Goal: Task Accomplishment & Management: Use online tool/utility

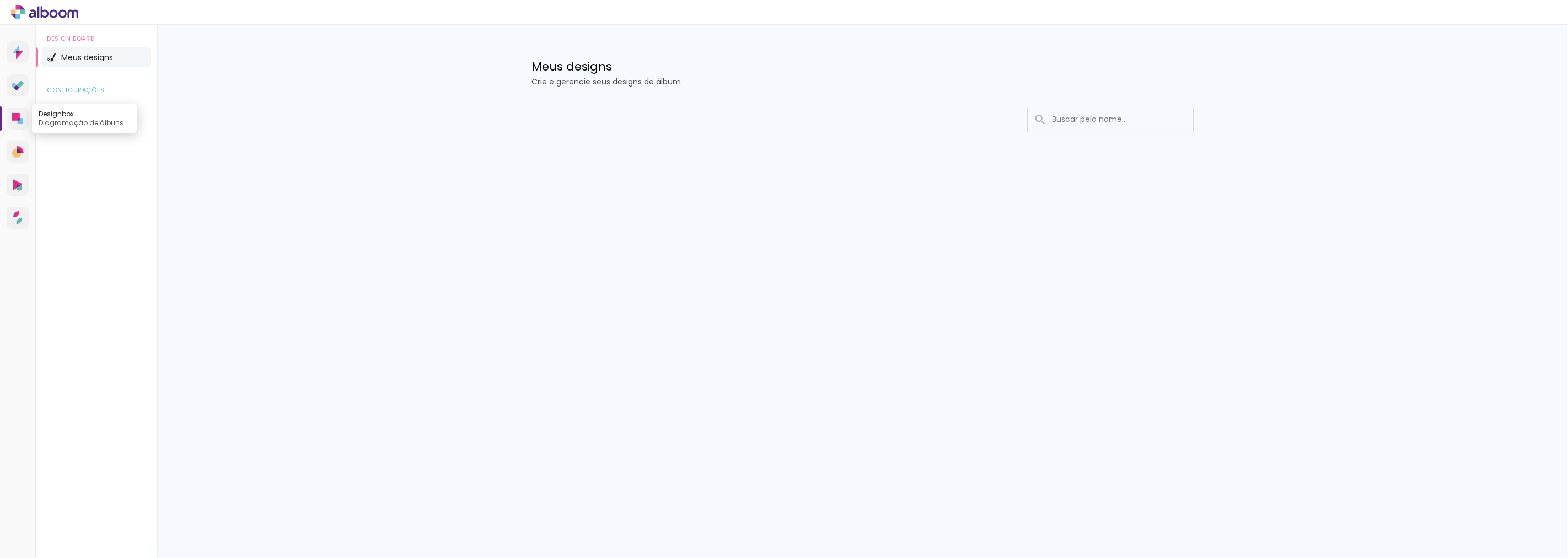
click at [15, 118] on icon at bounding box center [16, 117] width 8 height 8
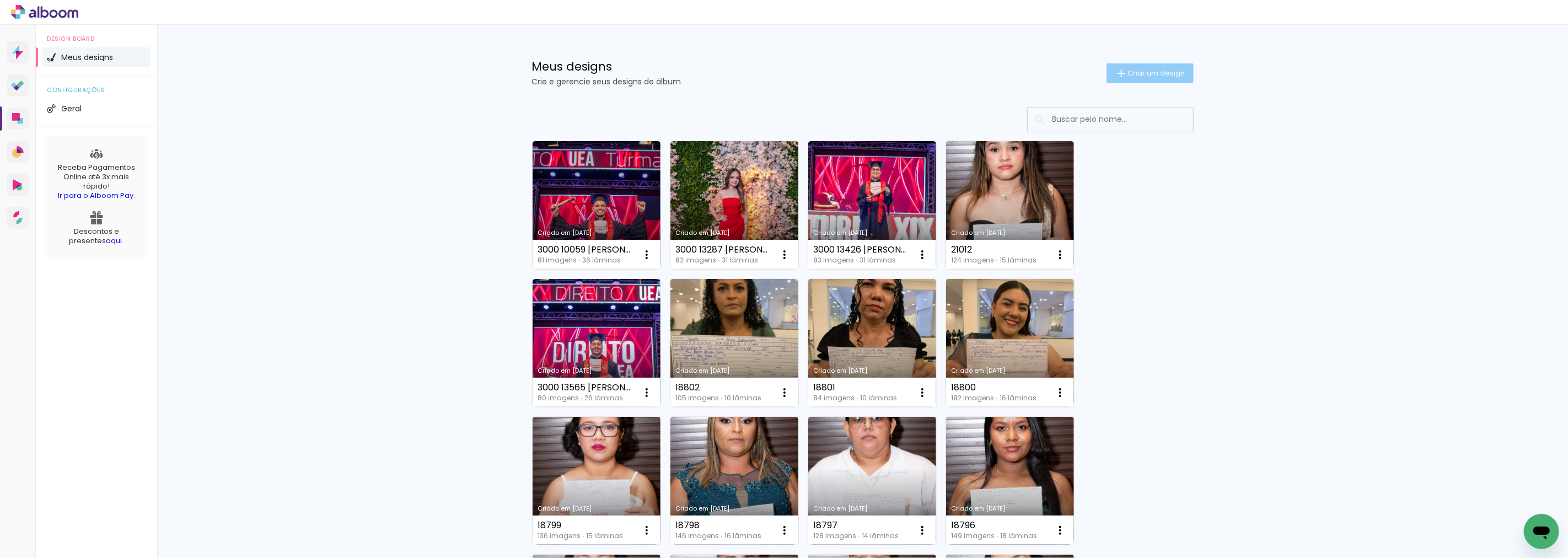
click at [1173, 69] on span "Criar um design" at bounding box center [1157, 73] width 57 height 7
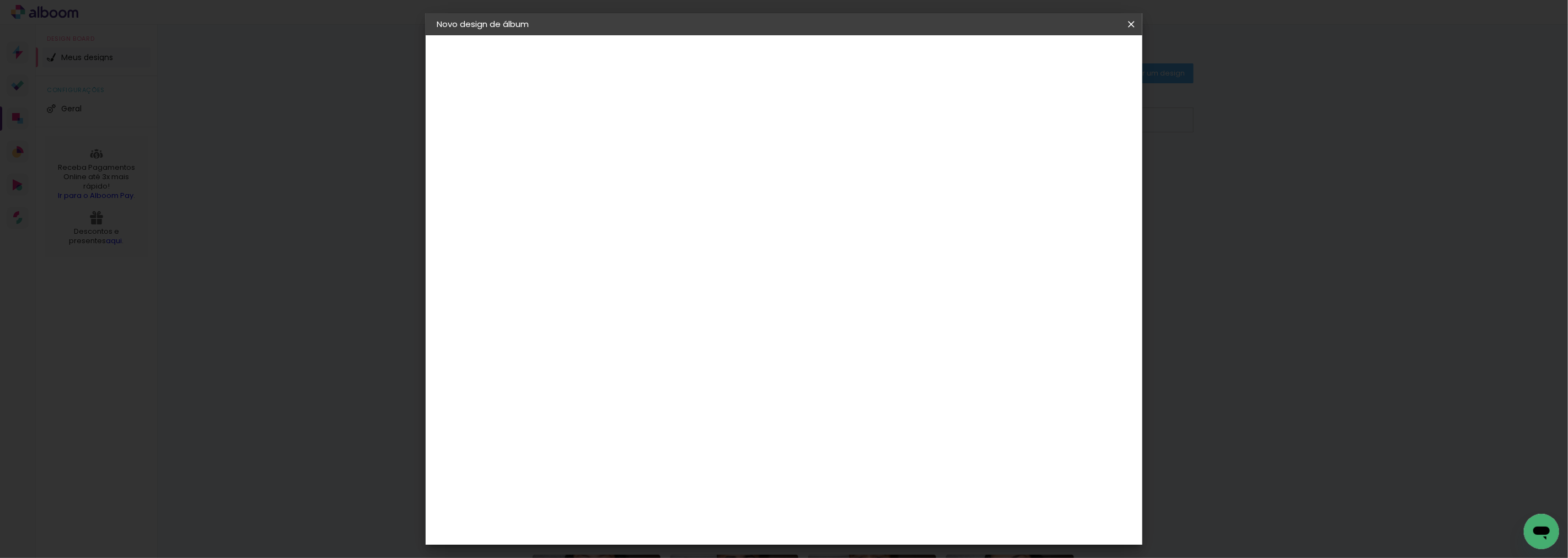
click at [648, 133] on div at bounding box center [617, 148] width 63 height 83
click at [617, 139] on input at bounding box center [617, 148] width 0 height 17
type input "2025 8296 [PERSON_NAME]"
type paper-input "2025 8296 [PERSON_NAME]"
click at [730, 52] on paper-button "Avançar" at bounding box center [702, 58] width 54 height 19
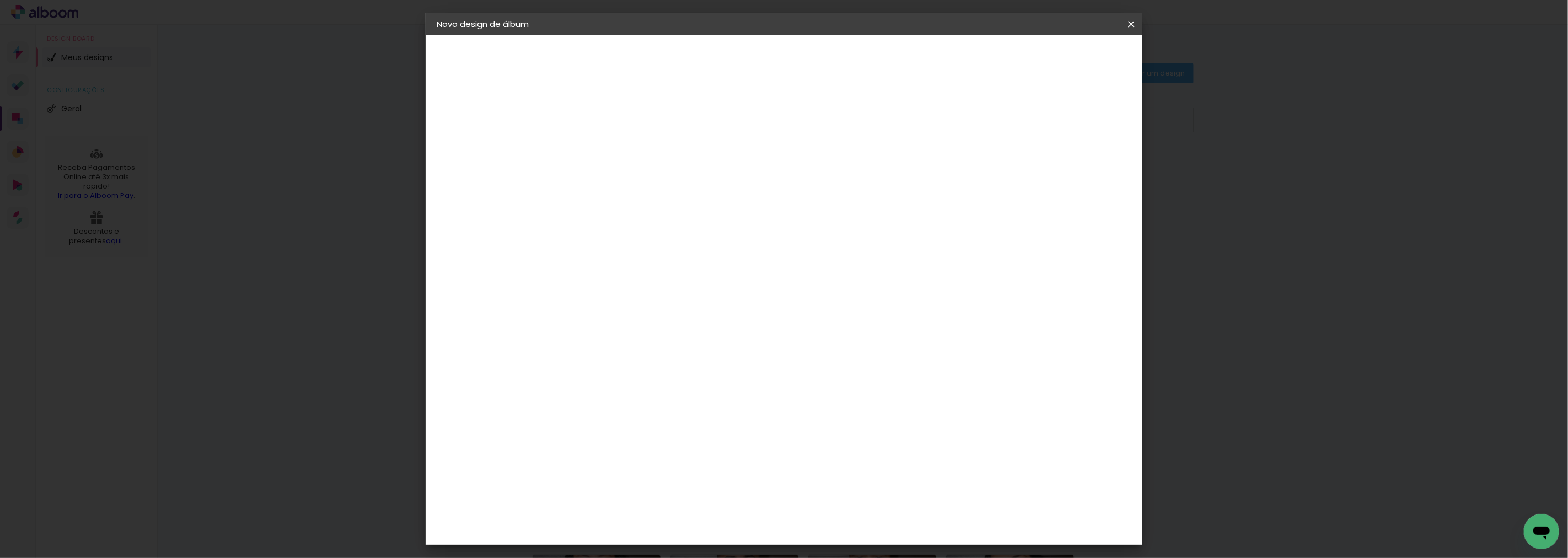
click at [0, 0] on slot "Tamanho Livre" at bounding box center [0, 0] width 0 height 0
click at [0, 0] on slot "Avançar" at bounding box center [0, 0] width 0 height 0
click at [1062, 55] on span "Iniciar design" at bounding box center [1036, 58] width 50 height 8
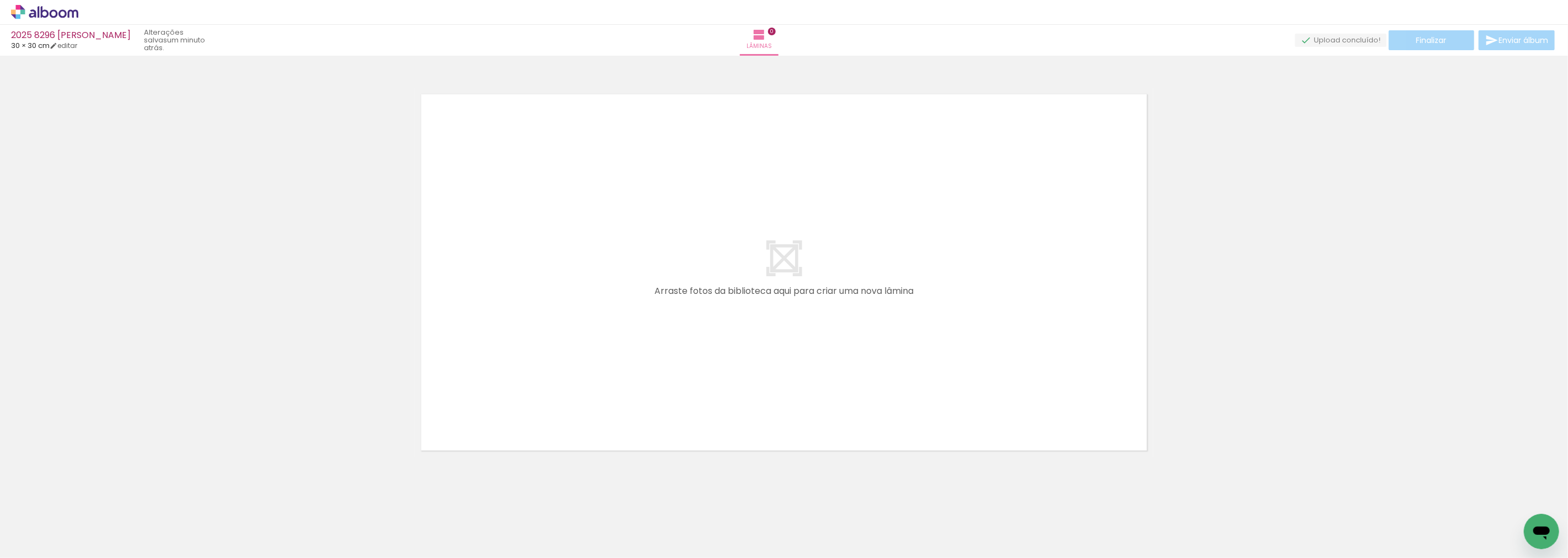
click at [128, 528] on div at bounding box center [111, 521] width 55 height 37
click at [114, 532] on div at bounding box center [111, 521] width 55 height 37
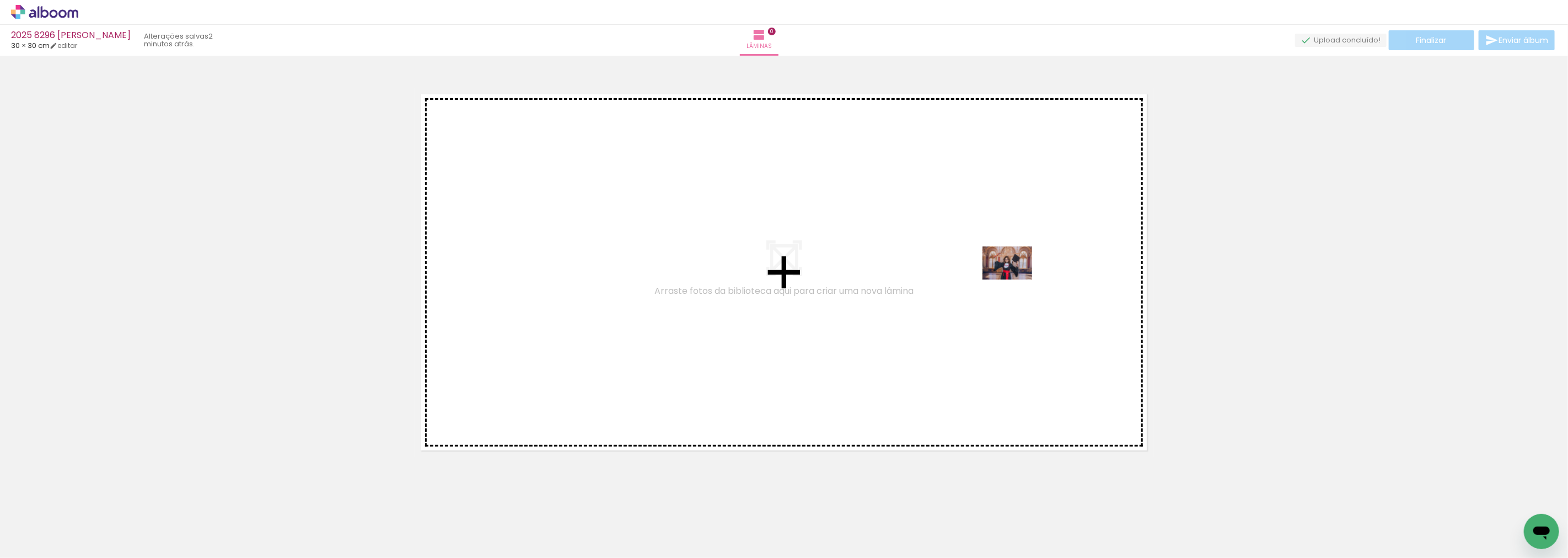
drag, startPoint x: 794, startPoint y: 442, endPoint x: 1015, endPoint y: 279, distance: 274.6
click at [1015, 279] on quentale-workspace at bounding box center [784, 279] width 1568 height 558
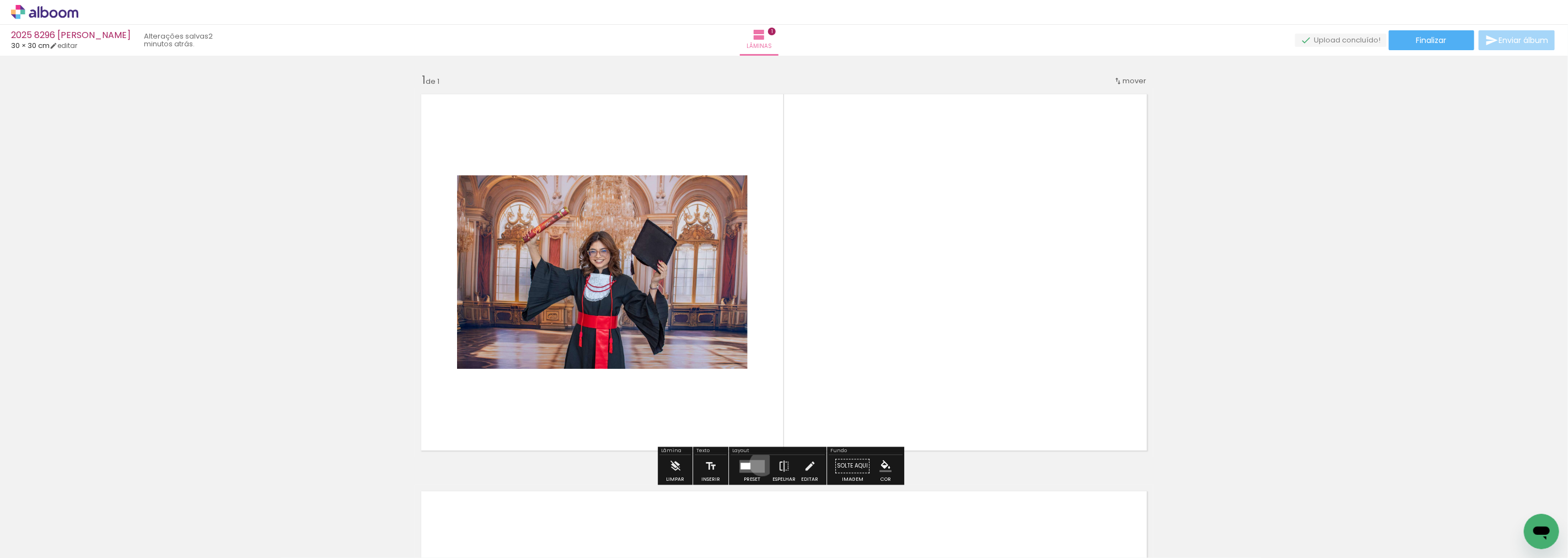
click at [759, 464] on quentale-layouter at bounding box center [752, 466] width 26 height 13
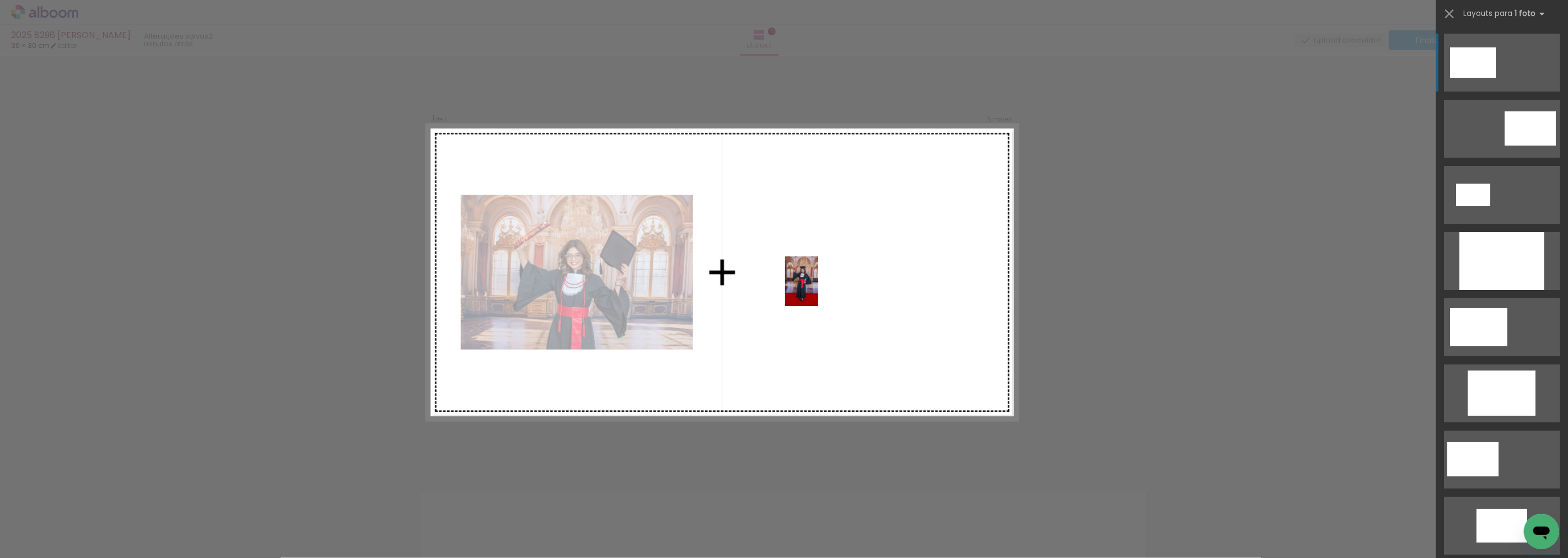
drag, startPoint x: 632, startPoint y: 514, endPoint x: 818, endPoint y: 290, distance: 291.2
click at [818, 290] on quentale-workspace at bounding box center [784, 279] width 1568 height 558
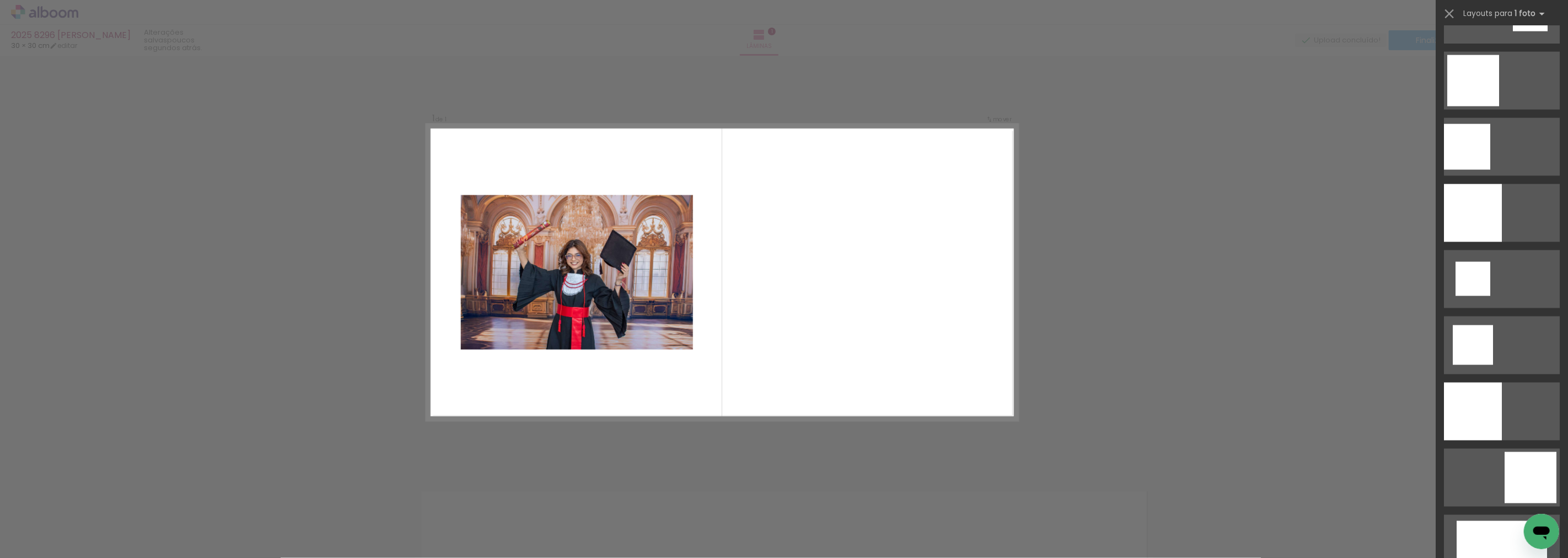
scroll to position [1362, 0]
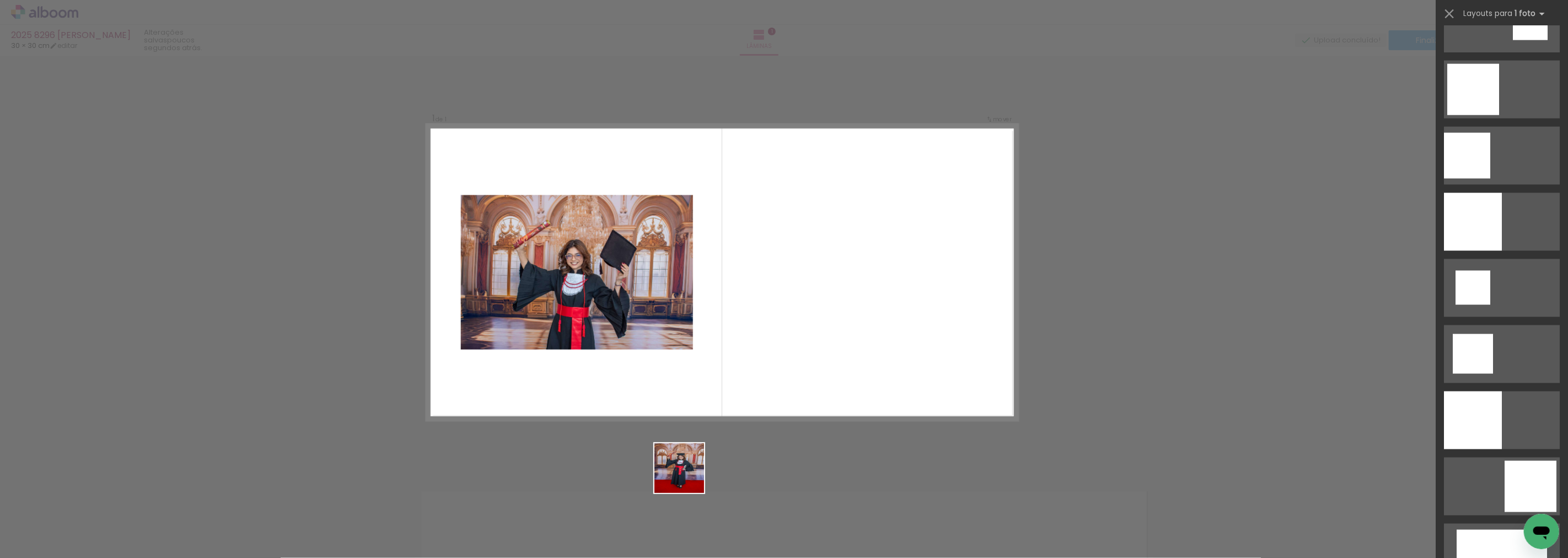
drag, startPoint x: 687, startPoint y: 476, endPoint x: 812, endPoint y: 304, distance: 212.6
click at [796, 334] on quentale-workspace at bounding box center [784, 279] width 1568 height 558
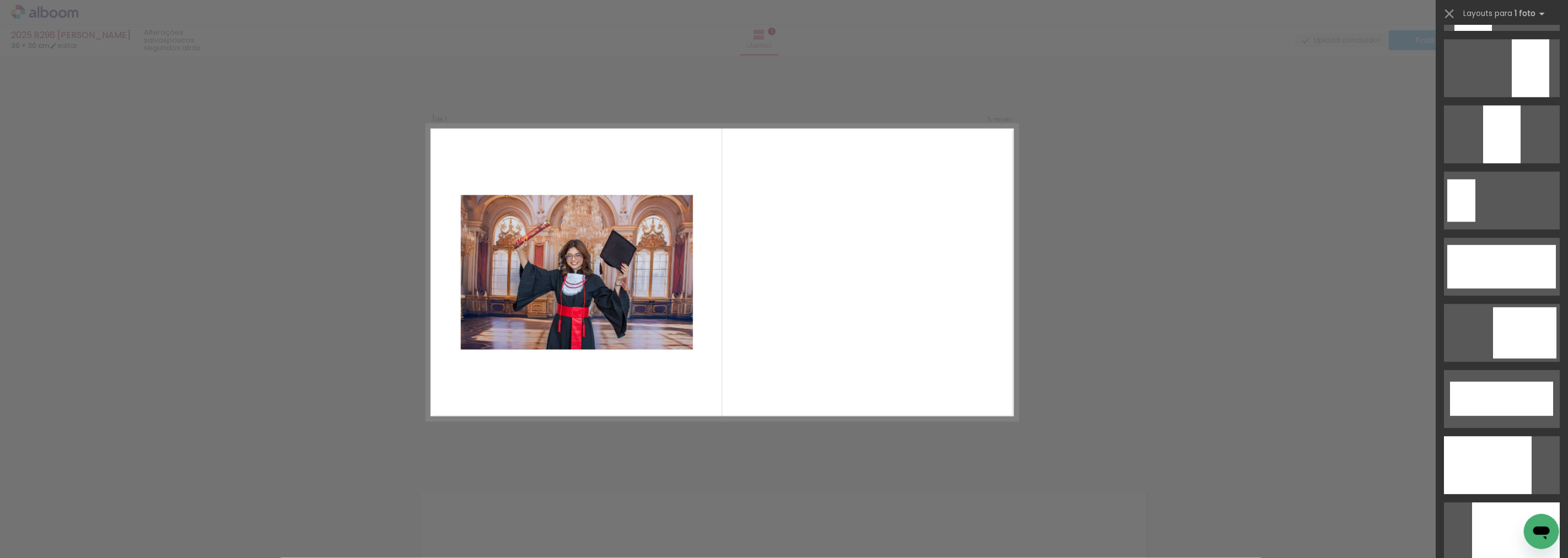
scroll to position [2799, 0]
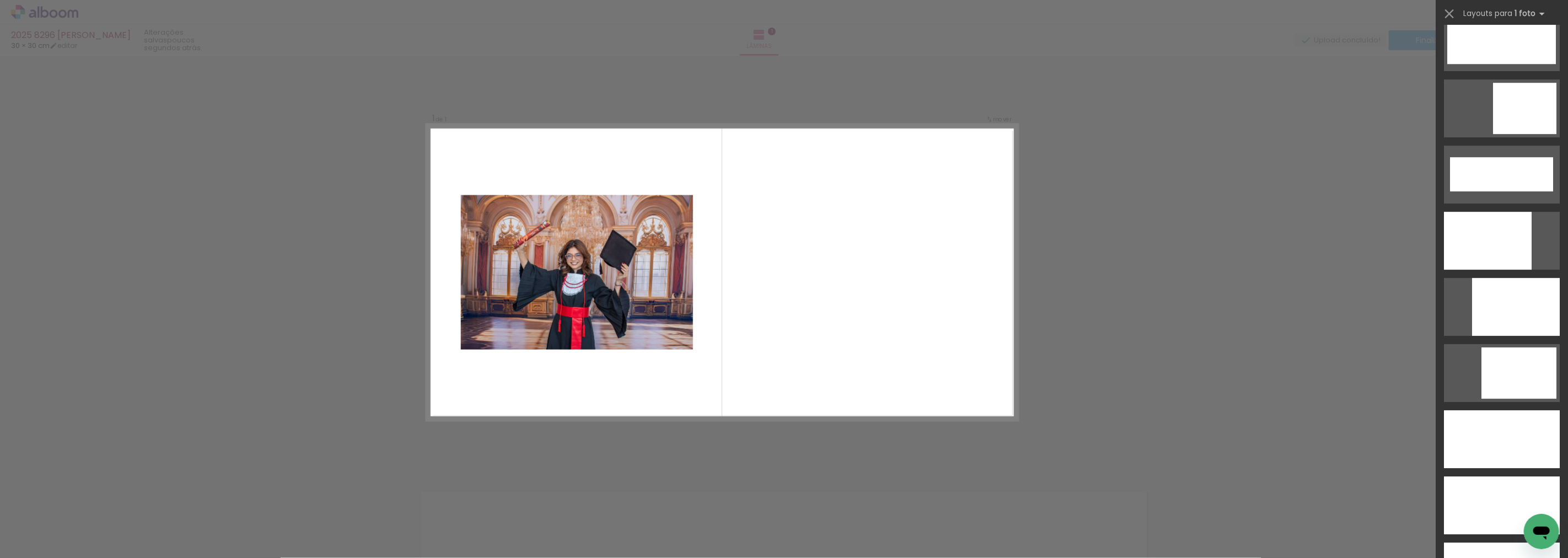
drag, startPoint x: 633, startPoint y: 521, endPoint x: 809, endPoint y: 338, distance: 253.9
click at [809, 338] on quentale-workspace at bounding box center [784, 279] width 1568 height 558
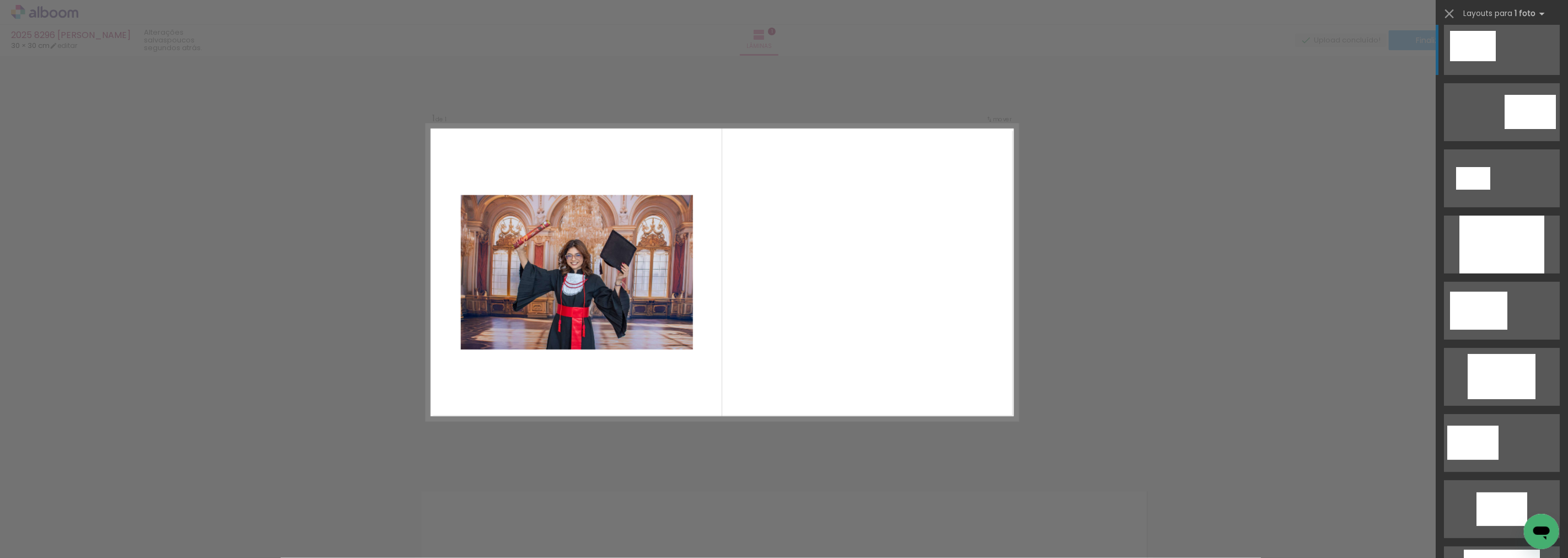
scroll to position [0, 0]
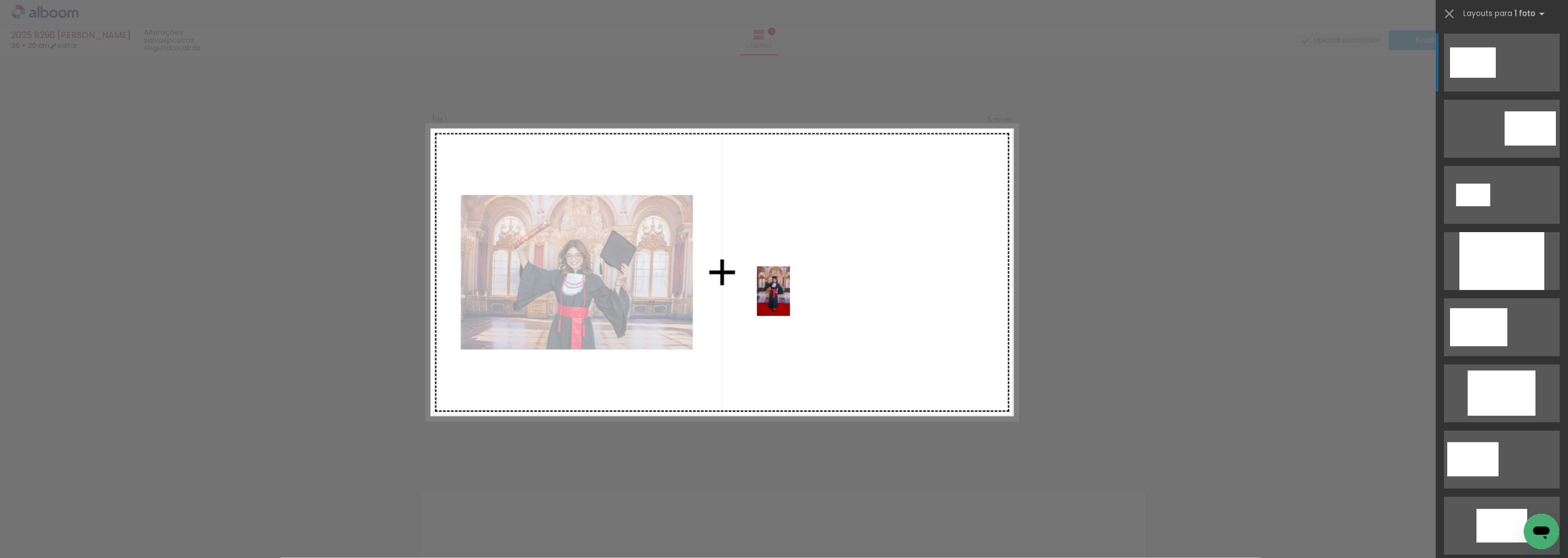
drag, startPoint x: 626, startPoint y: 516, endPoint x: 790, endPoint y: 299, distance: 272.0
click at [790, 299] on quentale-workspace at bounding box center [784, 279] width 1568 height 558
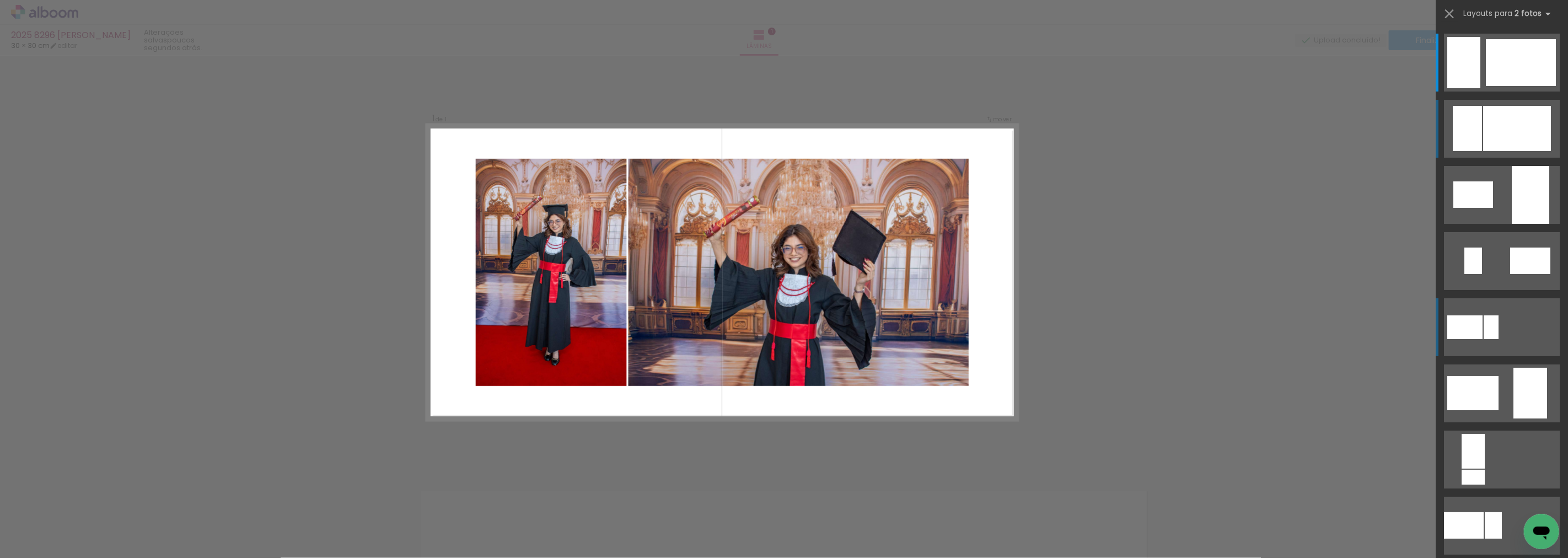
click at [1510, 107] on div at bounding box center [1517, 128] width 68 height 45
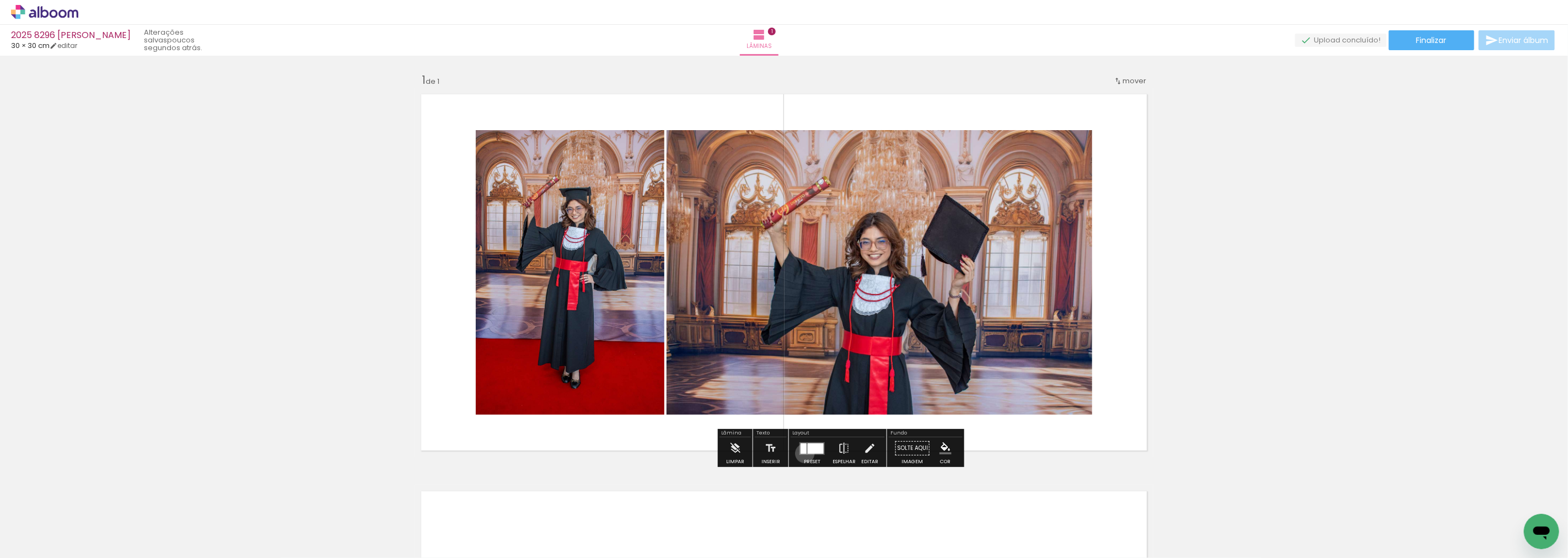
click at [802, 453] on div at bounding box center [803, 448] width 6 height 10
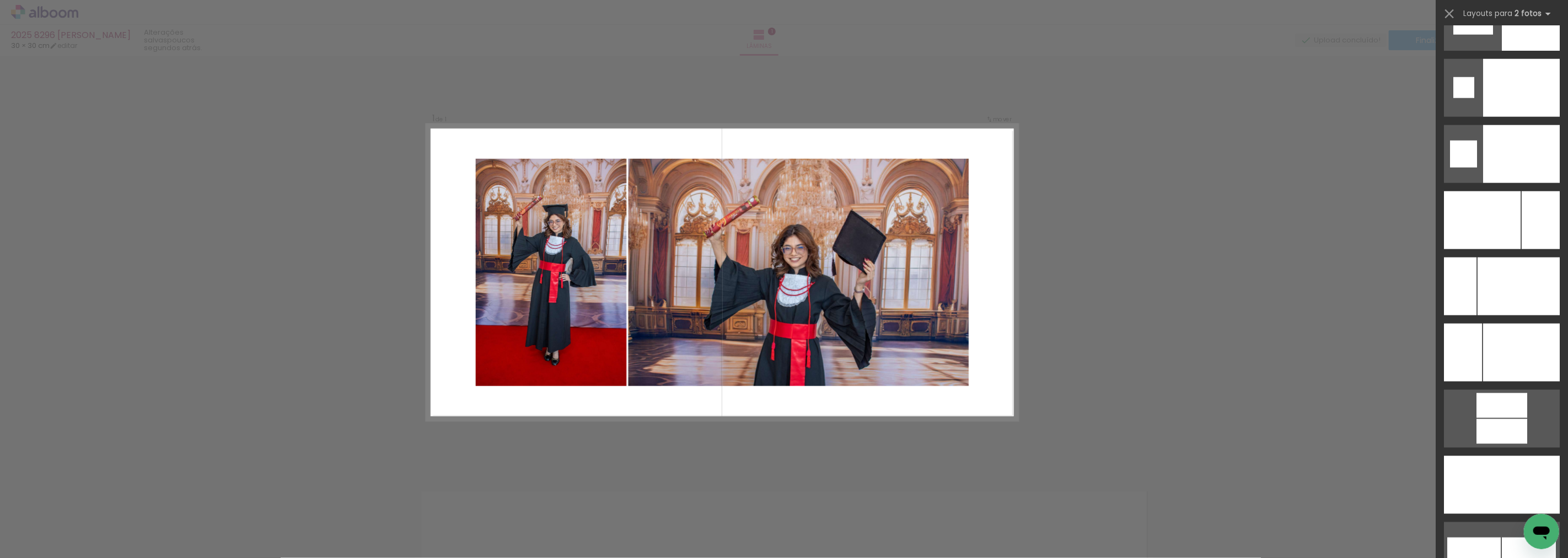
scroll to position [4934, 0]
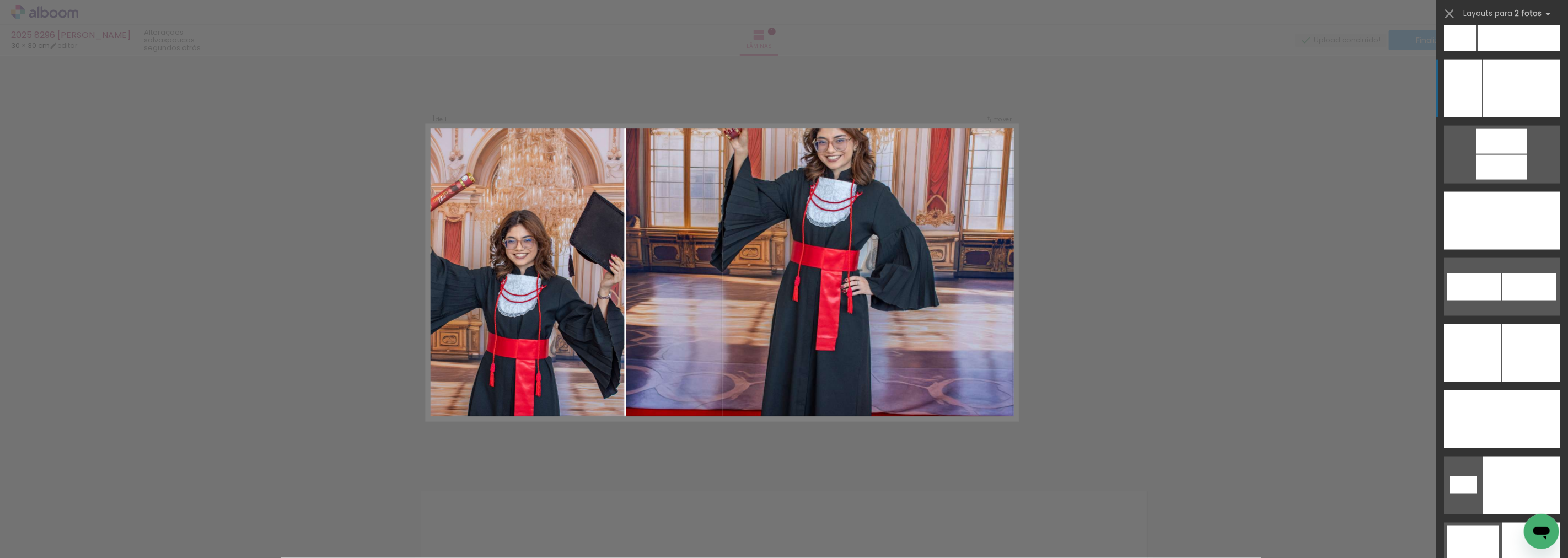
click at [1517, 75] on div at bounding box center [1522, 88] width 77 height 58
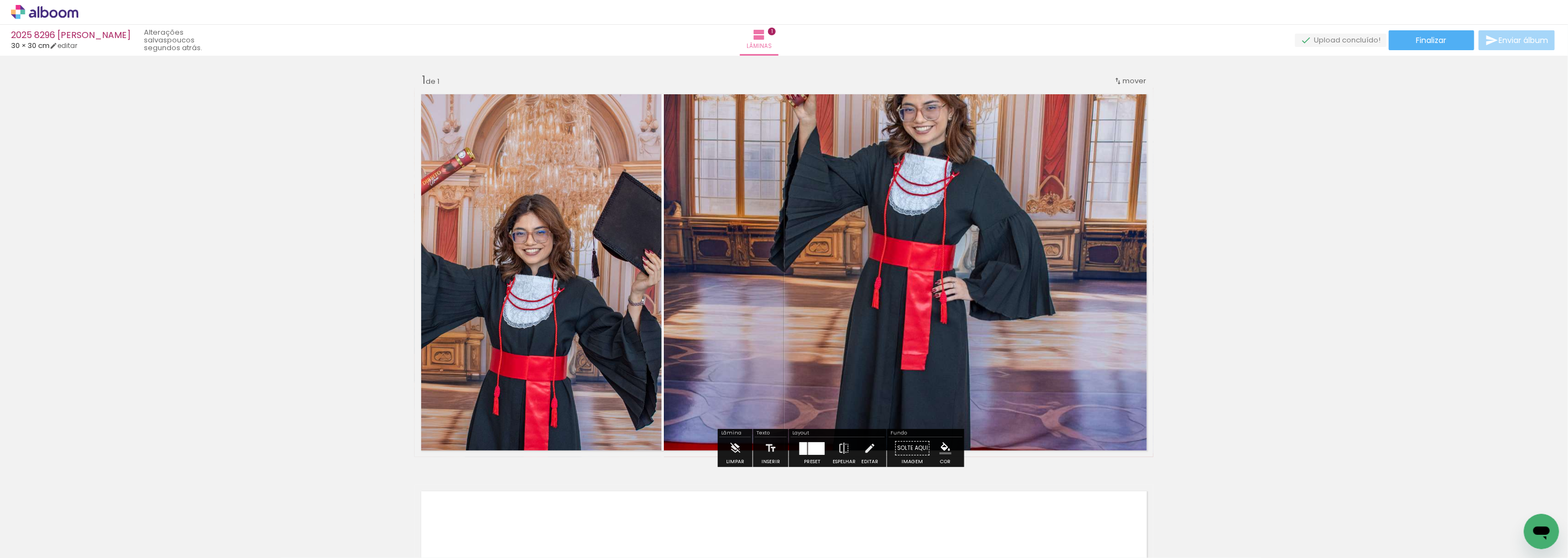
drag, startPoint x: 511, startPoint y: 254, endPoint x: 886, endPoint y: 249, distance: 375.0
click at [0, 0] on slot at bounding box center [0, 0] width 0 height 0
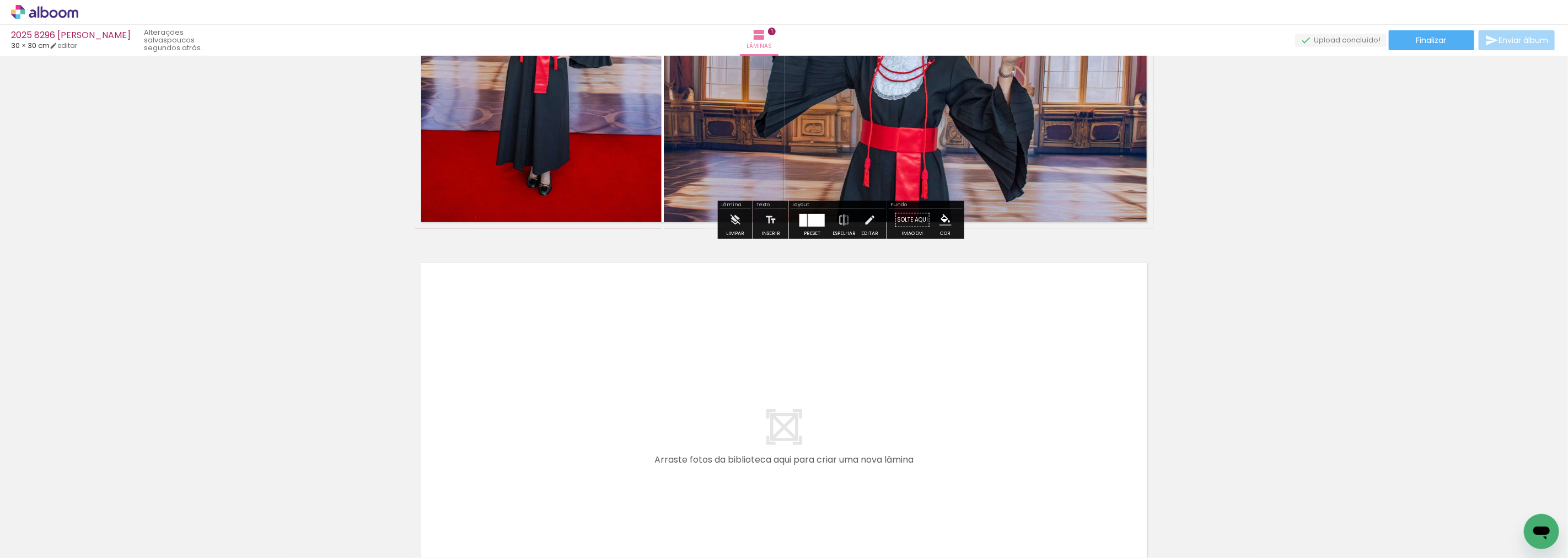
scroll to position [306, 0]
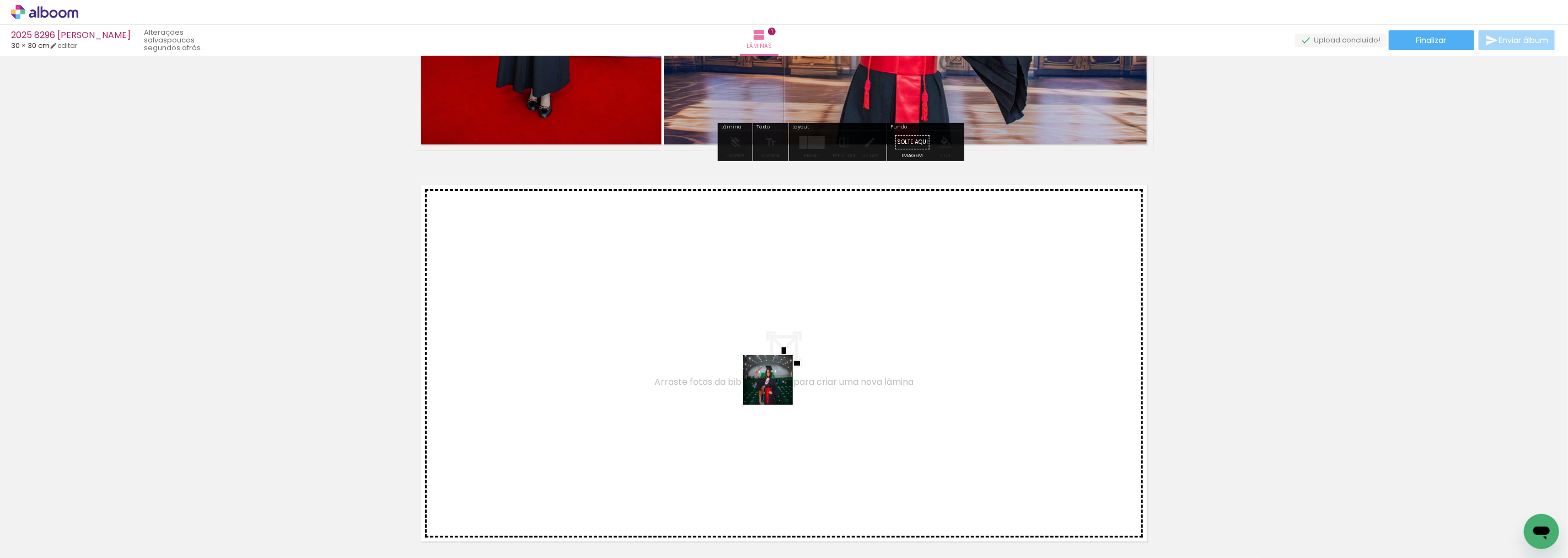
drag, startPoint x: 768, startPoint y: 517, endPoint x: 780, endPoint y: 370, distance: 147.5
click at [780, 370] on quentale-workspace at bounding box center [784, 279] width 1568 height 558
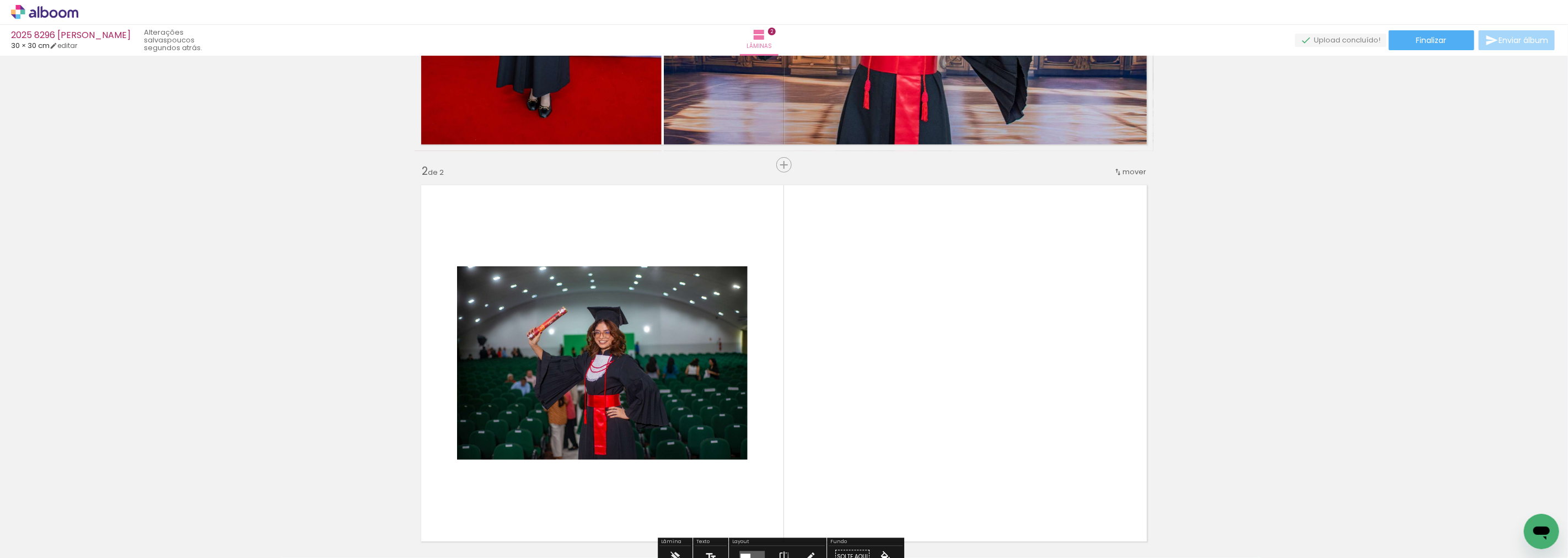
scroll to position [397, 0]
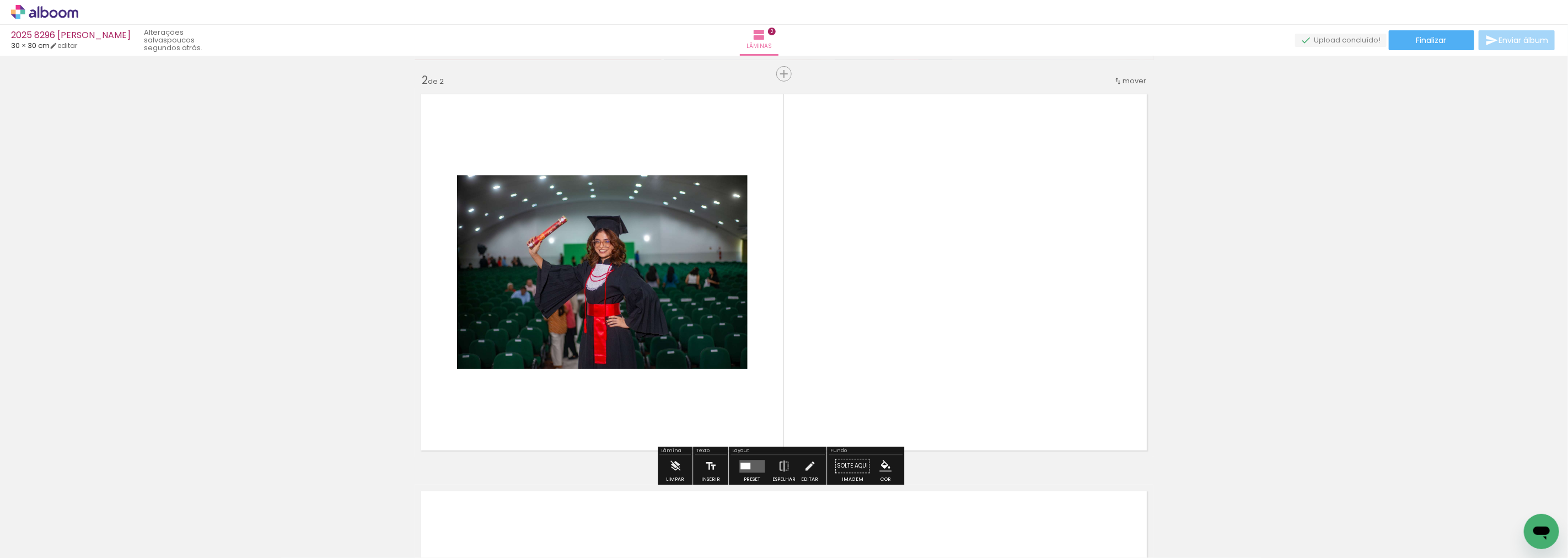
click at [754, 467] on quentale-layouter at bounding box center [752, 466] width 26 height 13
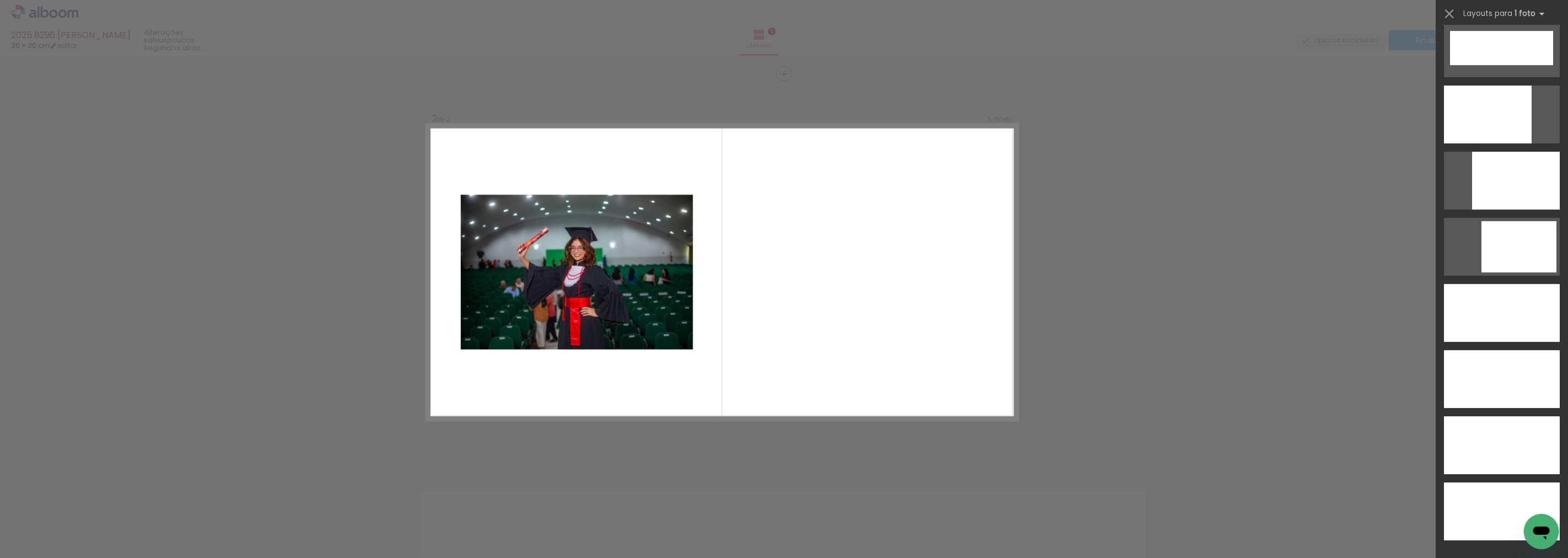
scroll to position [3070, 0]
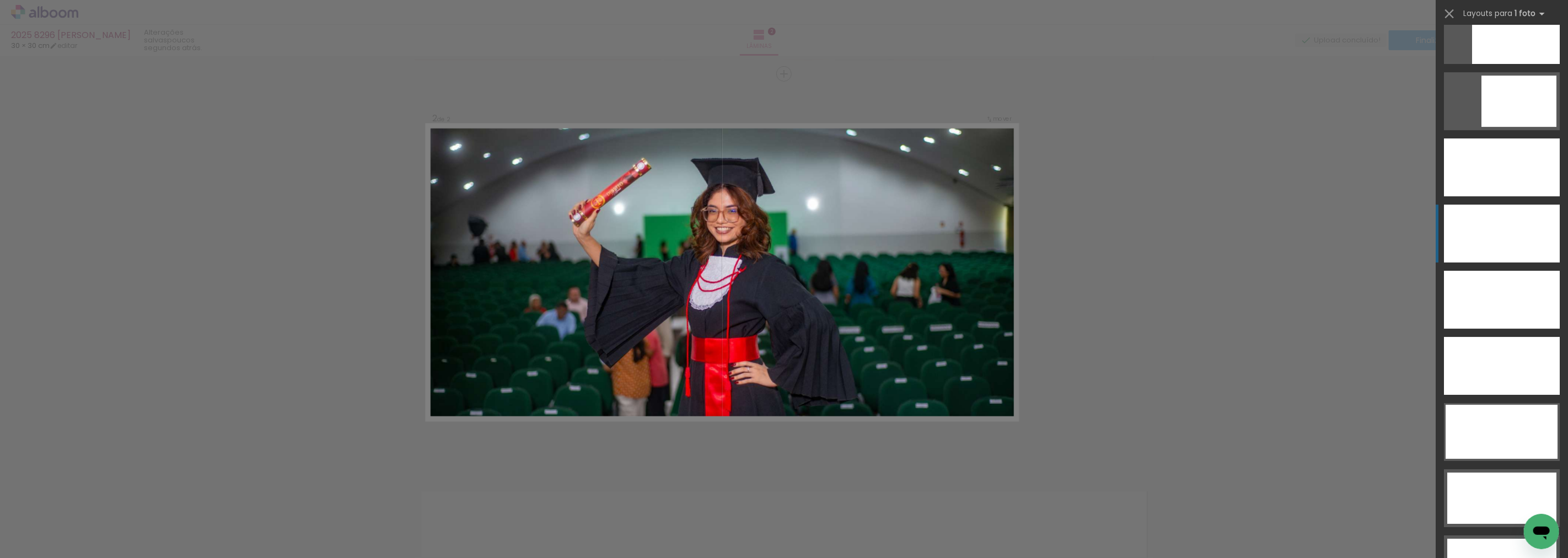
click at [1533, 226] on div at bounding box center [1502, 233] width 116 height 58
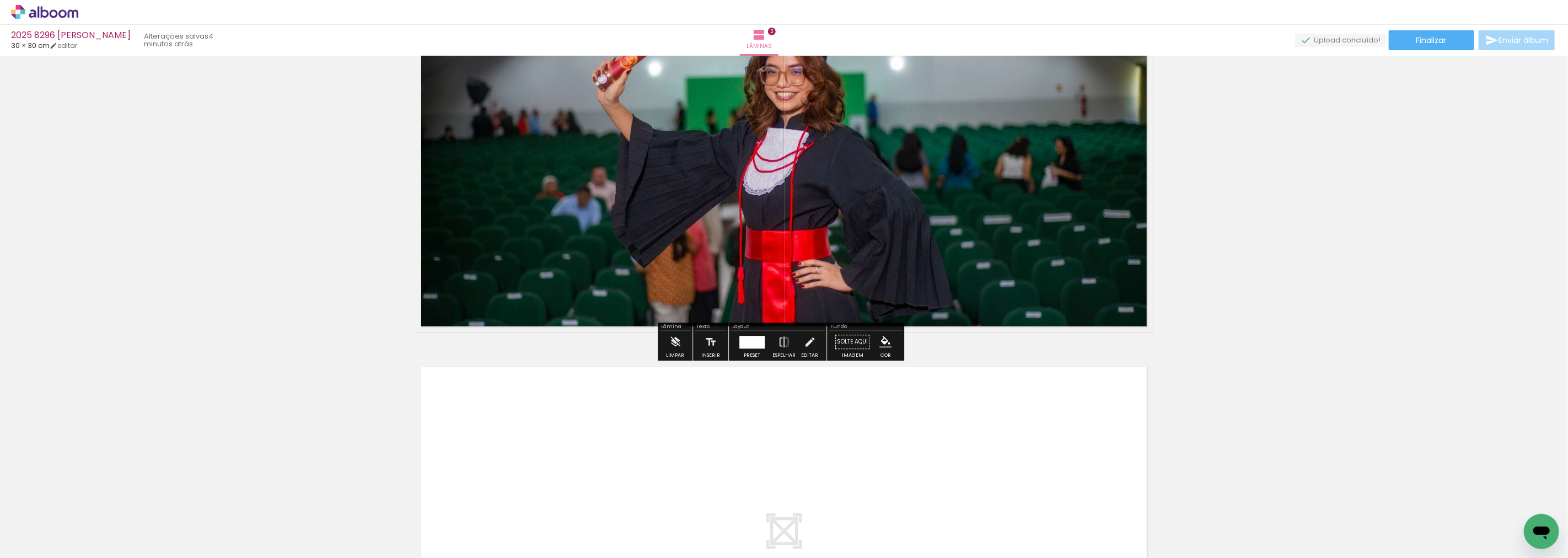
scroll to position [581, 0]
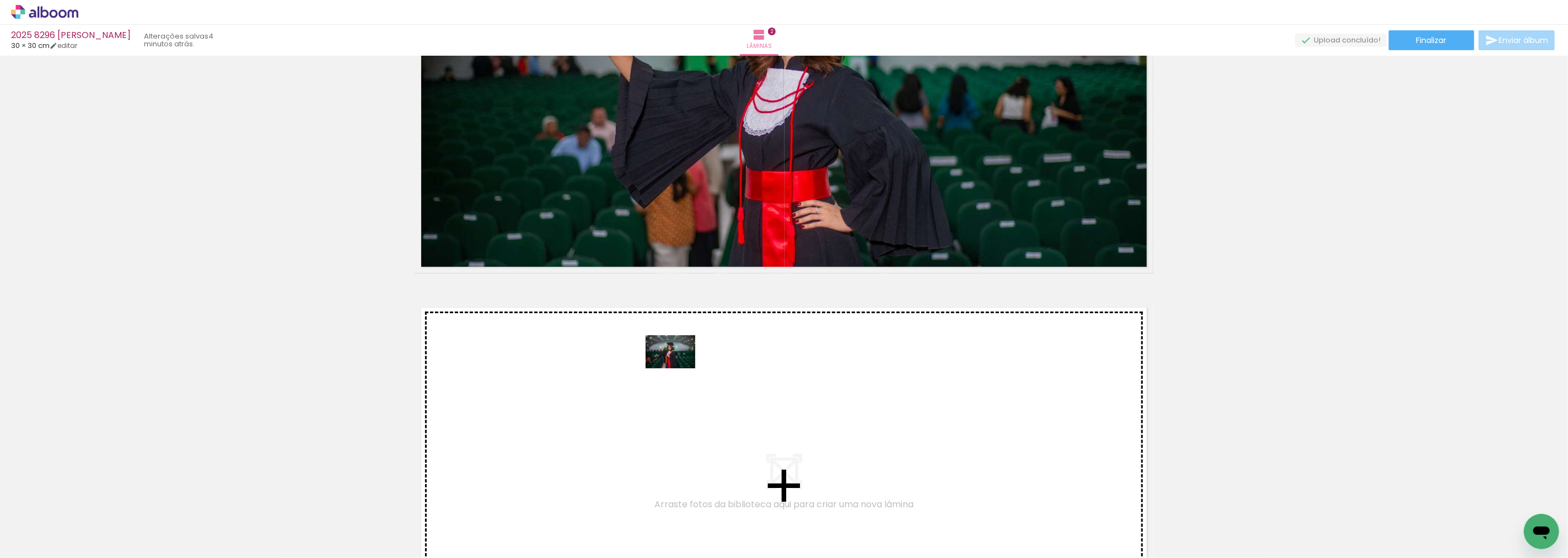
drag, startPoint x: 784, startPoint y: 426, endPoint x: 679, endPoint y: 368, distance: 120.0
click at [679, 368] on quentale-workspace at bounding box center [784, 279] width 1568 height 558
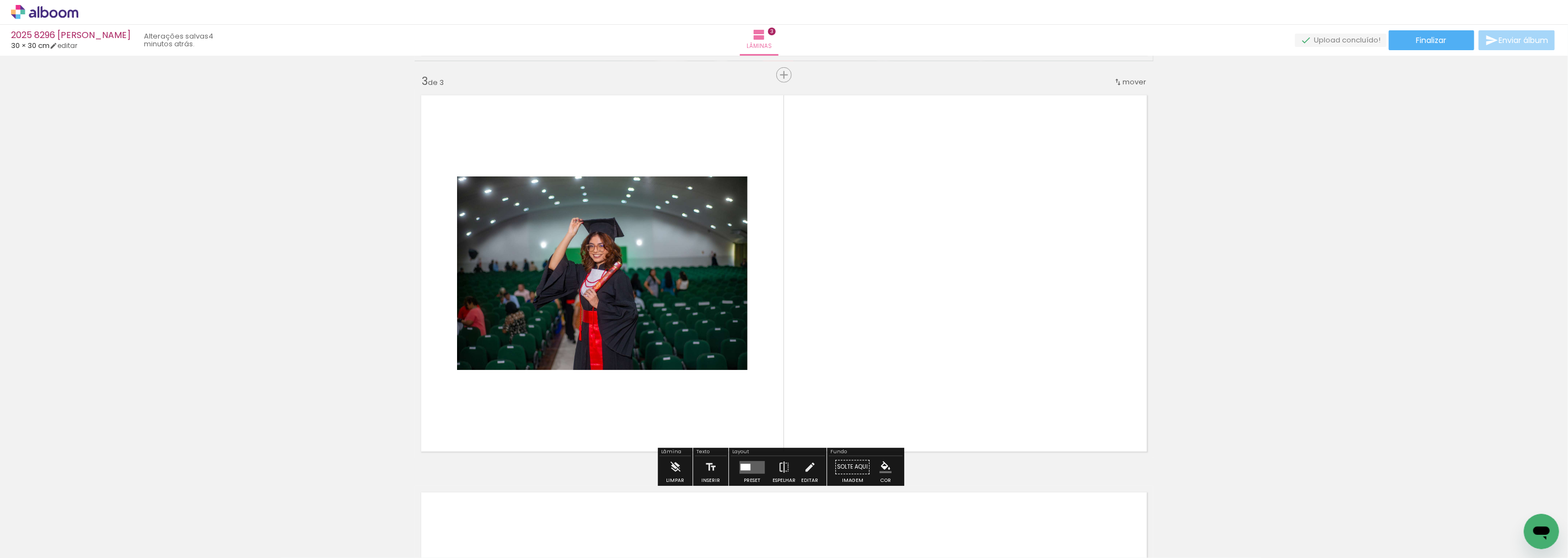
scroll to position [793, 0]
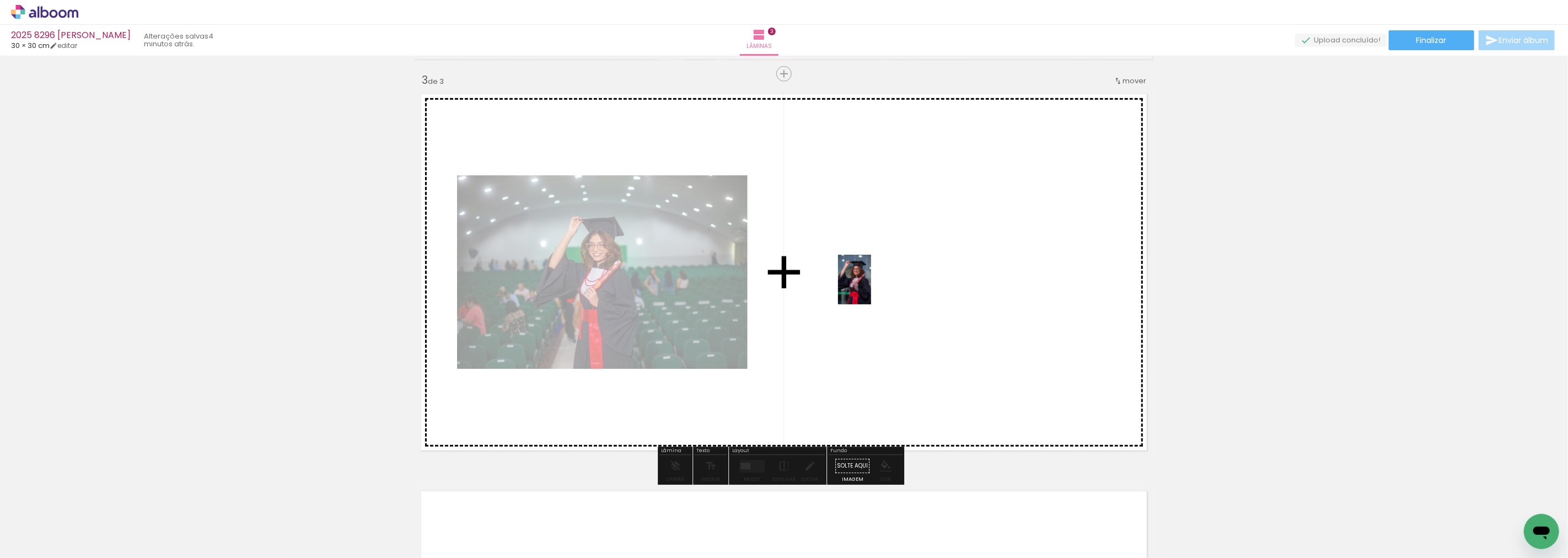
drag, startPoint x: 883, startPoint y: 521, endPoint x: 871, endPoint y: 282, distance: 239.3
click at [871, 282] on quentale-workspace at bounding box center [784, 279] width 1568 height 558
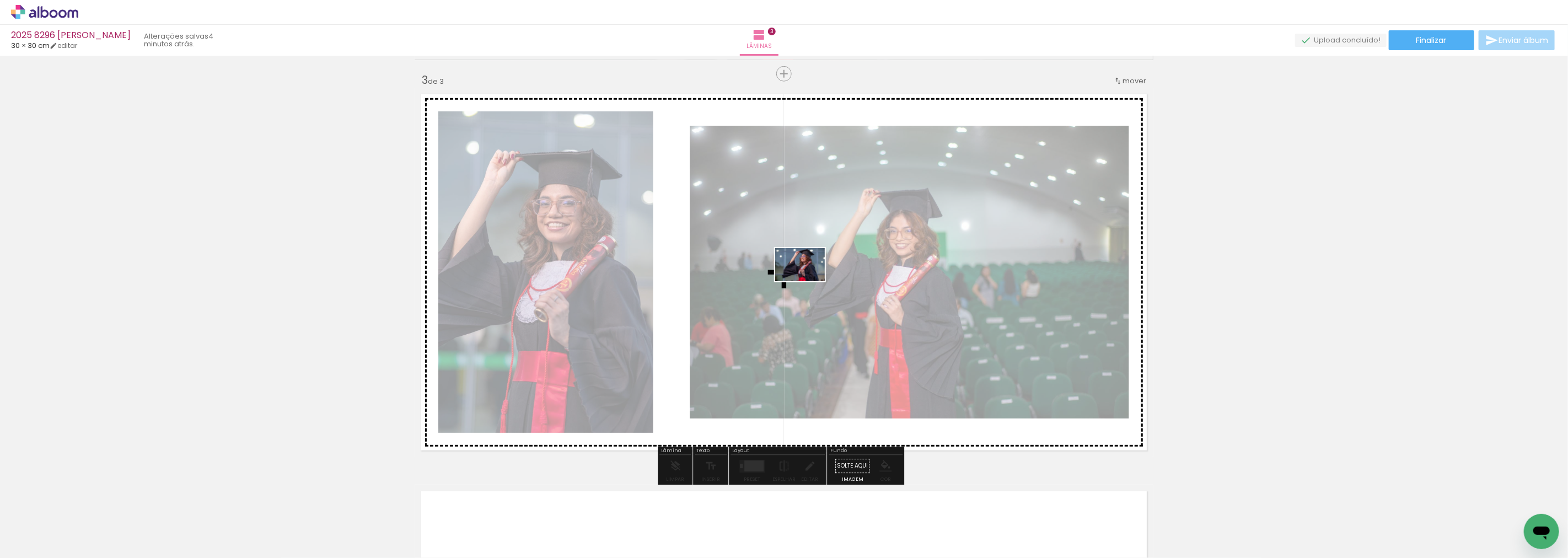
drag, startPoint x: 923, startPoint y: 444, endPoint x: 808, endPoint y: 281, distance: 199.5
click at [808, 281] on quentale-workspace at bounding box center [784, 279] width 1568 height 558
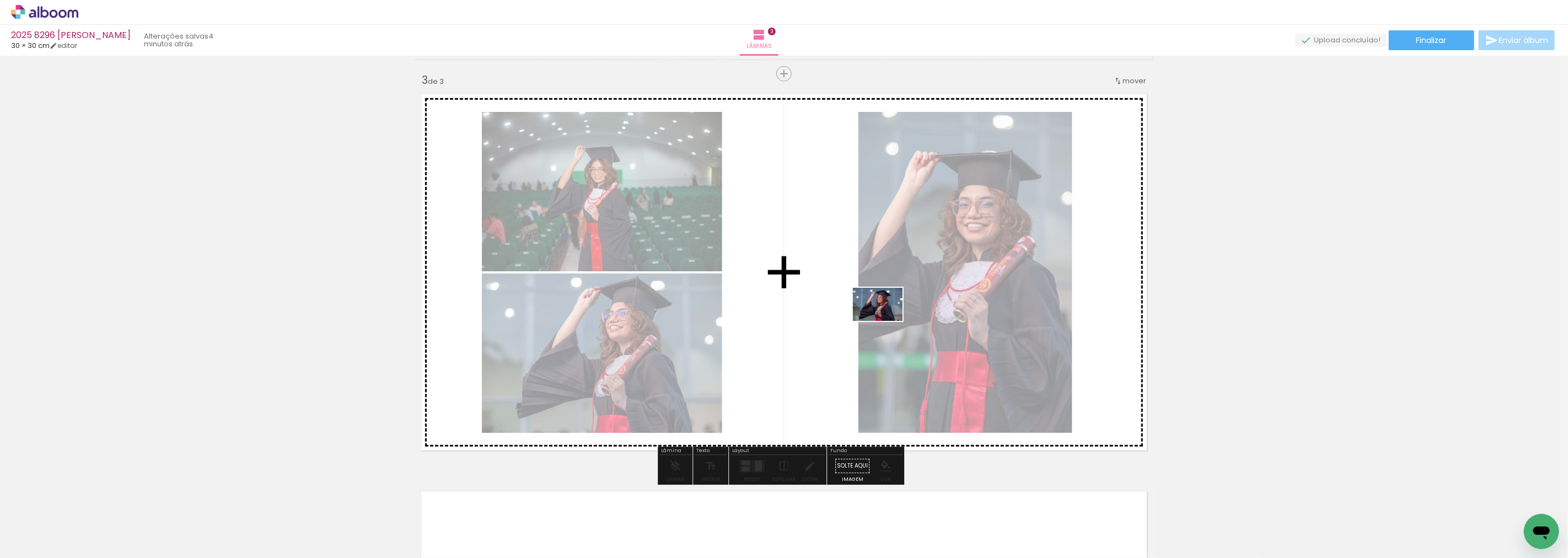
drag, startPoint x: 1001, startPoint y: 515, endPoint x: 886, endPoint y: 321, distance: 225.5
click at [886, 321] on quentale-workspace at bounding box center [784, 279] width 1568 height 558
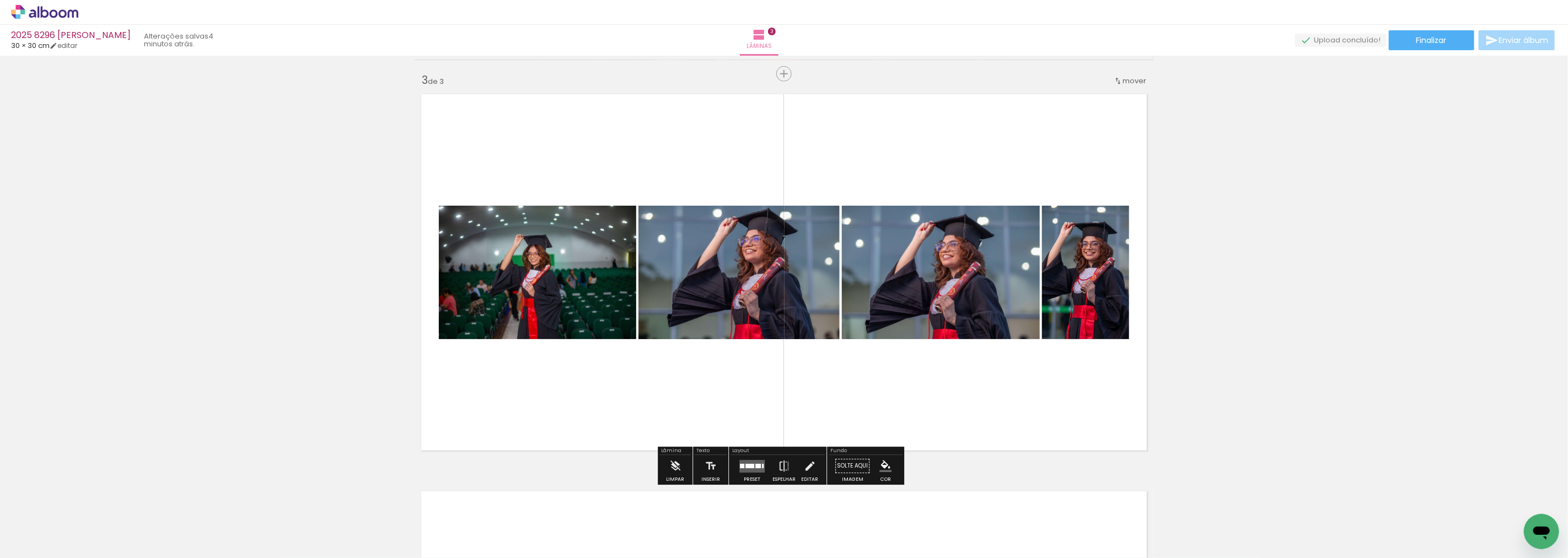
click at [749, 464] on div at bounding box center [750, 466] width 9 height 4
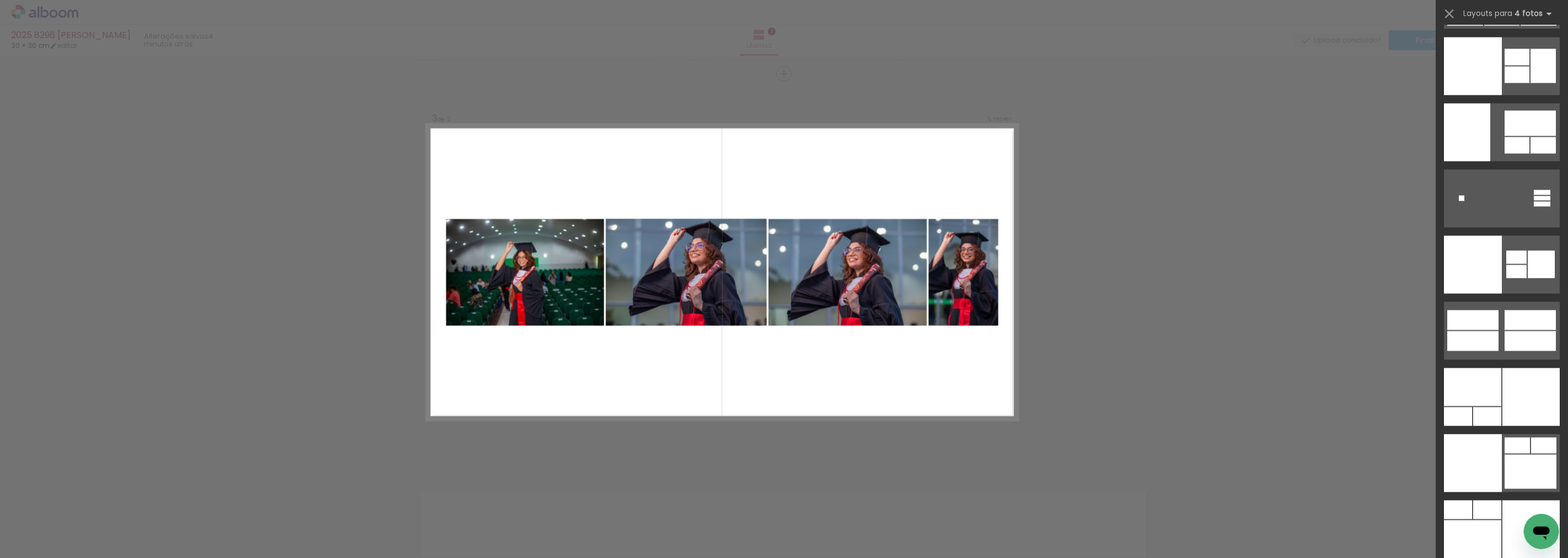
scroll to position [22392, 0]
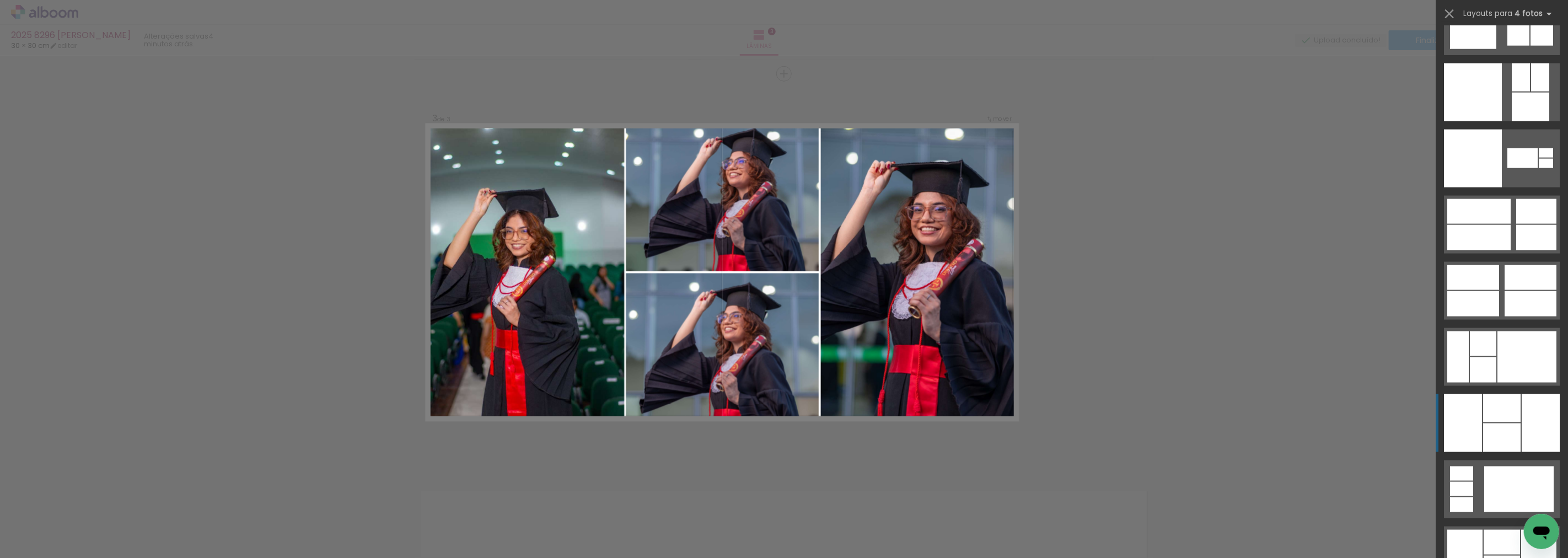
click at [1539, 420] on div at bounding box center [1541, 423] width 38 height 58
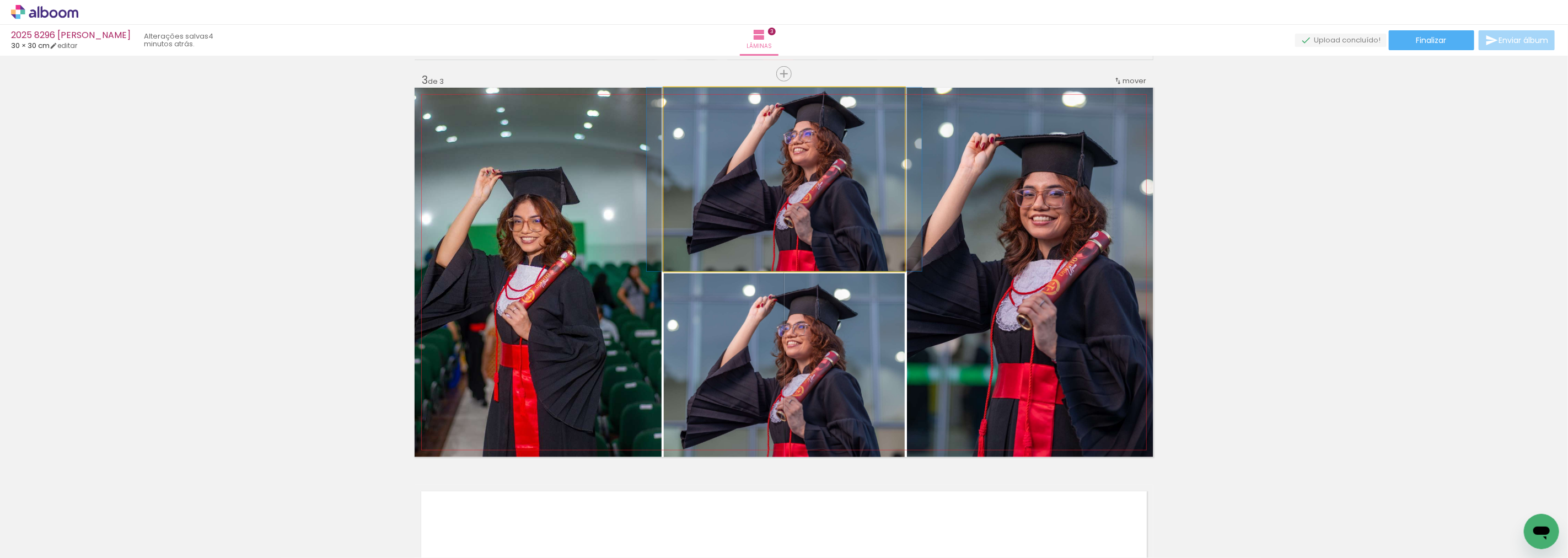
click at [827, 232] on quentale-photo at bounding box center [785, 180] width 241 height 184
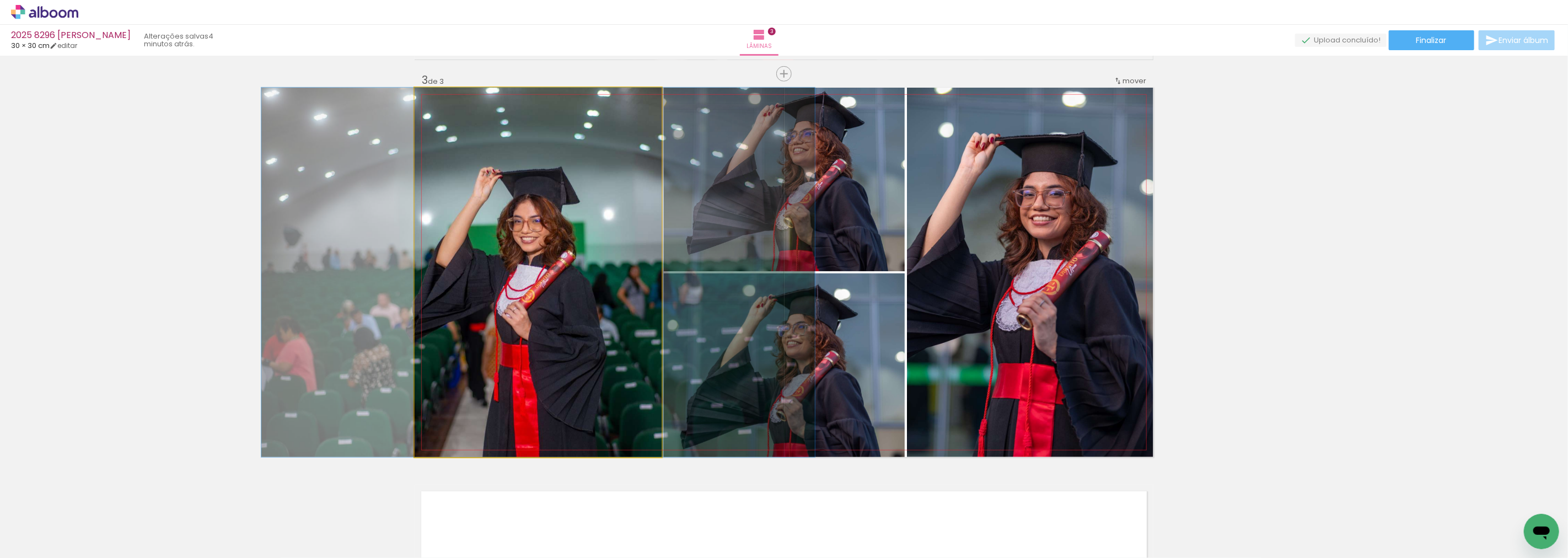
click at [621, 235] on quentale-photo at bounding box center [538, 272] width 247 height 369
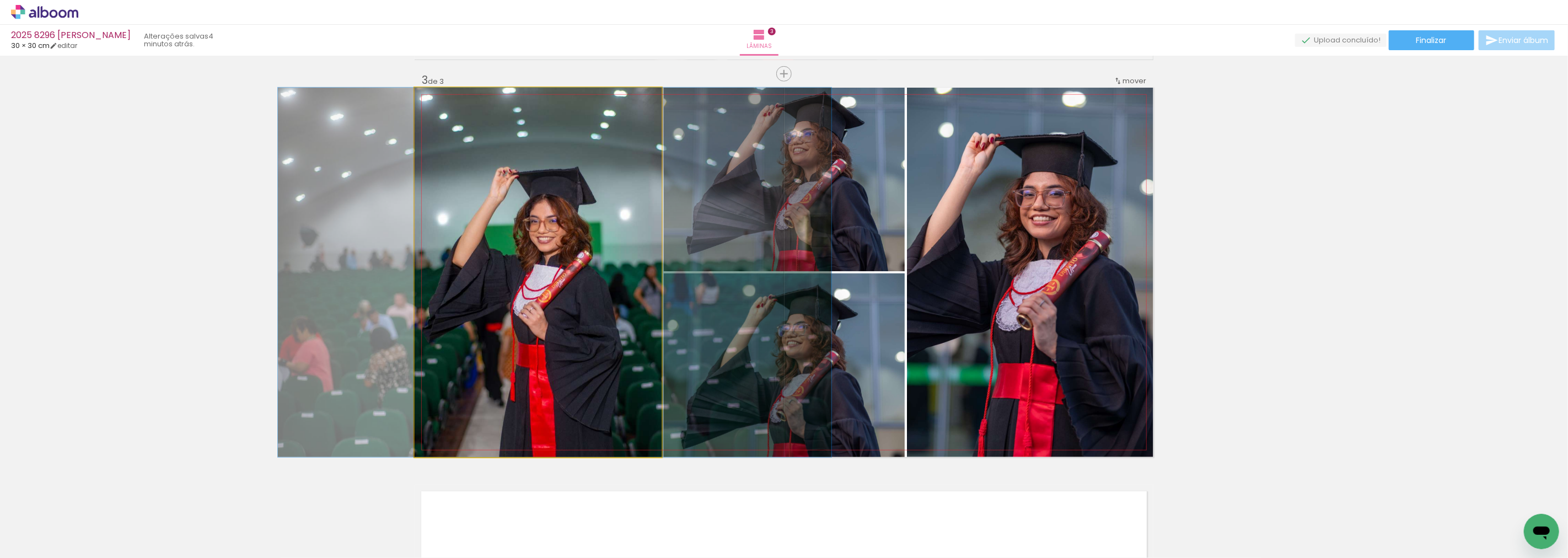
drag, startPoint x: 542, startPoint y: 229, endPoint x: 559, endPoint y: 208, distance: 27.0
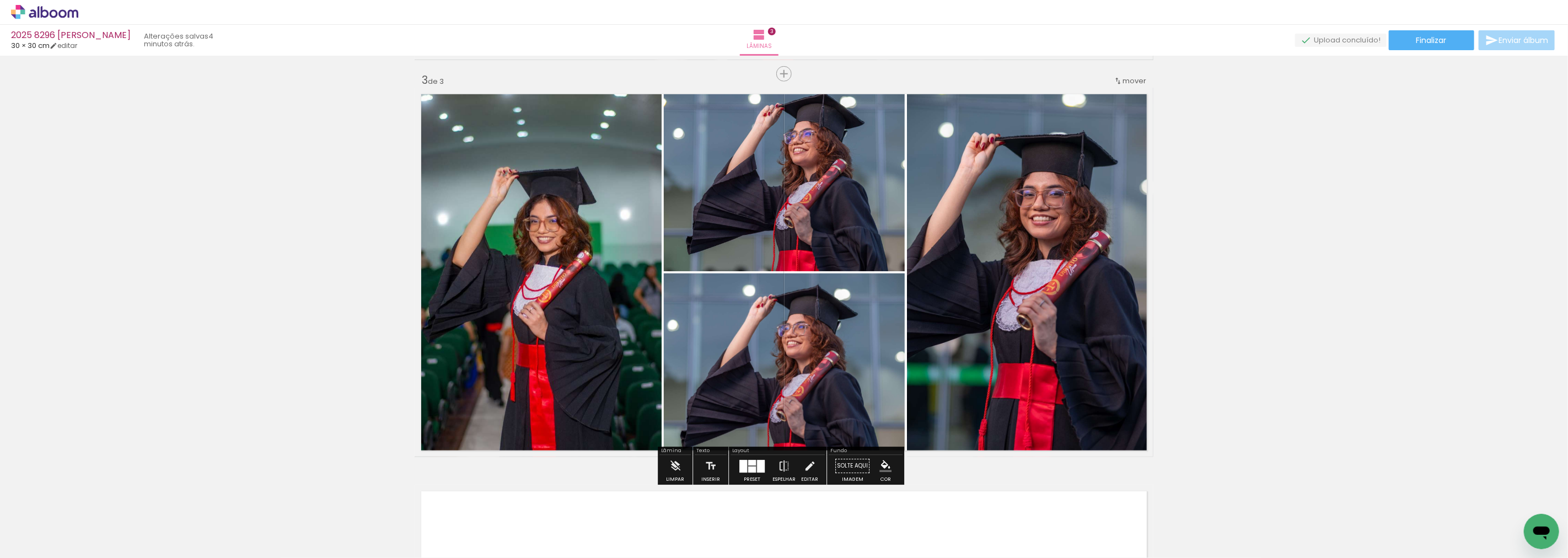
click at [1185, 310] on div "Inserir lâmina 1 de 3 Inserir lâmina 2 de 3 Inserir lâmina 3 de 3" at bounding box center [784, 60] width 1568 height 1588
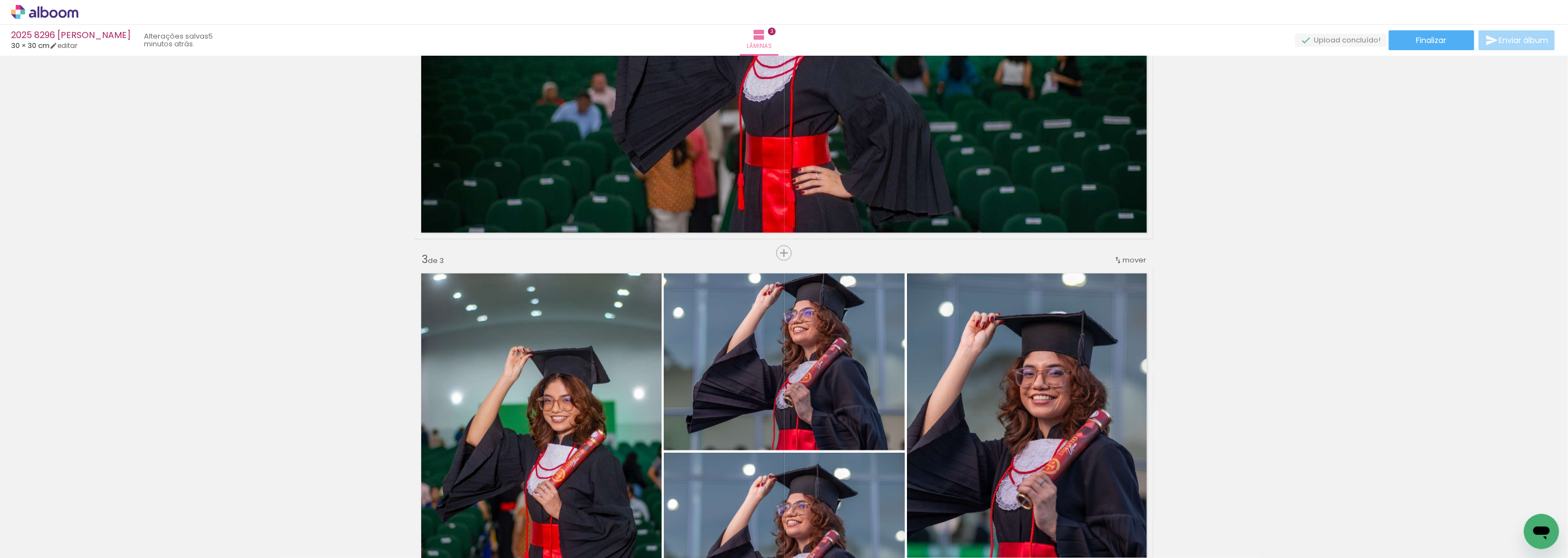
scroll to position [610, 0]
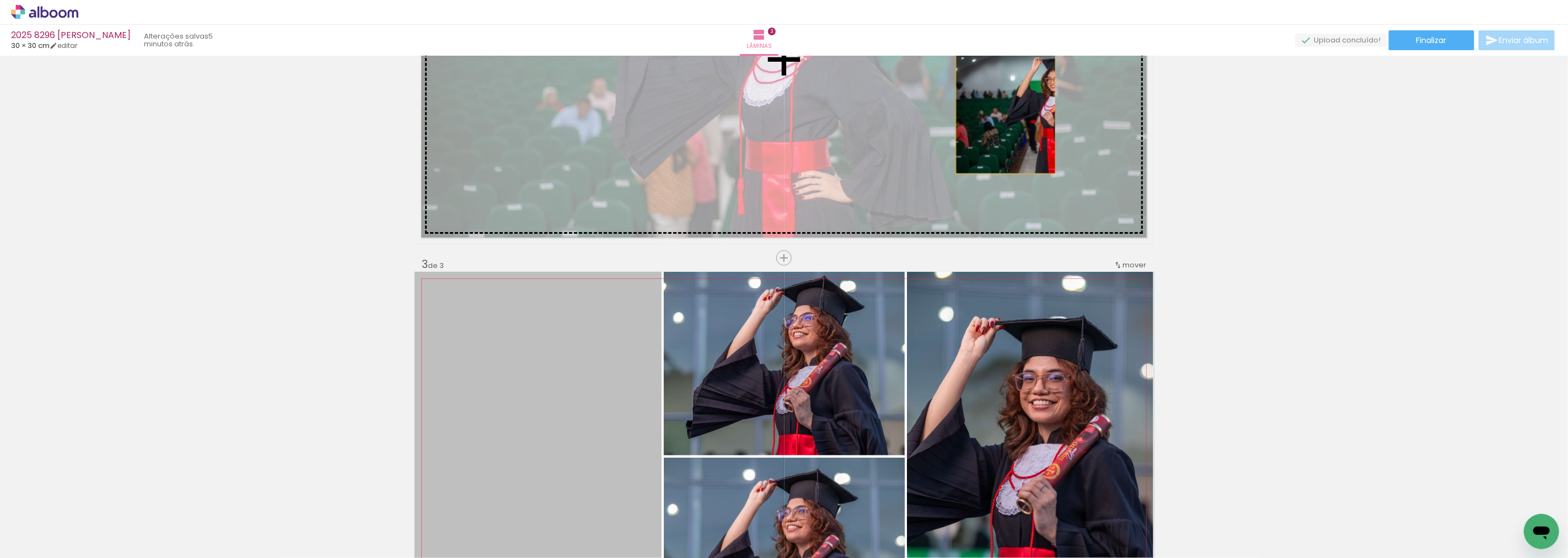
drag, startPoint x: 563, startPoint y: 382, endPoint x: 997, endPoint y: 116, distance: 509.0
click at [997, 116] on div "Inserir lâmina 1 de 3 Inserir lâmina 2 de 3 Inserir lâmina 3 de 3" at bounding box center [784, 244] width 1568 height 1588
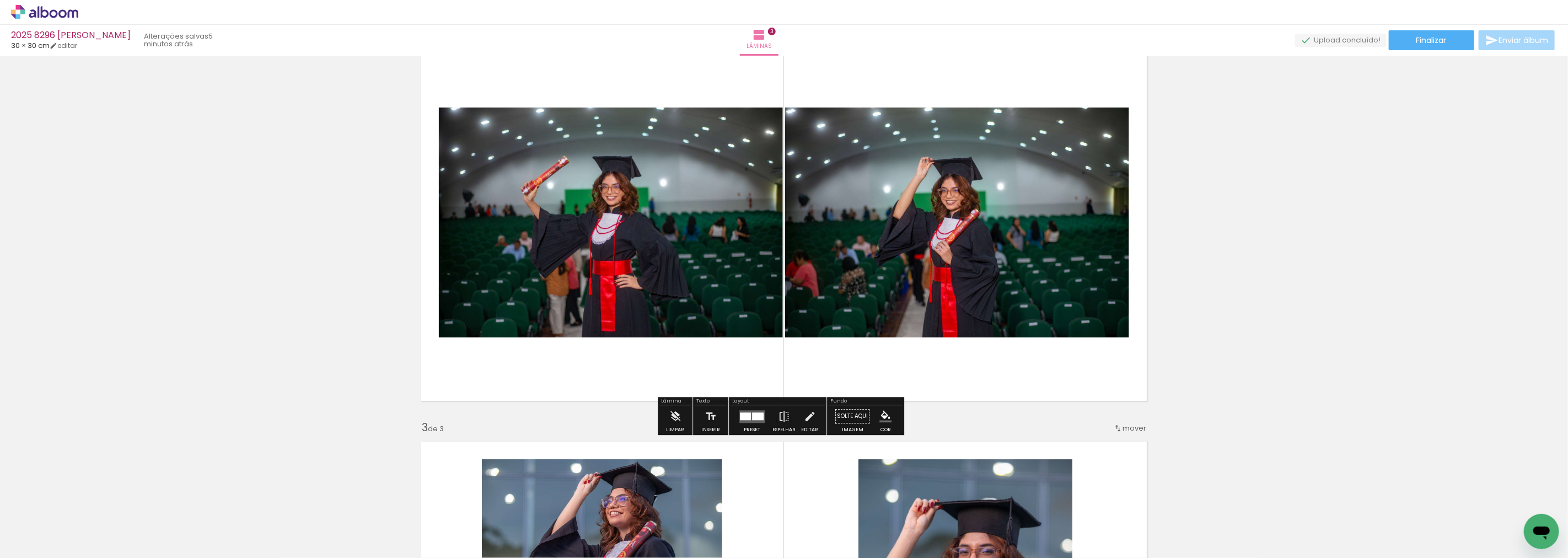
scroll to position [426, 0]
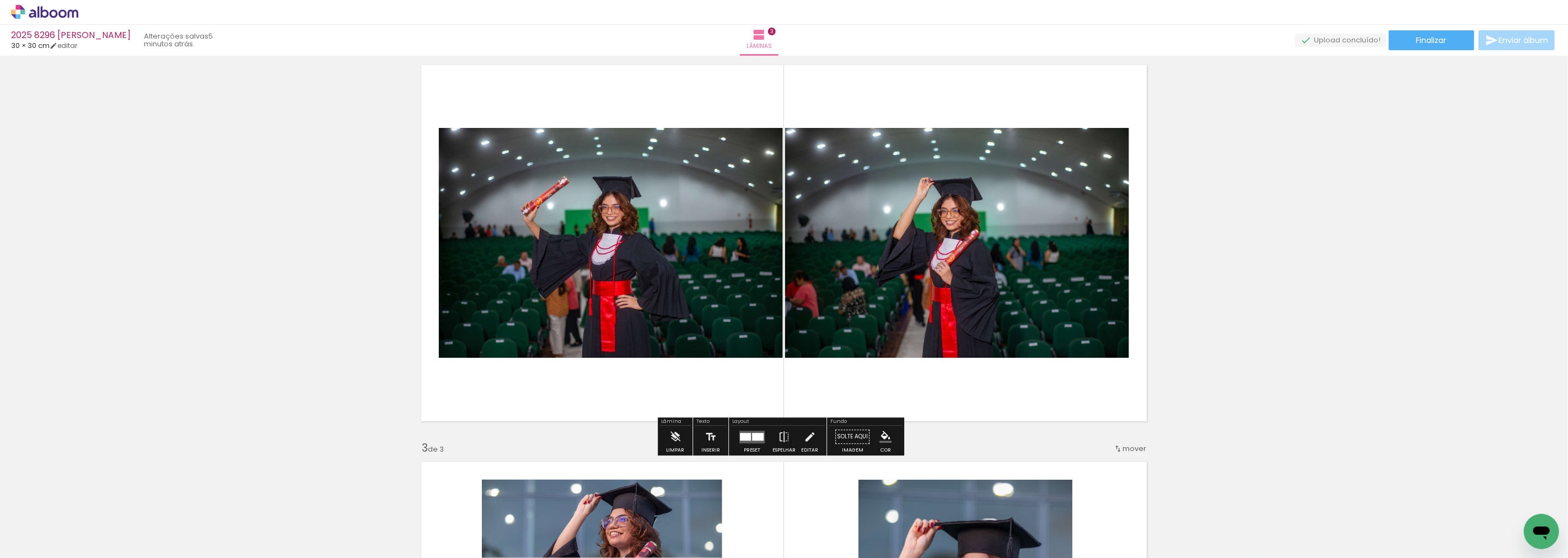
click at [747, 431] on quentale-layouter at bounding box center [752, 436] width 26 height 13
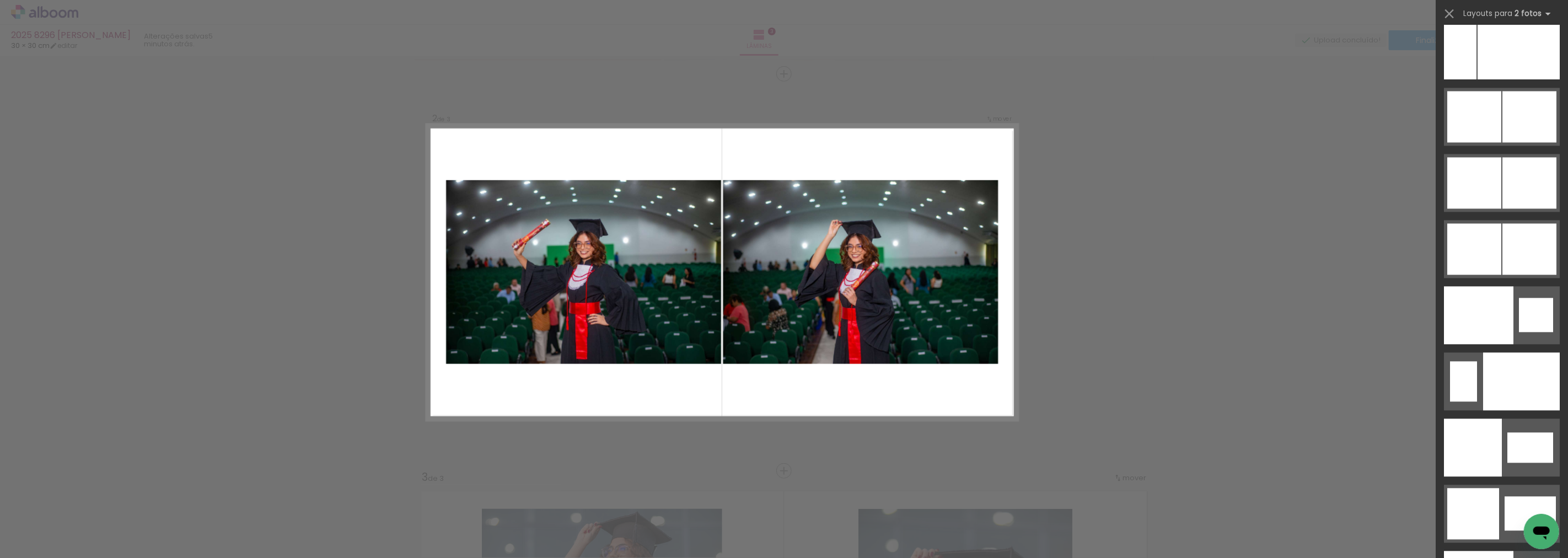
scroll to position [5411, 0]
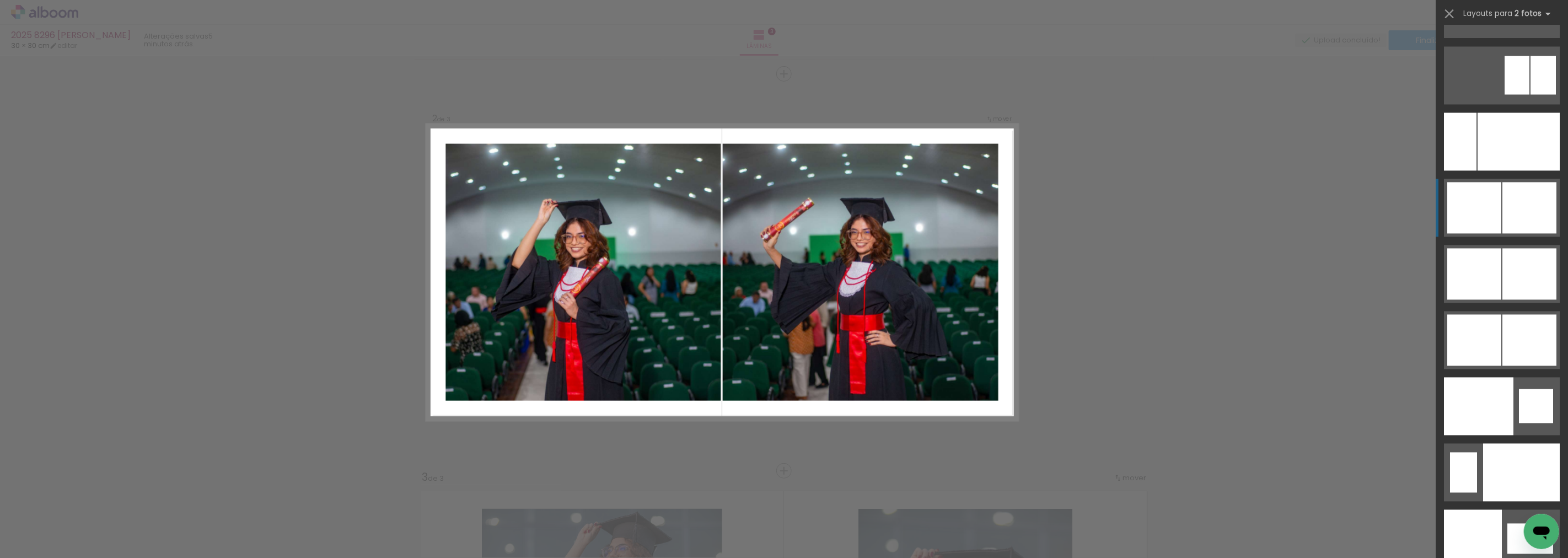
click at [1517, 201] on div at bounding box center [1529, 208] width 54 height 51
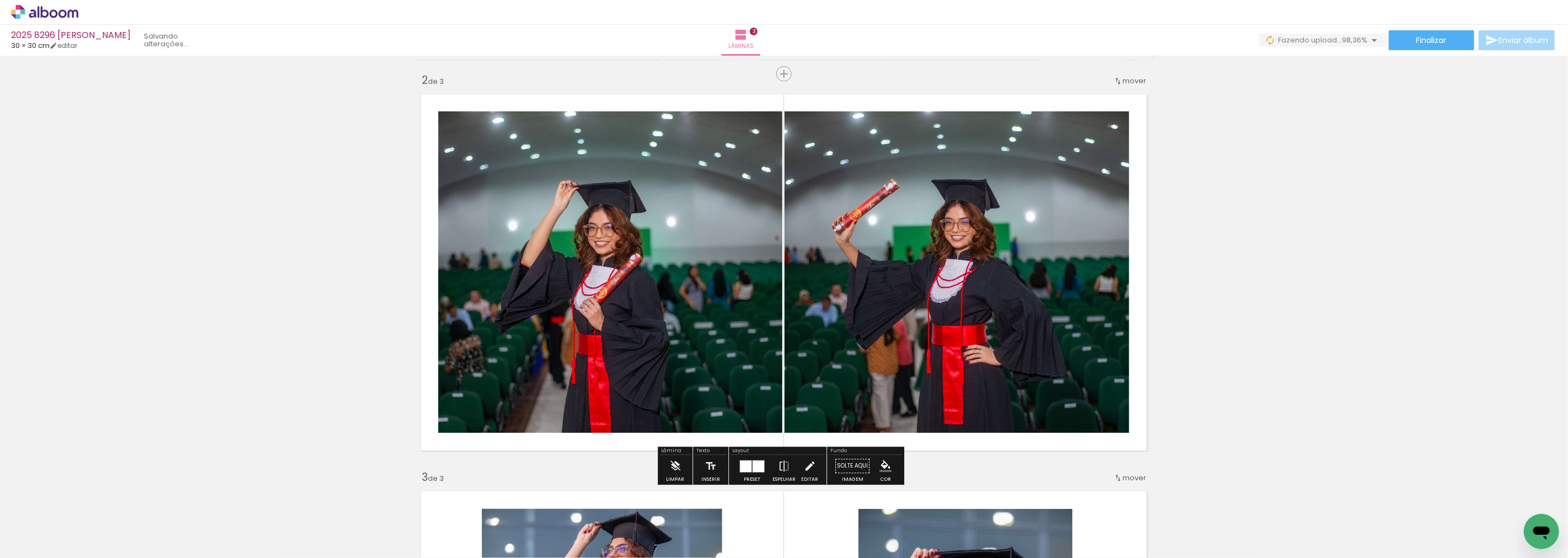
scroll to position [0, 2292]
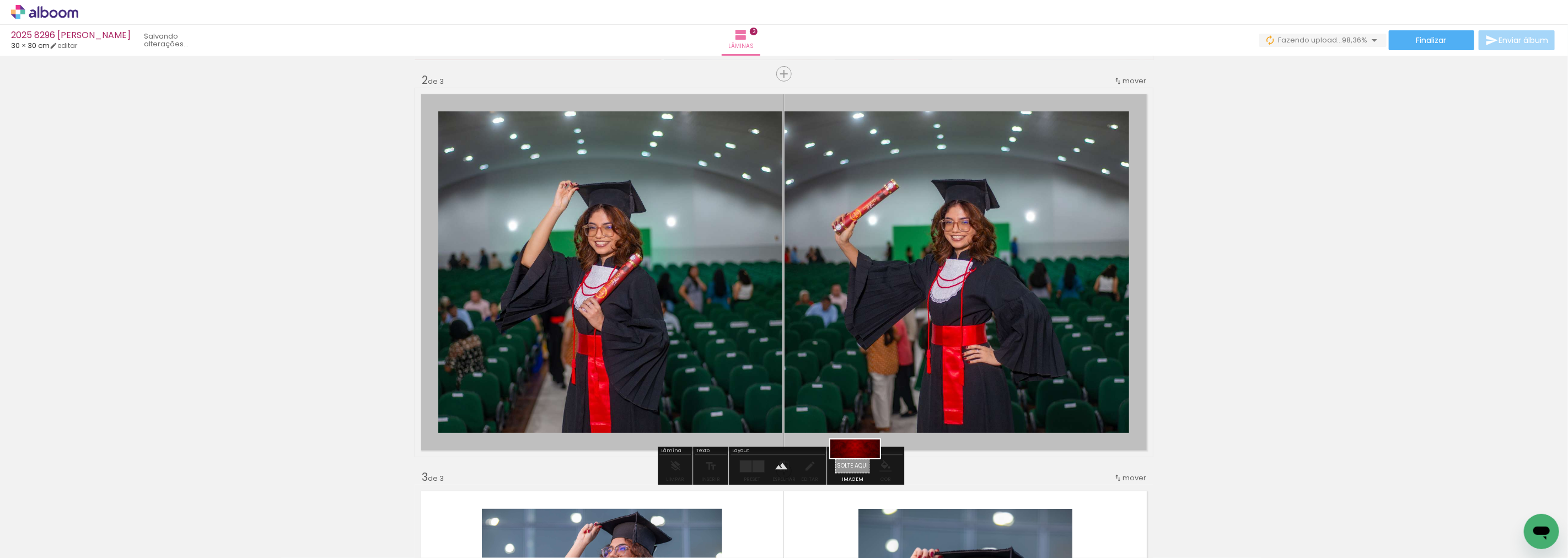
drag, startPoint x: 1513, startPoint y: 517, endPoint x: 863, endPoint y: 472, distance: 651.6
click at [863, 472] on quentale-workspace at bounding box center [784, 279] width 1568 height 558
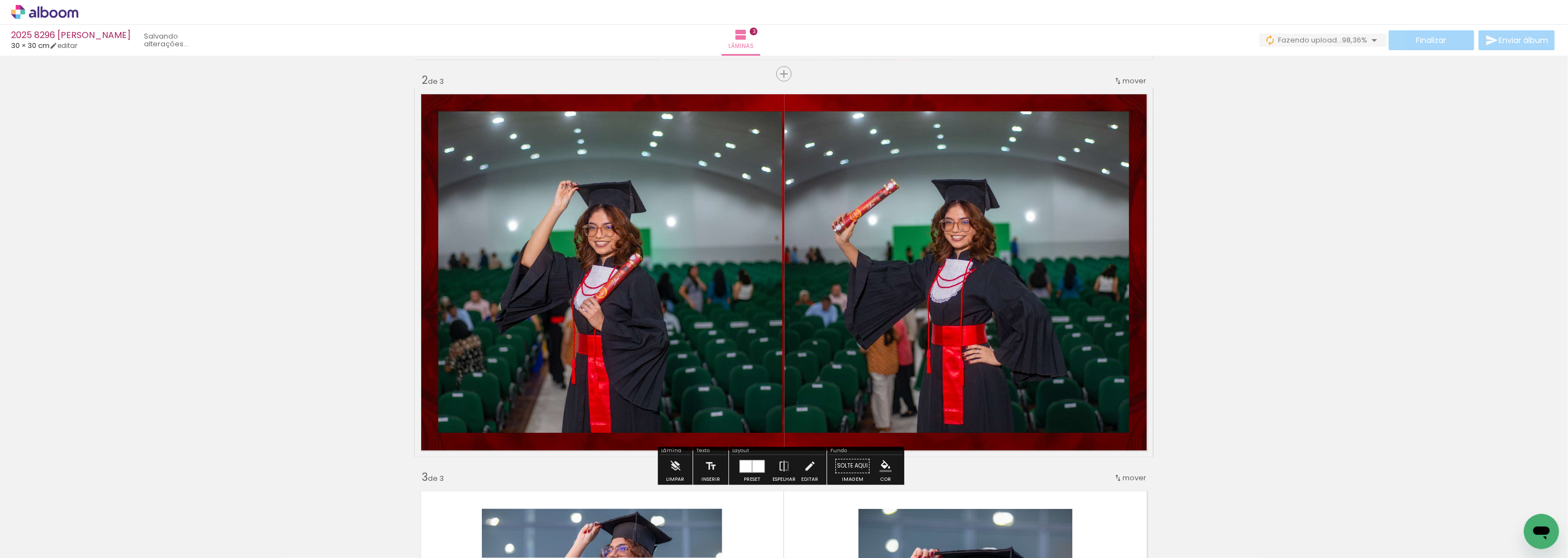
click at [546, 162] on paper-item at bounding box center [551, 164] width 20 height 8
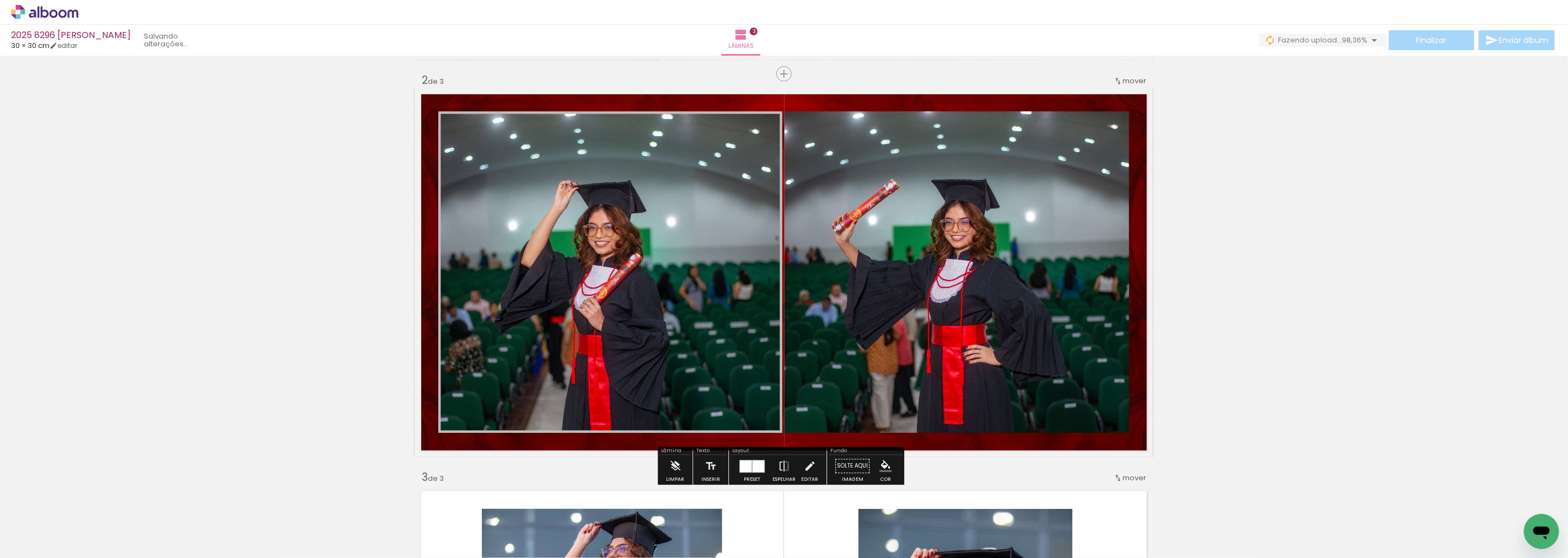
click at [545, 189] on iron-icon "color picker" at bounding box center [552, 193] width 13 height 10
click at [511, 109] on paper-item "#ffecb3" at bounding box center [509, 109] width 11 height 11
click at [892, 167] on paper-item at bounding box center [897, 164] width 20 height 8
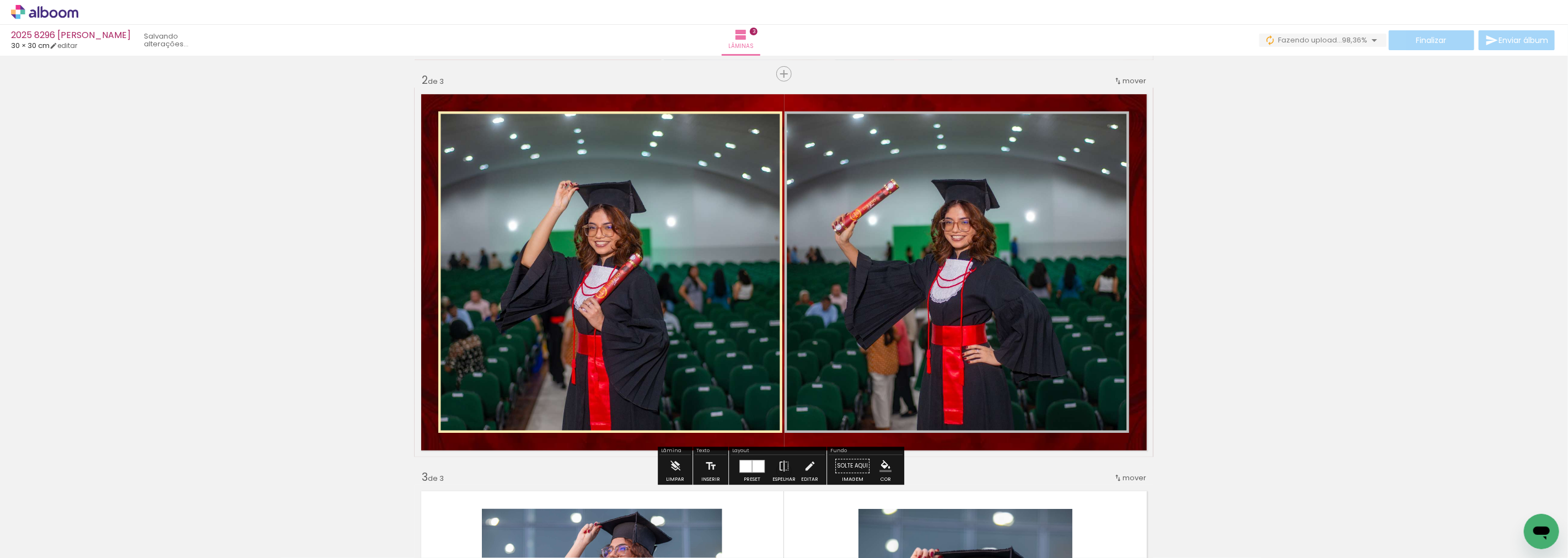
click at [894, 190] on iron-icon "color picker" at bounding box center [898, 193] width 13 height 10
click at [841, 111] on paper-item "#fff9c4" at bounding box center [844, 109] width 11 height 11
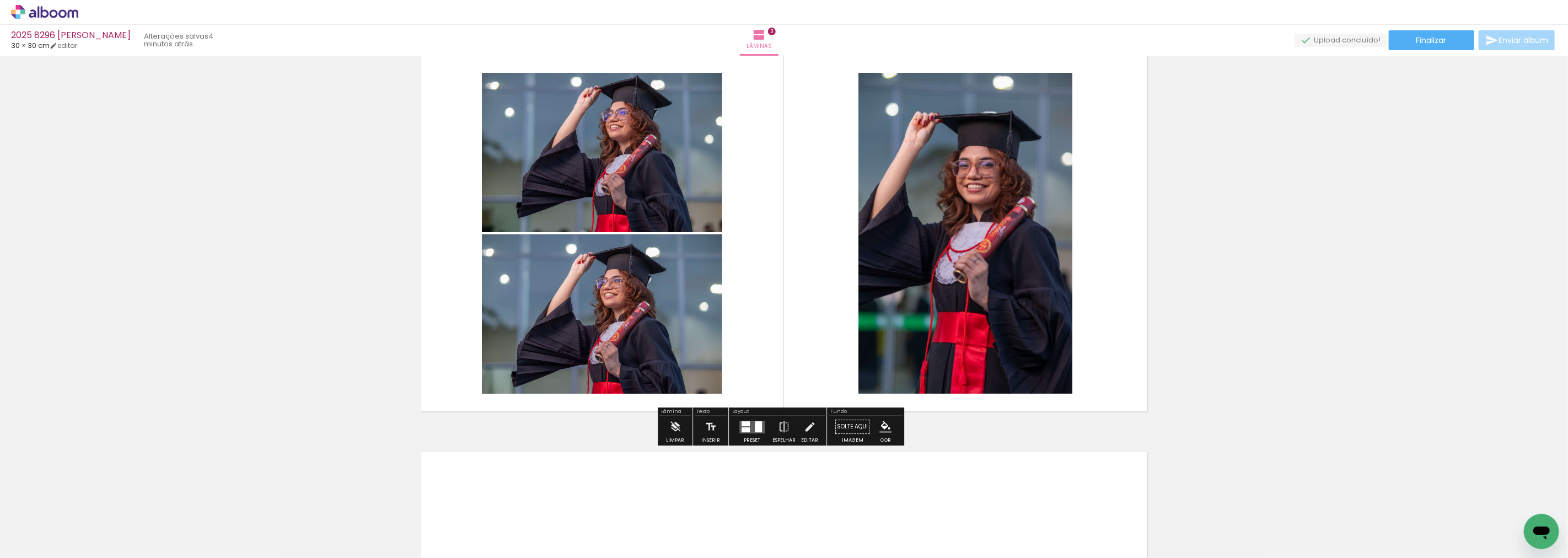
scroll to position [825, 0]
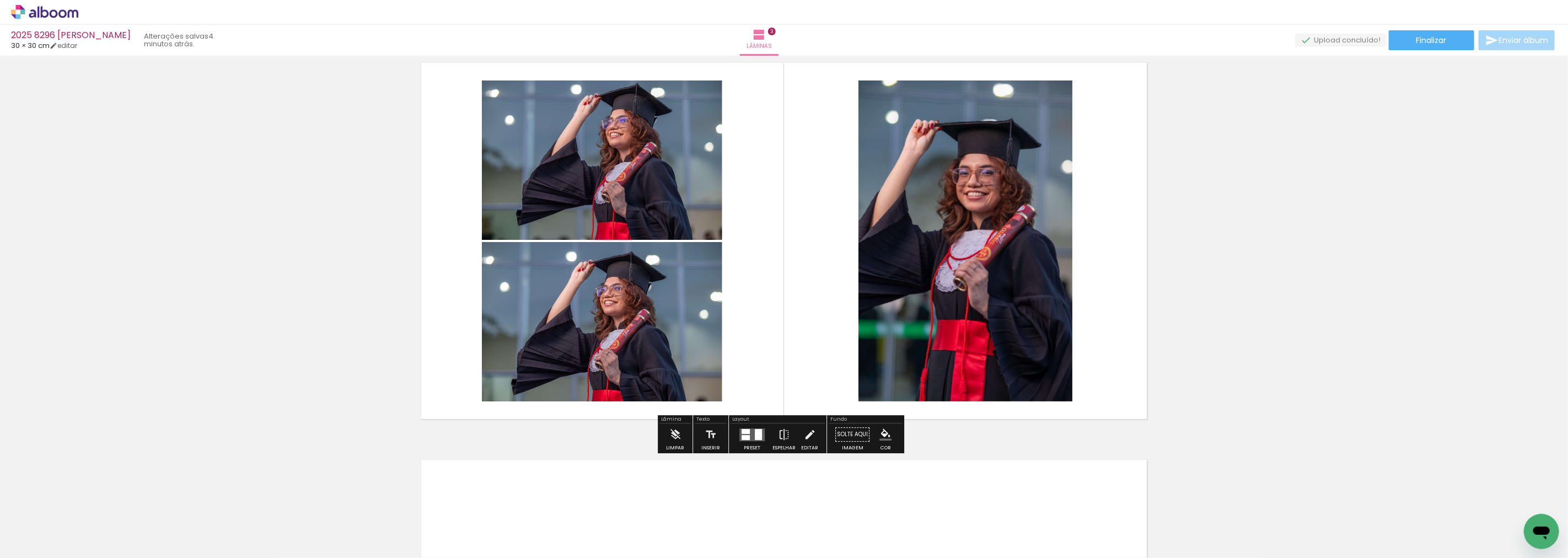
click at [746, 433] on div at bounding box center [746, 431] width 9 height 5
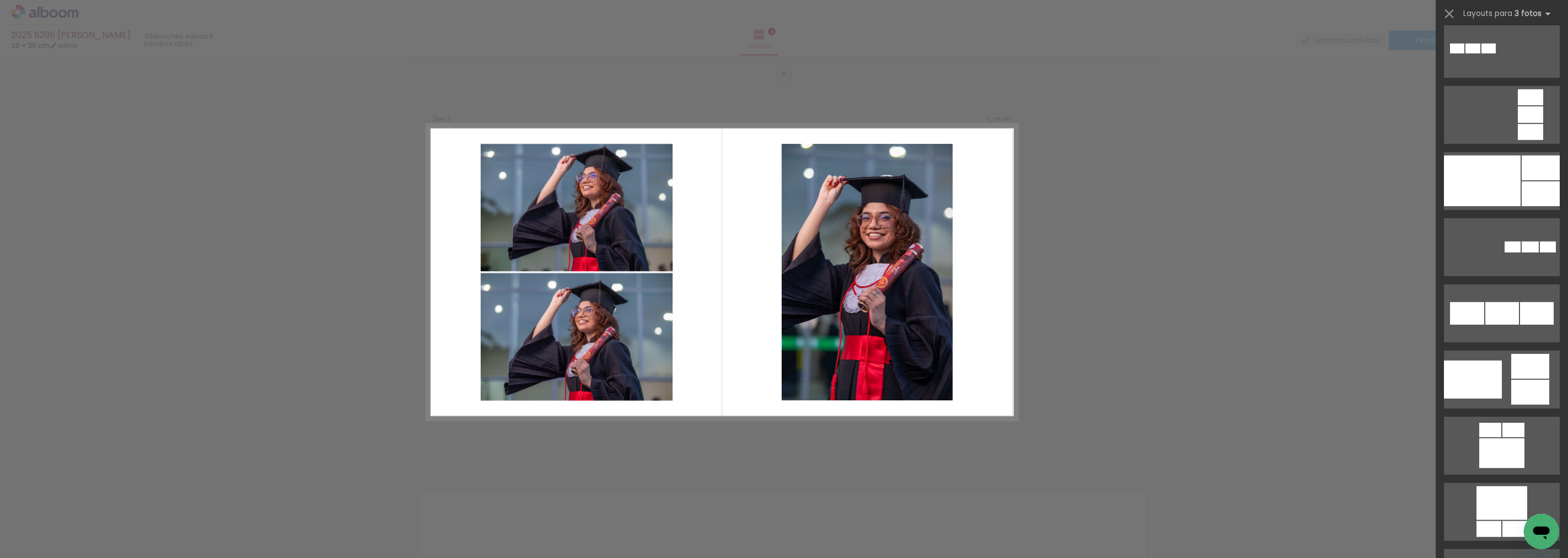
scroll to position [7505, 0]
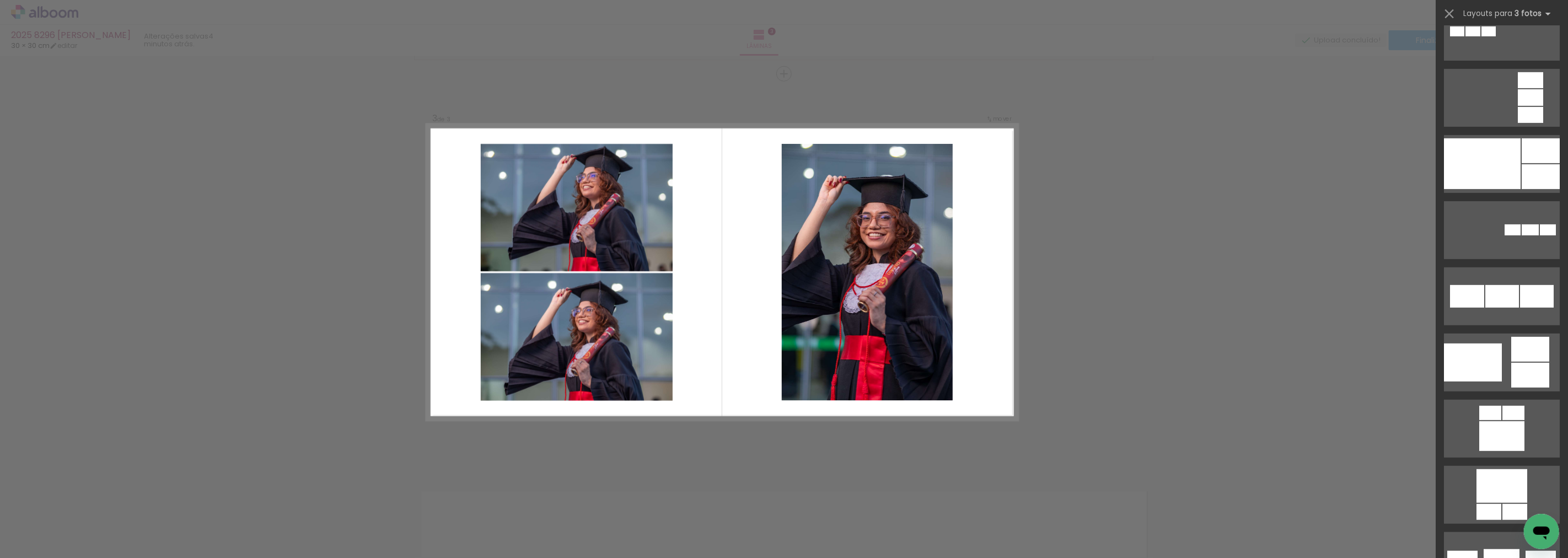
click at [1063, 243] on div "Confirmar Cancelar" at bounding box center [784, 69] width 1568 height 1614
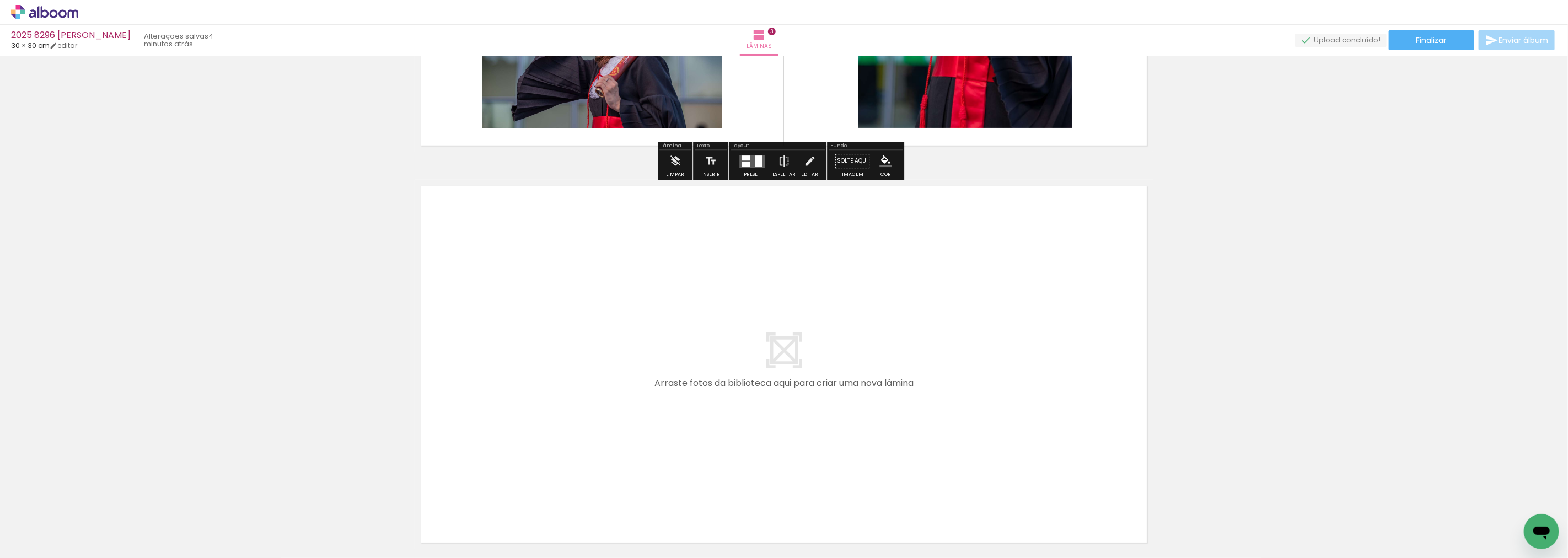
scroll to position [1100, 0]
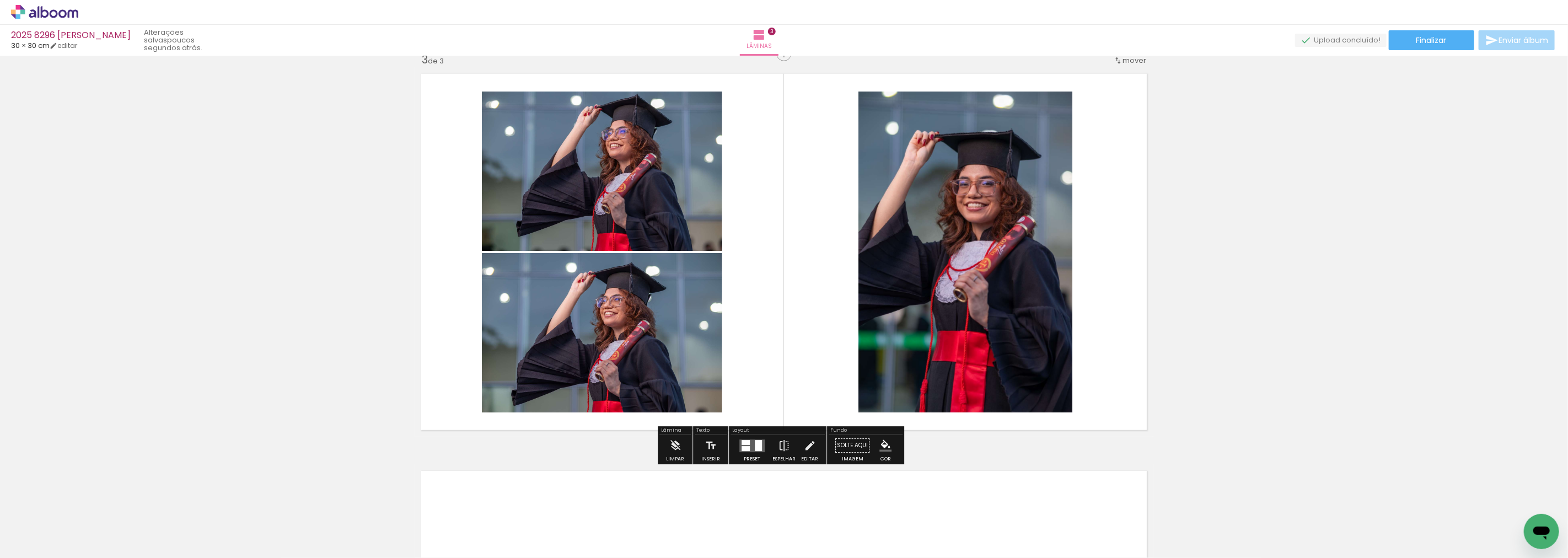
scroll to position [793, 0]
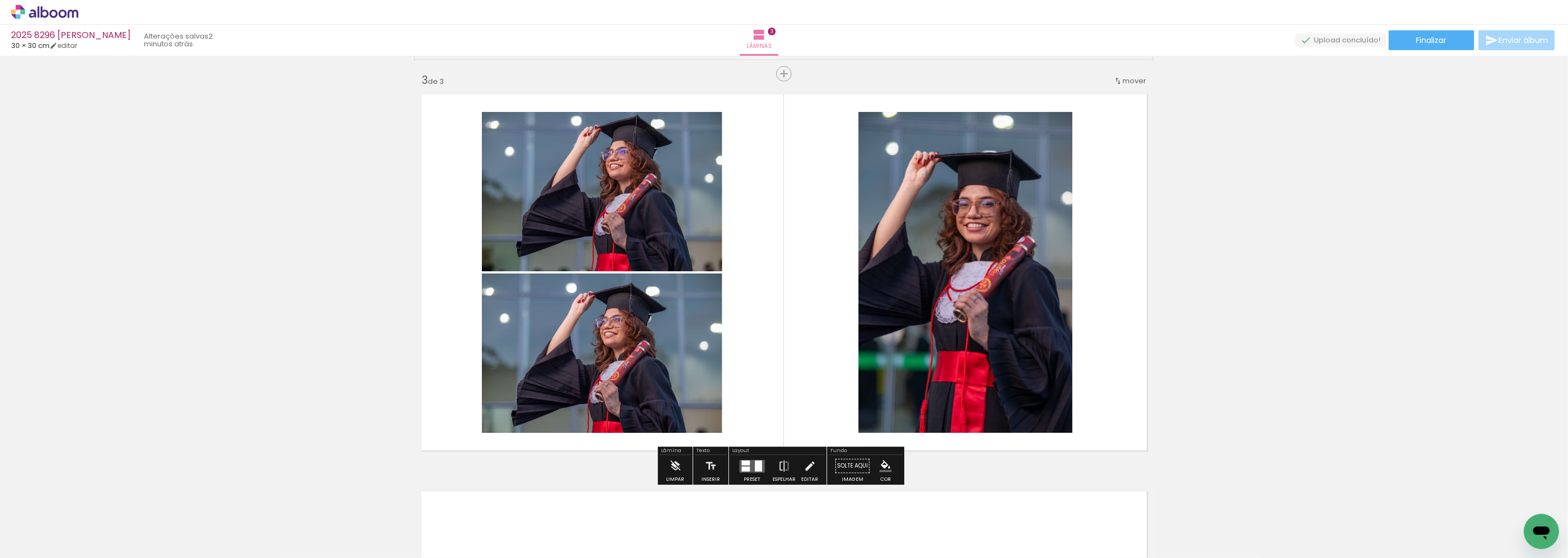
click at [760, 461] on quentale-layouter at bounding box center [752, 466] width 26 height 13
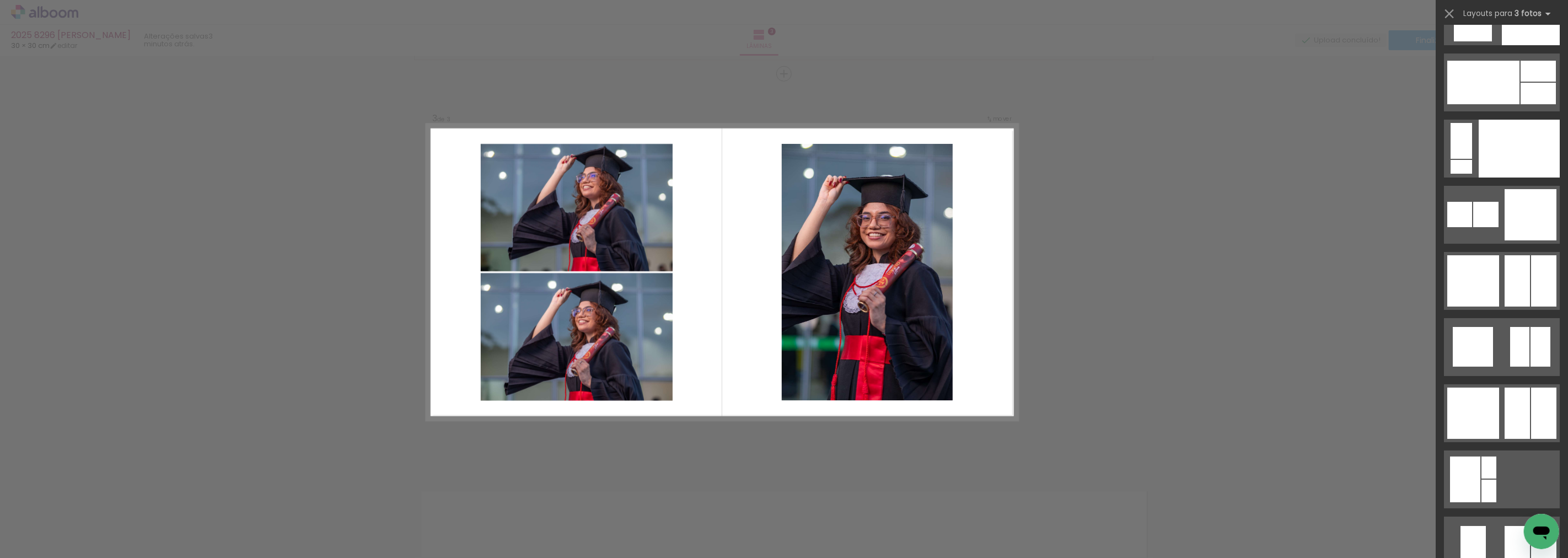
scroll to position [10721, 0]
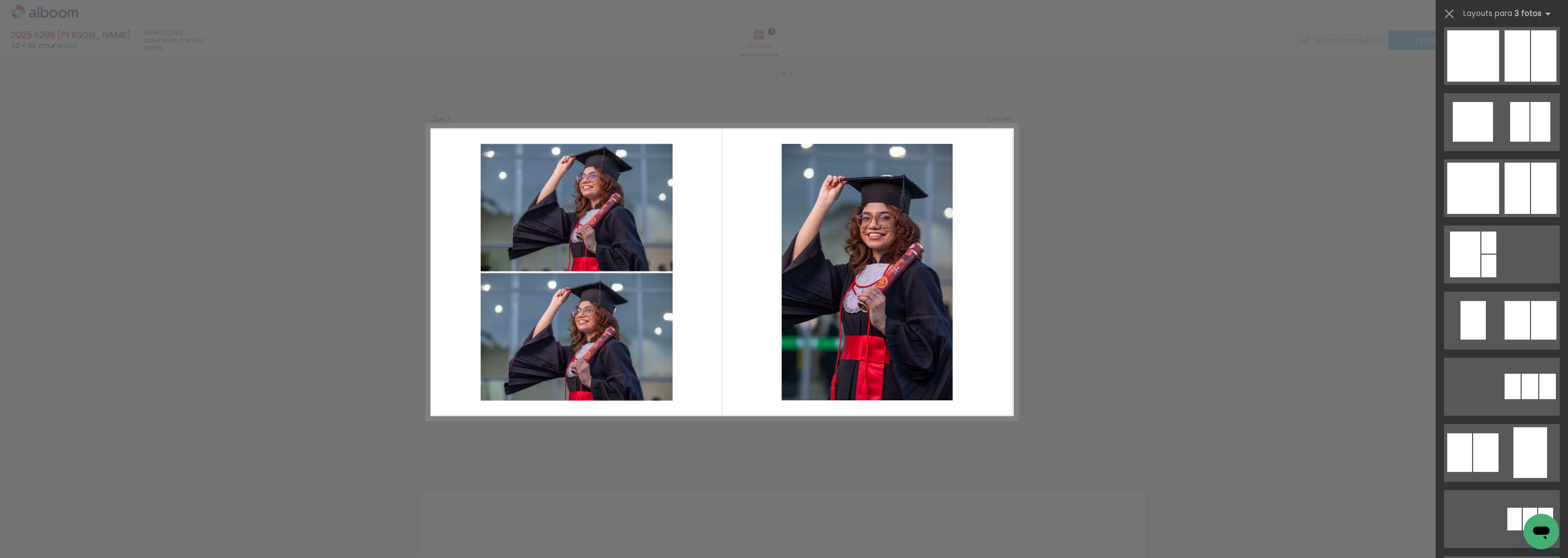
click at [1149, 197] on div "Confirmar Cancelar" at bounding box center [784, 69] width 1568 height 1614
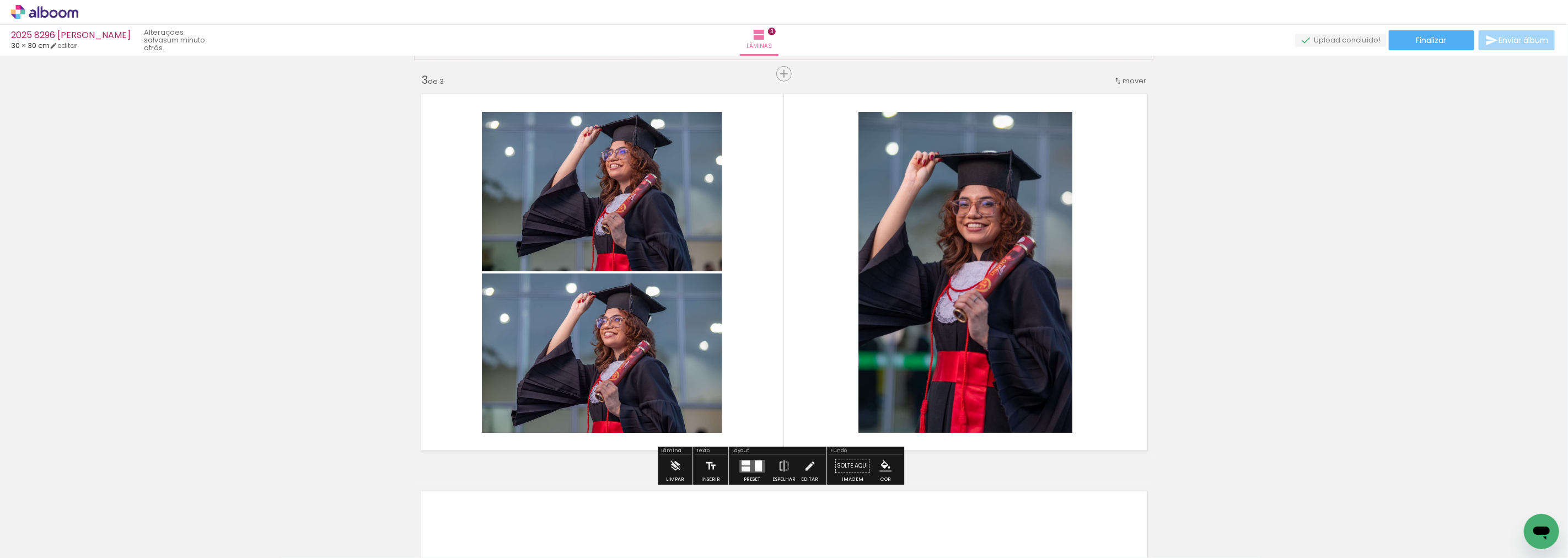
click at [1149, 197] on div "Inserir lâmina 1 de 3 Inserir lâmina 2 de 3 Inserir lâmina 3 de 3" at bounding box center [784, 60] width 1568 height 1588
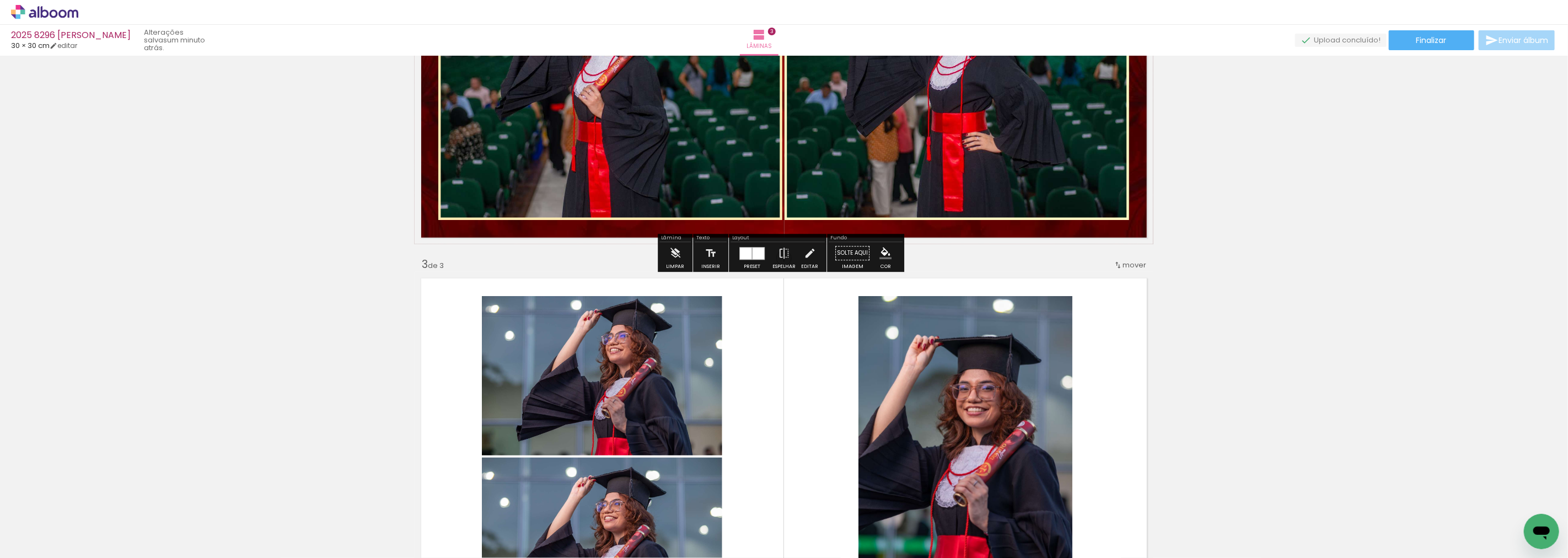
scroll to position [671, 0]
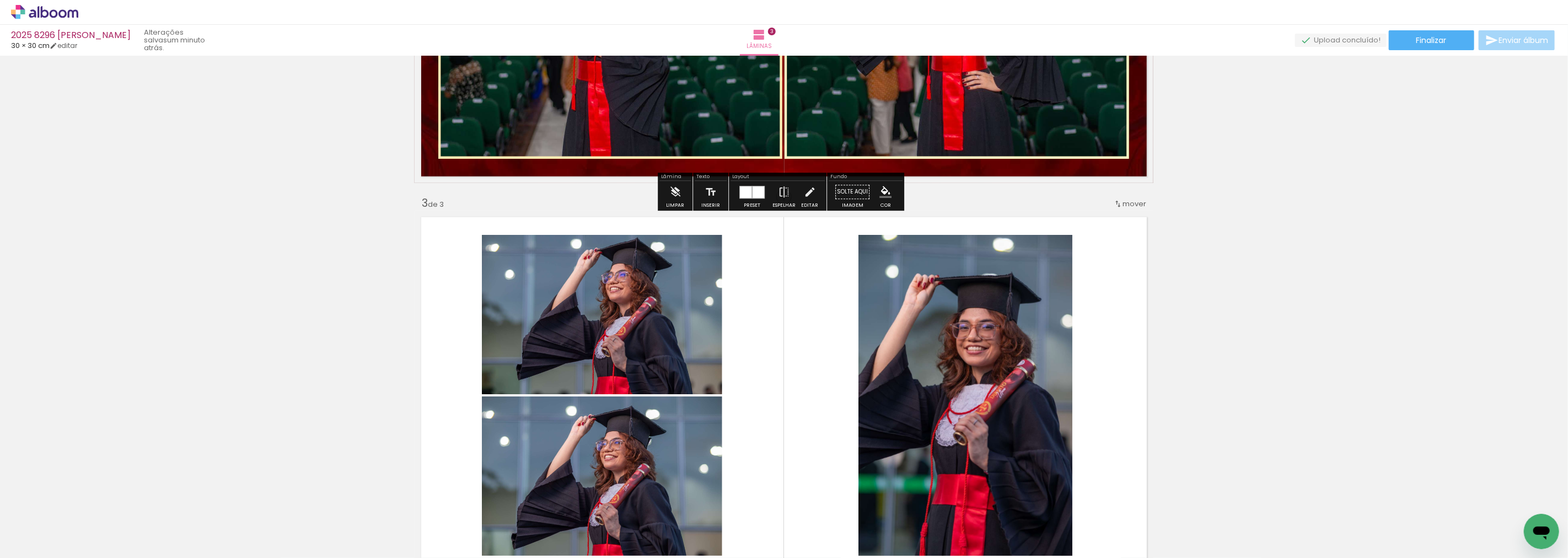
click at [1283, 292] on div "Inserir lâmina 1 de 3 Inserir lâmina 2 de 3 Inserir lâmina 3 de 3" at bounding box center [784, 183] width 1568 height 1588
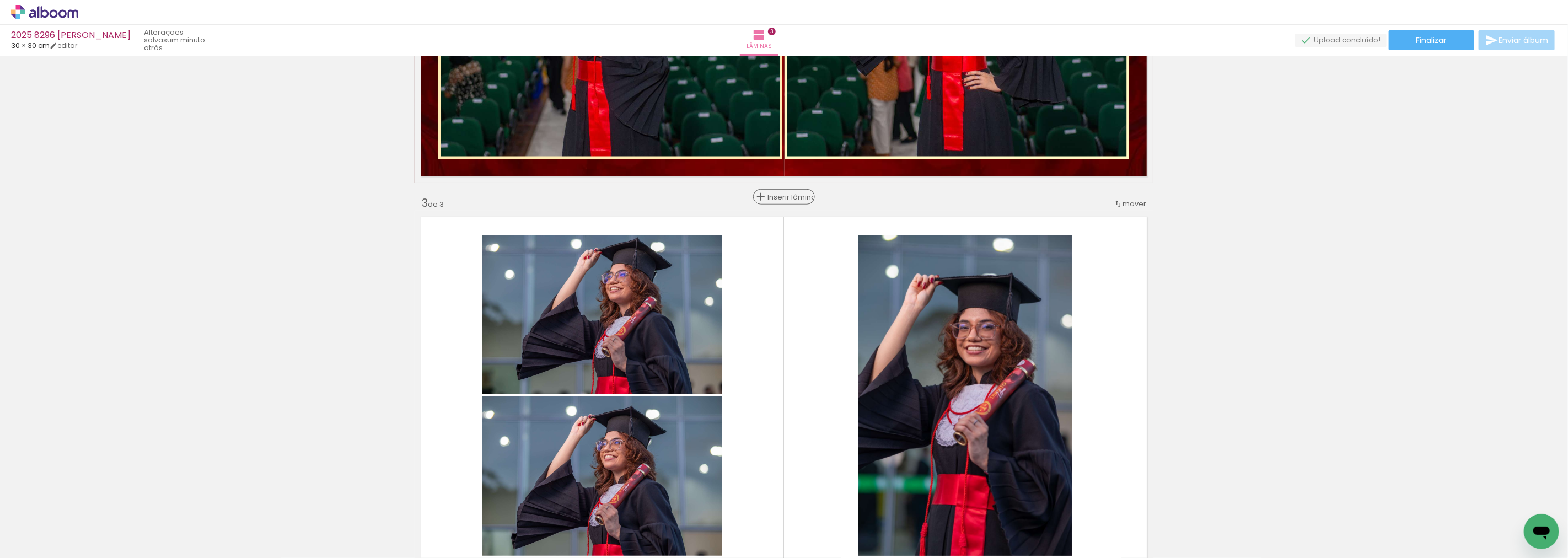
click at [779, 195] on span "Inserir lâmina" at bounding box center [789, 197] width 43 height 7
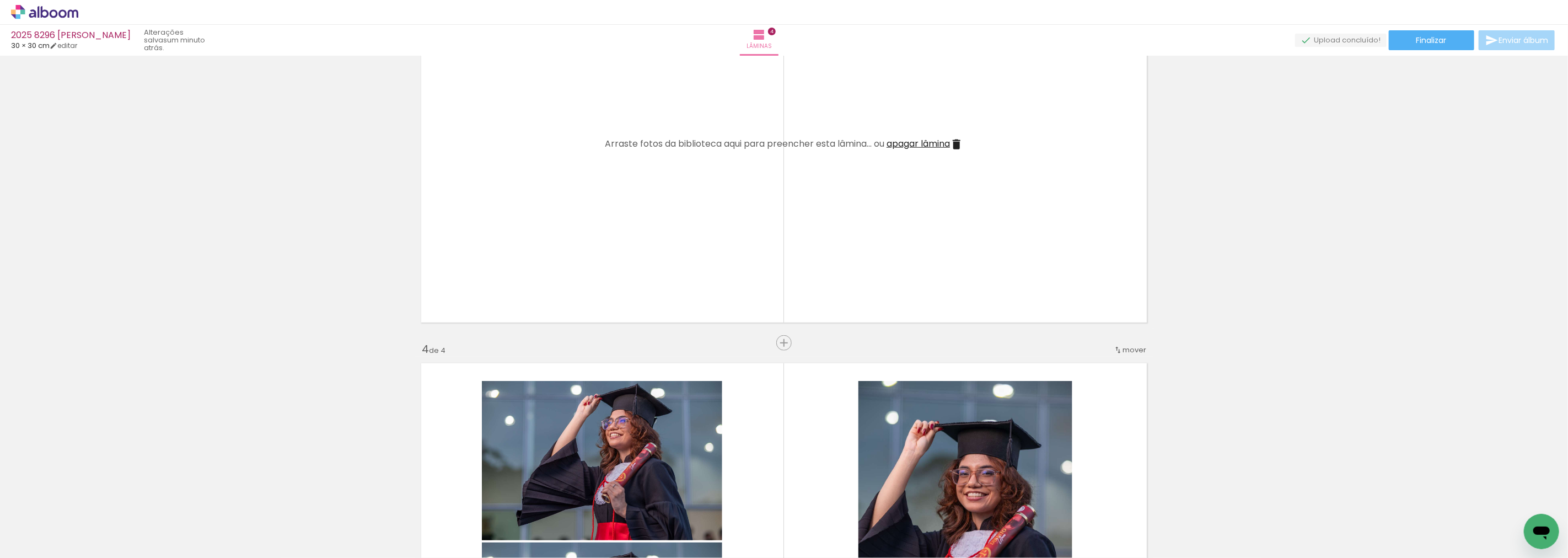
scroll to position [977, 0]
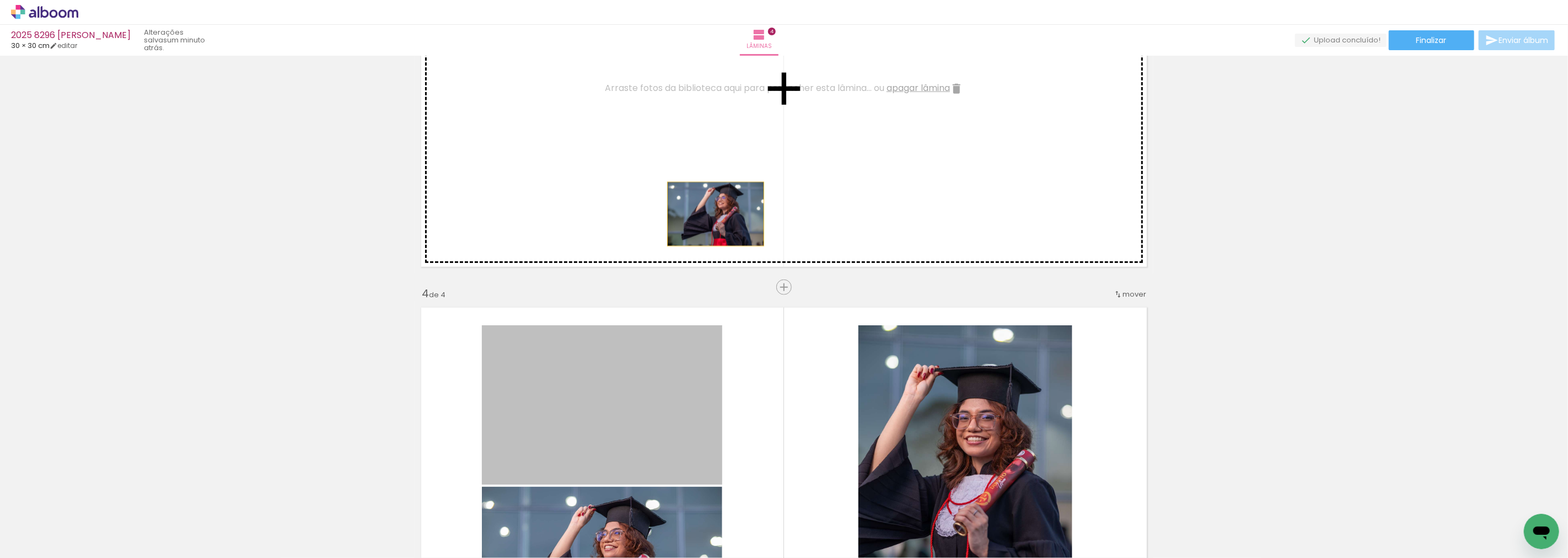
drag, startPoint x: 640, startPoint y: 368, endPoint x: 748, endPoint y: 117, distance: 273.2
click at [748, 117] on div "Inserir lâmina 1 de 4 Inserir lâmina 2 de 4 Inserir lâmina 3 de 4 Inserir lâmin…" at bounding box center [784, 75] width 1568 height 1985
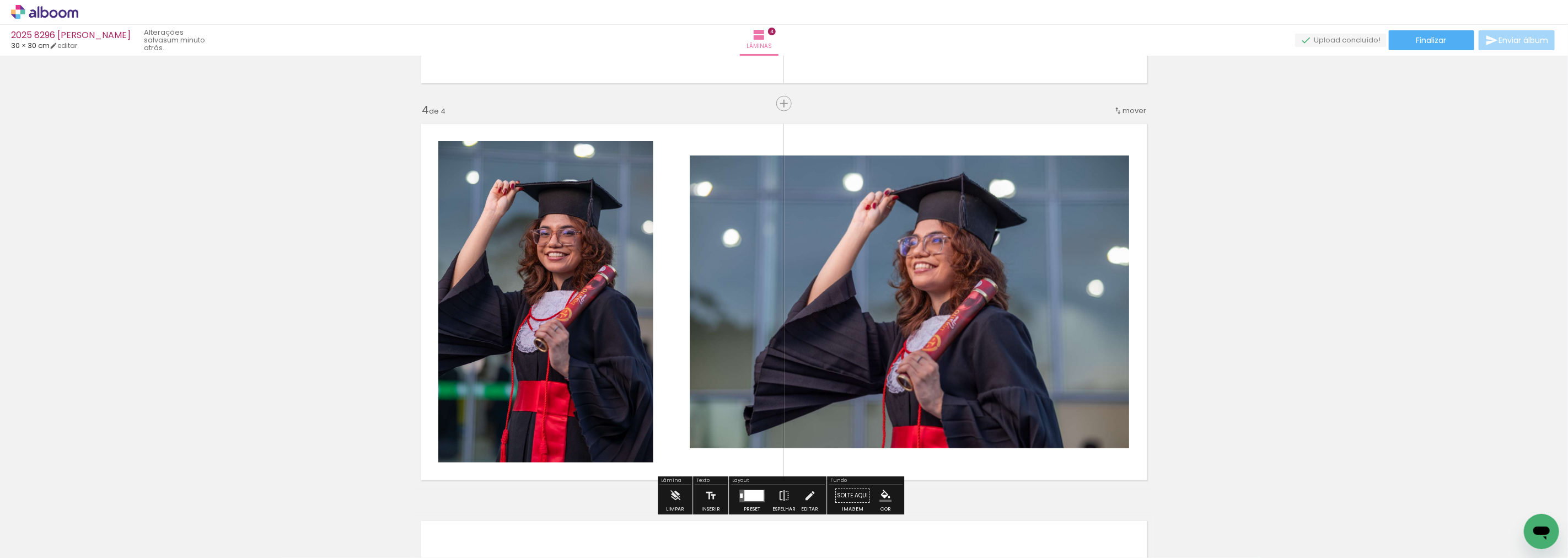
scroll to position [1222, 0]
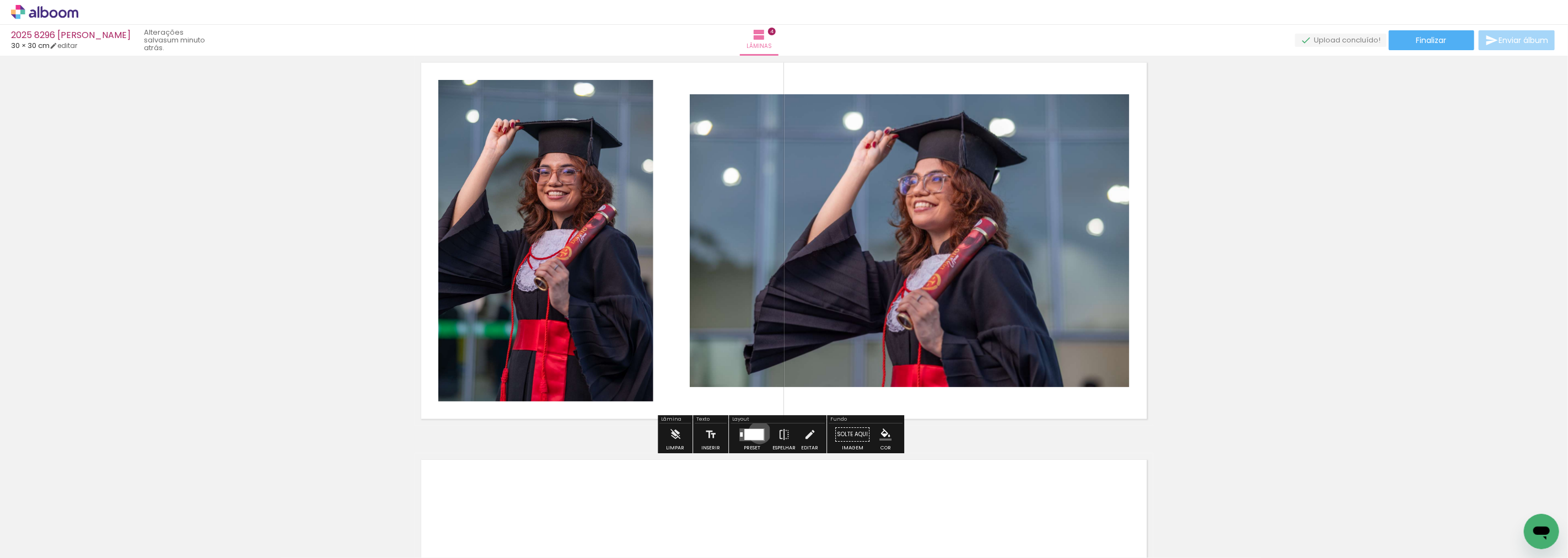
click at [757, 432] on div at bounding box center [754, 434] width 19 height 11
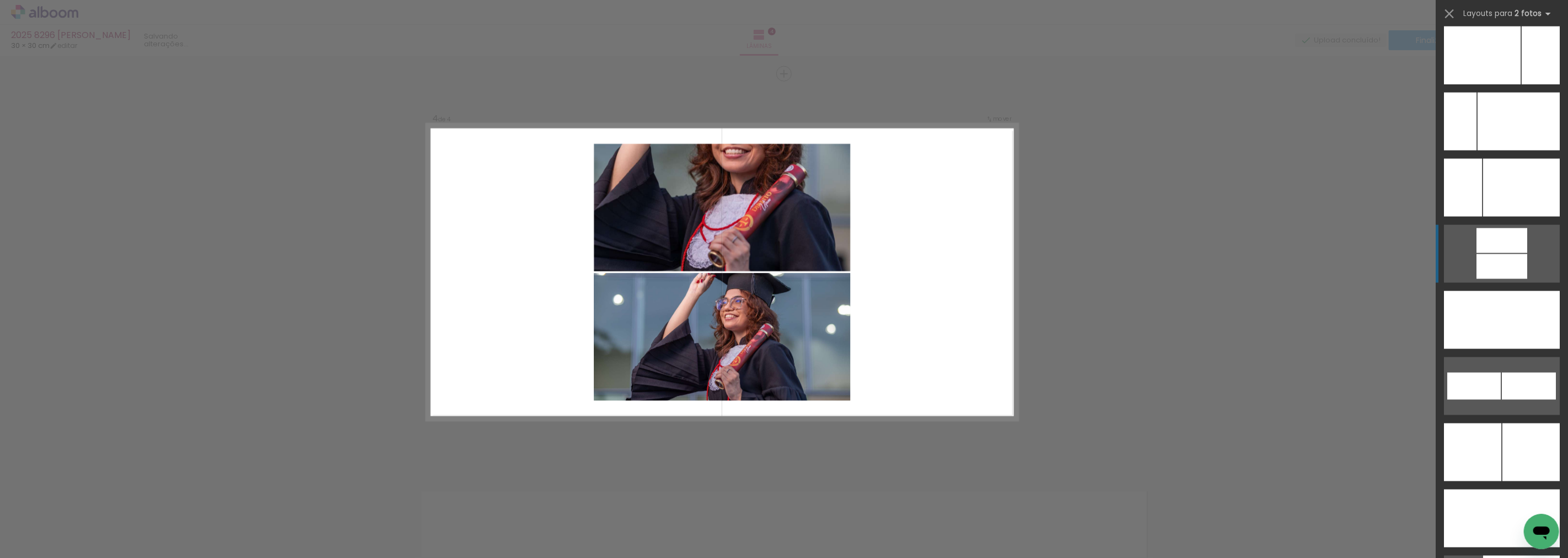
scroll to position [4830, 0]
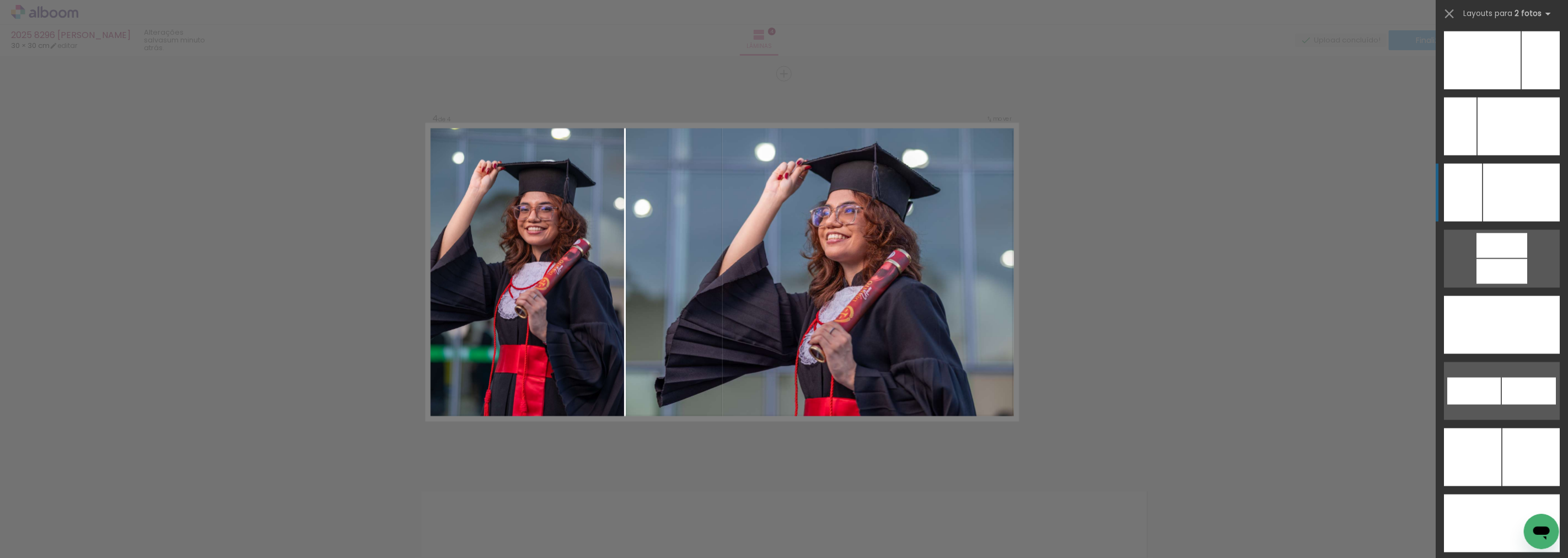
click at [1509, 200] on div at bounding box center [1522, 192] width 77 height 58
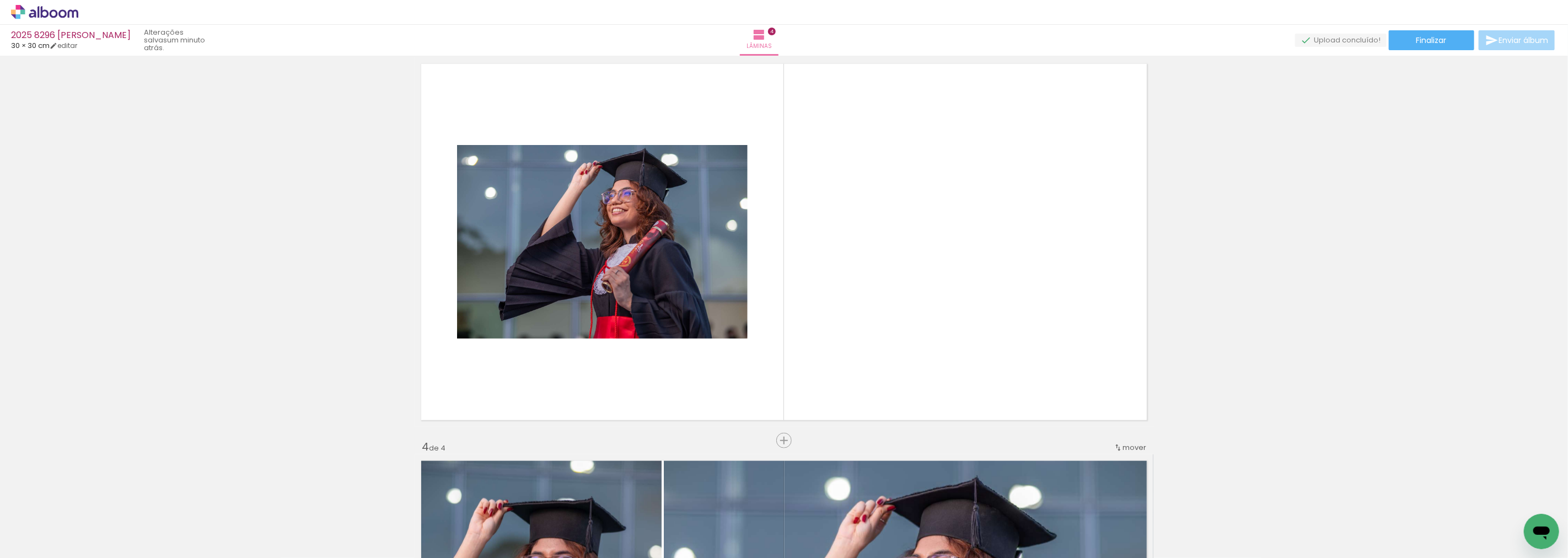
scroll to position [823, 0]
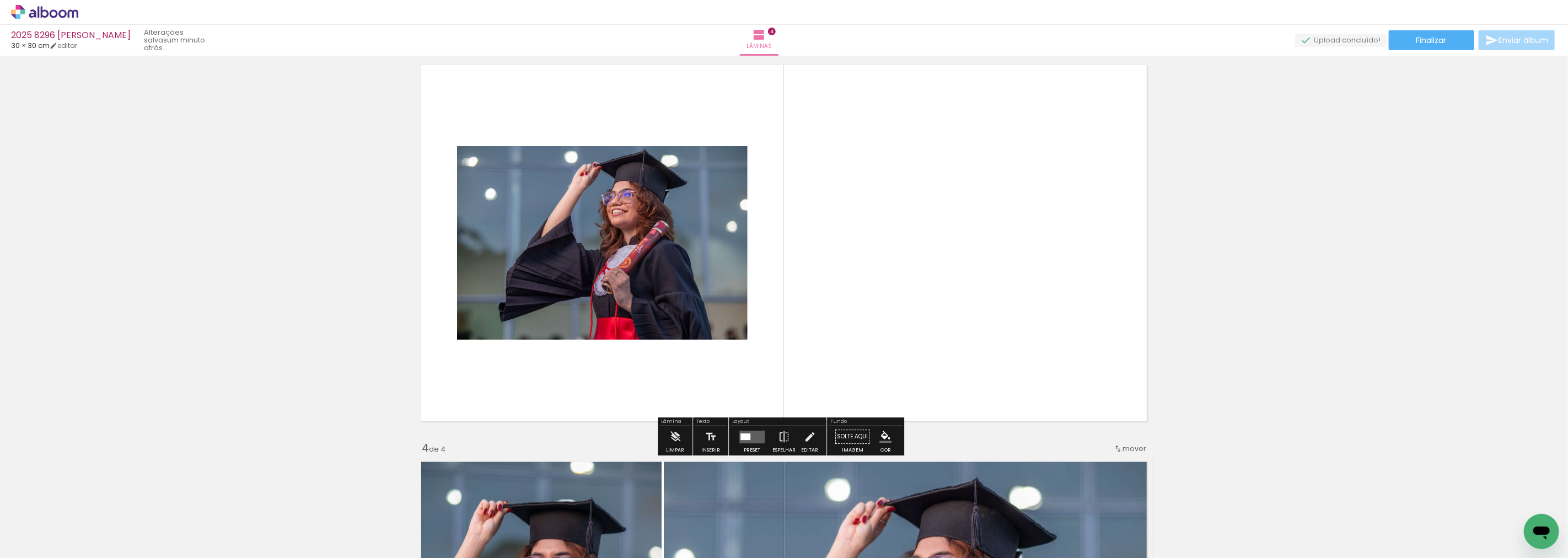
click at [751, 442] on quentale-layouter at bounding box center [752, 436] width 26 height 13
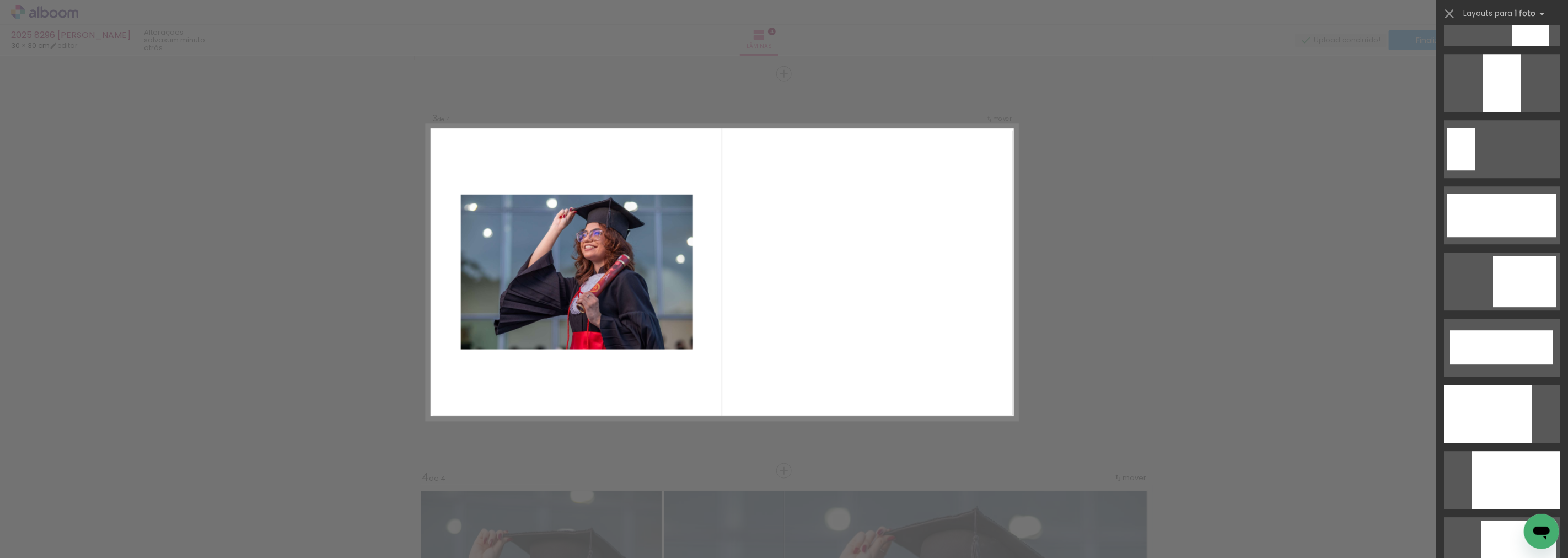
scroll to position [2986, 0]
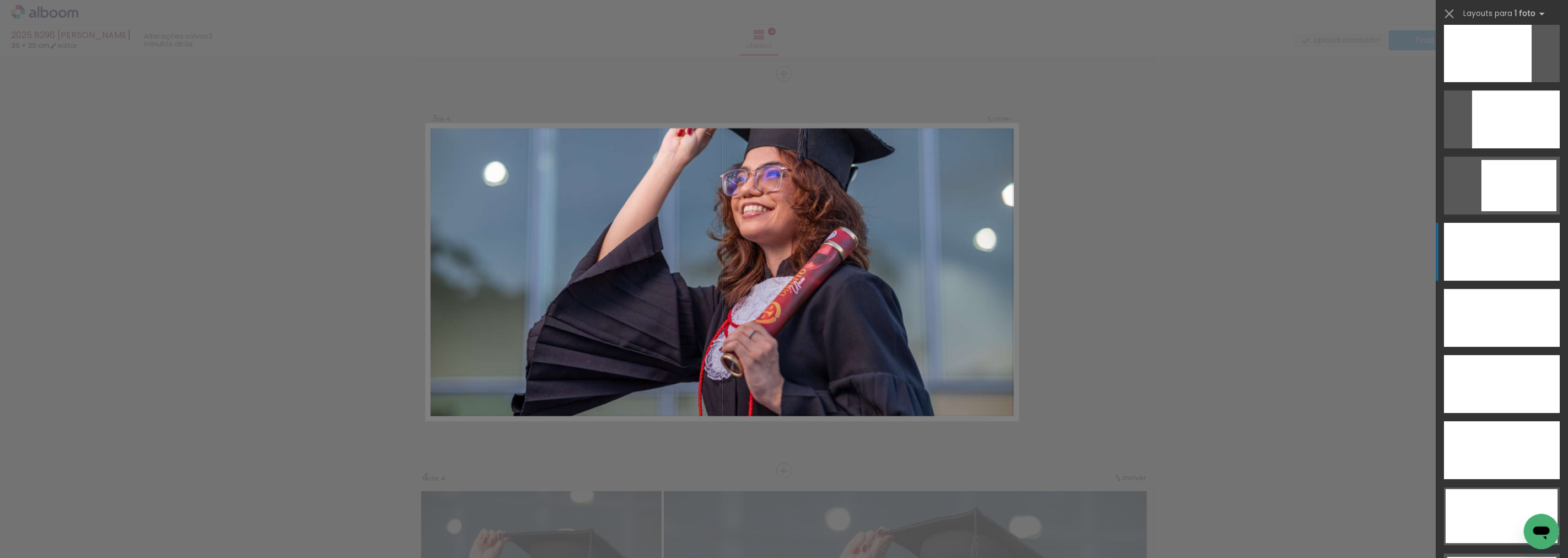
click at [1535, 269] on div at bounding box center [1502, 251] width 116 height 58
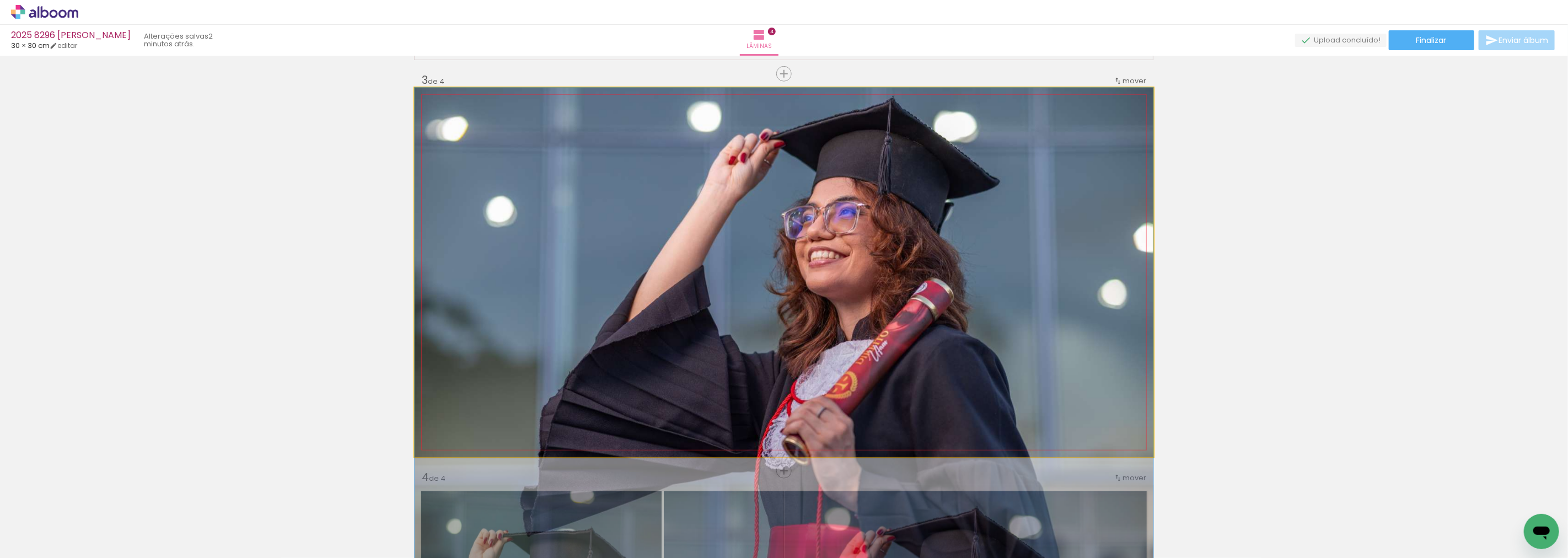
drag, startPoint x: 1024, startPoint y: 267, endPoint x: 1009, endPoint y: 333, distance: 67.7
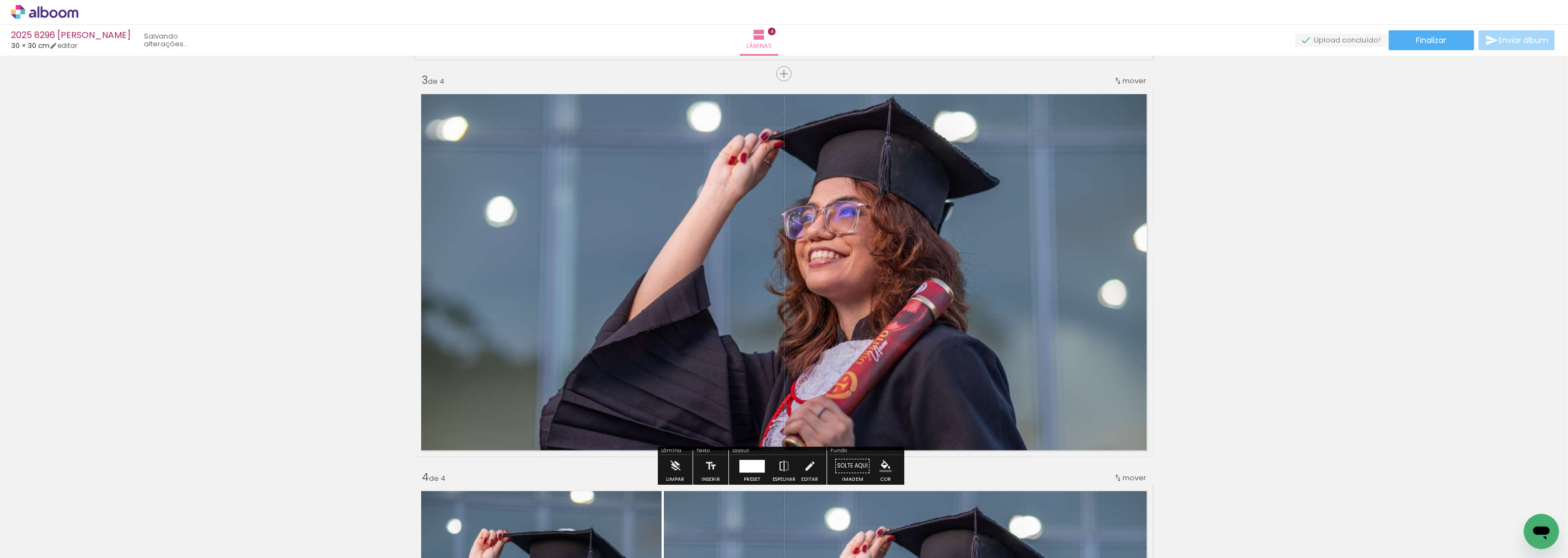
click at [1349, 312] on div "Inserir lâmina 1 de 4 Inserir lâmina 2 de 4 Inserir lâmina 3 de 4 Inserir lâmin…" at bounding box center [784, 259] width 1568 height 1985
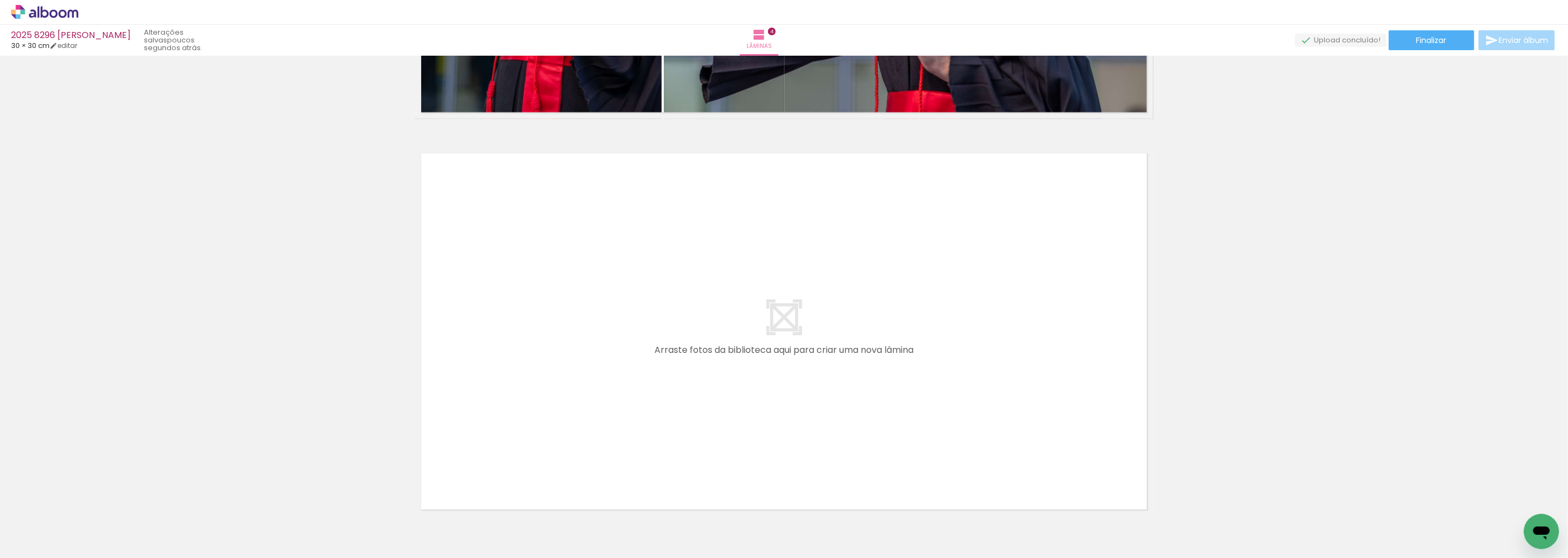
scroll to position [0, 961]
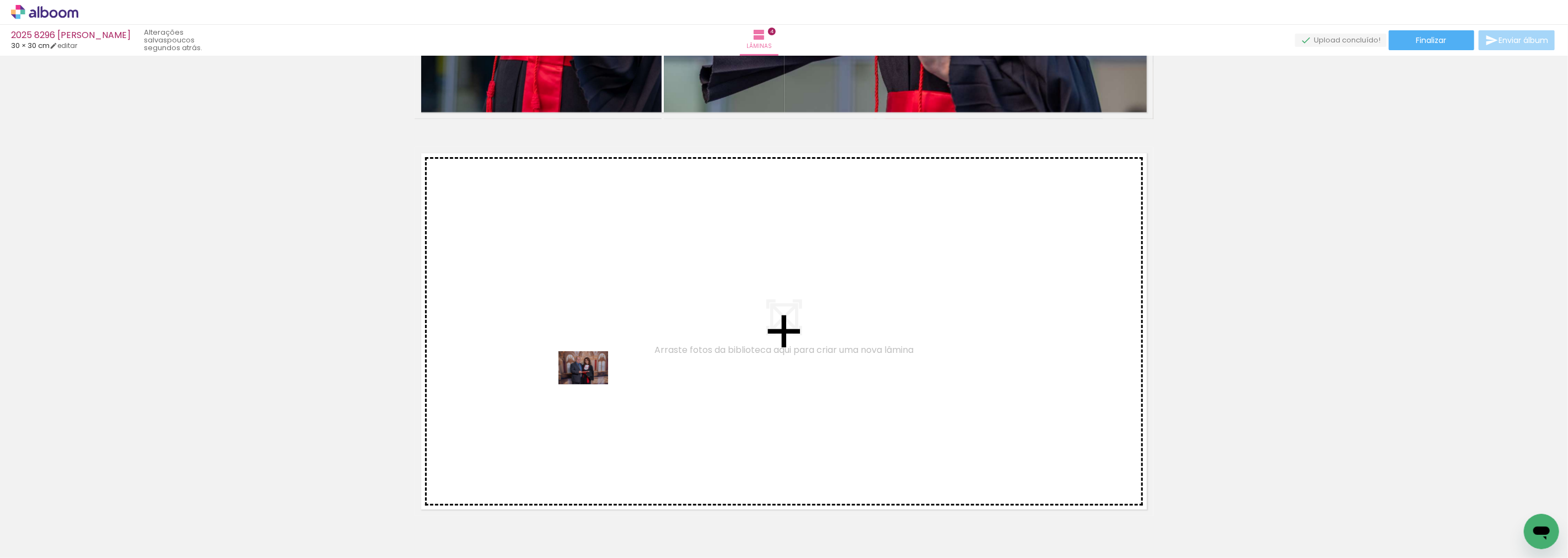
drag, startPoint x: 581, startPoint y: 534, endPoint x: 590, endPoint y: 378, distance: 156.3
click at [590, 378] on quentale-workspace at bounding box center [784, 279] width 1568 height 558
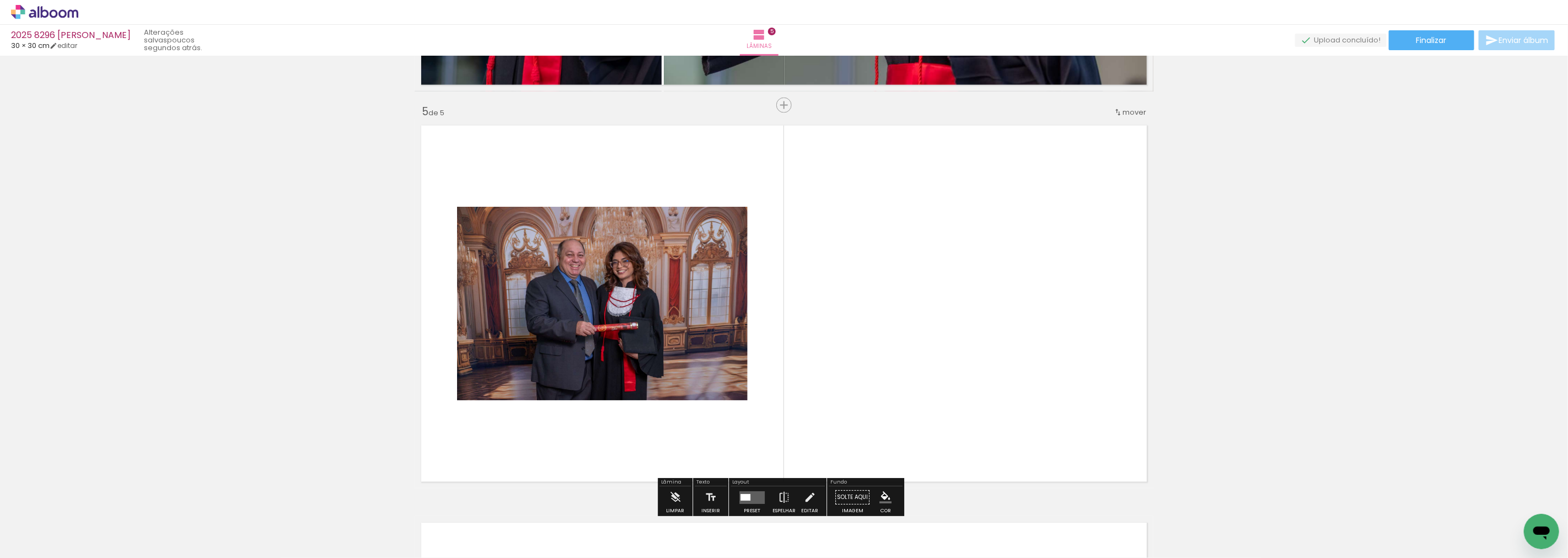
scroll to position [1588, 0]
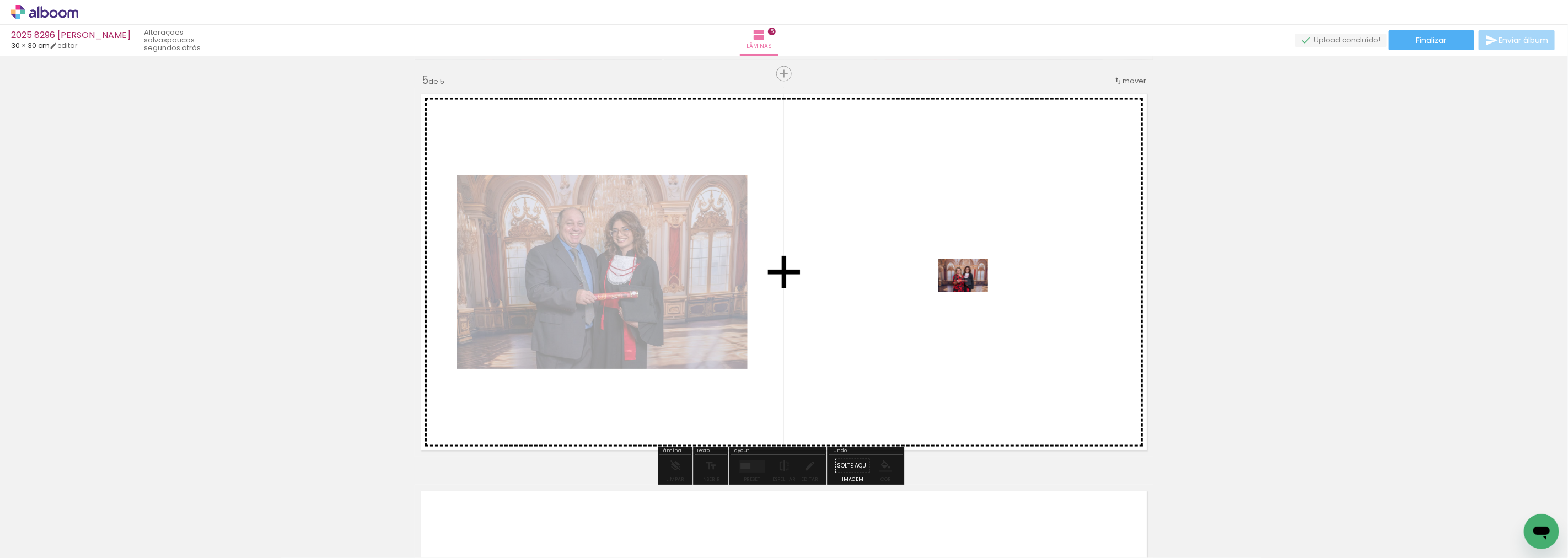
drag, startPoint x: 648, startPoint y: 524, endPoint x: 971, endPoint y: 292, distance: 397.7
click at [971, 292] on quentale-workspace at bounding box center [784, 279] width 1568 height 558
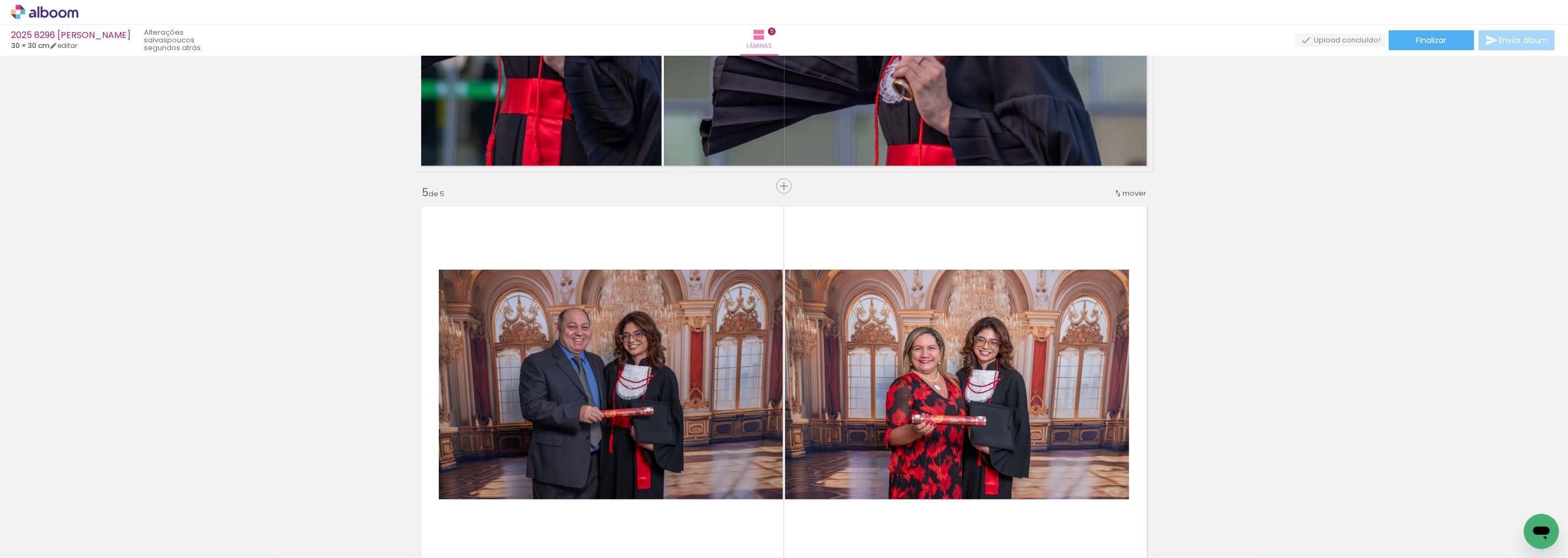
scroll to position [1465, 0]
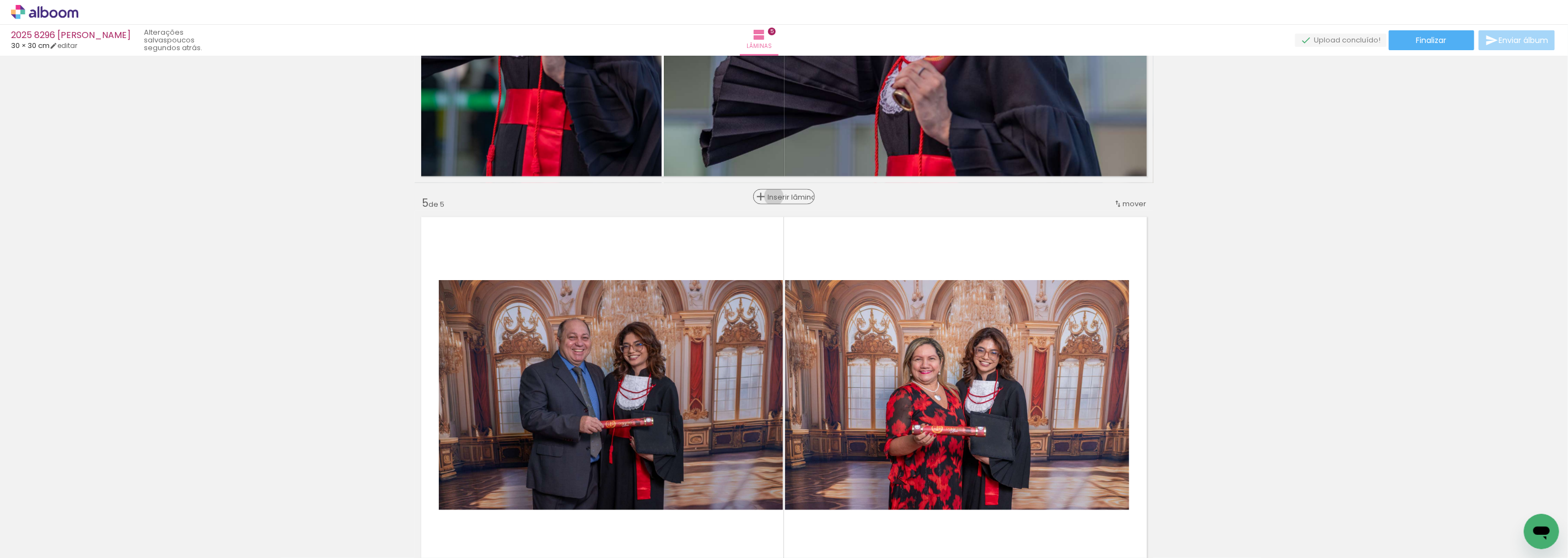
click at [776, 196] on span "Inserir lâmina" at bounding box center [789, 197] width 43 height 7
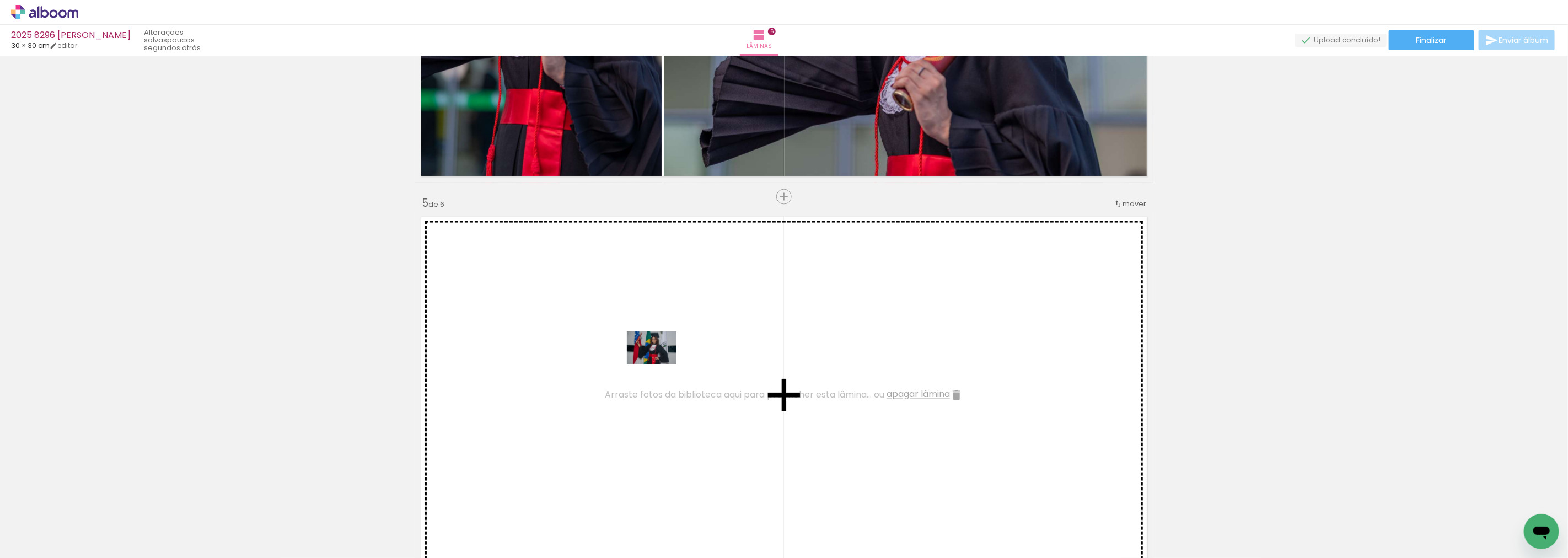
drag, startPoint x: 695, startPoint y: 528, endPoint x: 654, endPoint y: 349, distance: 183.6
click at [654, 349] on quentale-workspace at bounding box center [784, 279] width 1568 height 558
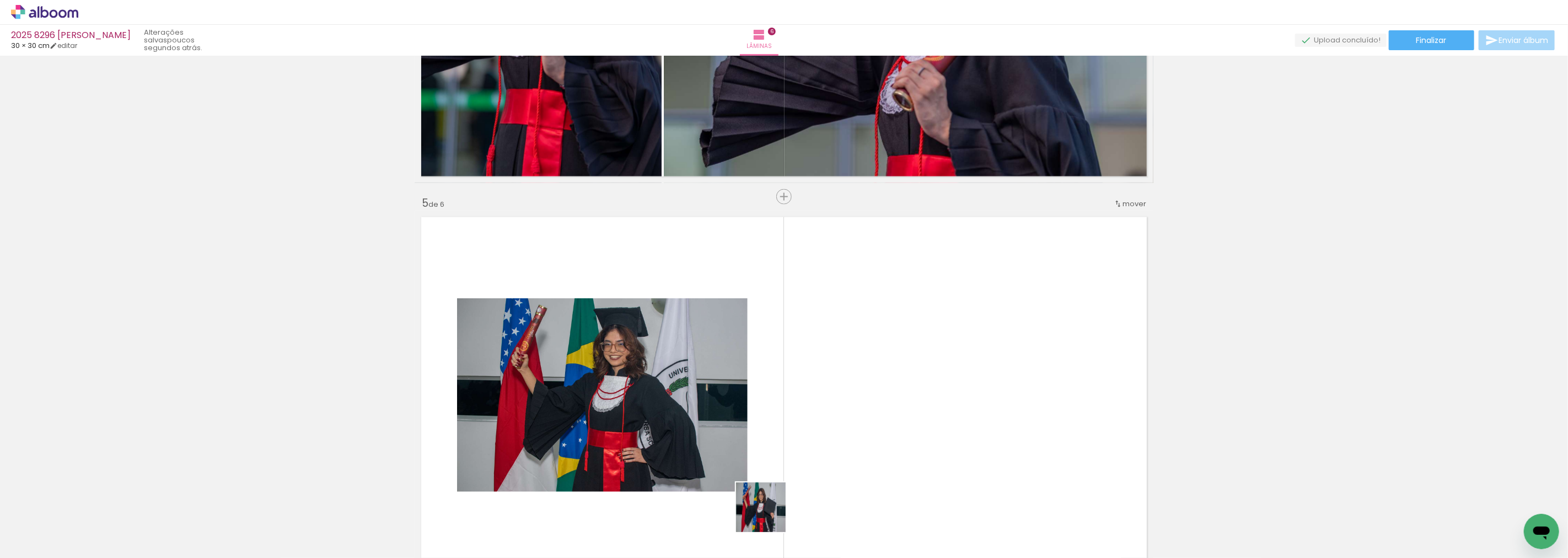
drag, startPoint x: 769, startPoint y: 525, endPoint x: 825, endPoint y: 342, distance: 191.4
click at [825, 342] on quentale-workspace at bounding box center [784, 279] width 1568 height 558
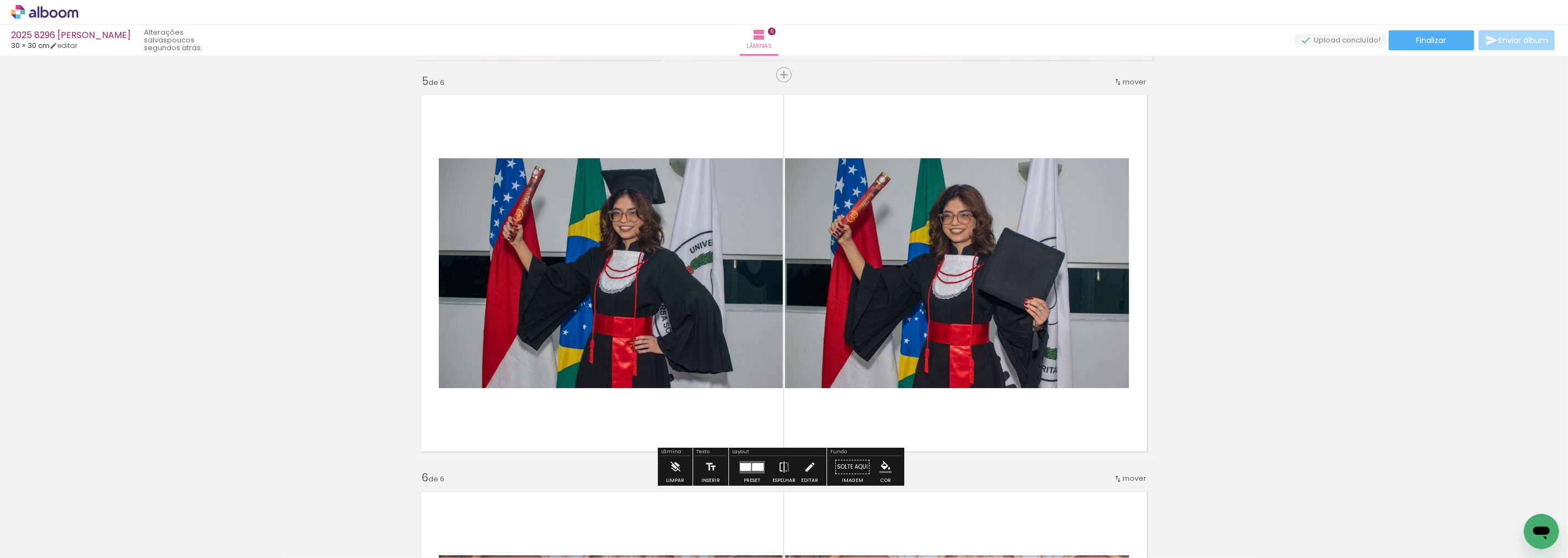
scroll to position [1588, 0]
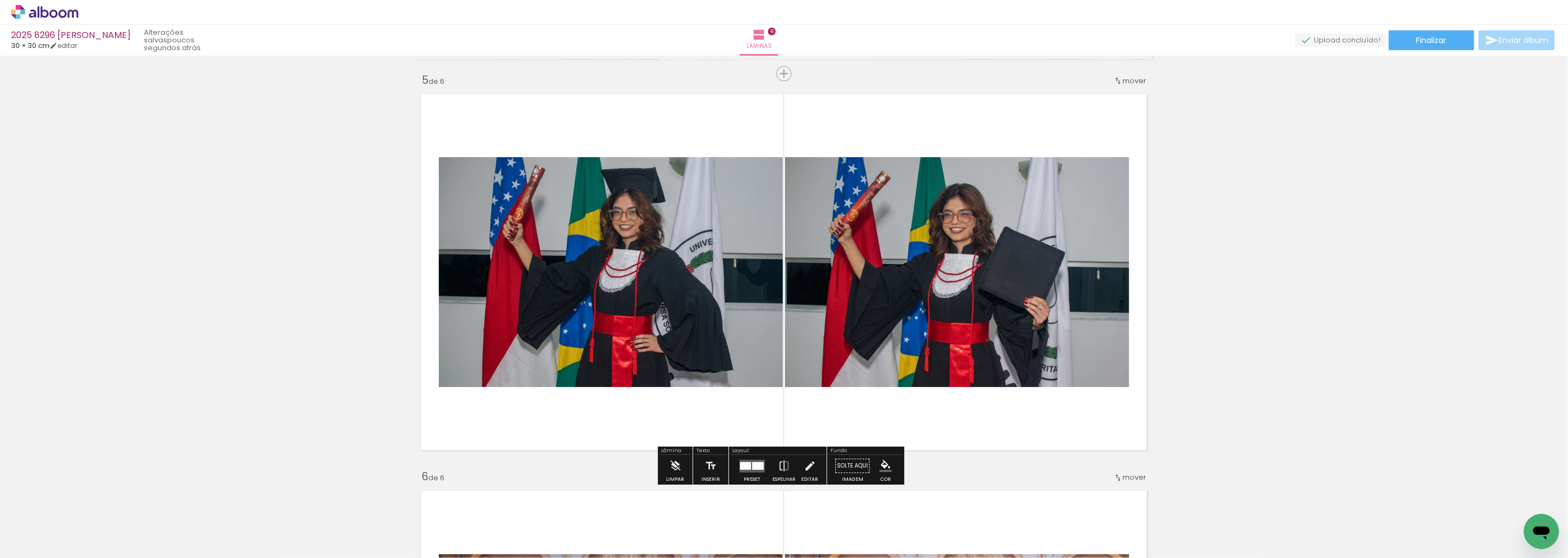
click at [752, 466] on div at bounding box center [757, 466] width 12 height 8
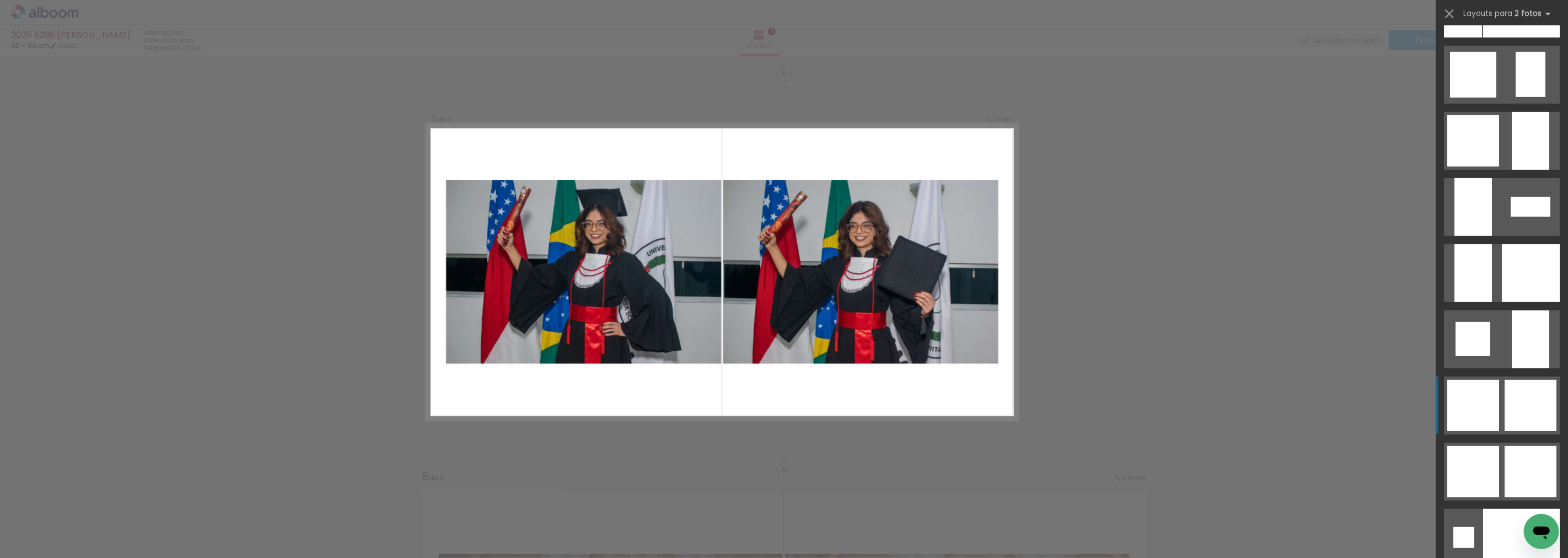
scroll to position [3964, 0]
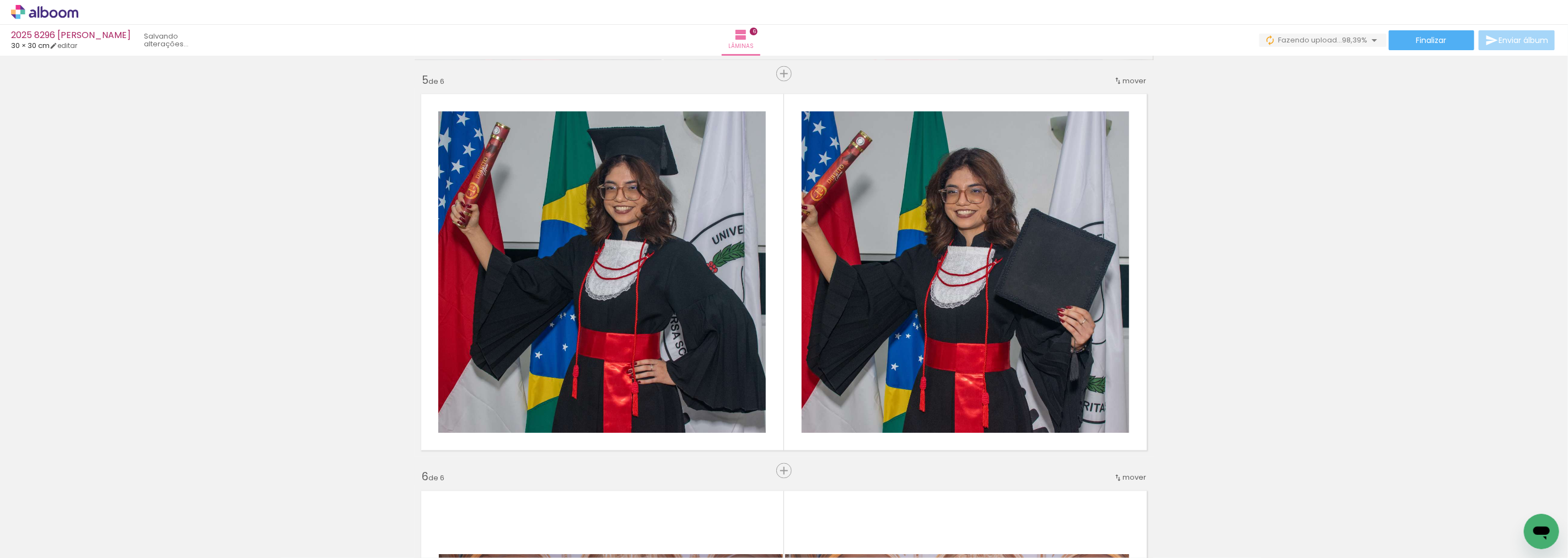
scroll to position [0, 2354]
click at [1089, 526] on div at bounding box center [1091, 520] width 55 height 37
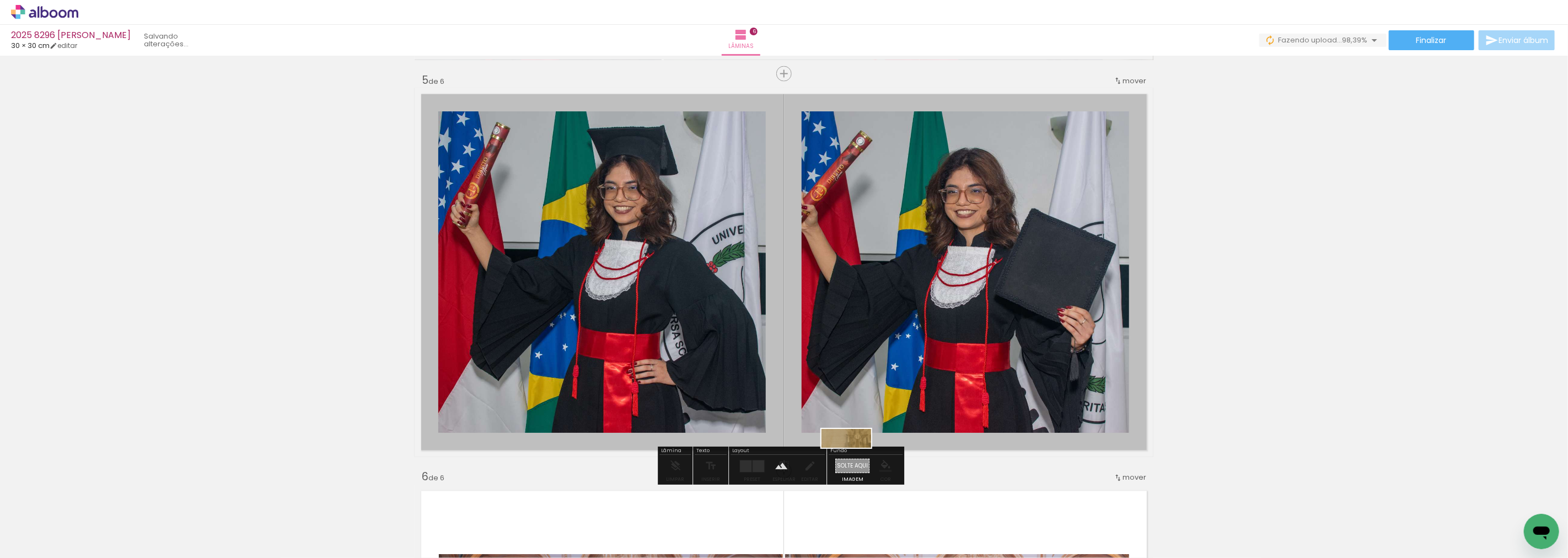
drag, startPoint x: 1509, startPoint y: 525, endPoint x: 855, endPoint y: 462, distance: 657.0
click at [855, 462] on quentale-workspace at bounding box center [784, 279] width 1568 height 558
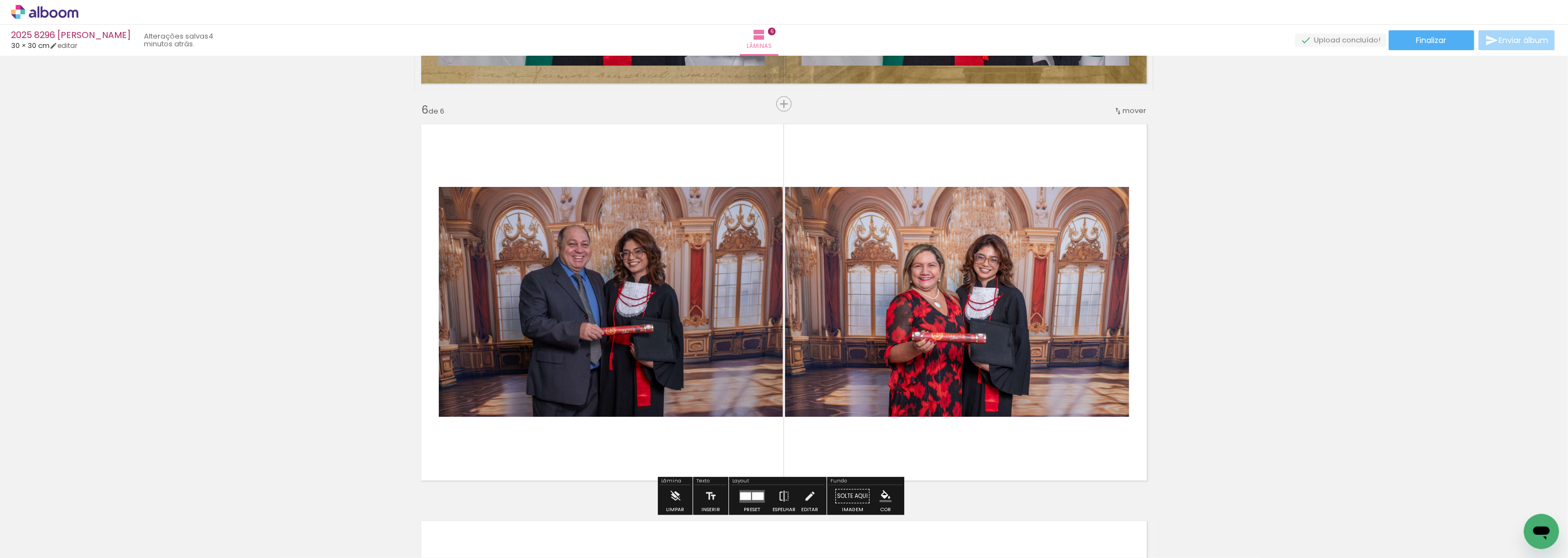
scroll to position [2077, 0]
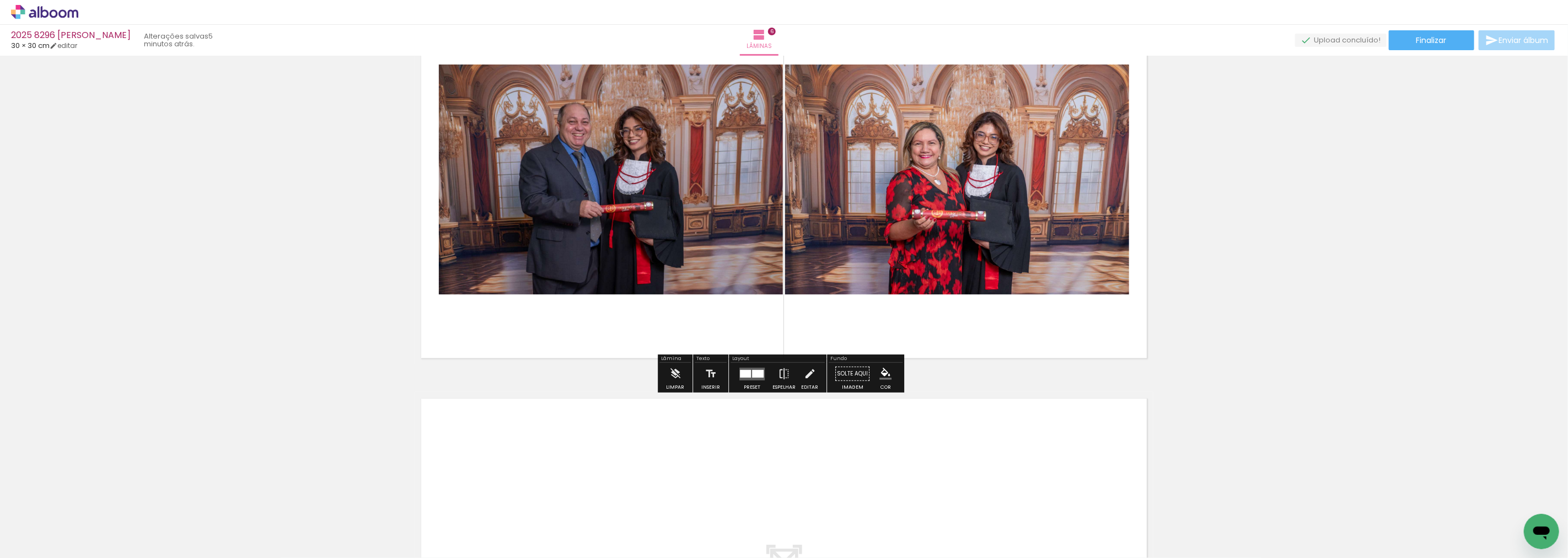
click at [755, 370] on div at bounding box center [757, 373] width 12 height 8
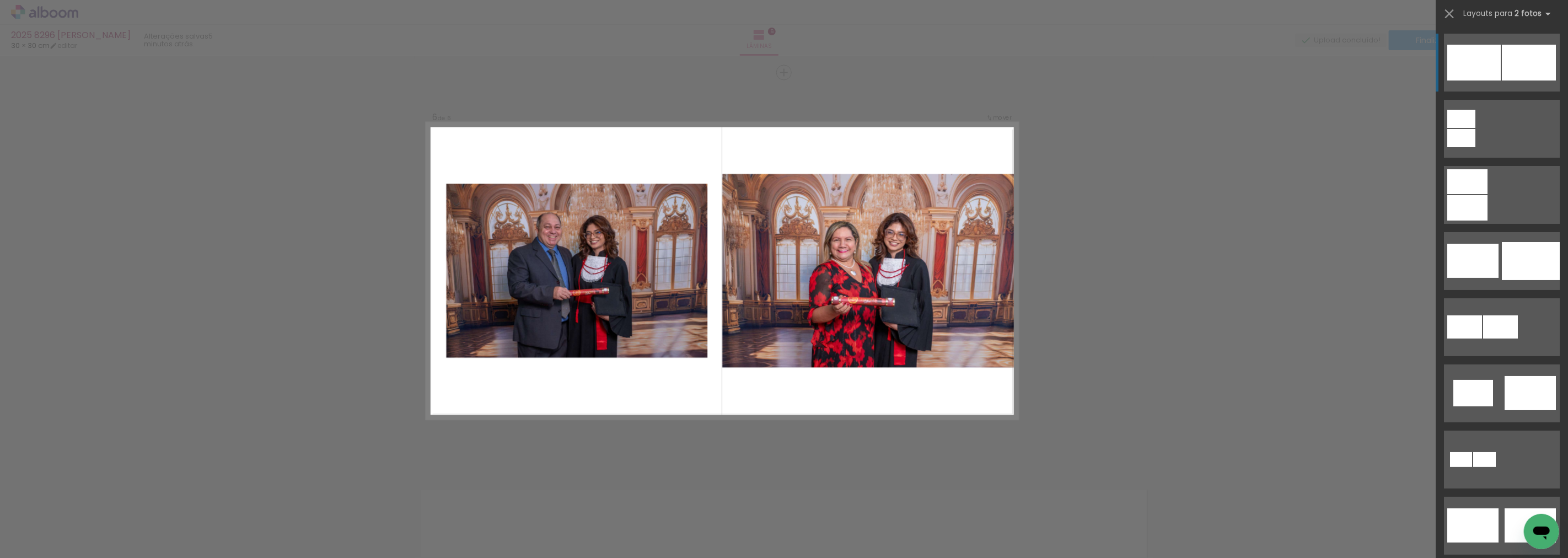
scroll to position [1984, 0]
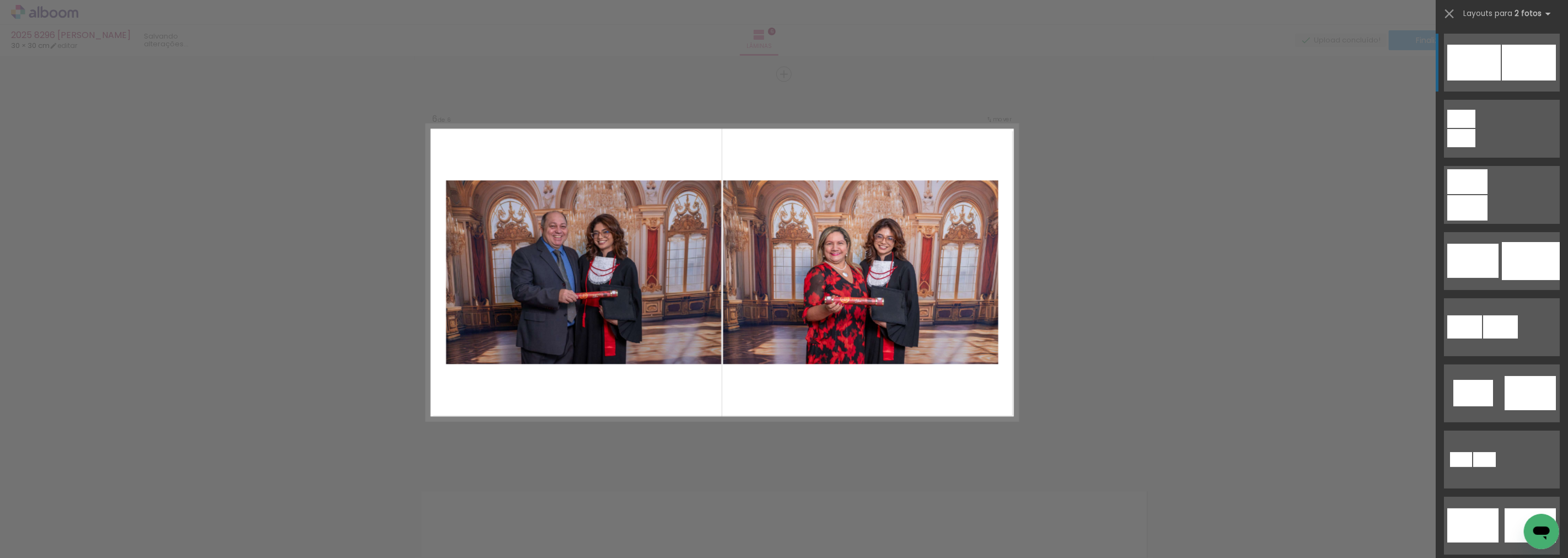
drag, startPoint x: 1080, startPoint y: 249, endPoint x: 1098, endPoint y: 250, distance: 18.0
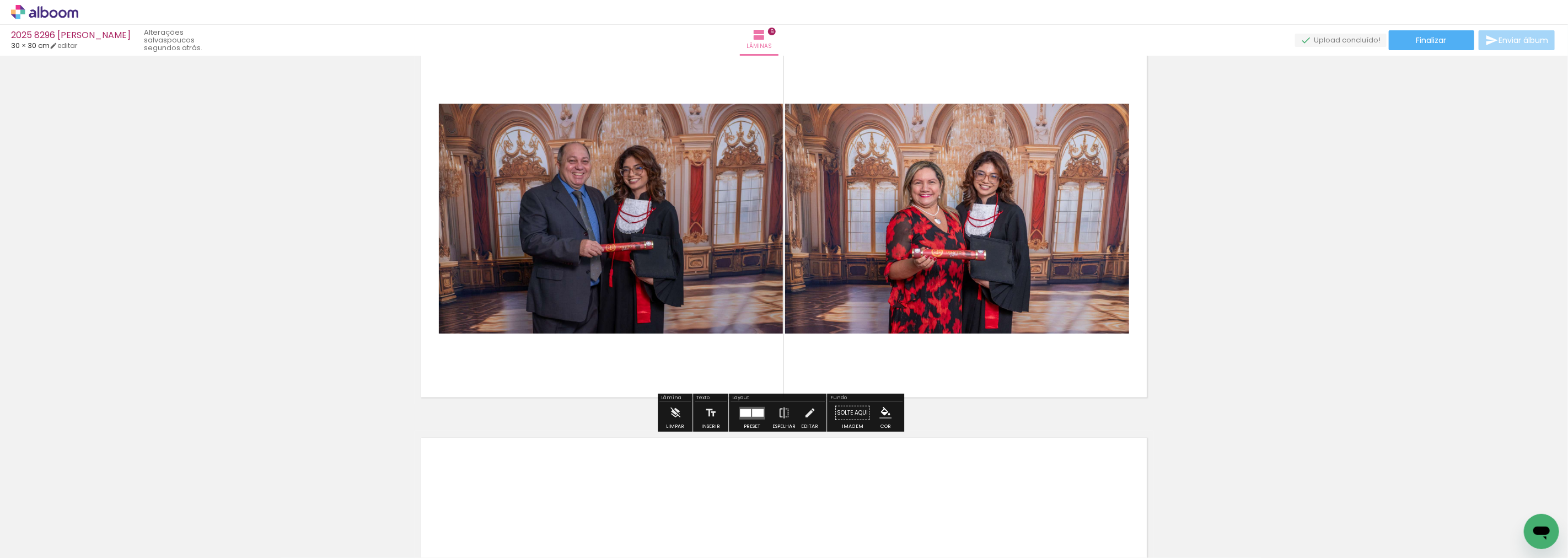
scroll to position [2107, 0]
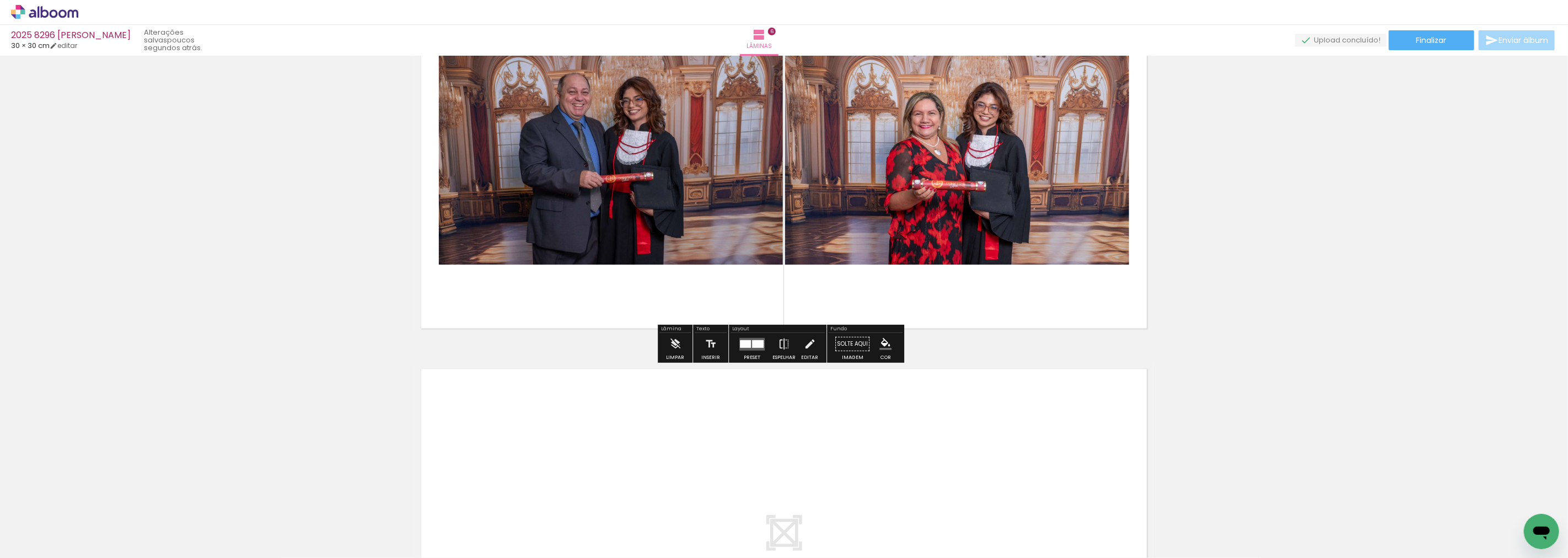
click at [753, 346] on div at bounding box center [757, 343] width 12 height 8
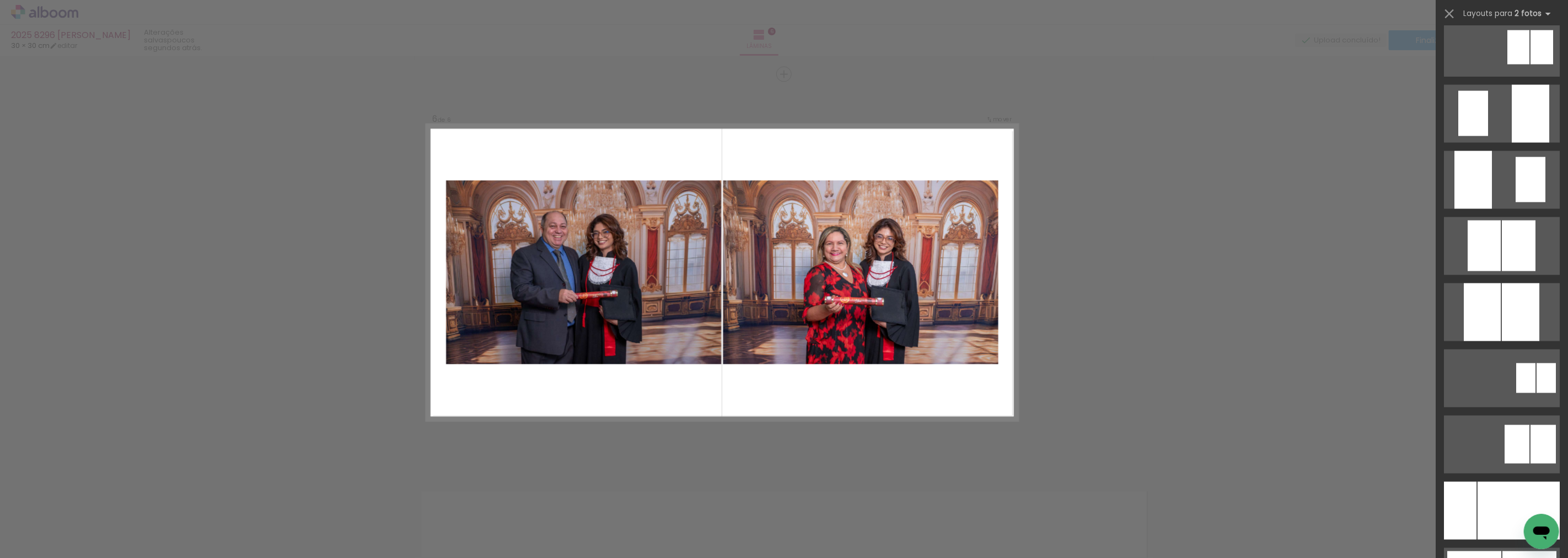
scroll to position [5253, 0]
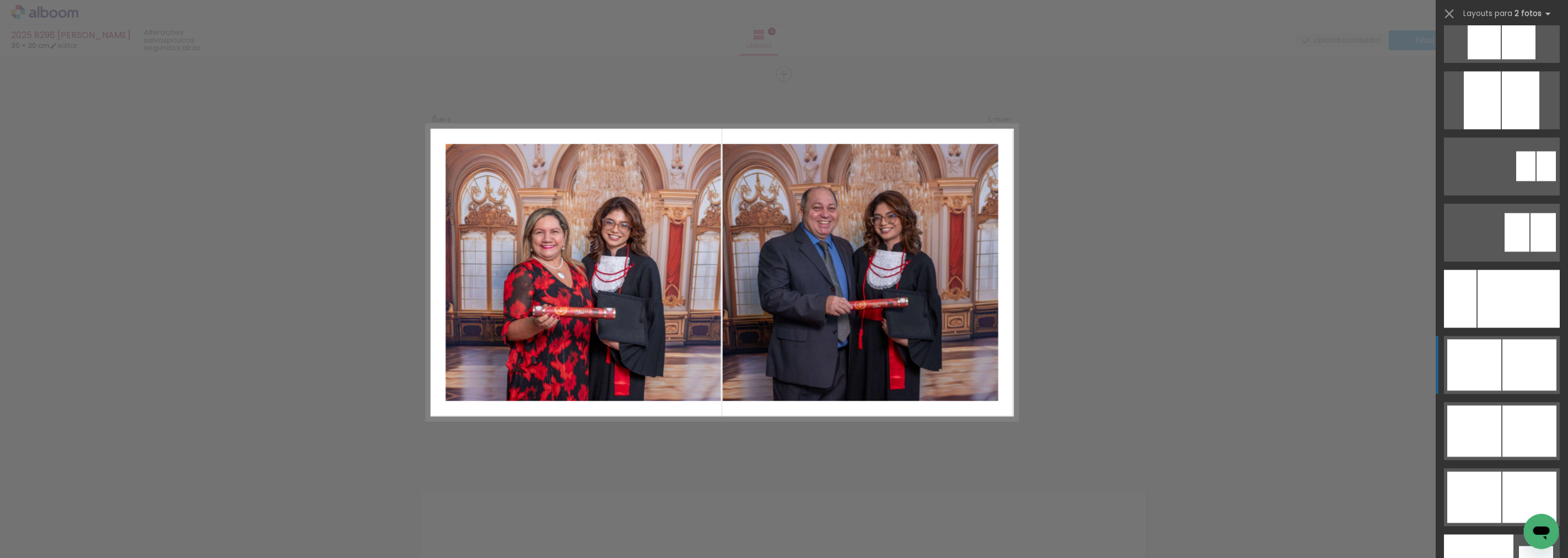
click at [1507, 340] on div at bounding box center [1529, 365] width 54 height 51
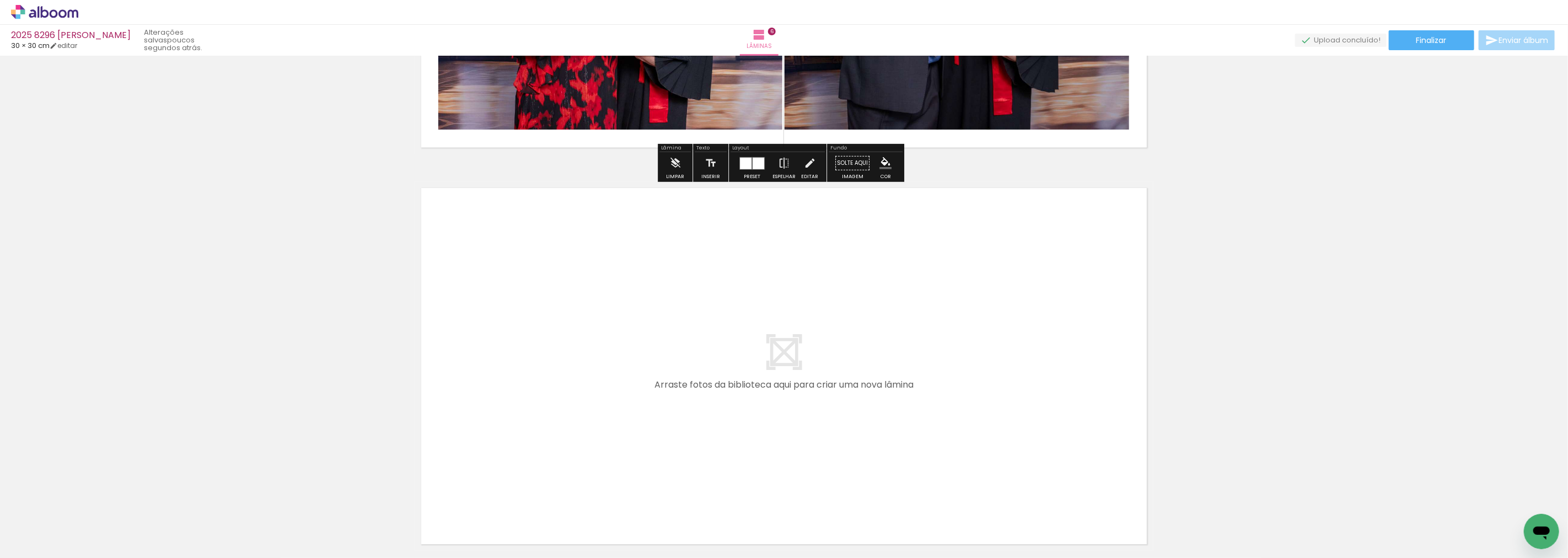
scroll to position [2290, 0]
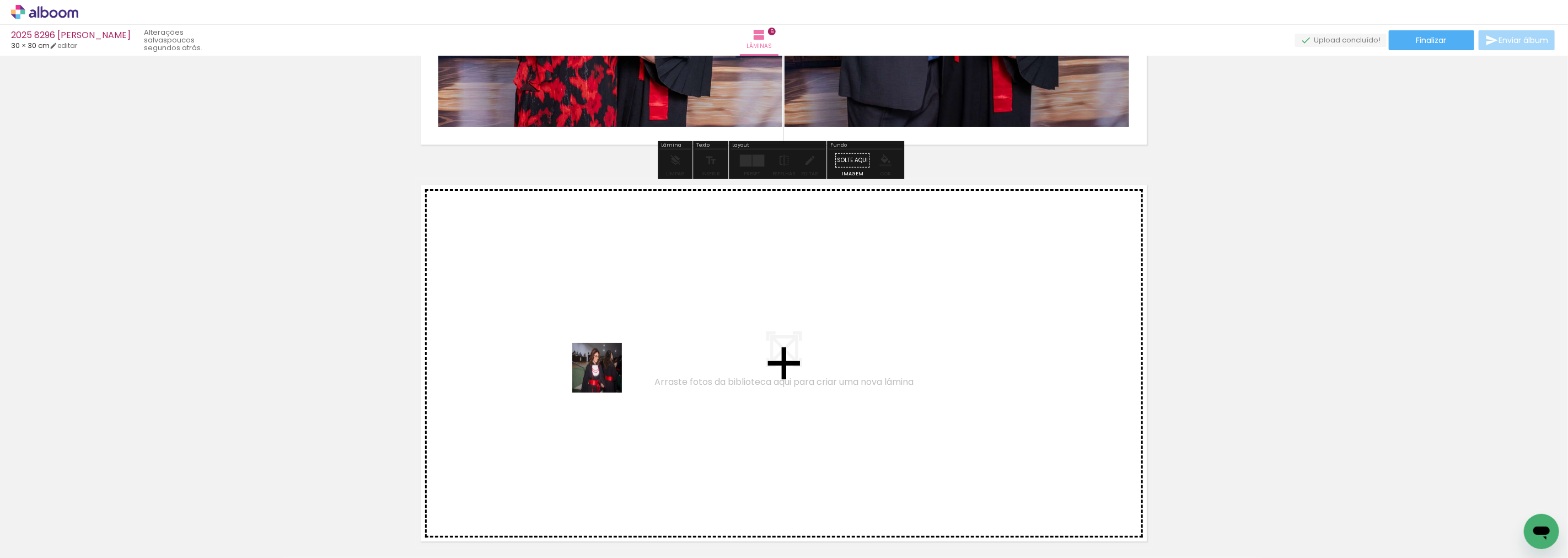
drag, startPoint x: 617, startPoint y: 529, endPoint x: 607, endPoint y: 355, distance: 174.3
click at [607, 355] on quentale-workspace at bounding box center [784, 279] width 1568 height 558
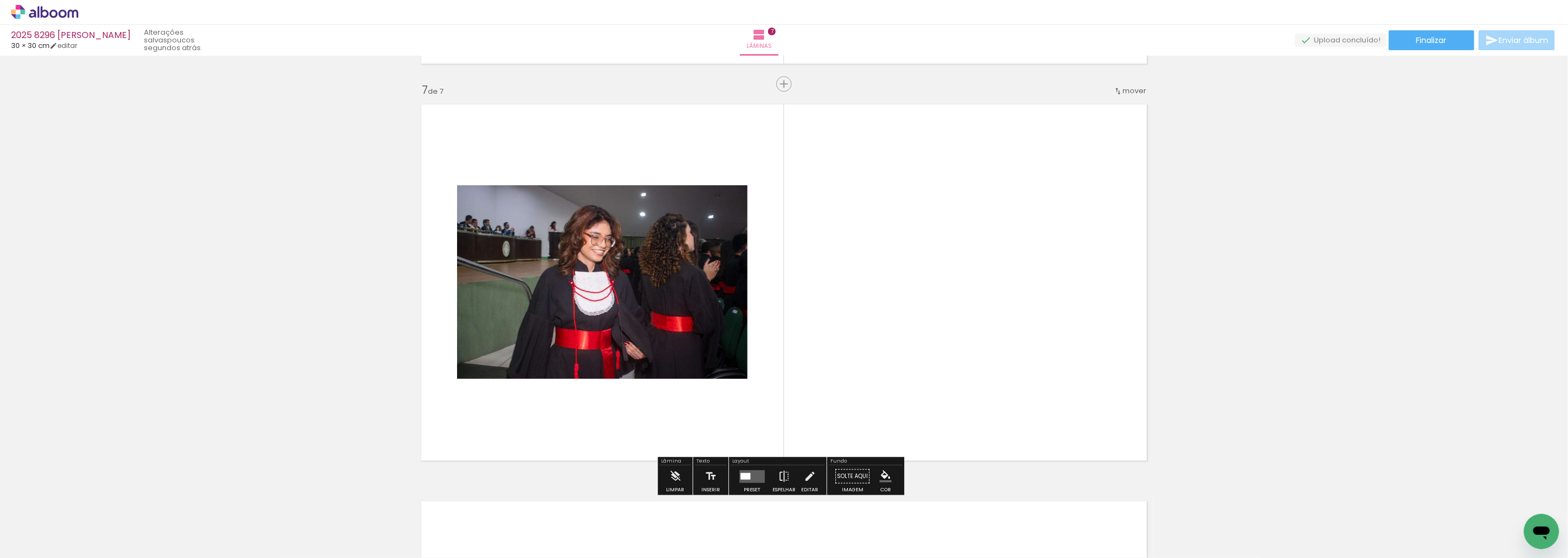
scroll to position [2381, 0]
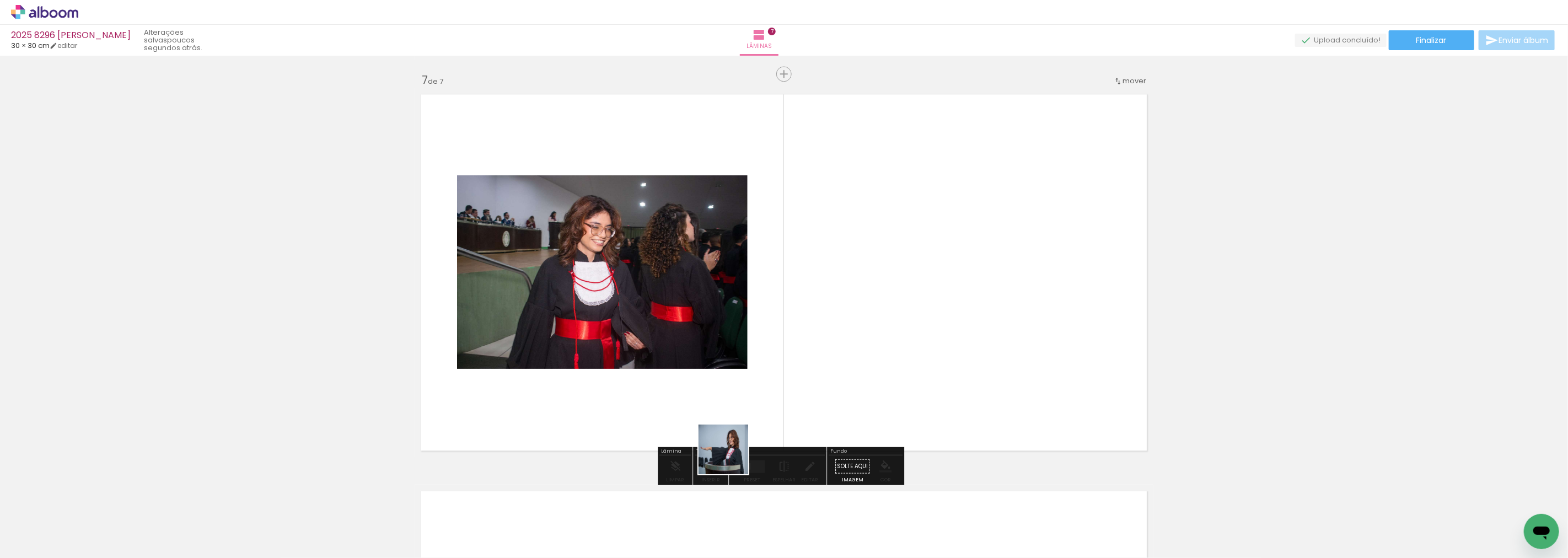
drag, startPoint x: 687, startPoint y: 531, endPoint x: 829, endPoint y: 304, distance: 267.8
click at [829, 304] on quentale-workspace at bounding box center [784, 279] width 1568 height 558
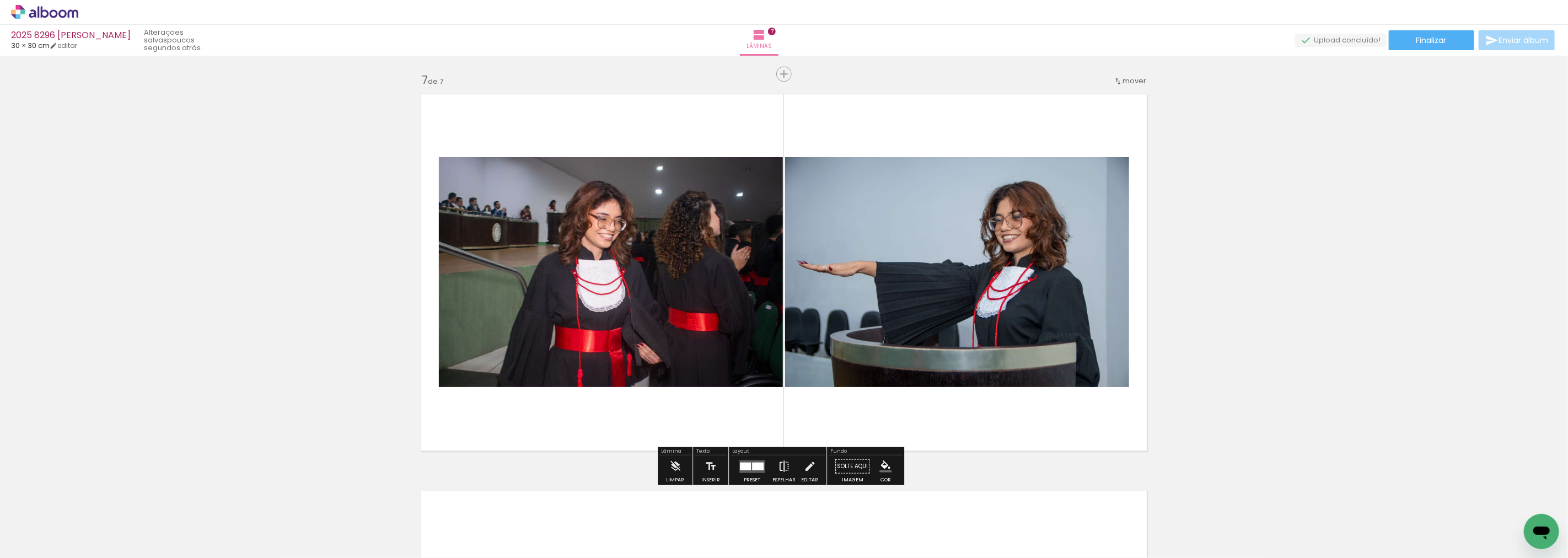
click at [787, 467] on paper-button "Espelhar" at bounding box center [783, 469] width 29 height 28
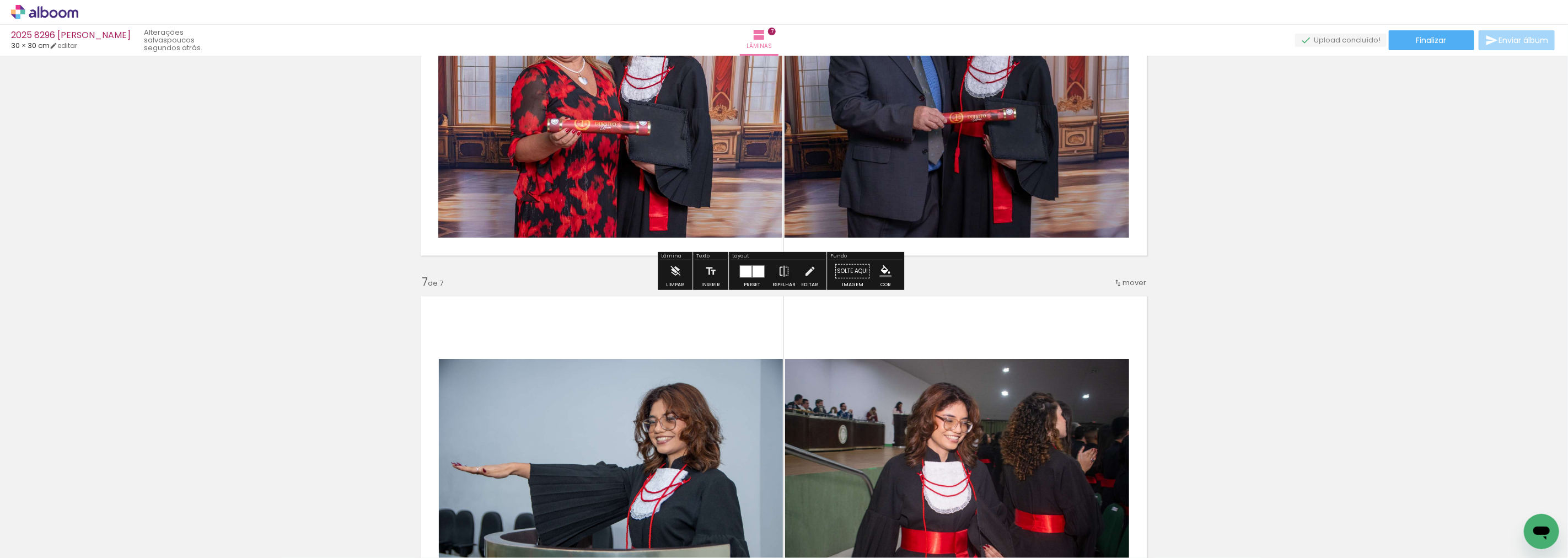
scroll to position [2197, 0]
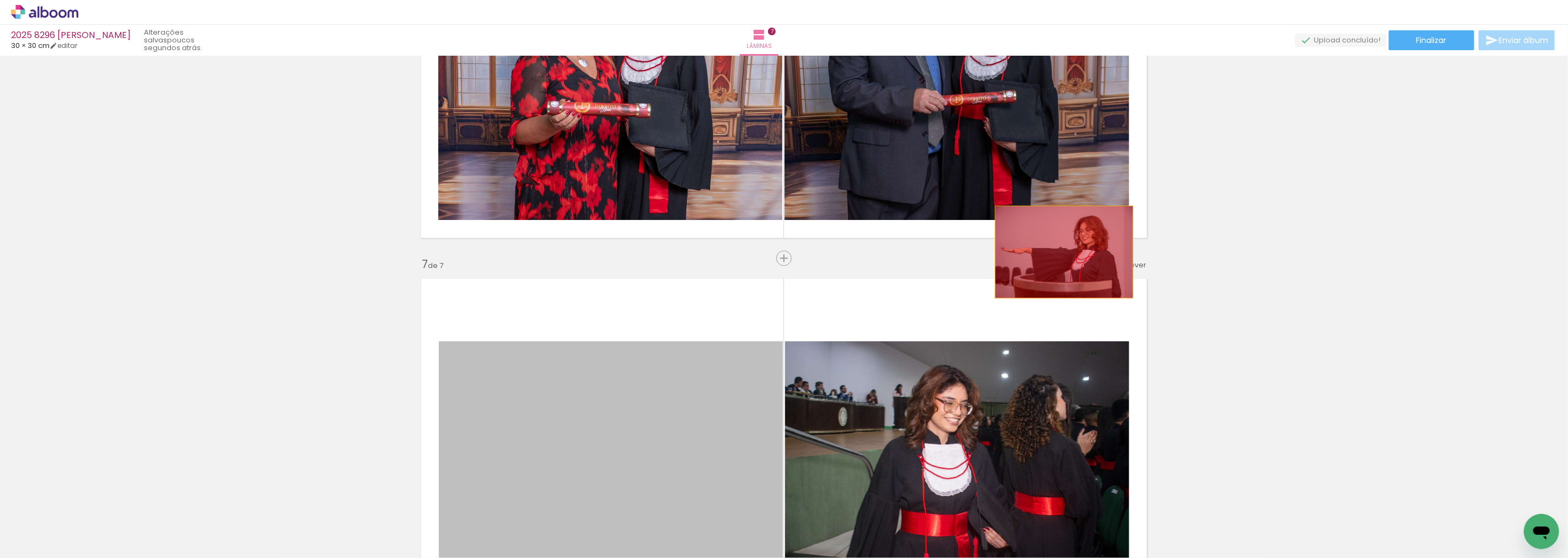
drag, startPoint x: 627, startPoint y: 436, endPoint x: 1259, endPoint y: 184, distance: 680.4
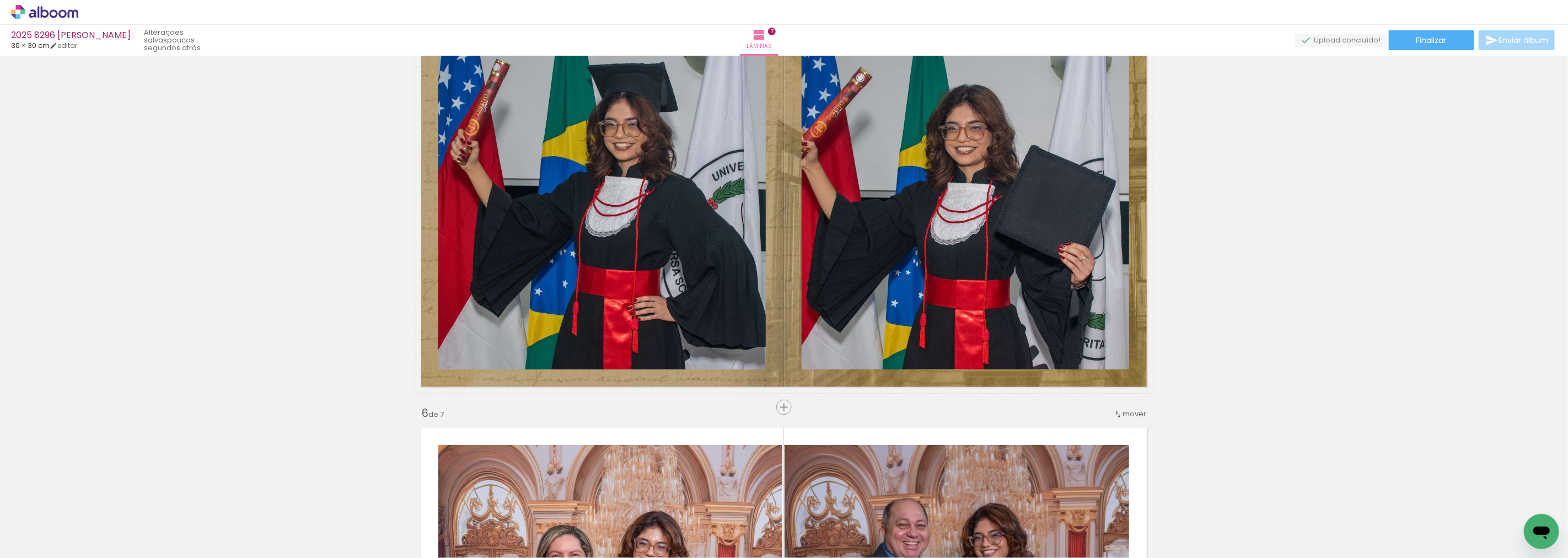
scroll to position [1646, 0]
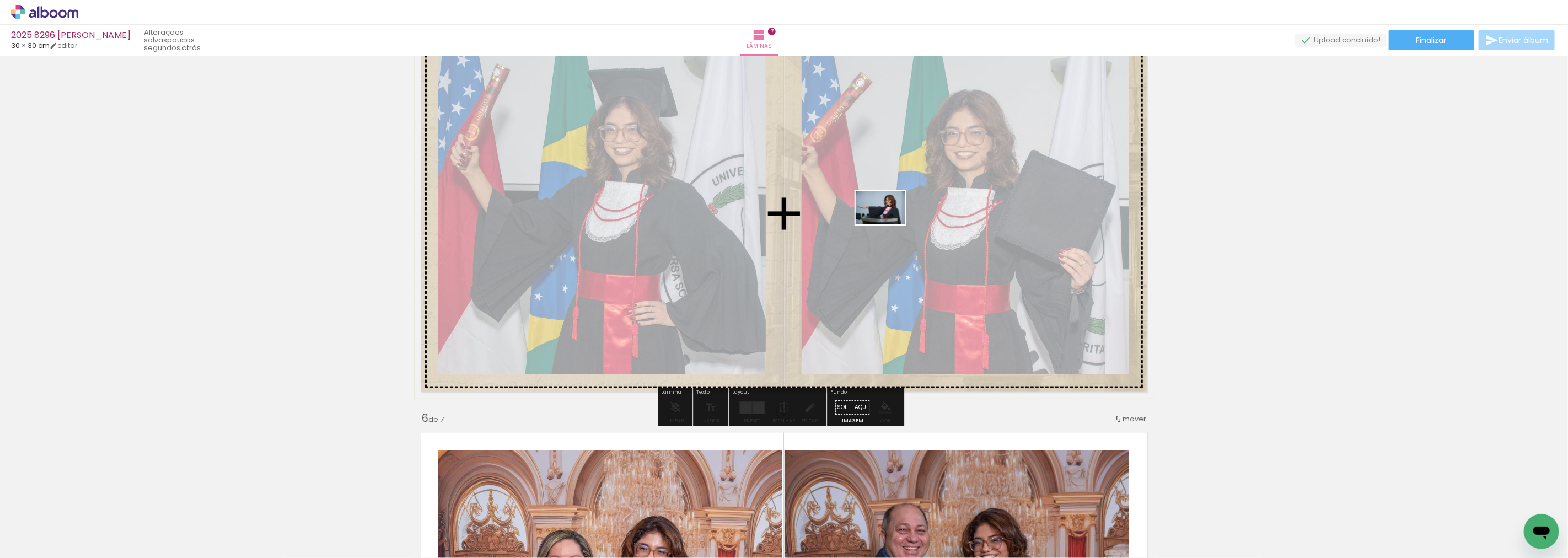
drag, startPoint x: 696, startPoint y: 521, endPoint x: 895, endPoint y: 215, distance: 365.0
click at [895, 215] on quentale-workspace at bounding box center [784, 279] width 1568 height 558
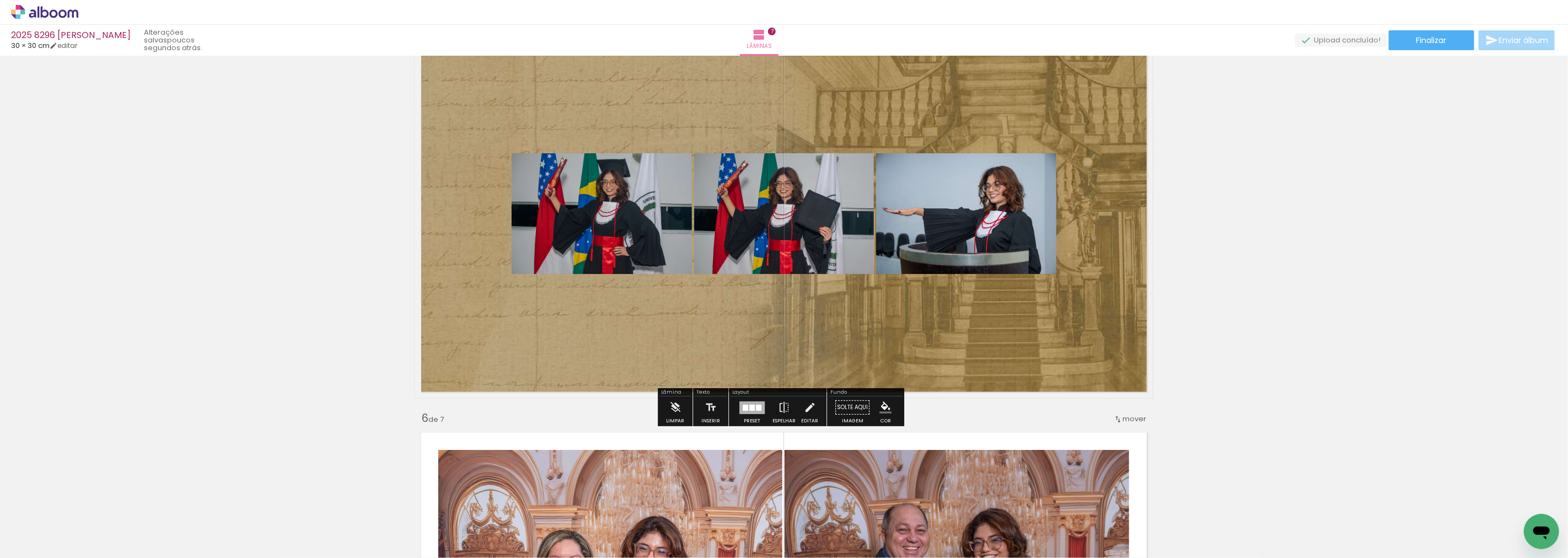
click at [756, 406] on div at bounding box center [758, 408] width 5 height 6
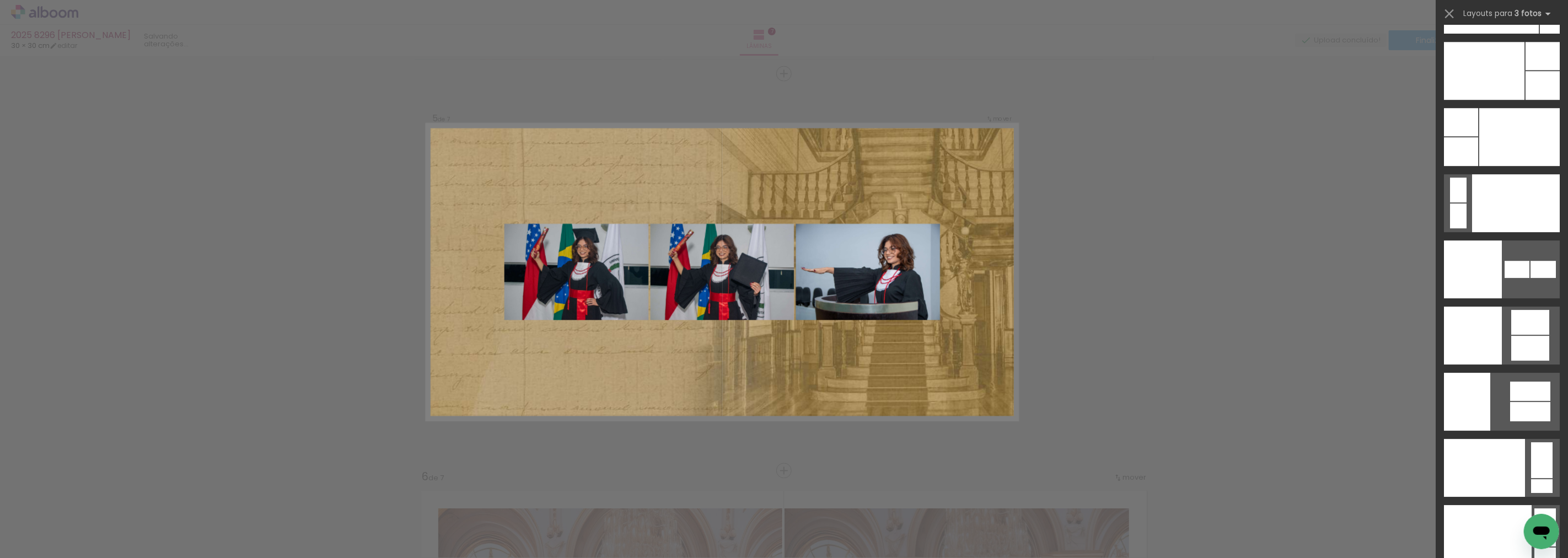
scroll to position [13885, 0]
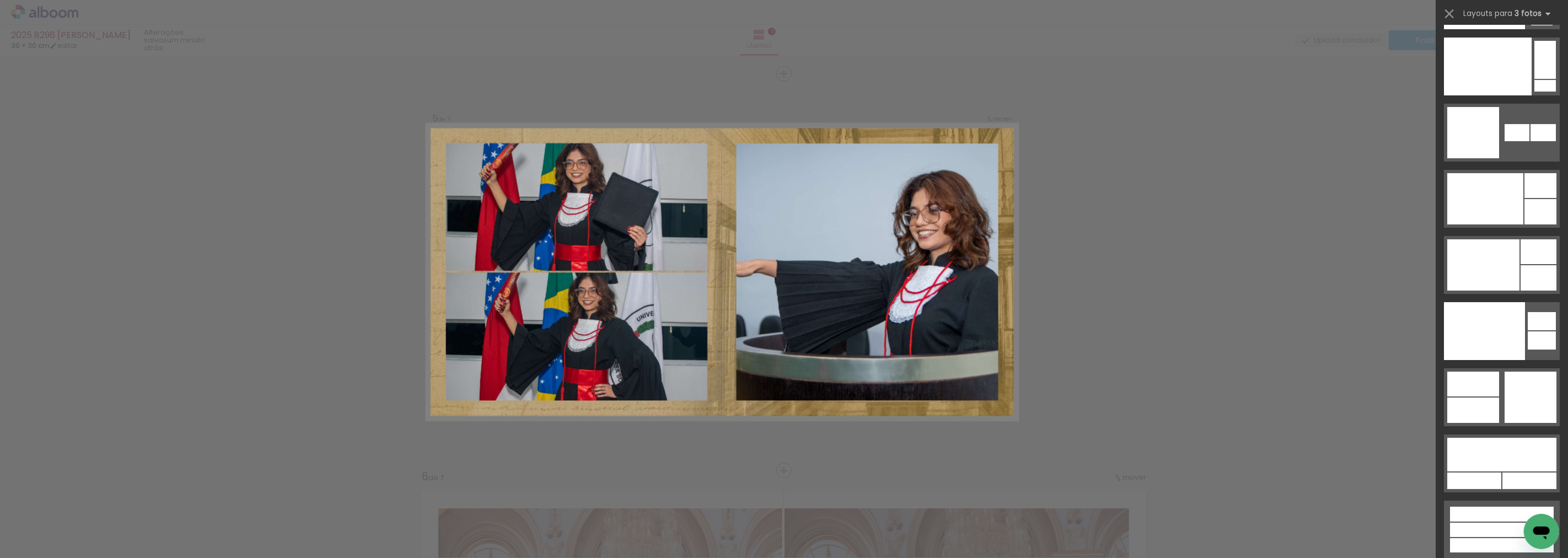
click at [1346, 340] on div "Confirmar Cancelar" at bounding box center [784, 69] width 1568 height 3201
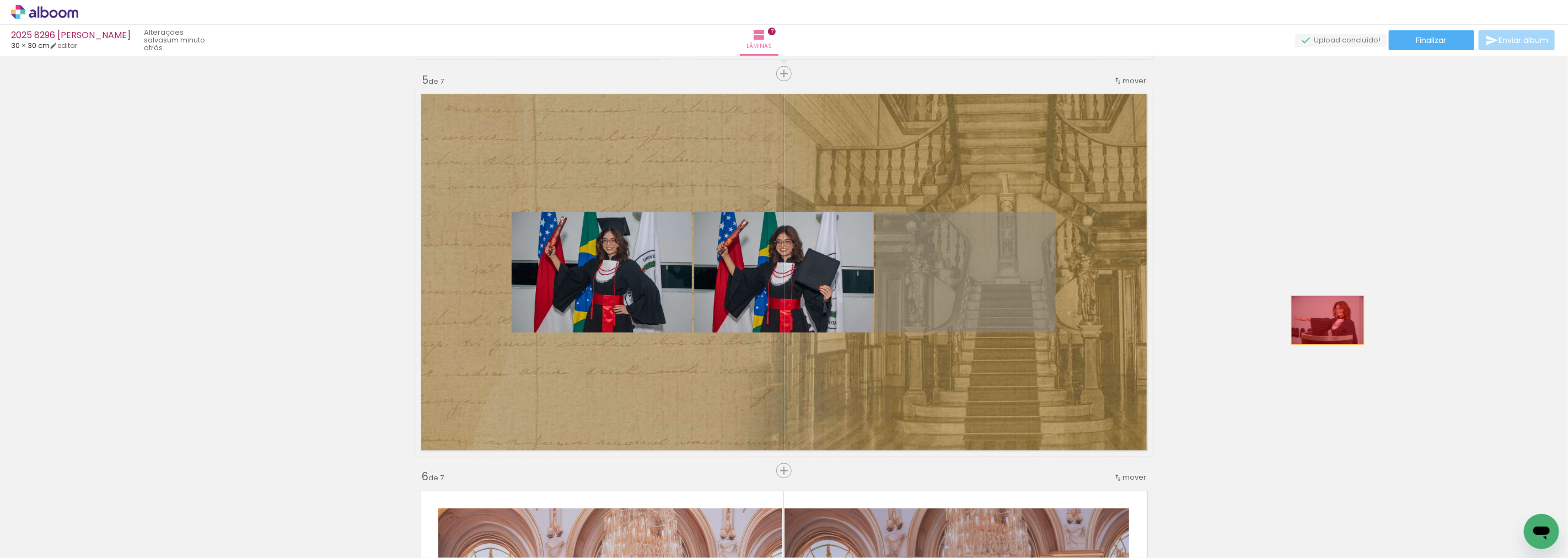
drag, startPoint x: 989, startPoint y: 302, endPoint x: 1323, endPoint y: 320, distance: 334.5
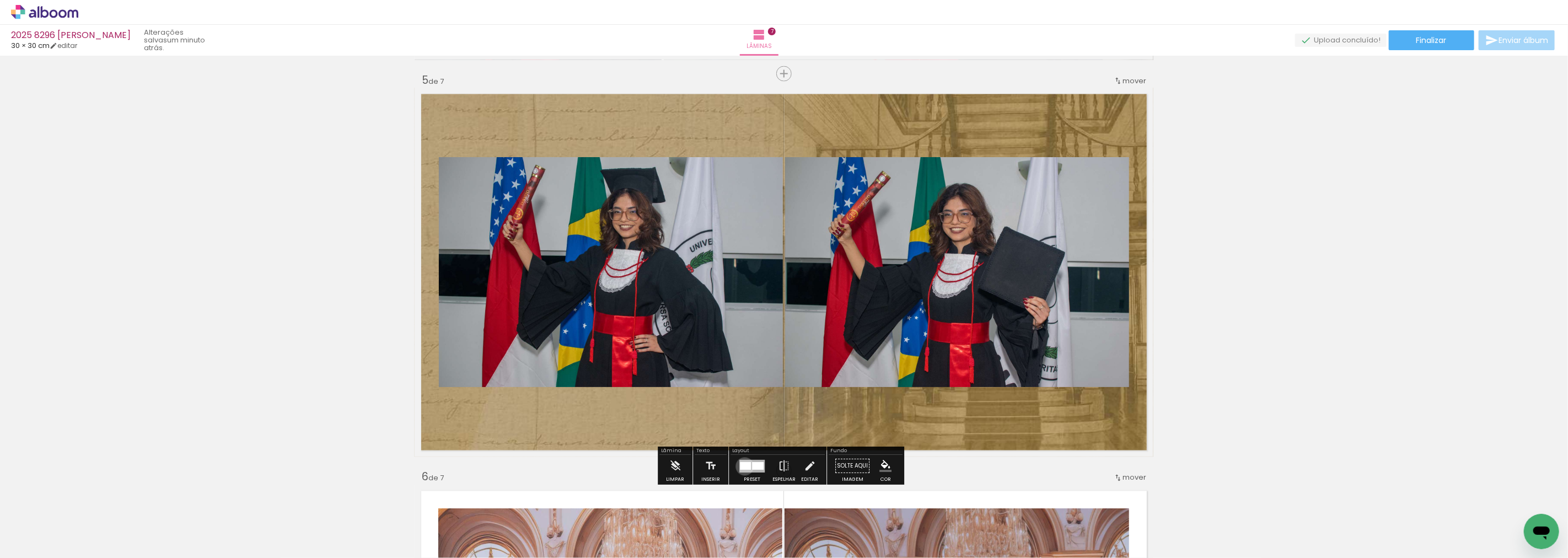
click at [742, 466] on div at bounding box center [746, 466] width 11 height 8
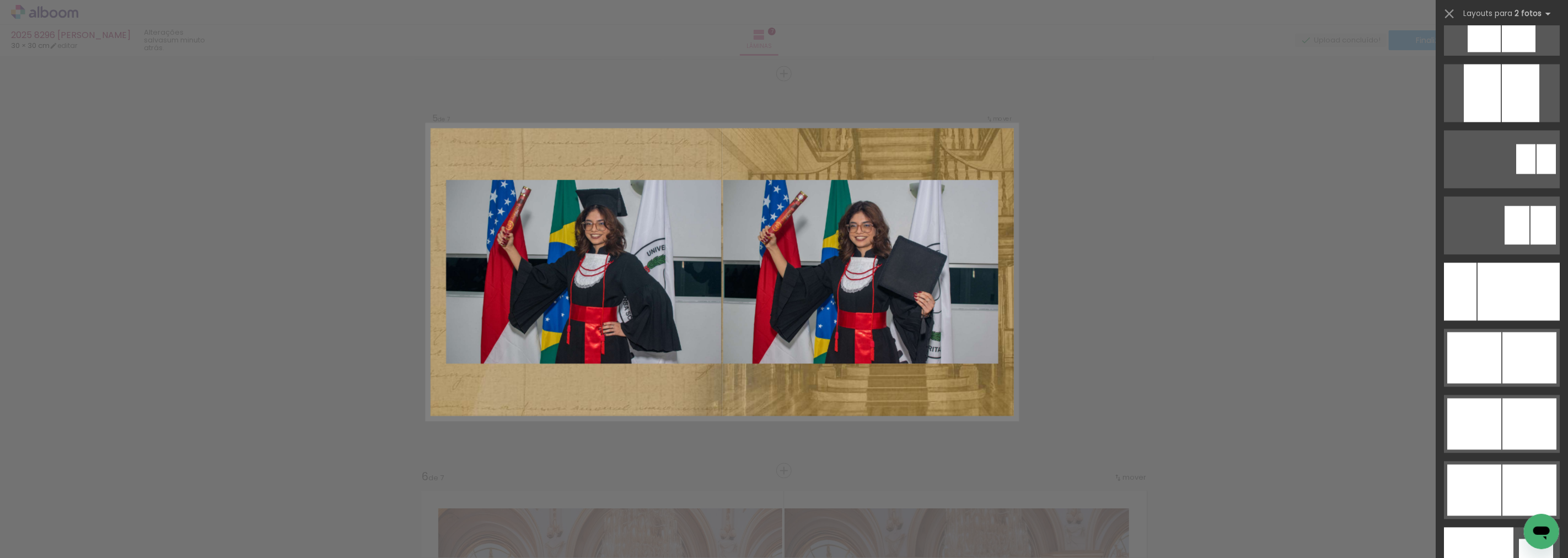
scroll to position [5283, 0]
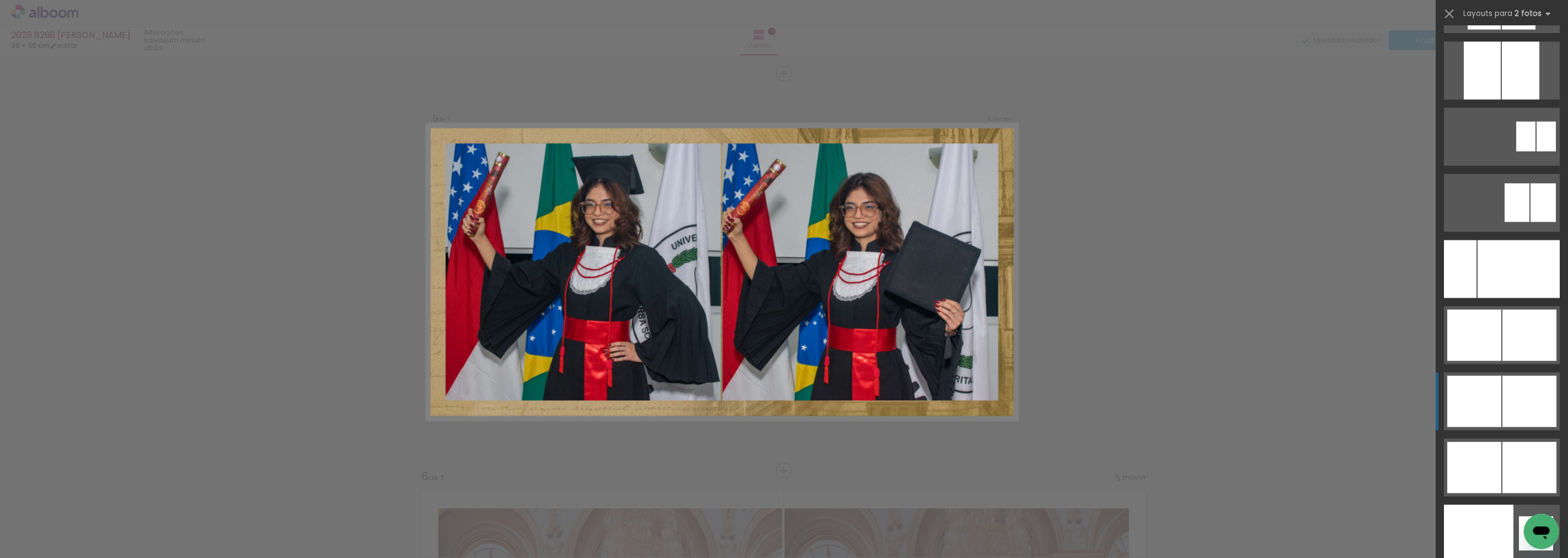
click at [1525, 405] on div at bounding box center [1529, 402] width 54 height 51
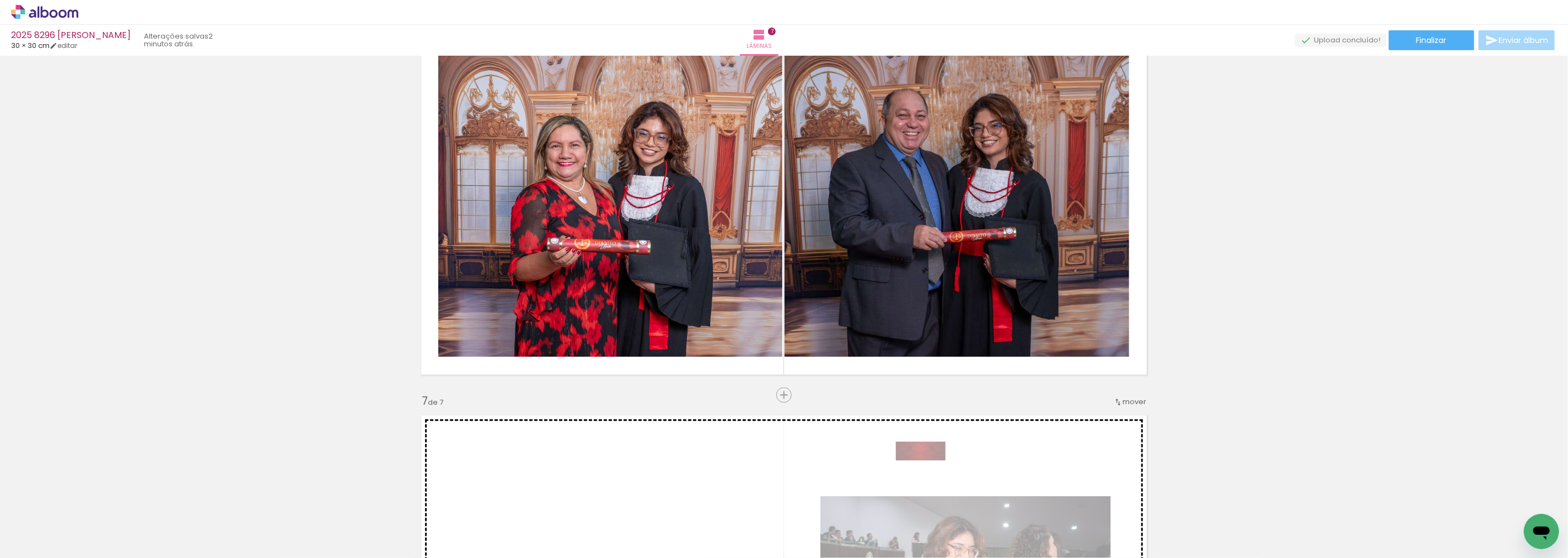
scroll to position [2077, 0]
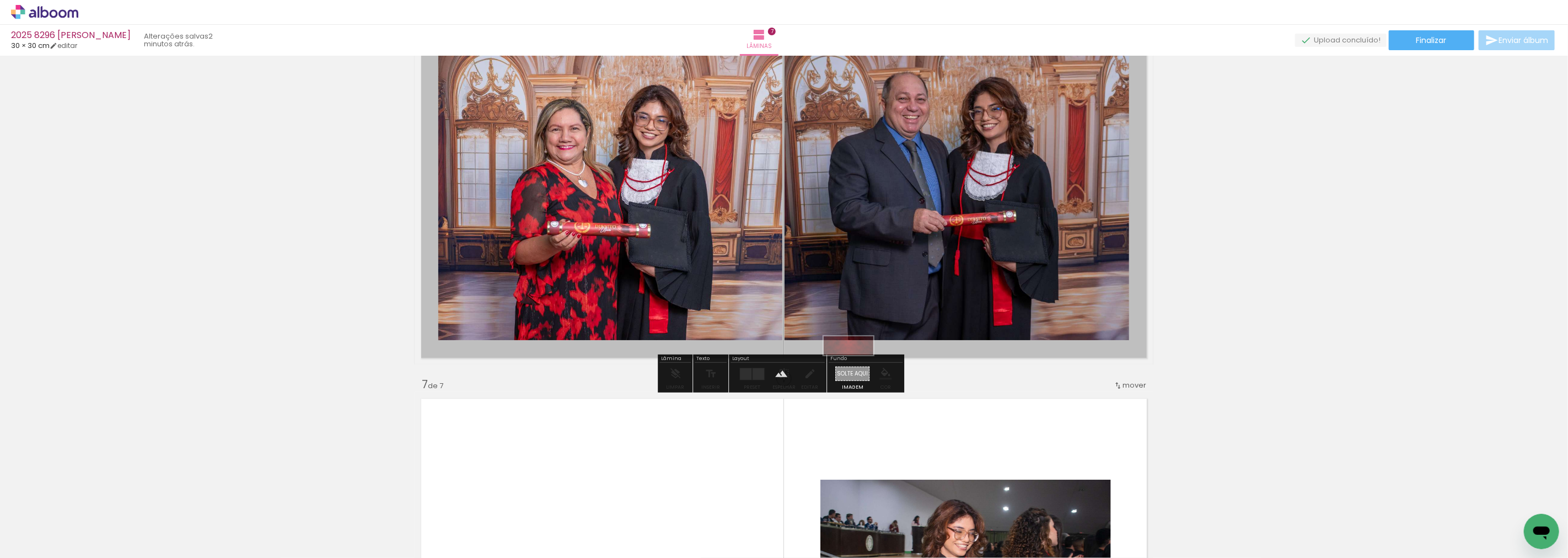
drag, startPoint x: 1469, startPoint y: 518, endPoint x: 857, endPoint y: 369, distance: 629.9
click at [857, 369] on quentale-workspace at bounding box center [784, 279] width 1568 height 558
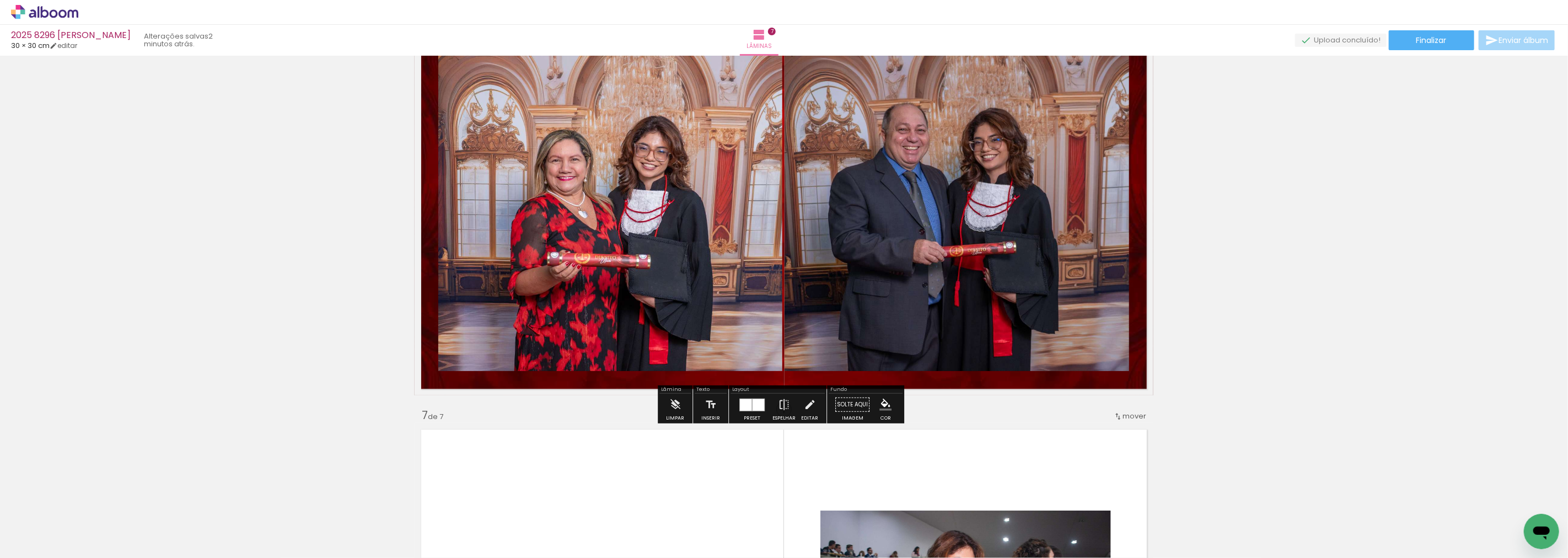
scroll to position [2015, 0]
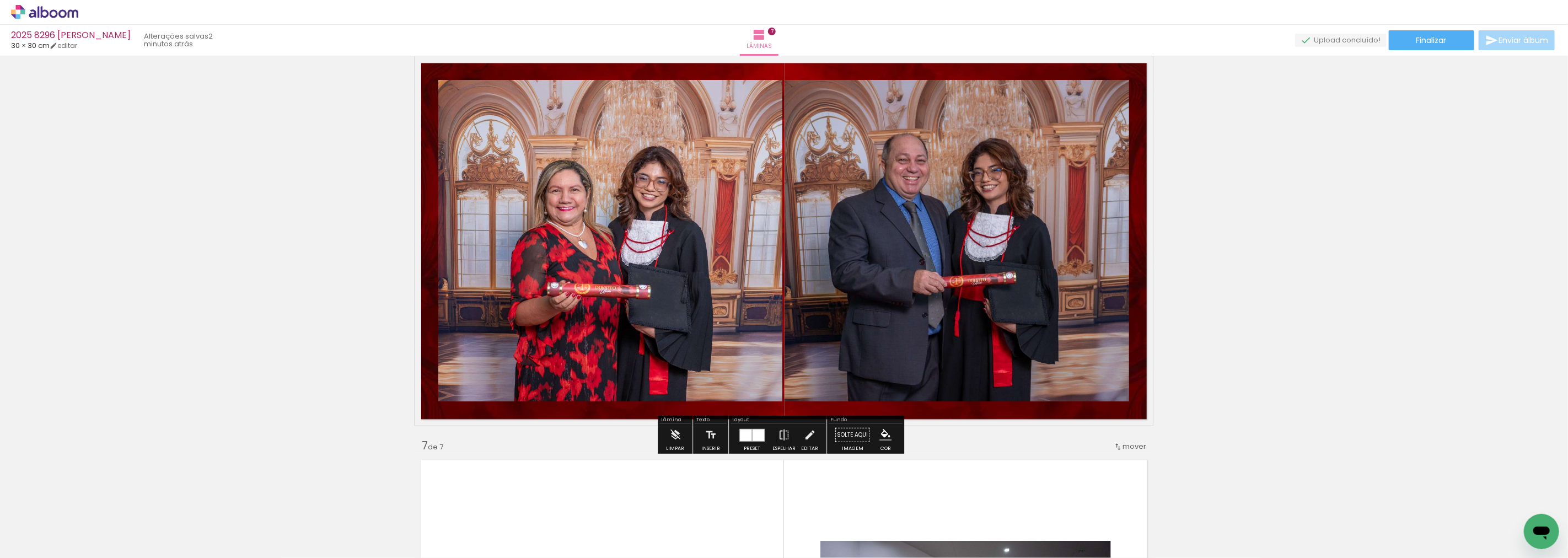
click at [889, 135] on paper-item at bounding box center [897, 133] width 20 height 8
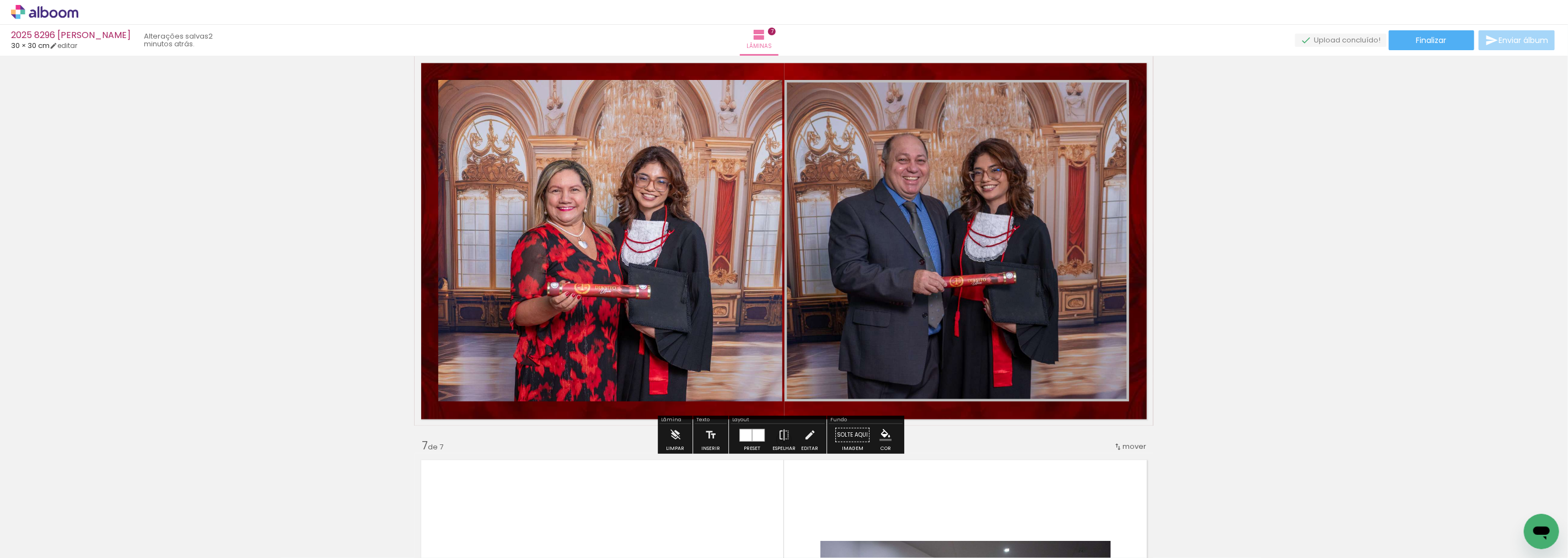
click at [892, 162] on iron-icon "color picker" at bounding box center [898, 161] width 13 height 10
click at [855, 79] on paper-item "#ffecb3" at bounding box center [855, 77] width 11 height 11
click at [547, 134] on paper-item at bounding box center [551, 133] width 20 height 8
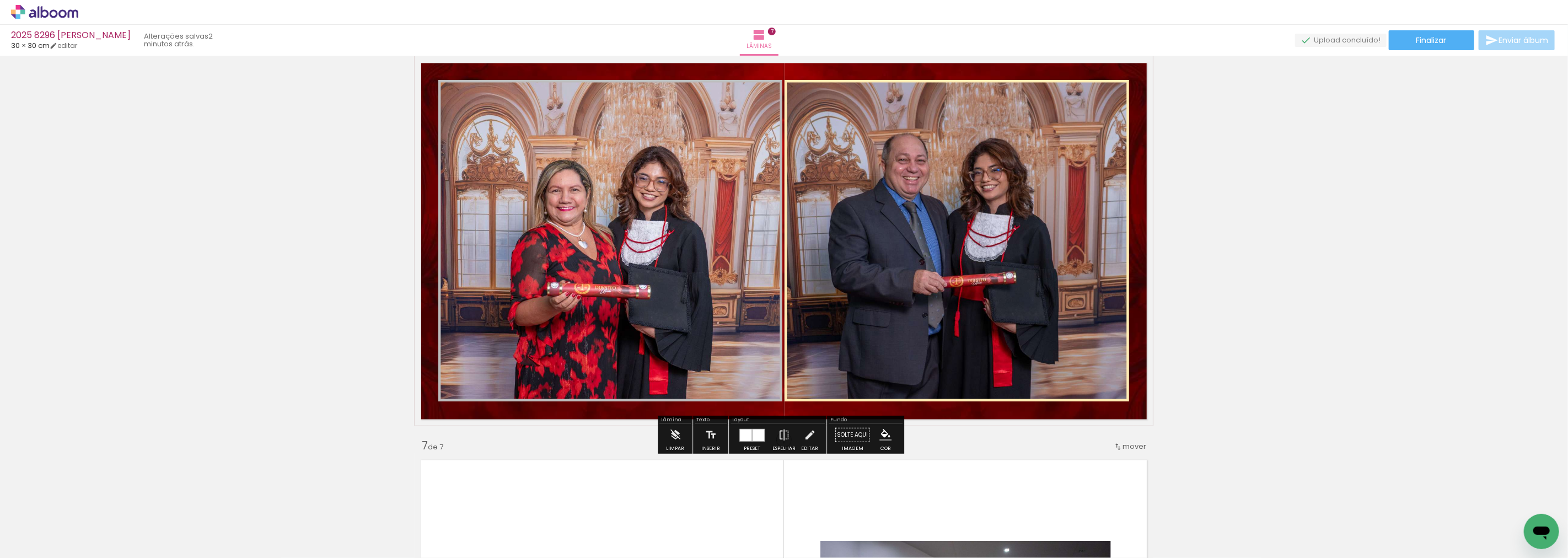
click at [547, 157] on iron-icon "color picker" at bounding box center [552, 161] width 13 height 10
click at [507, 78] on paper-item "#ffecb3" at bounding box center [509, 77] width 11 height 11
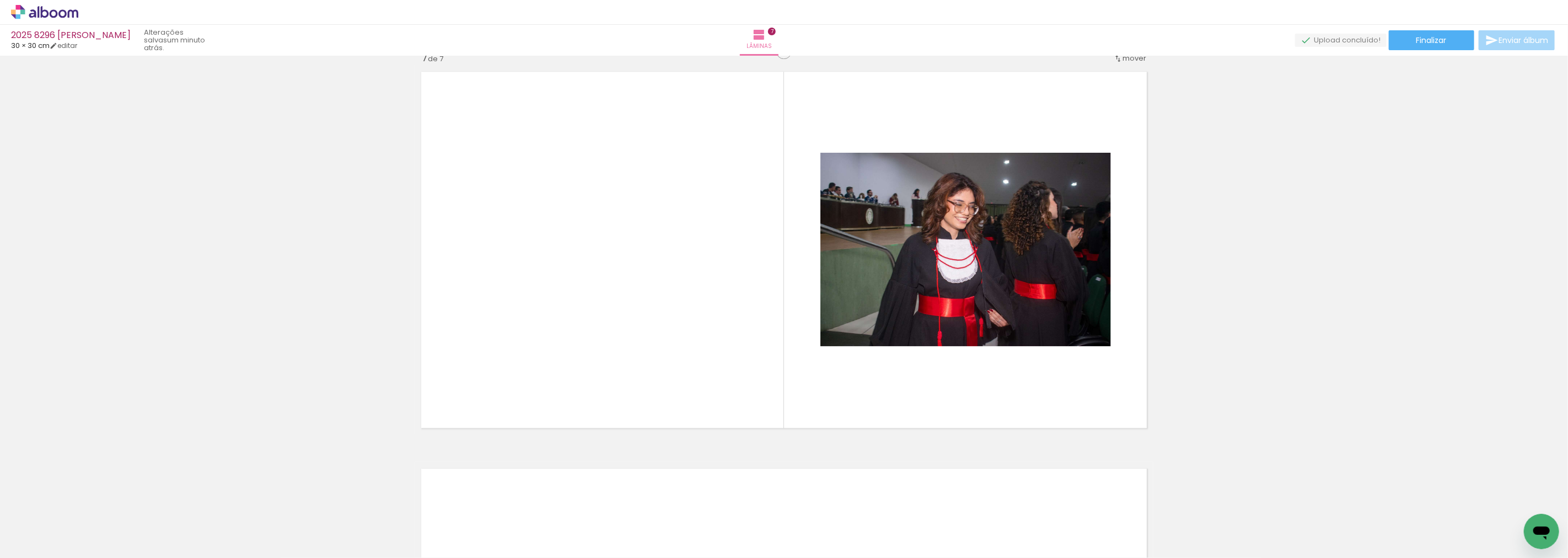
scroll to position [2384, 0]
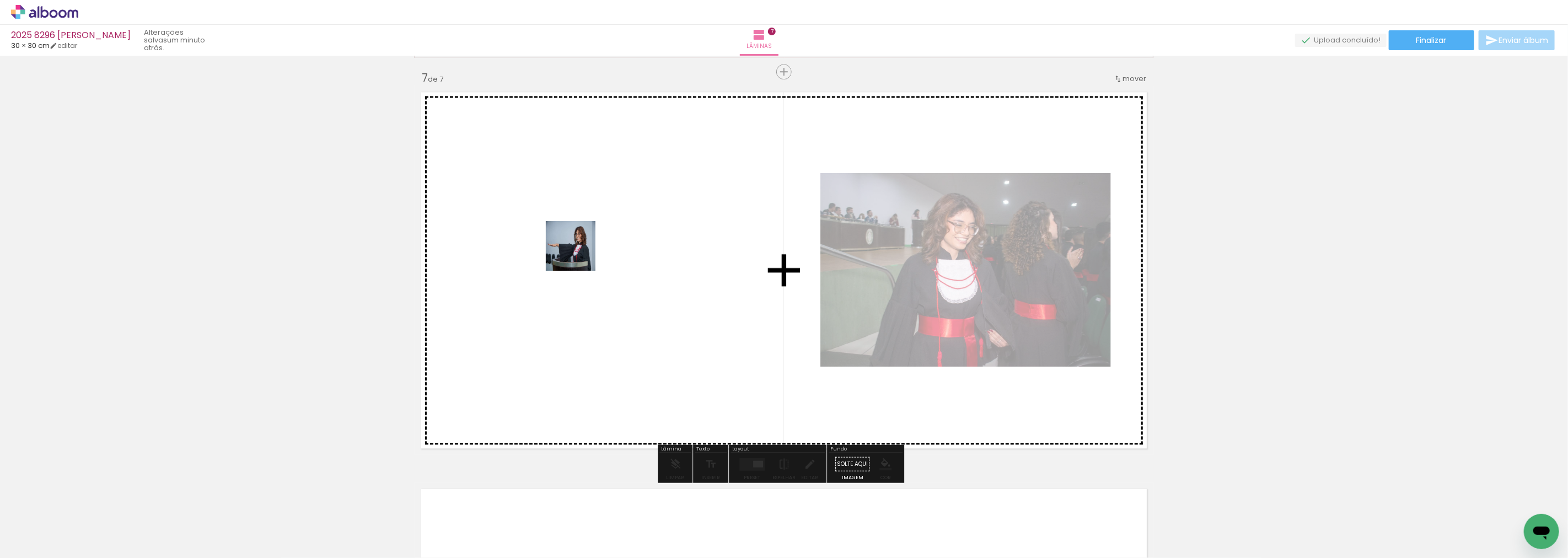
drag, startPoint x: 565, startPoint y: 335, endPoint x: 579, endPoint y: 246, distance: 90.1
click at [579, 246] on quentale-workspace at bounding box center [784, 279] width 1568 height 558
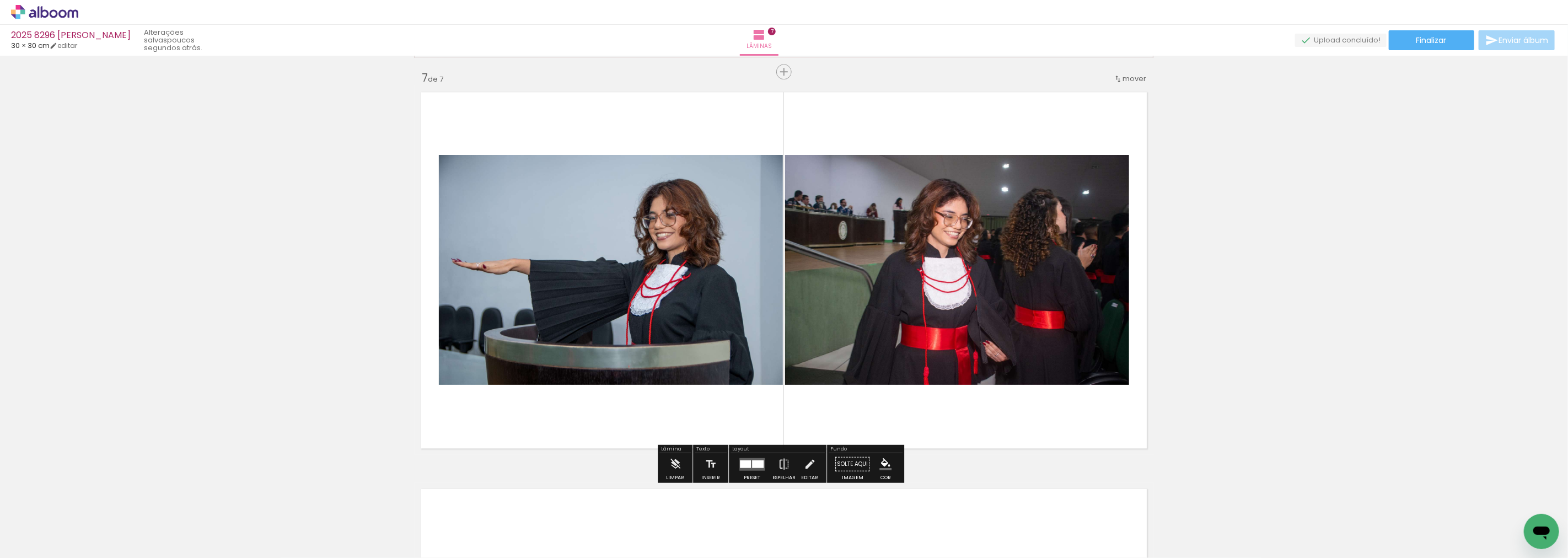
click at [763, 461] on div at bounding box center [752, 464] width 30 height 22
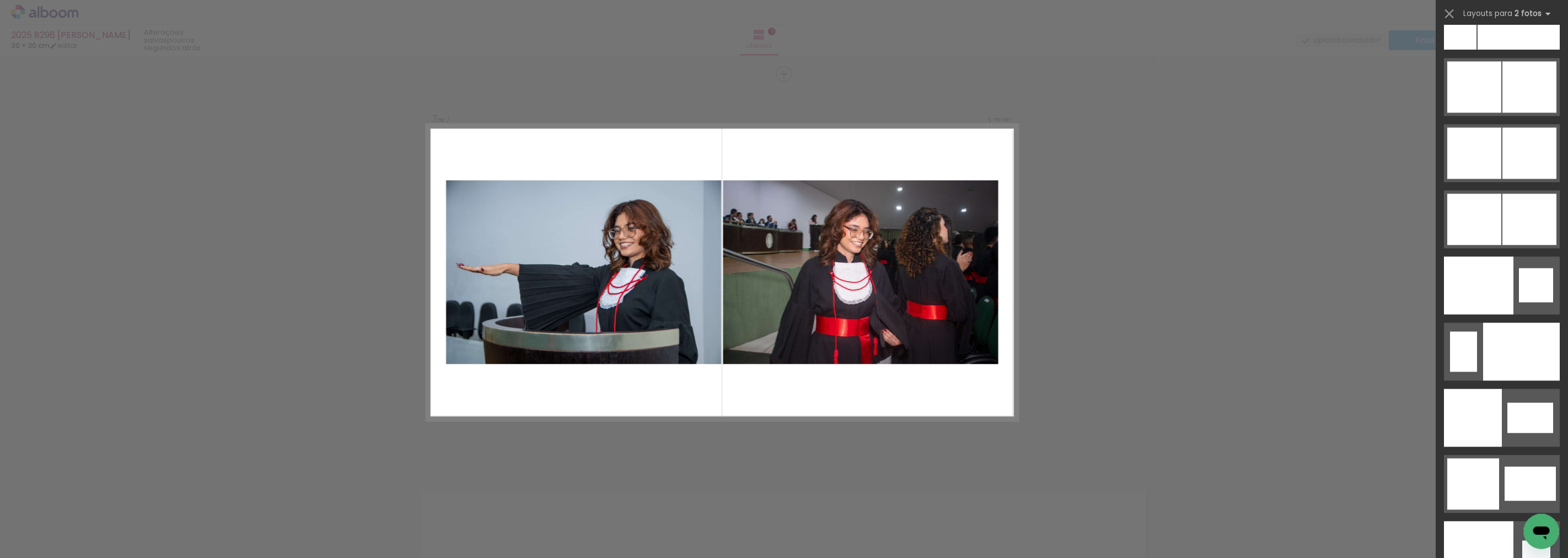
scroll to position [5539, 0]
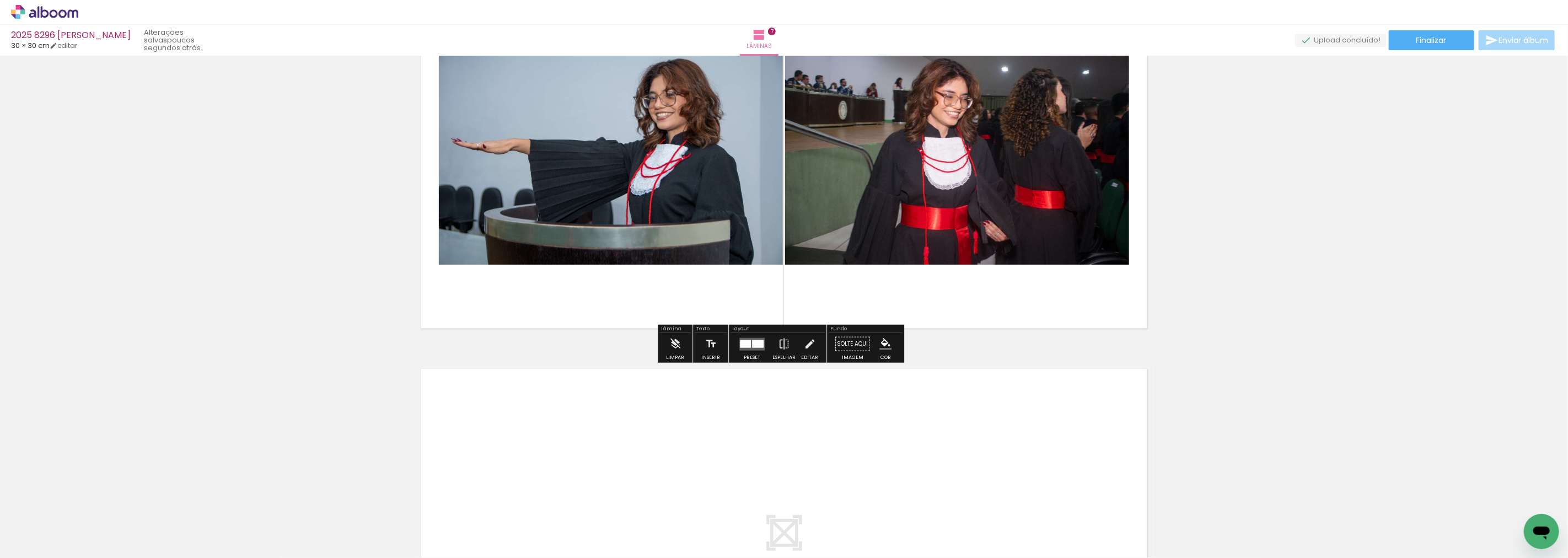
scroll to position [2748, 0]
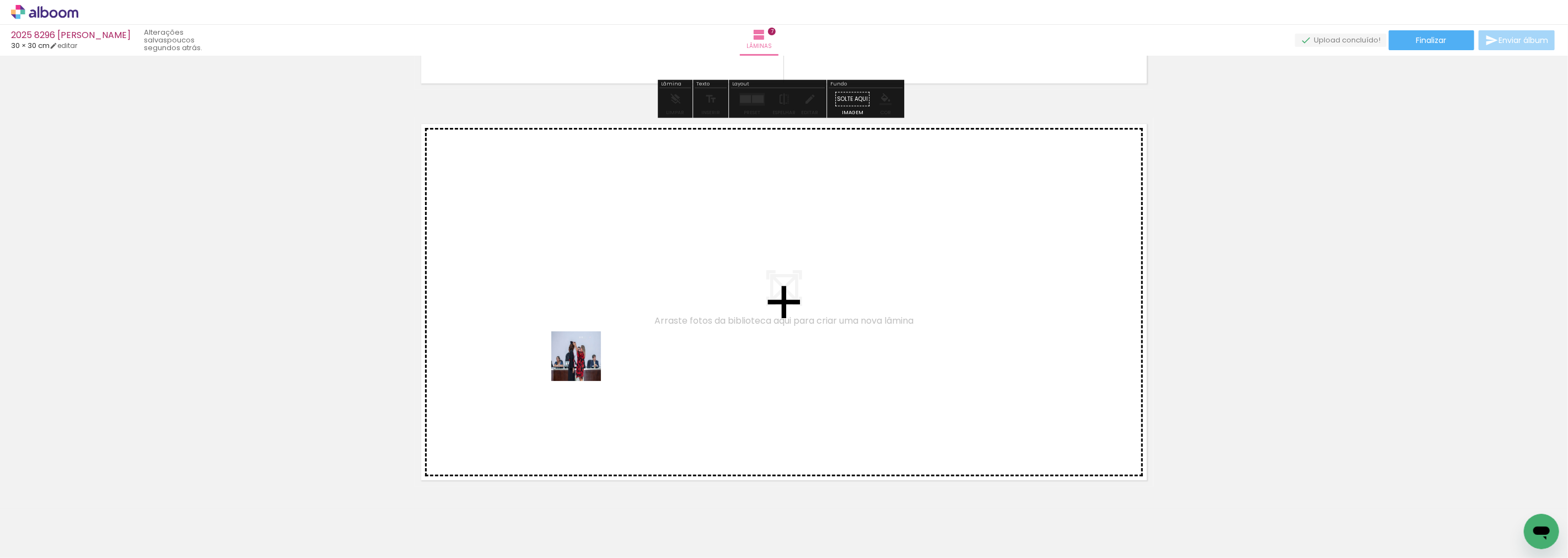
drag, startPoint x: 578, startPoint y: 515, endPoint x: 584, endPoint y: 364, distance: 151.1
click at [584, 364] on quentale-workspace at bounding box center [784, 279] width 1568 height 558
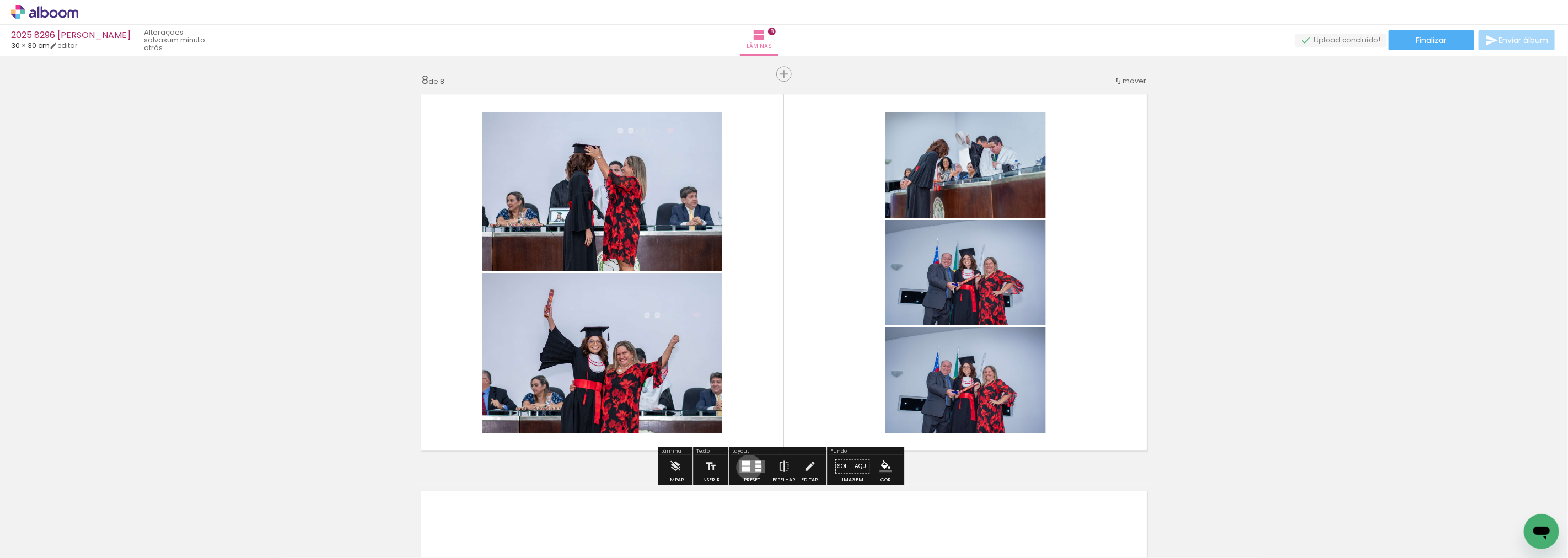
click at [746, 467] on div at bounding box center [746, 469] width 9 height 5
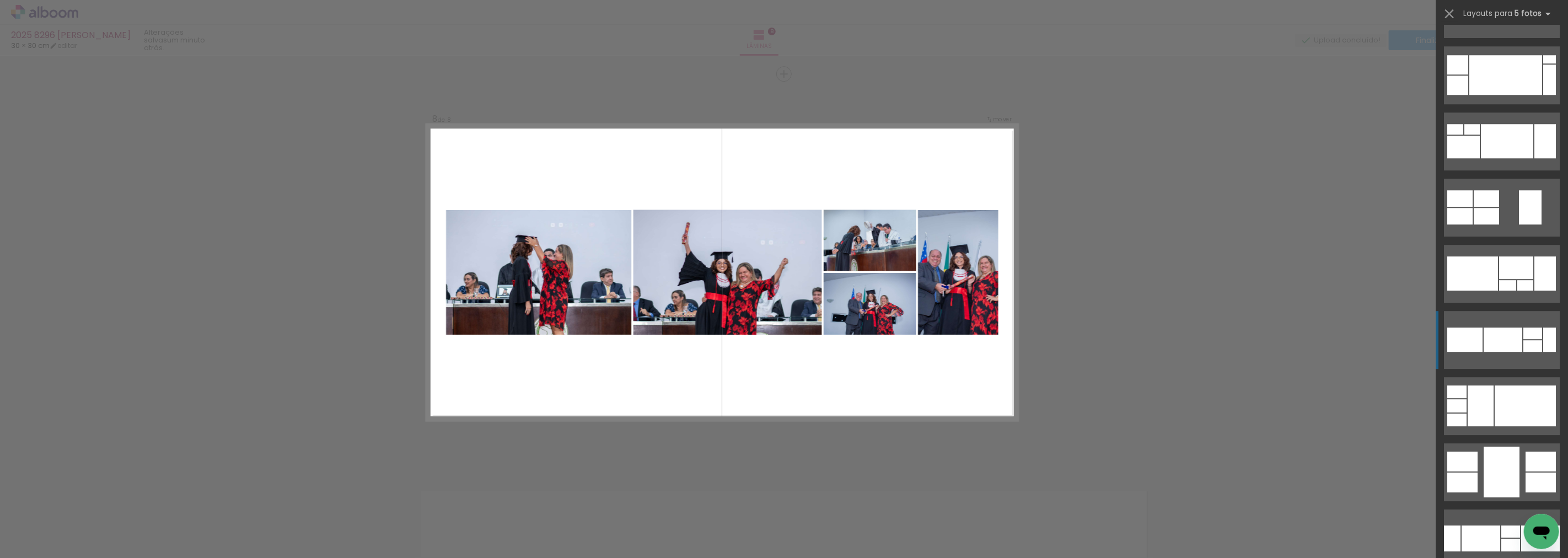
scroll to position [9774, 0]
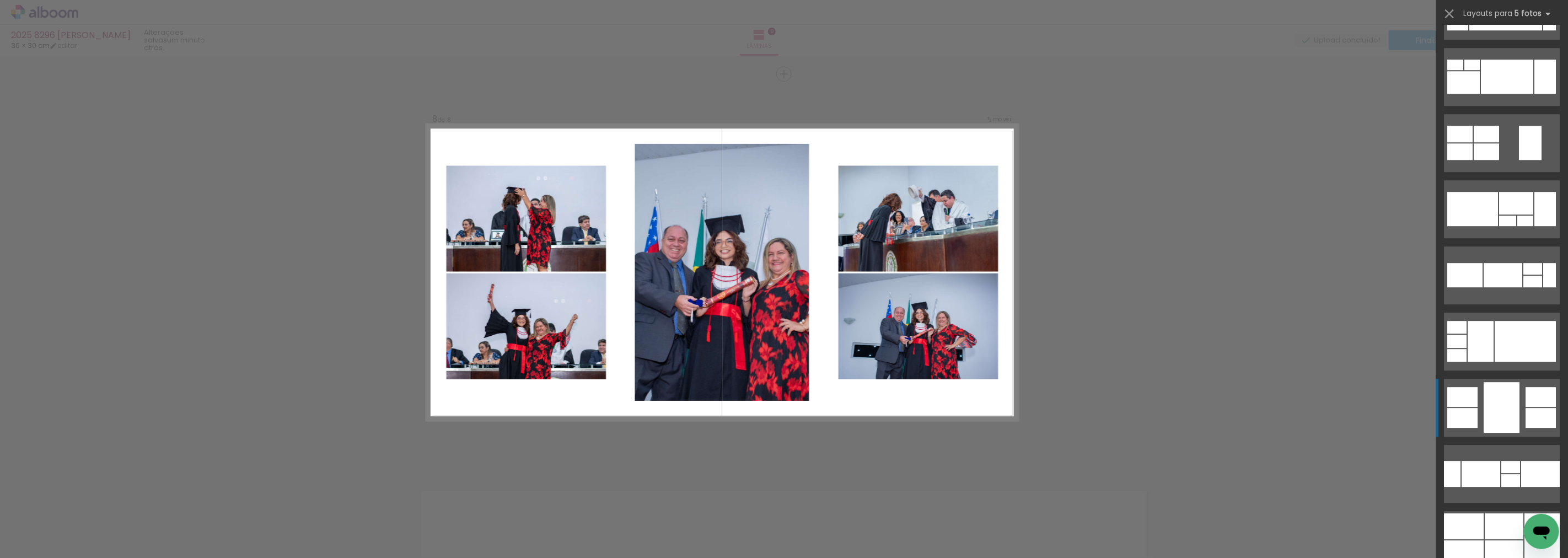
click at [1499, 420] on div at bounding box center [1501, 407] width 36 height 51
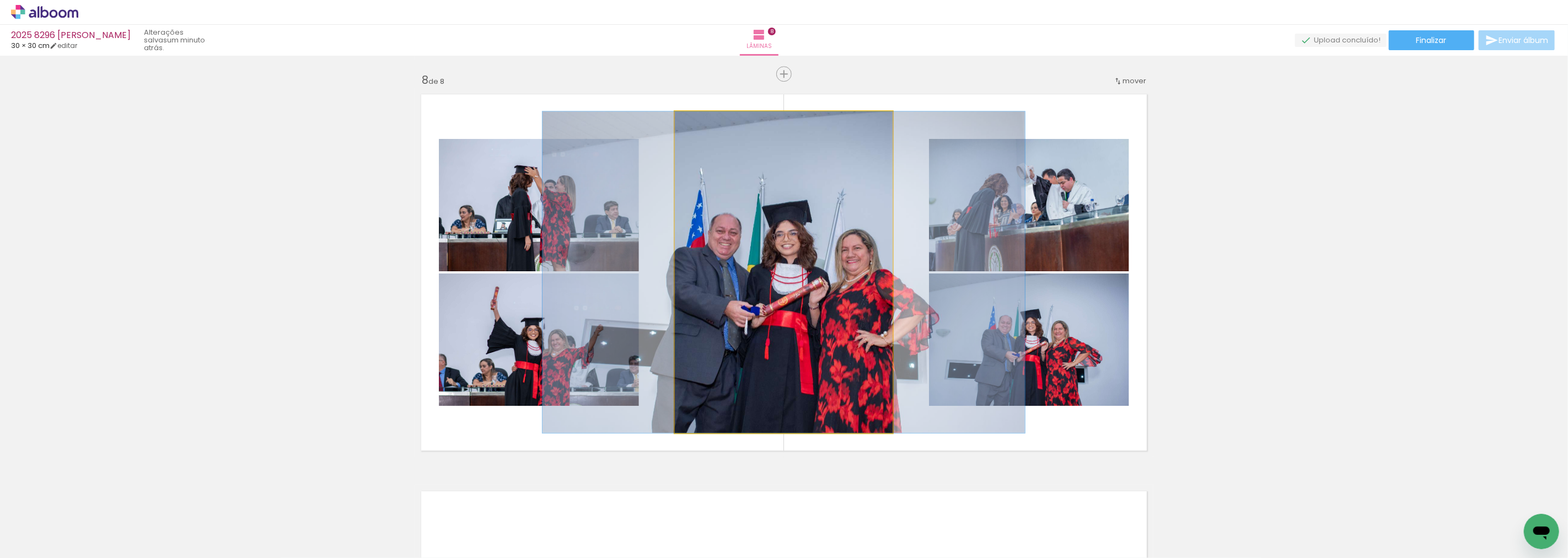
click at [785, 321] on quentale-photo at bounding box center [784, 272] width 218 height 321
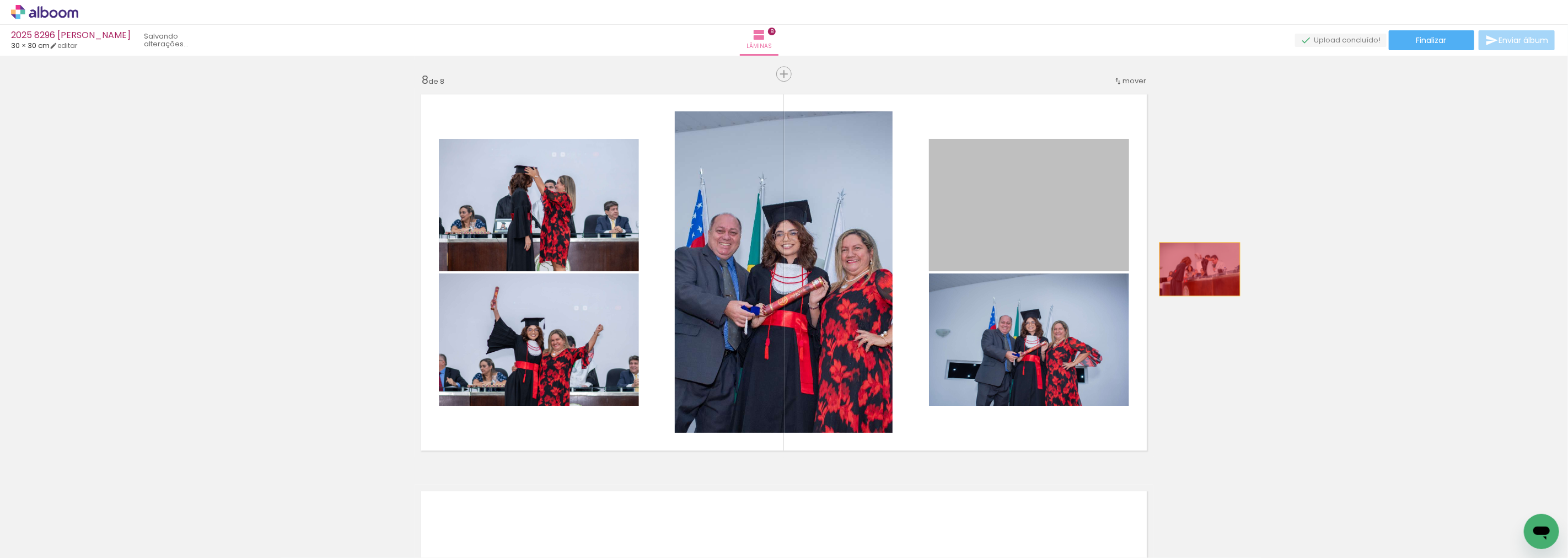
drag, startPoint x: 988, startPoint y: 230, endPoint x: 1205, endPoint y: 267, distance: 220.1
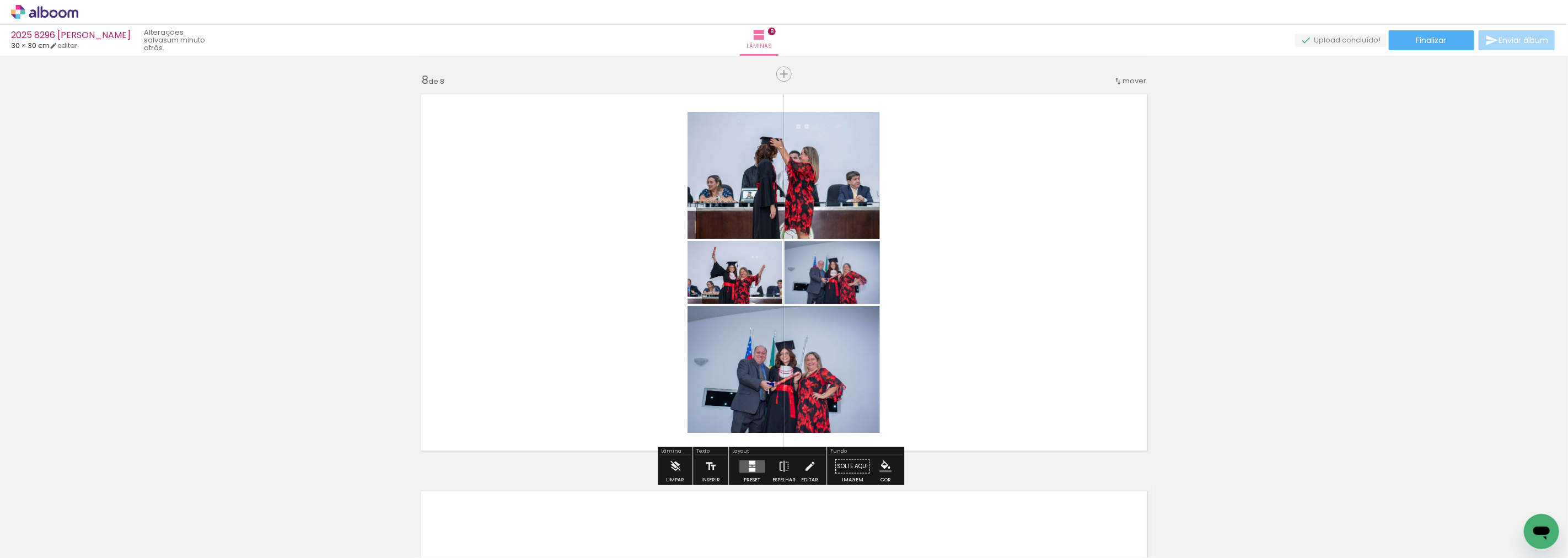
drag, startPoint x: 750, startPoint y: 469, endPoint x: 827, endPoint y: 434, distance: 84.6
click at [751, 467] on div at bounding box center [752, 469] width 7 height 4
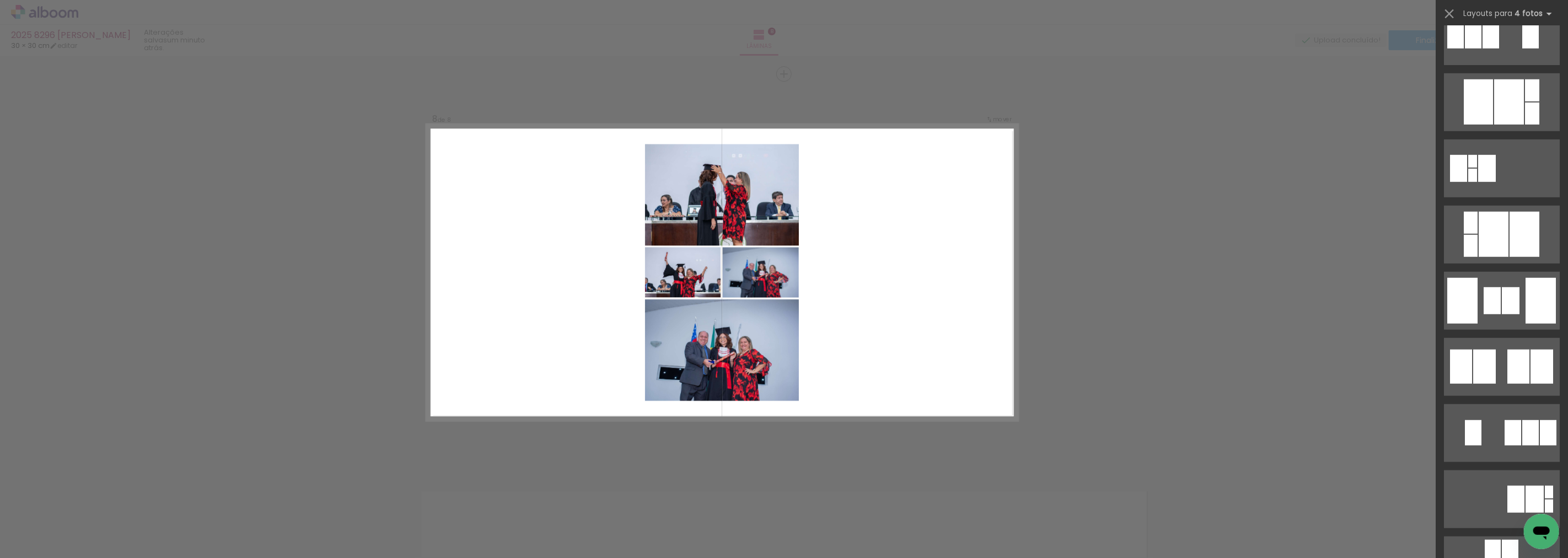
scroll to position [23361, 0]
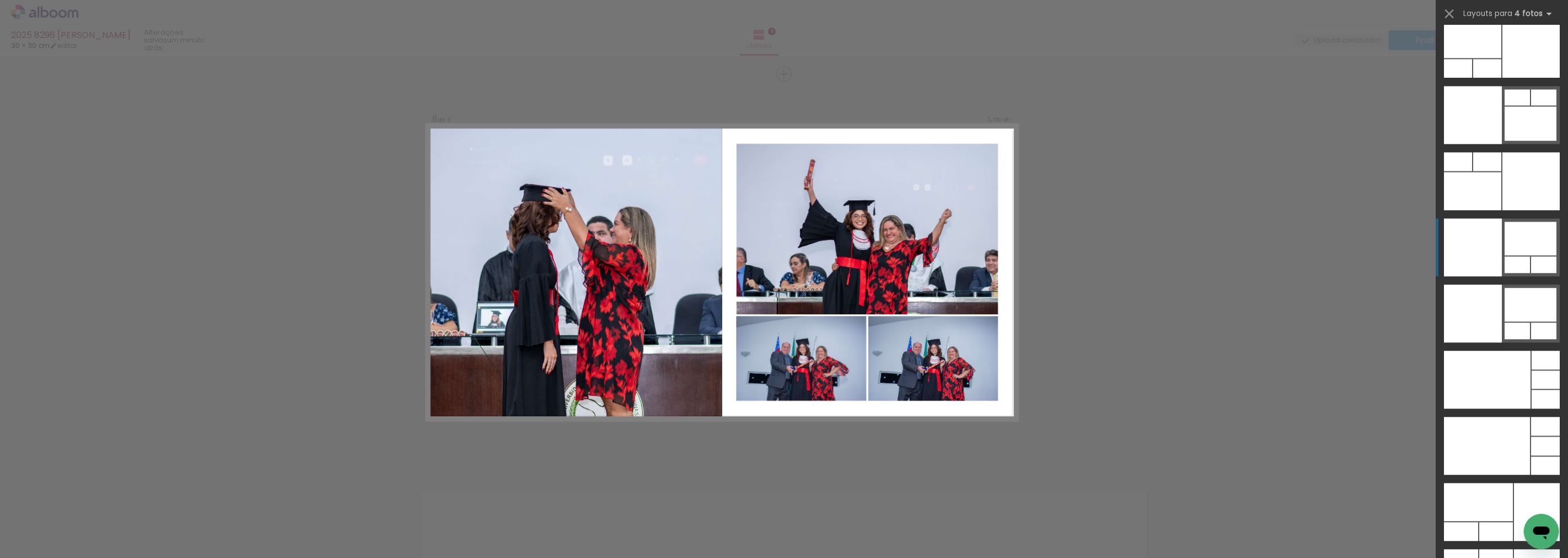
click at [1489, 260] on div at bounding box center [1472, 247] width 58 height 58
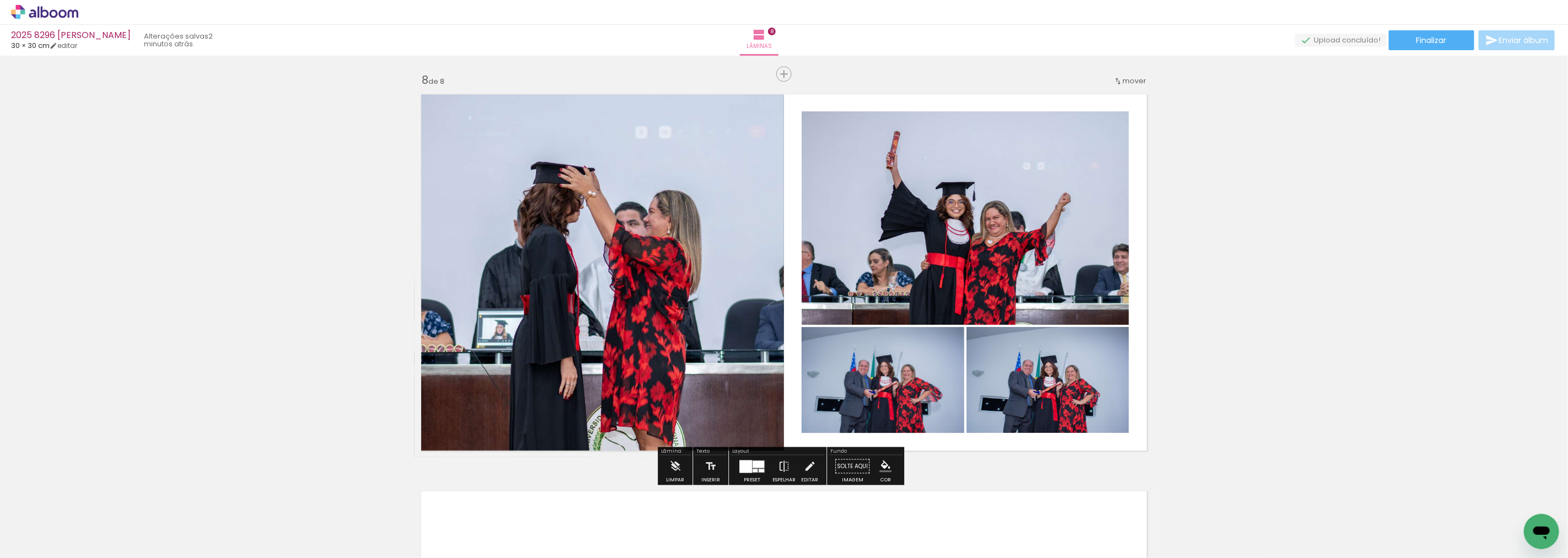
scroll to position [0, 2354]
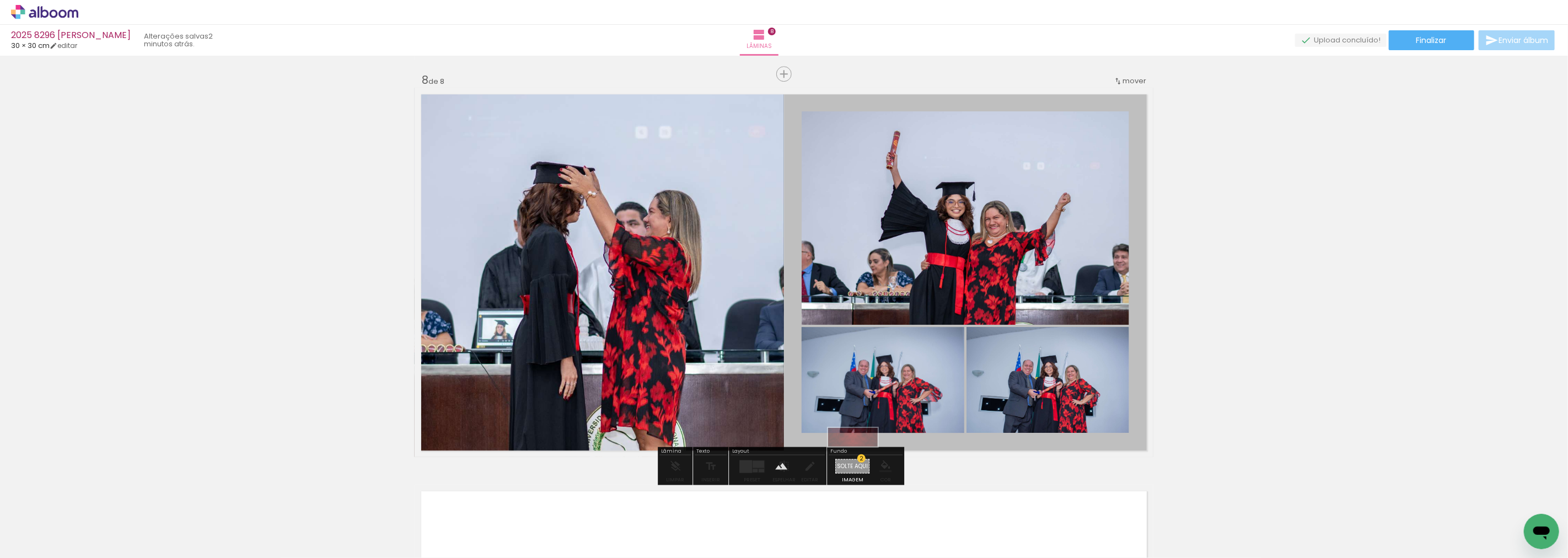
drag, startPoint x: 1478, startPoint y: 521, endPoint x: 861, endPoint y: 461, distance: 619.9
click at [861, 461] on quentale-workspace at bounding box center [784, 279] width 1568 height 558
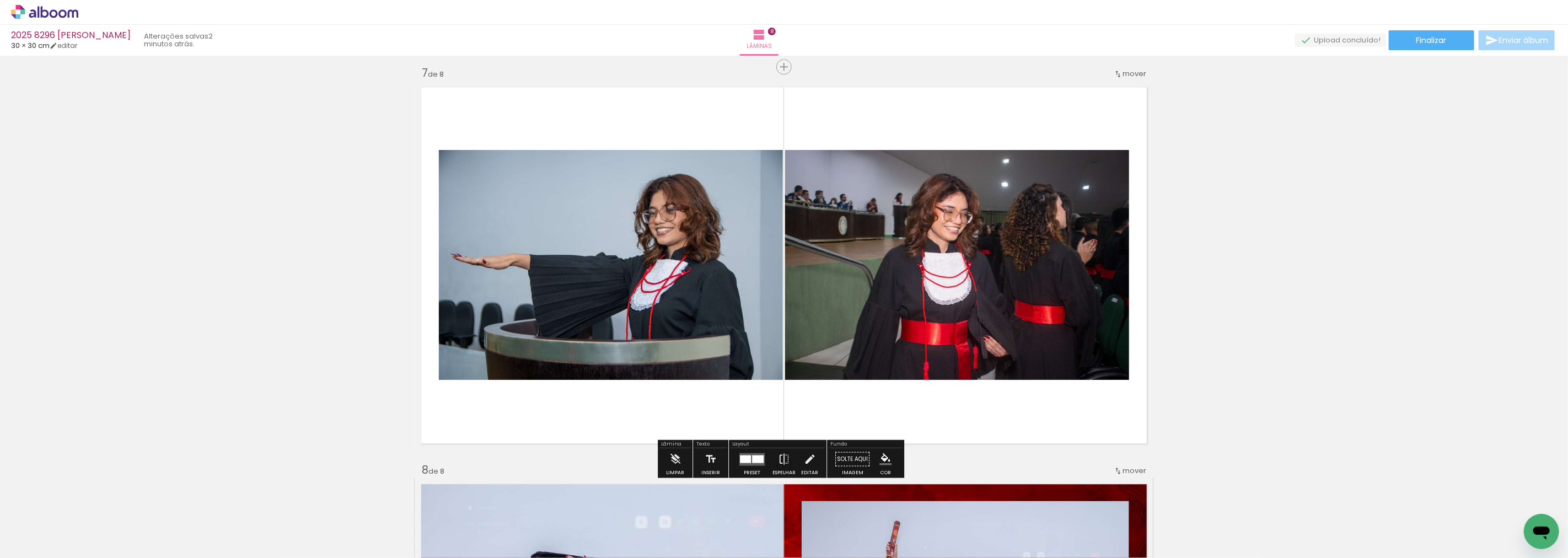
scroll to position [2410, 0]
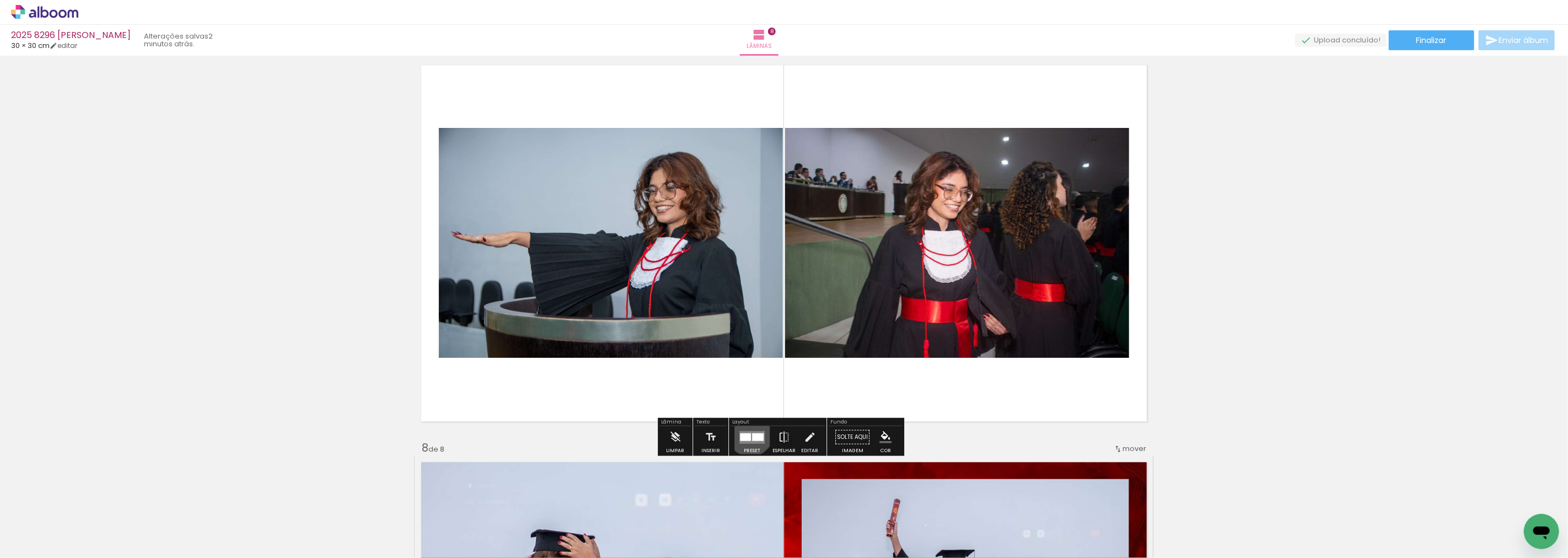
click at [747, 433] on div at bounding box center [746, 436] width 11 height 8
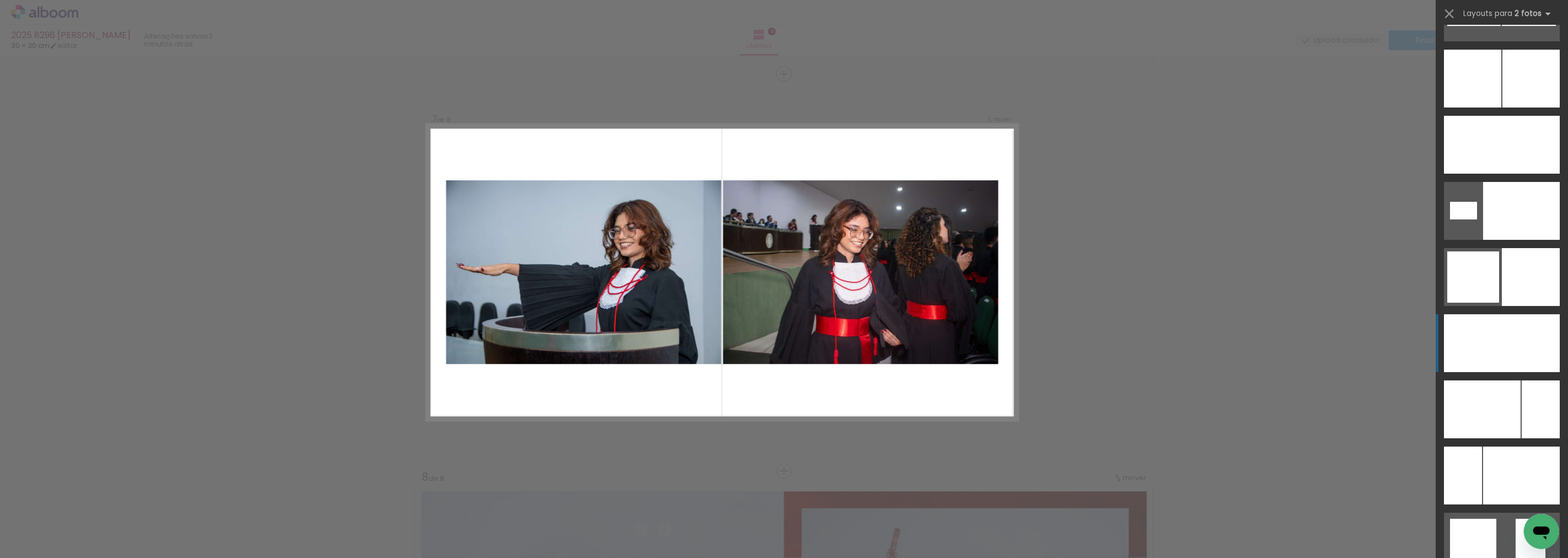
scroll to position [3504, 0]
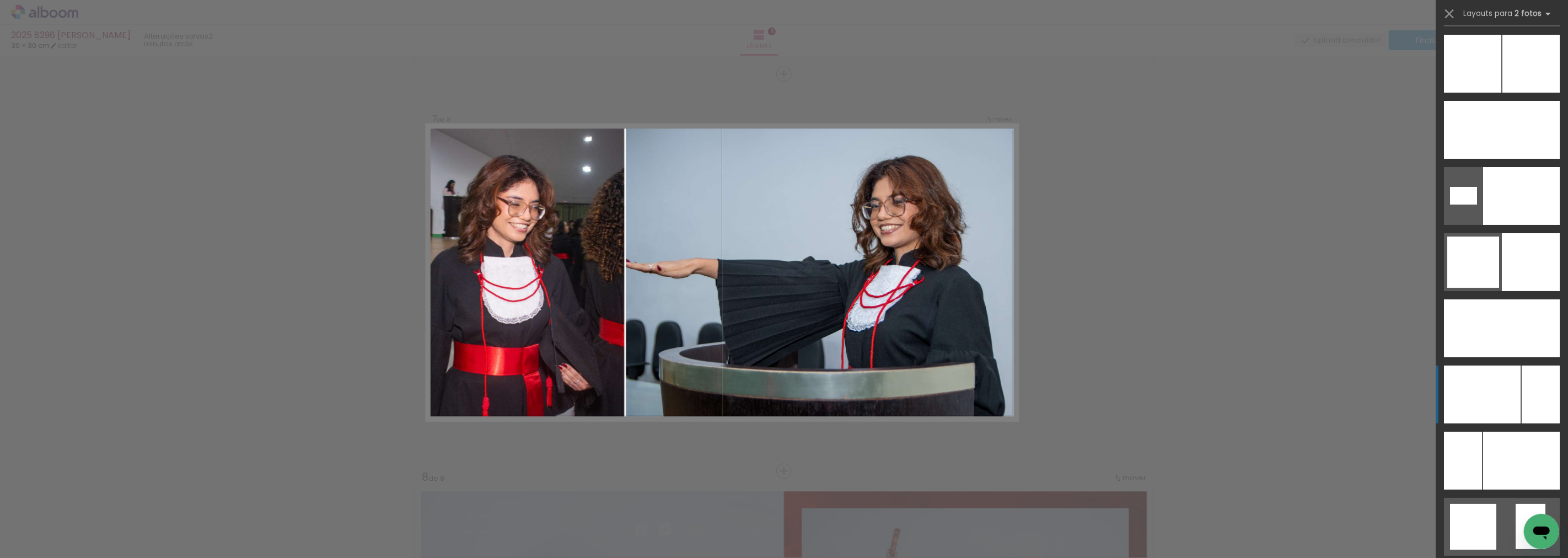
click at [1523, 383] on div at bounding box center [1541, 394] width 38 height 58
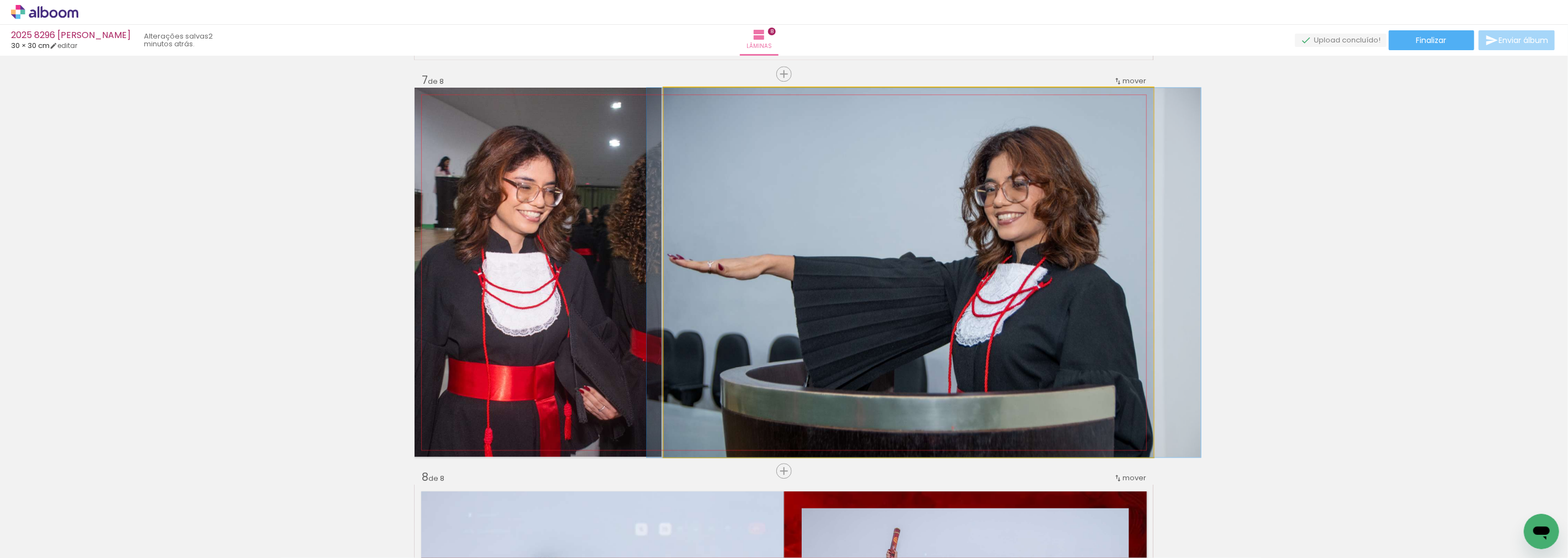
drag, startPoint x: 945, startPoint y: 217, endPoint x: 967, endPoint y: 213, distance: 22.4
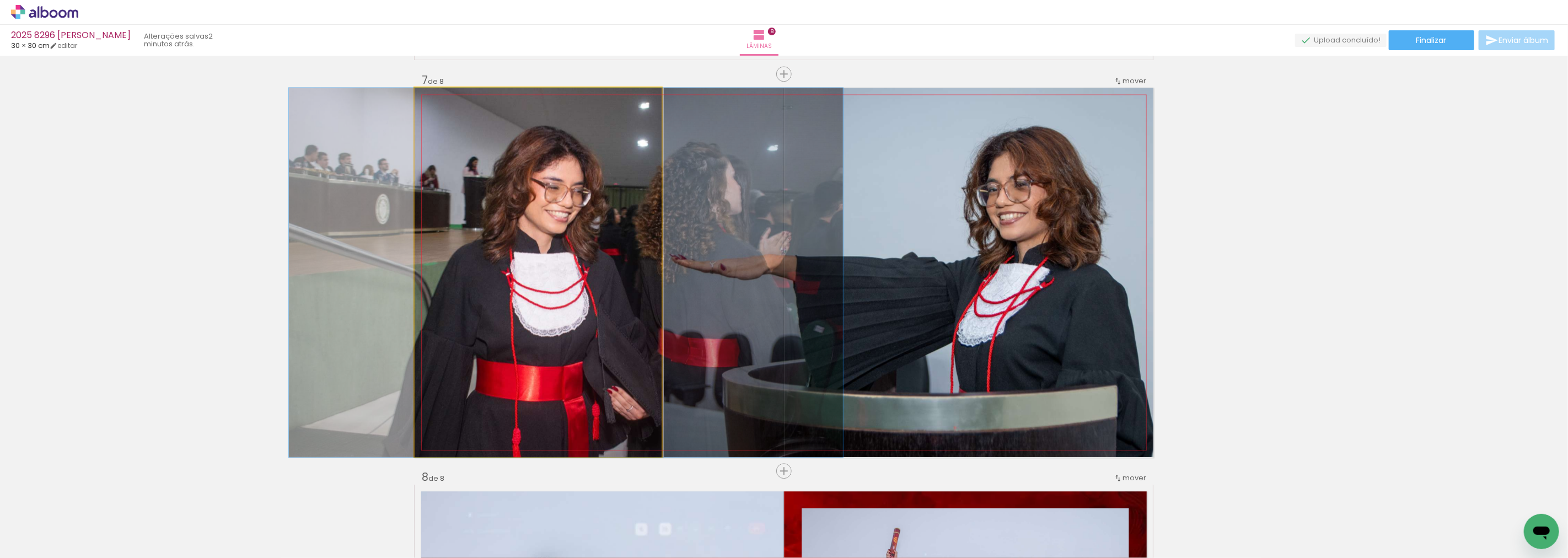
drag, startPoint x: 562, startPoint y: 158, endPoint x: 723, endPoint y: 177, distance: 162.1
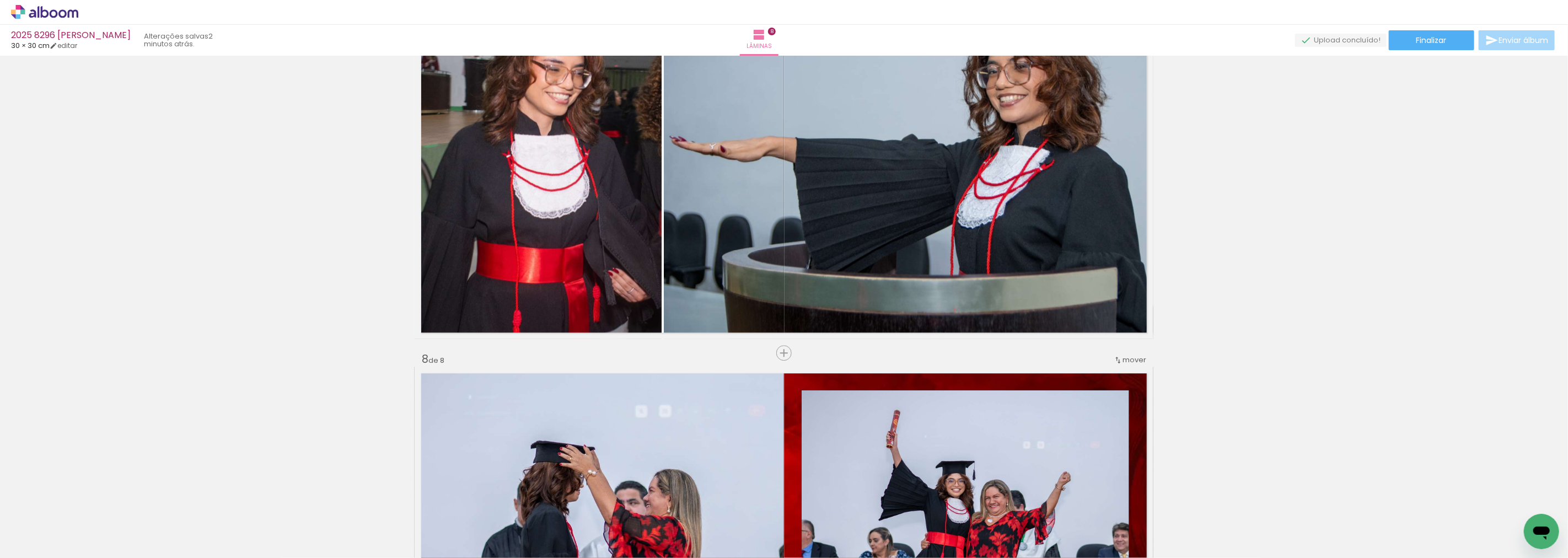
scroll to position [2503, 0]
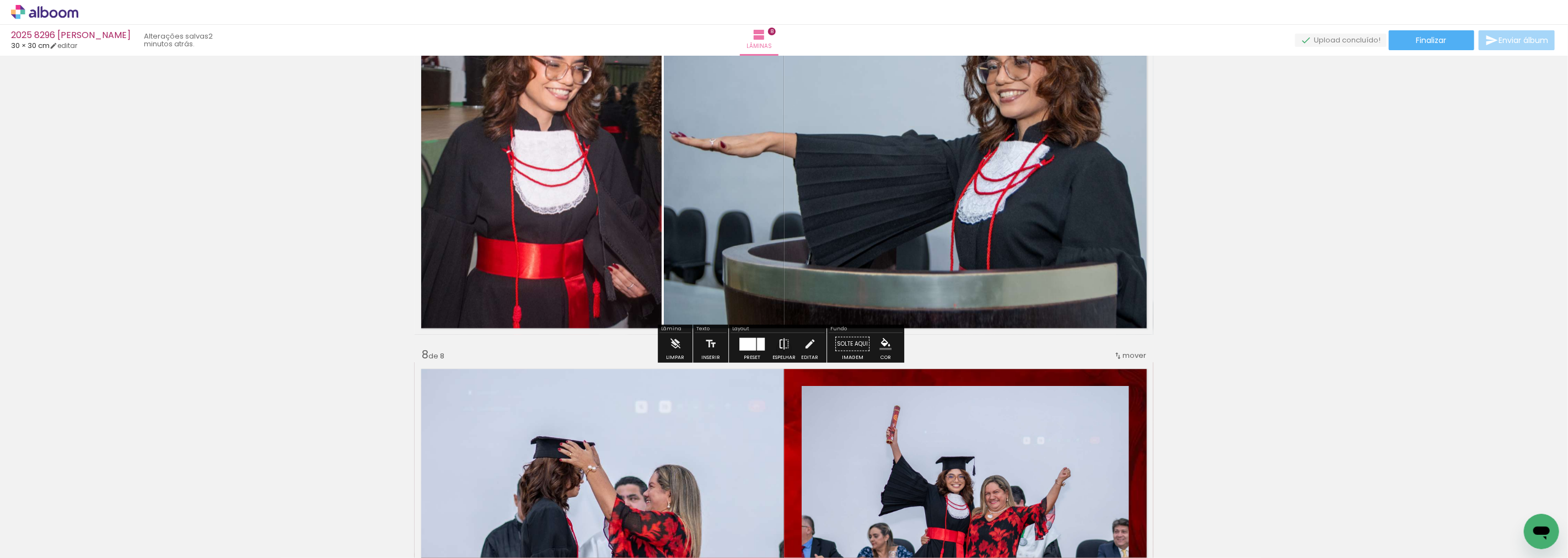
click at [781, 346] on iron-icon at bounding box center [784, 343] width 12 height 22
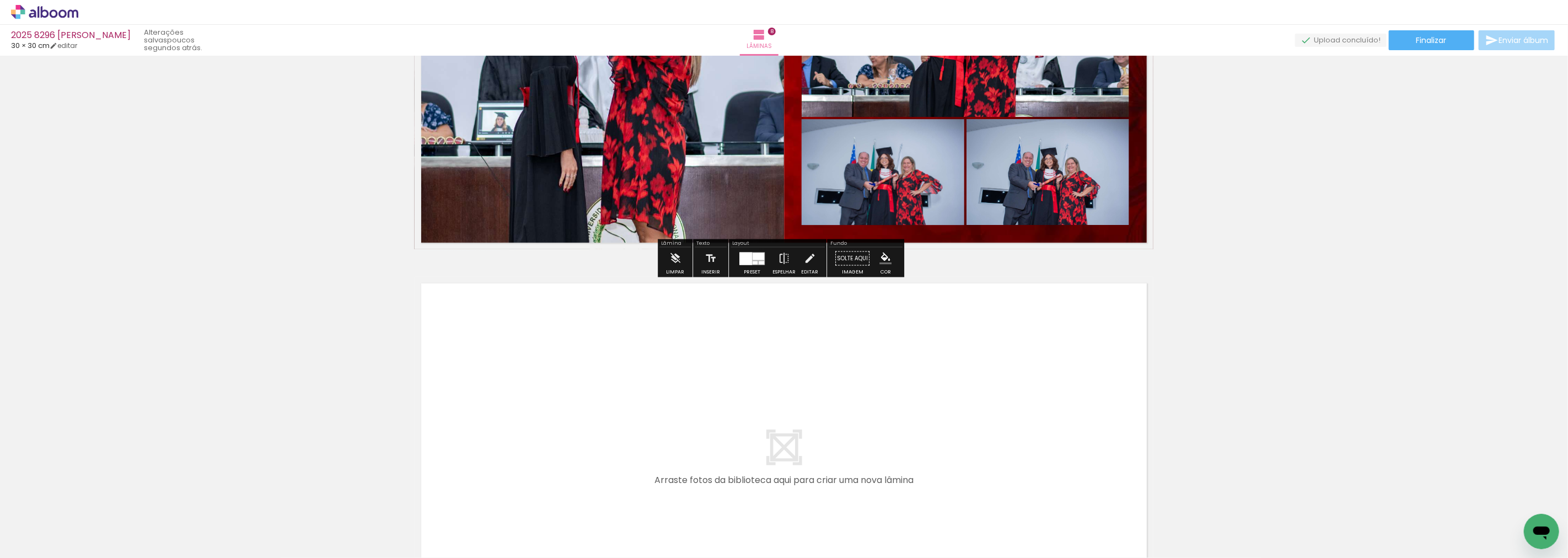
scroll to position [3055, 0]
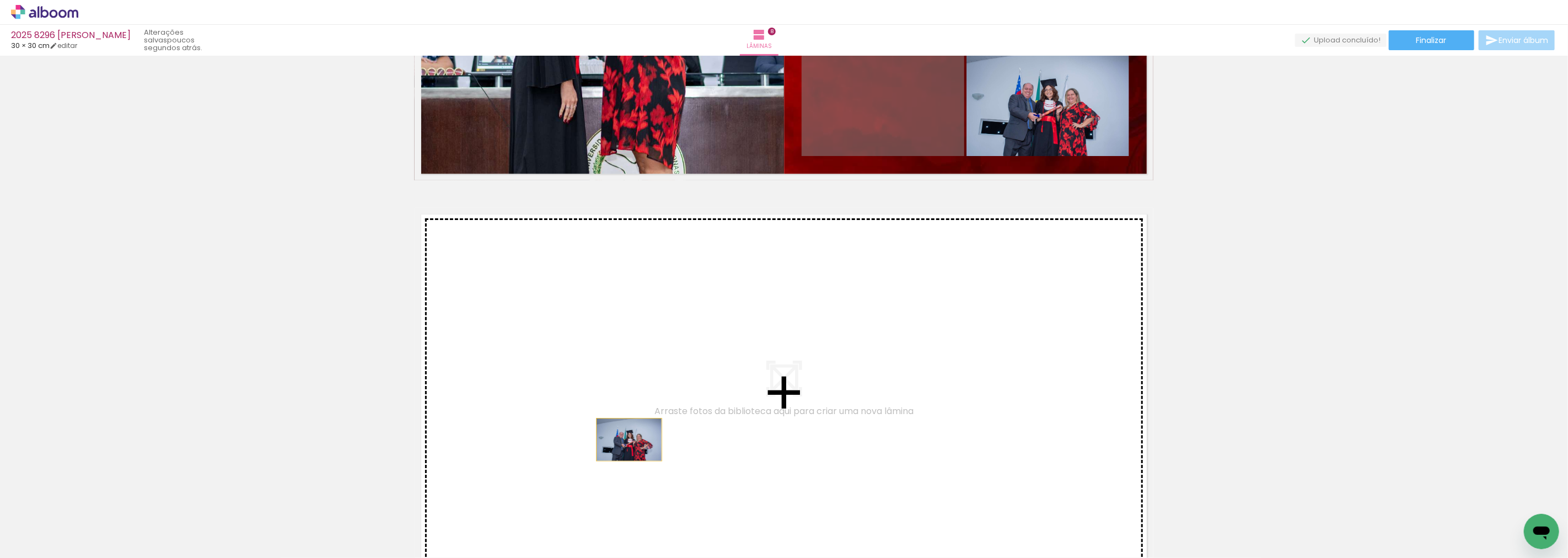
drag, startPoint x: 912, startPoint y: 117, endPoint x: 625, endPoint y: 439, distance: 431.3
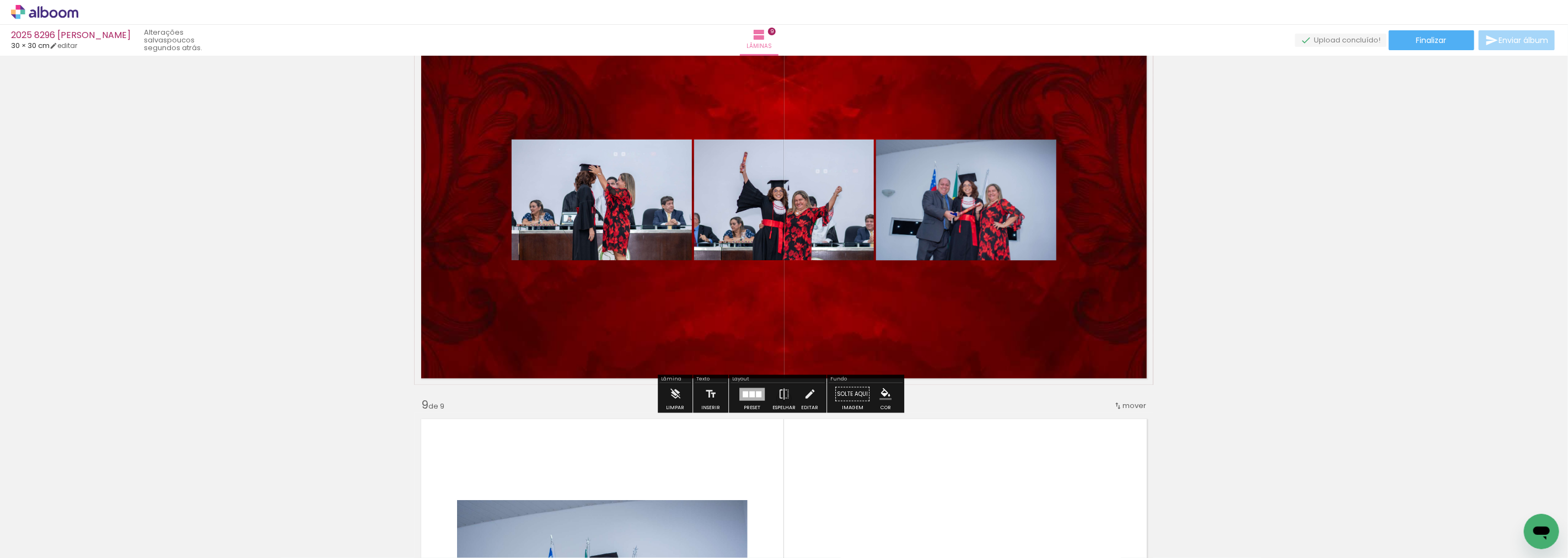
scroll to position [2807, 0]
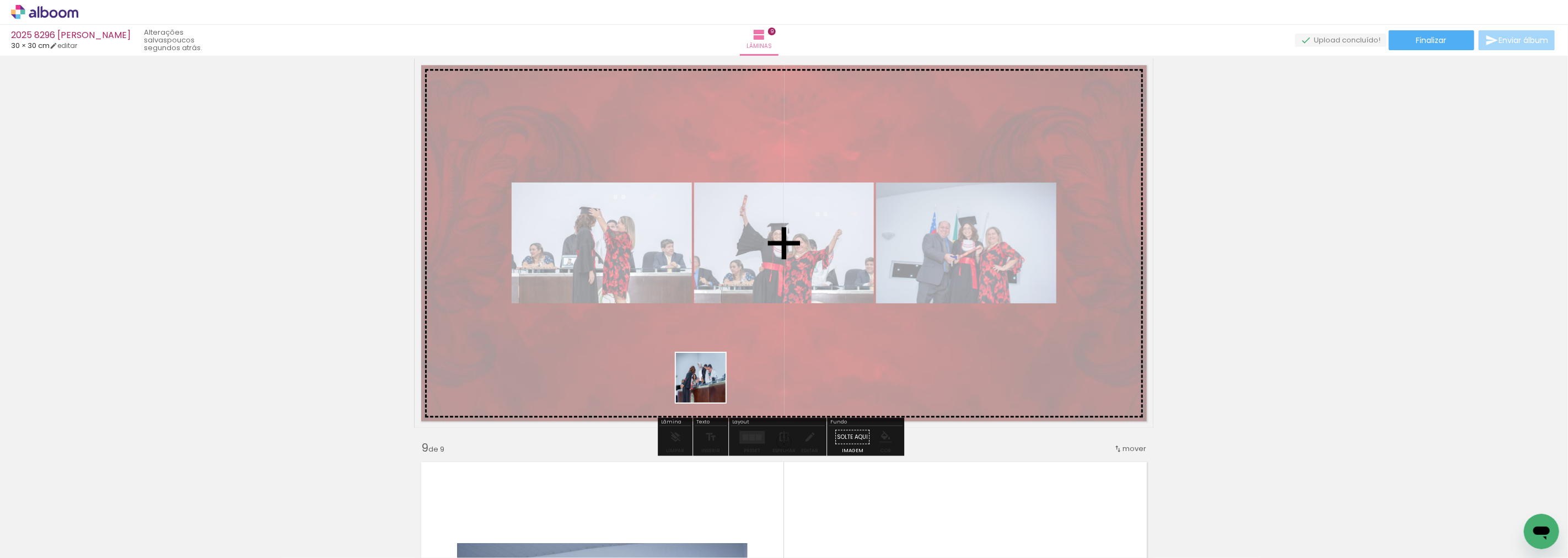
drag, startPoint x: 674, startPoint y: 518, endPoint x: 717, endPoint y: 345, distance: 178.3
click at [717, 345] on quentale-workspace at bounding box center [784, 279] width 1568 height 558
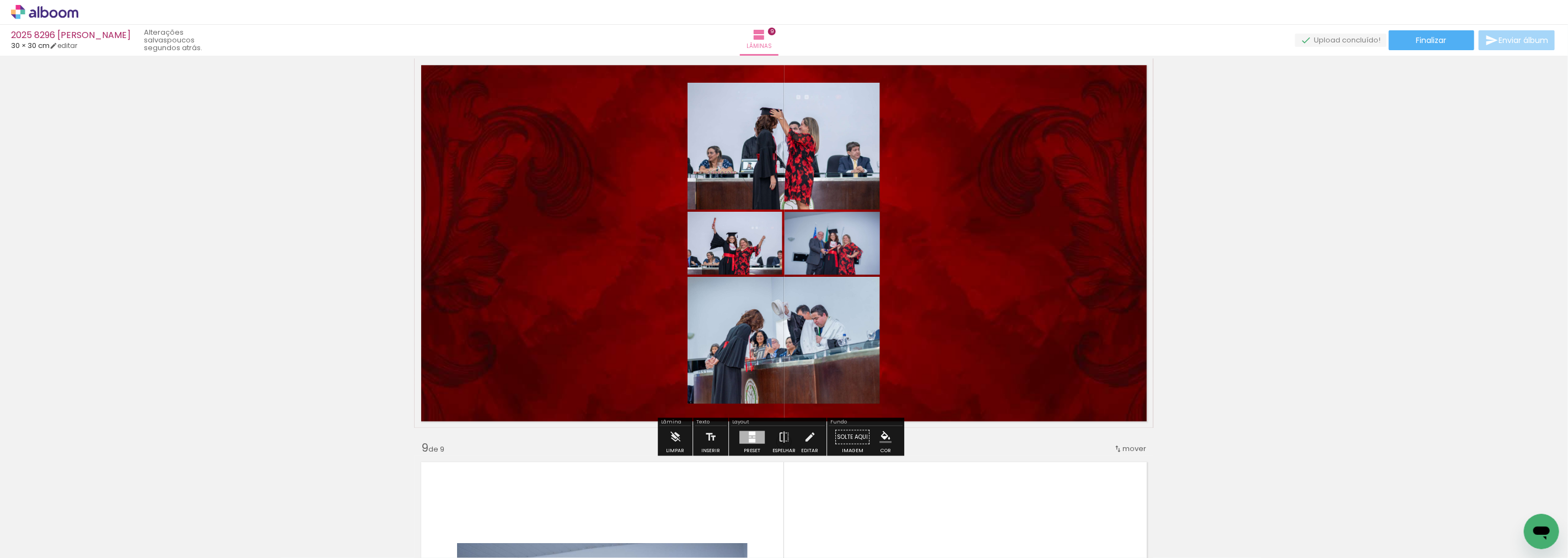
scroll to position [2868, 0]
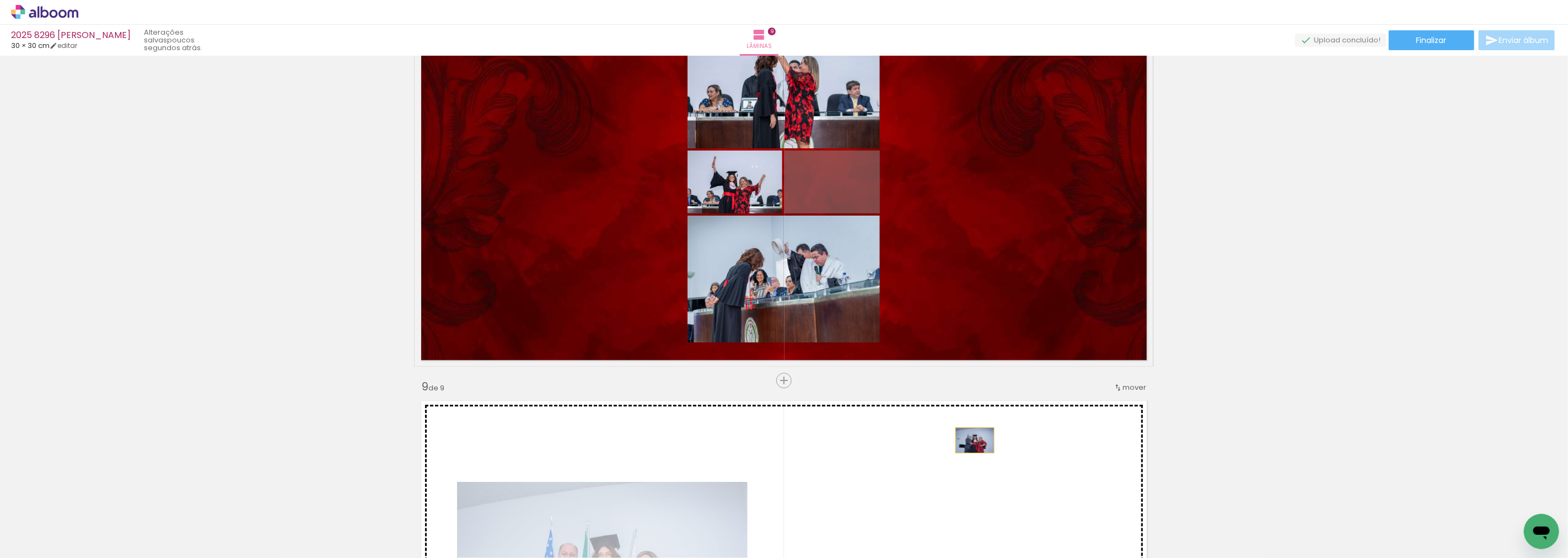
drag, startPoint x: 860, startPoint y: 197, endPoint x: 985, endPoint y: 449, distance: 281.3
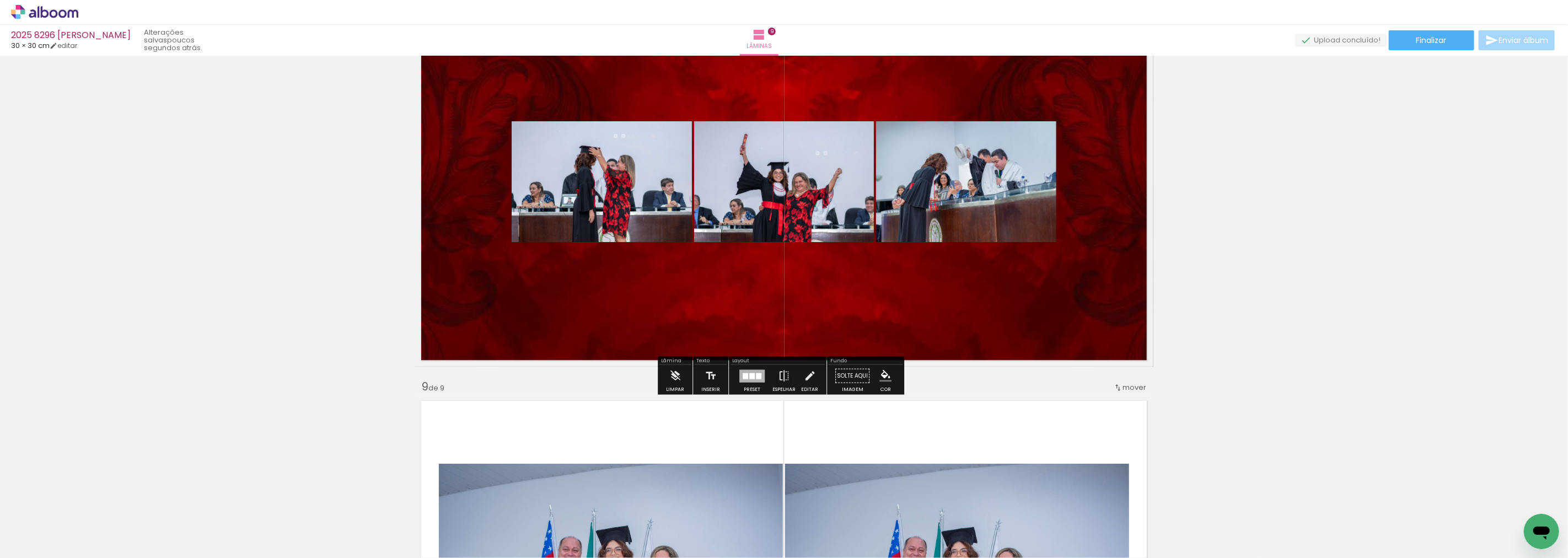
click at [756, 377] on div at bounding box center [758, 375] width 5 height 6
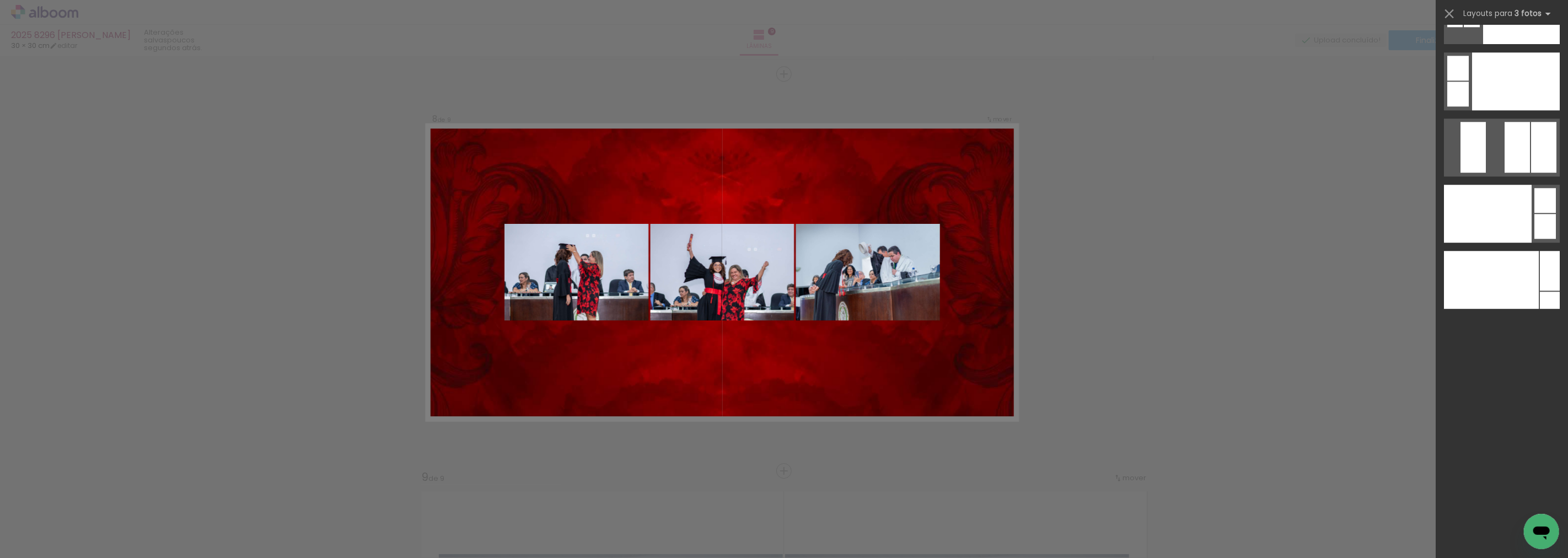
scroll to position [13679, 0]
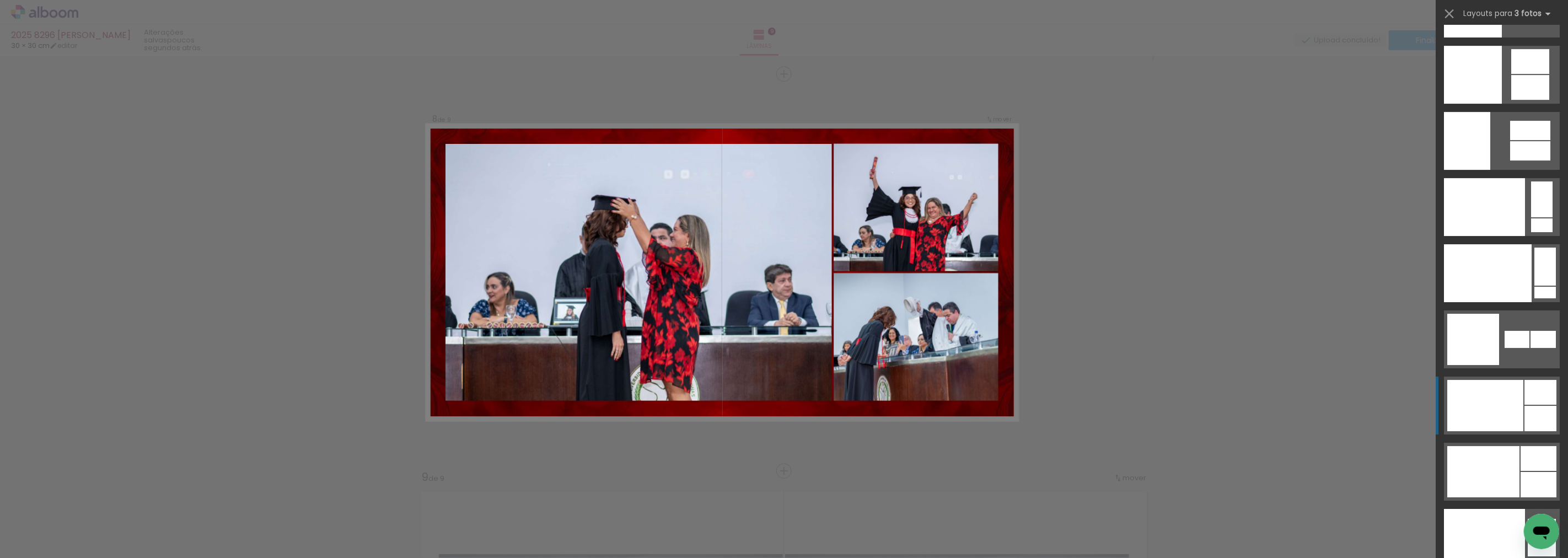
click at [1486, 429] on div at bounding box center [1485, 405] width 76 height 51
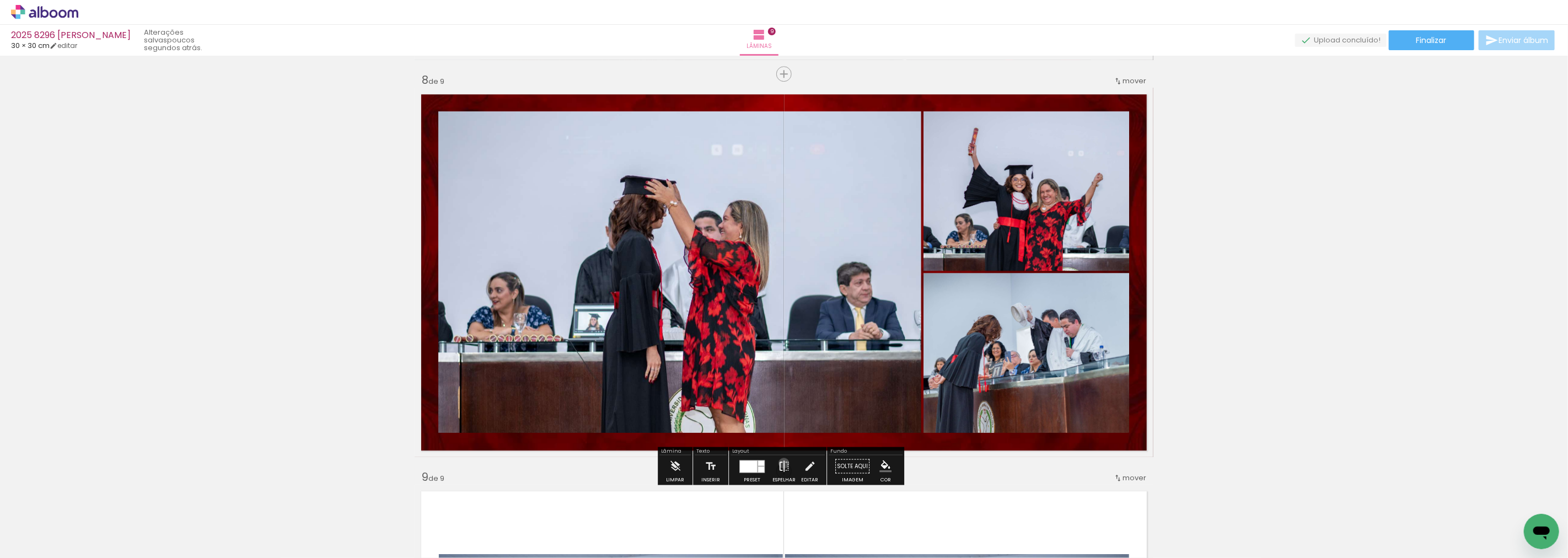
click at [781, 463] on iron-icon at bounding box center [784, 466] width 12 height 22
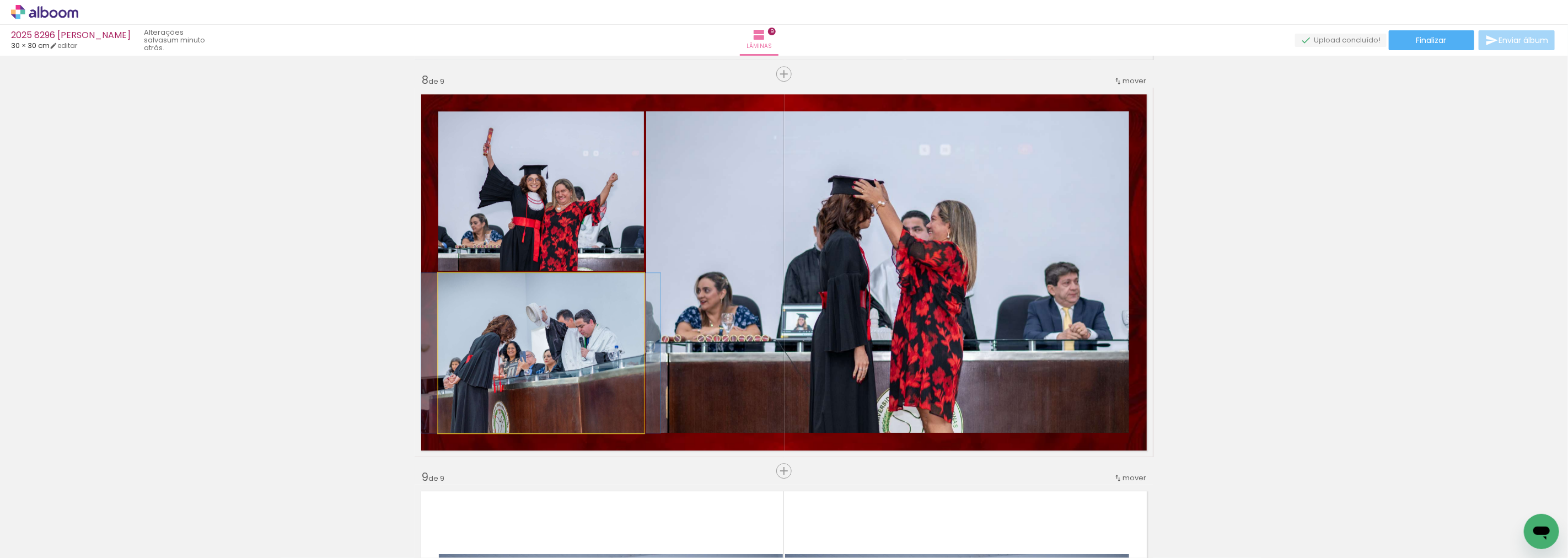
drag, startPoint x: 565, startPoint y: 360, endPoint x: 813, endPoint y: 353, distance: 248.1
click at [0, 0] on slot at bounding box center [0, 0] width 0 height 0
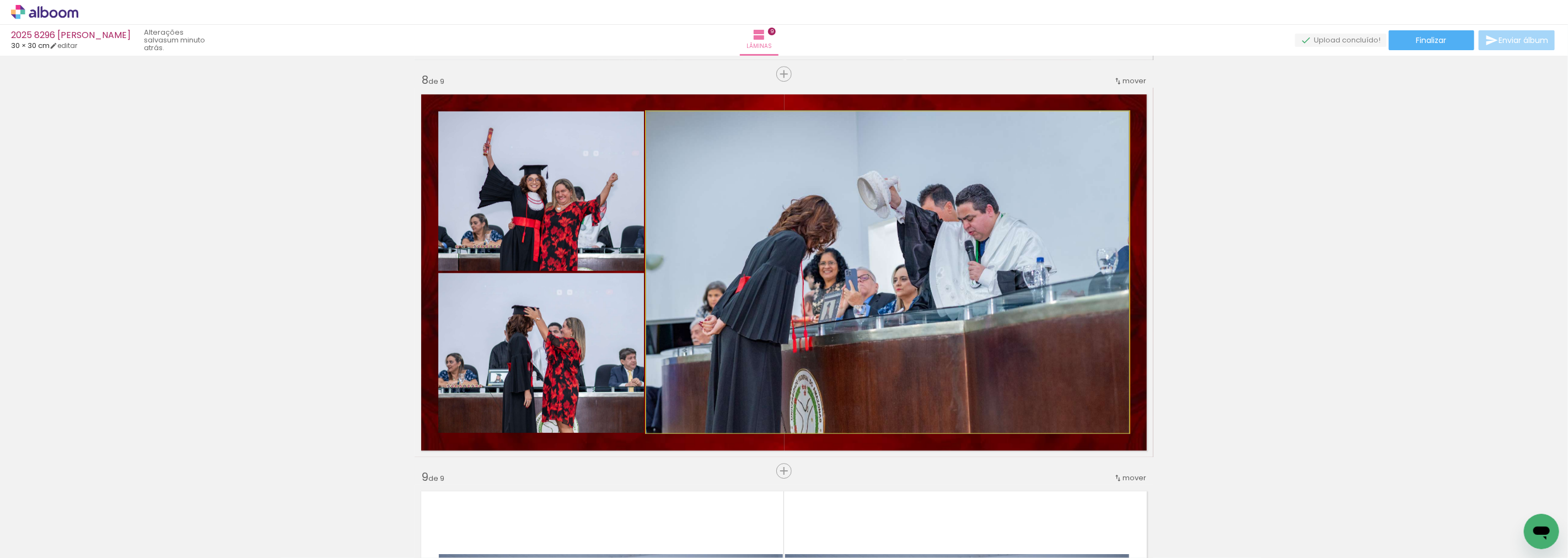
drag, startPoint x: 936, startPoint y: 335, endPoint x: 636, endPoint y: 338, distance: 300.0
click at [0, 0] on slot at bounding box center [0, 0] width 0 height 0
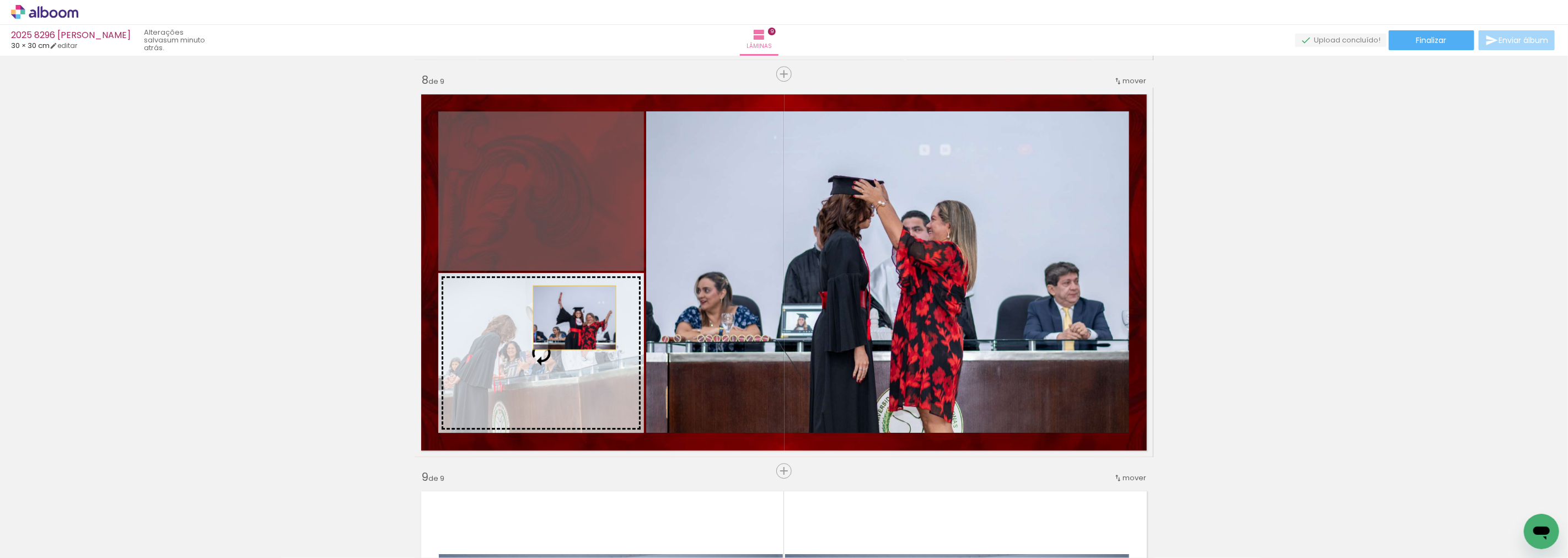
drag, startPoint x: 555, startPoint y: 189, endPoint x: 570, endPoint y: 318, distance: 129.9
click at [0, 0] on slot at bounding box center [0, 0] width 0 height 0
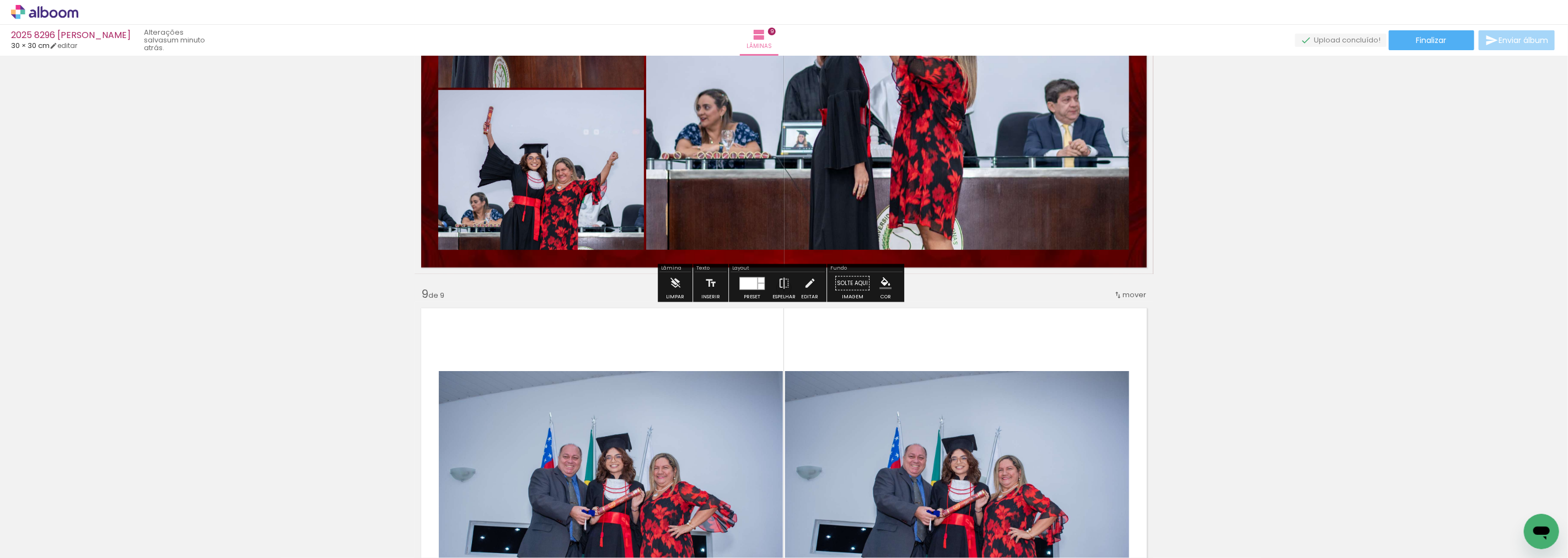
scroll to position [3022, 0]
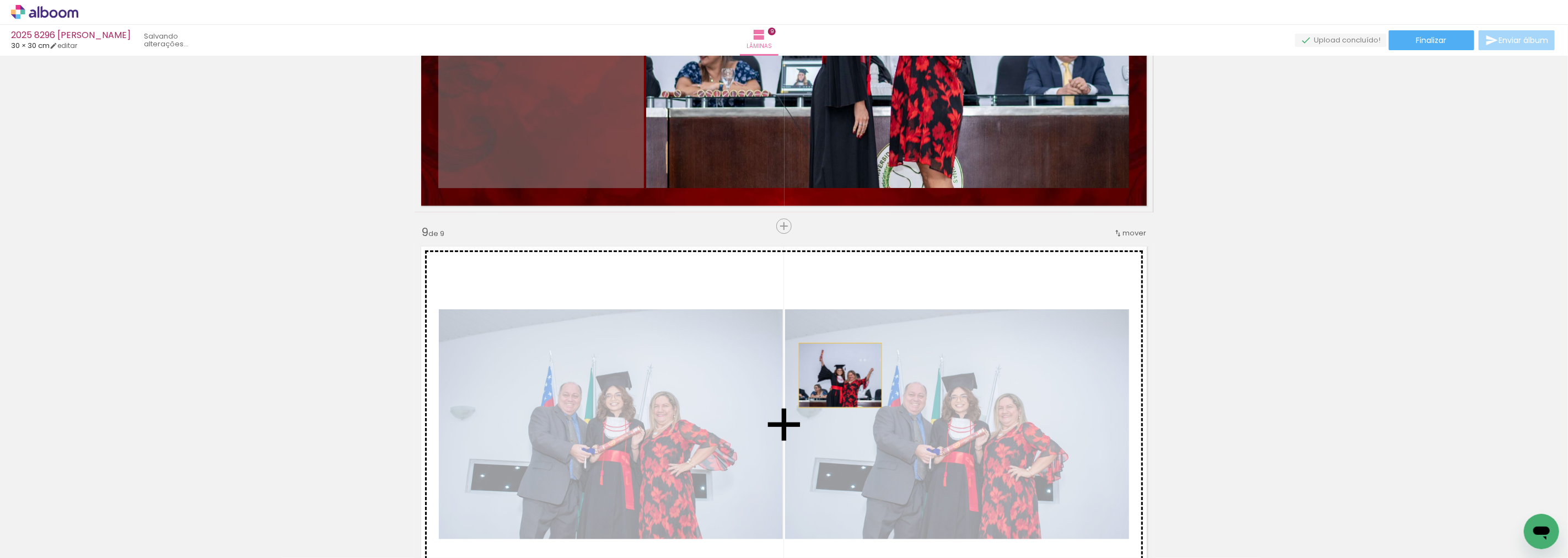
drag, startPoint x: 603, startPoint y: 130, endPoint x: 839, endPoint y: 375, distance: 340.2
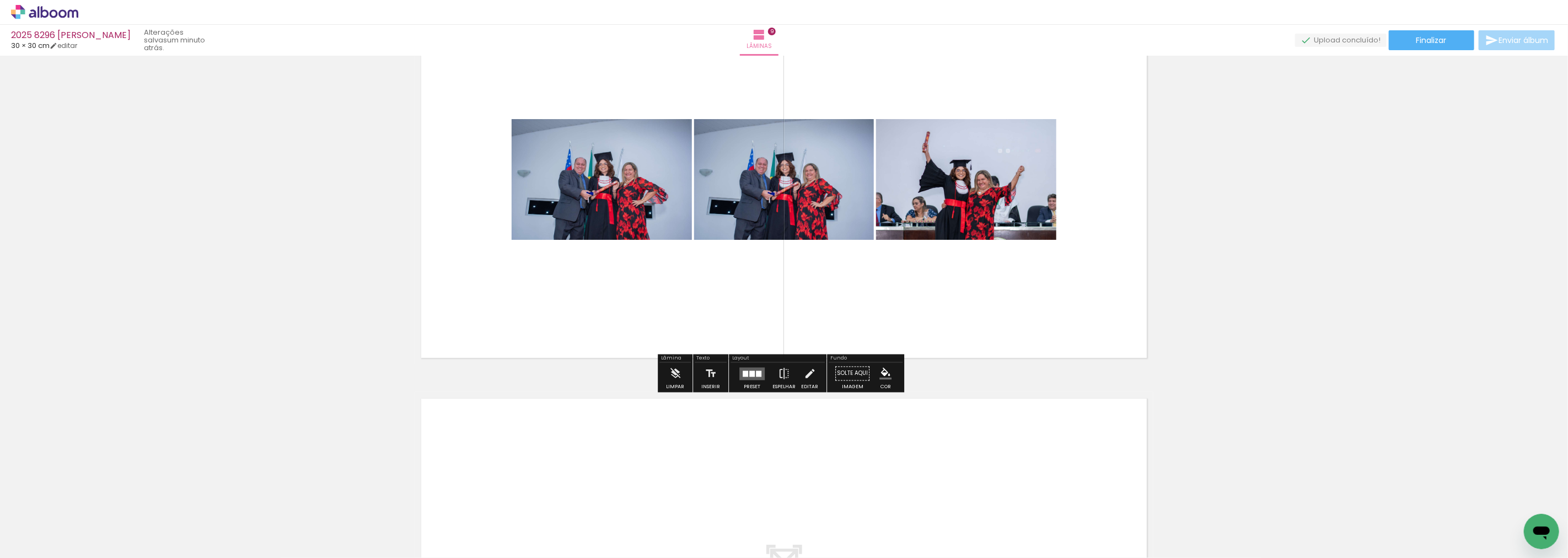
scroll to position [3206, 0]
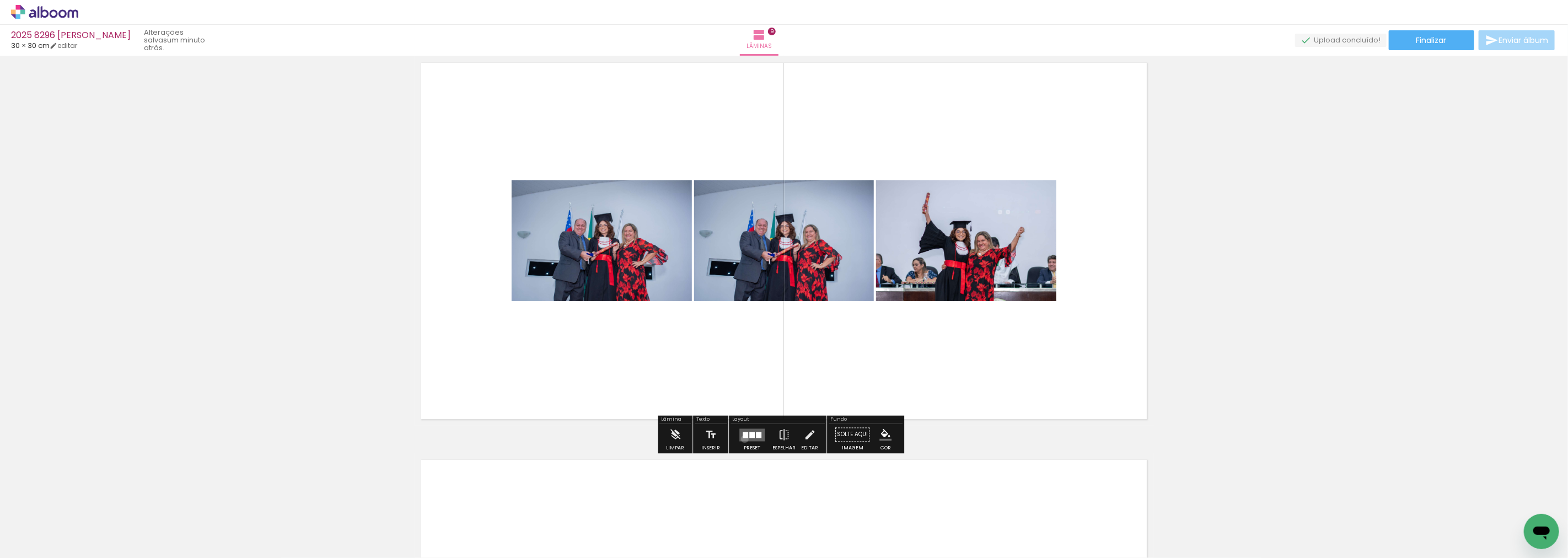
click at [742, 438] on quentale-layouter at bounding box center [752, 434] width 26 height 13
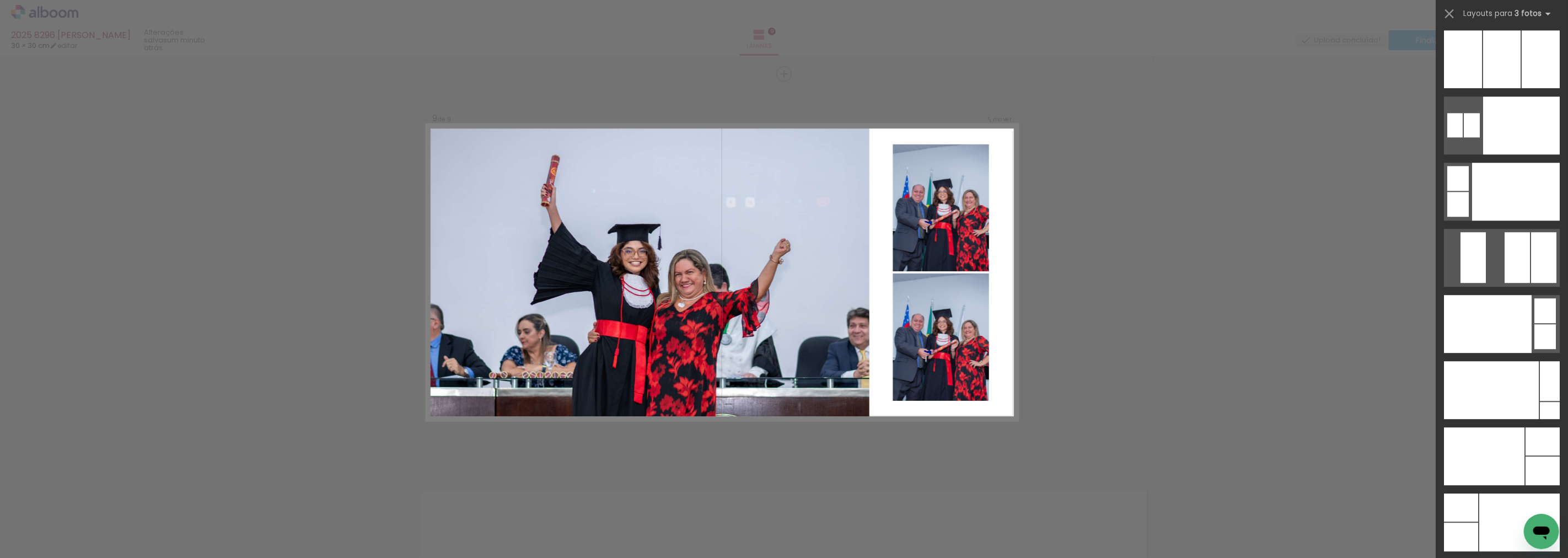
scroll to position [13051, 0]
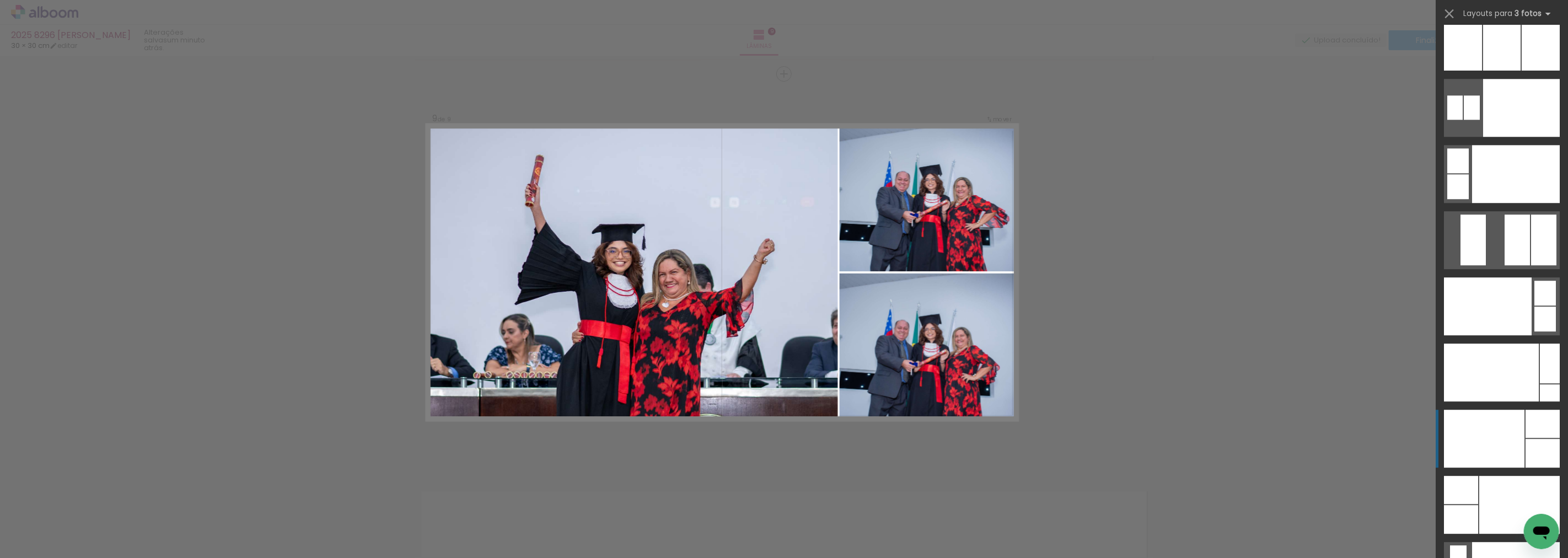
click at [1520, 464] on quentale-layouter at bounding box center [1502, 438] width 116 height 58
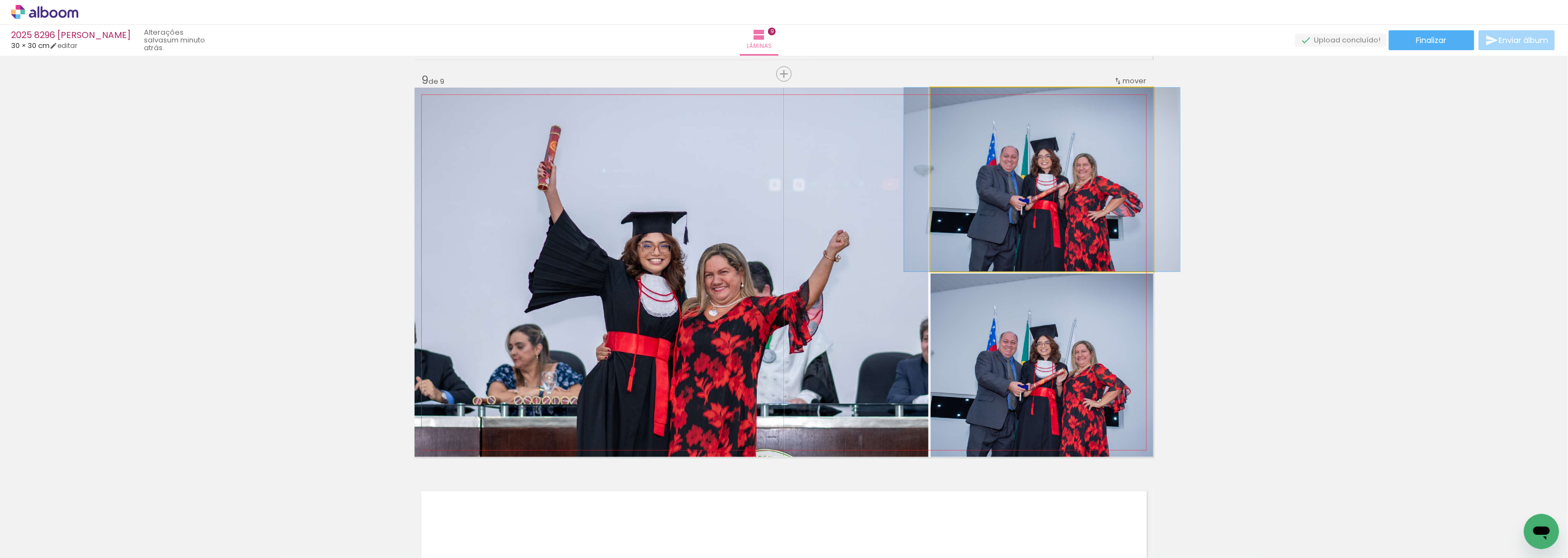
drag, startPoint x: 1055, startPoint y: 203, endPoint x: 642, endPoint y: 294, distance: 422.9
click at [0, 0] on slot at bounding box center [0, 0] width 0 height 0
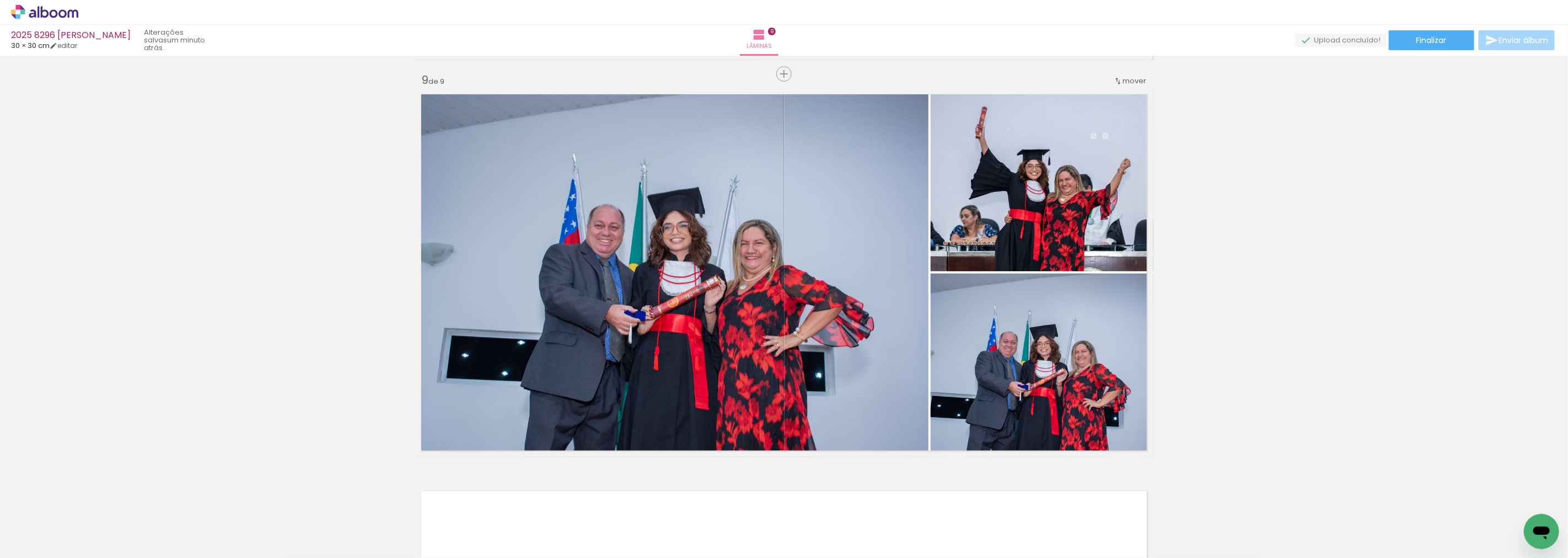
scroll to position [3113, 0]
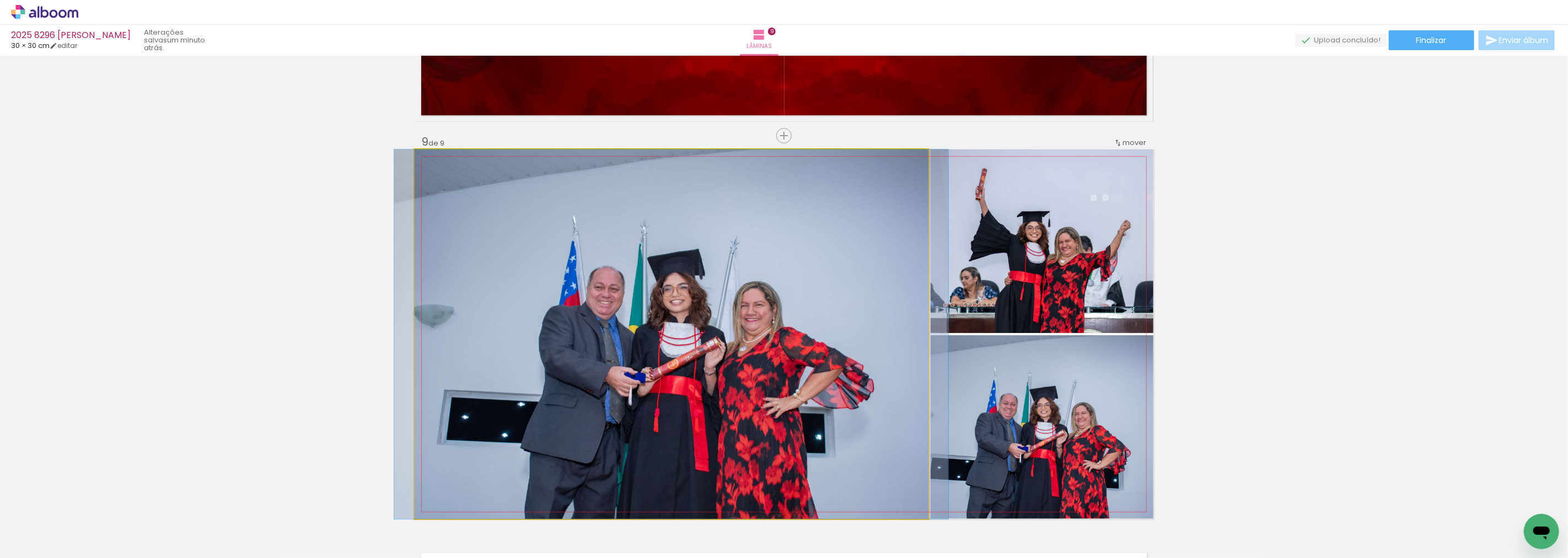
click at [646, 261] on quentale-photo at bounding box center [671, 333] width 514 height 369
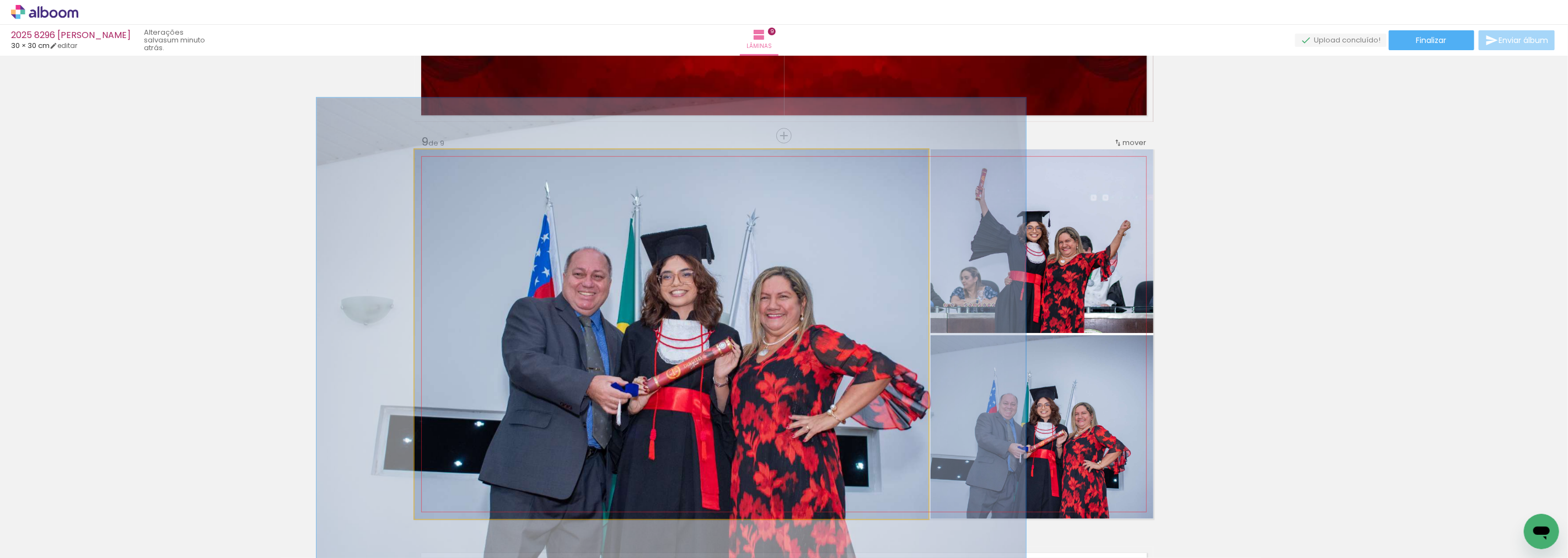
drag, startPoint x: 439, startPoint y: 167, endPoint x: 450, endPoint y: 166, distance: 11.0
type paper-slider "128"
click at [450, 166] on div at bounding box center [450, 161] width 18 height 18
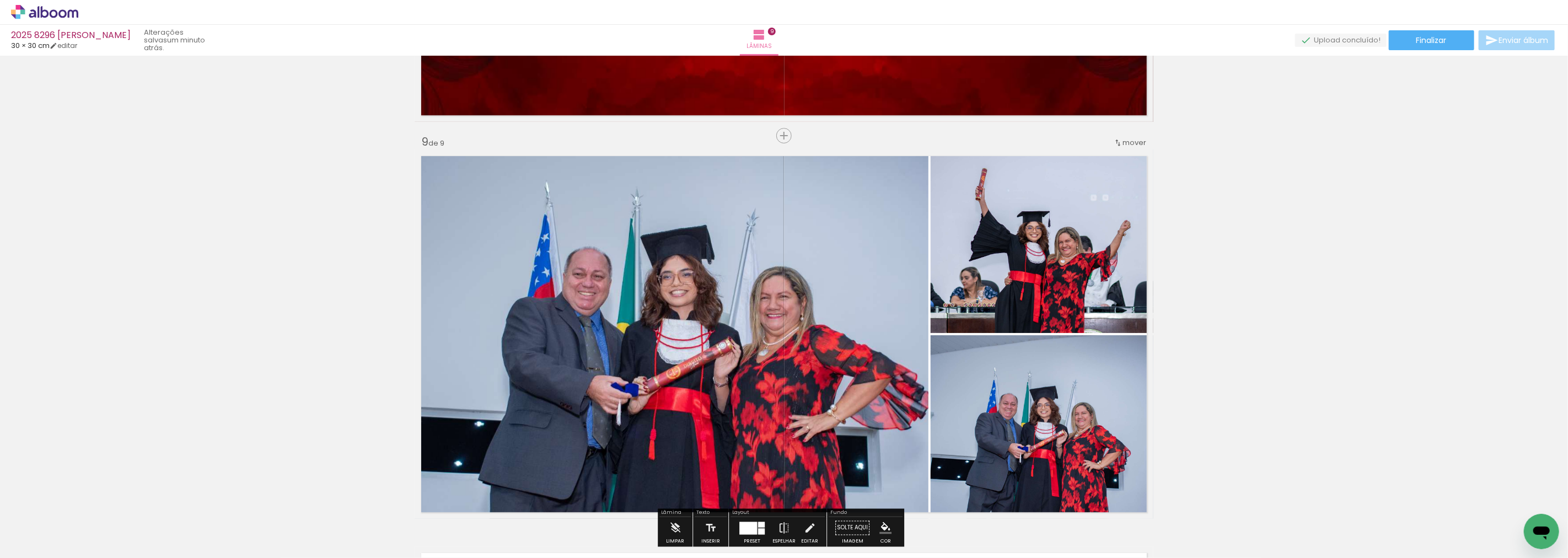
scroll to position [3175, 0]
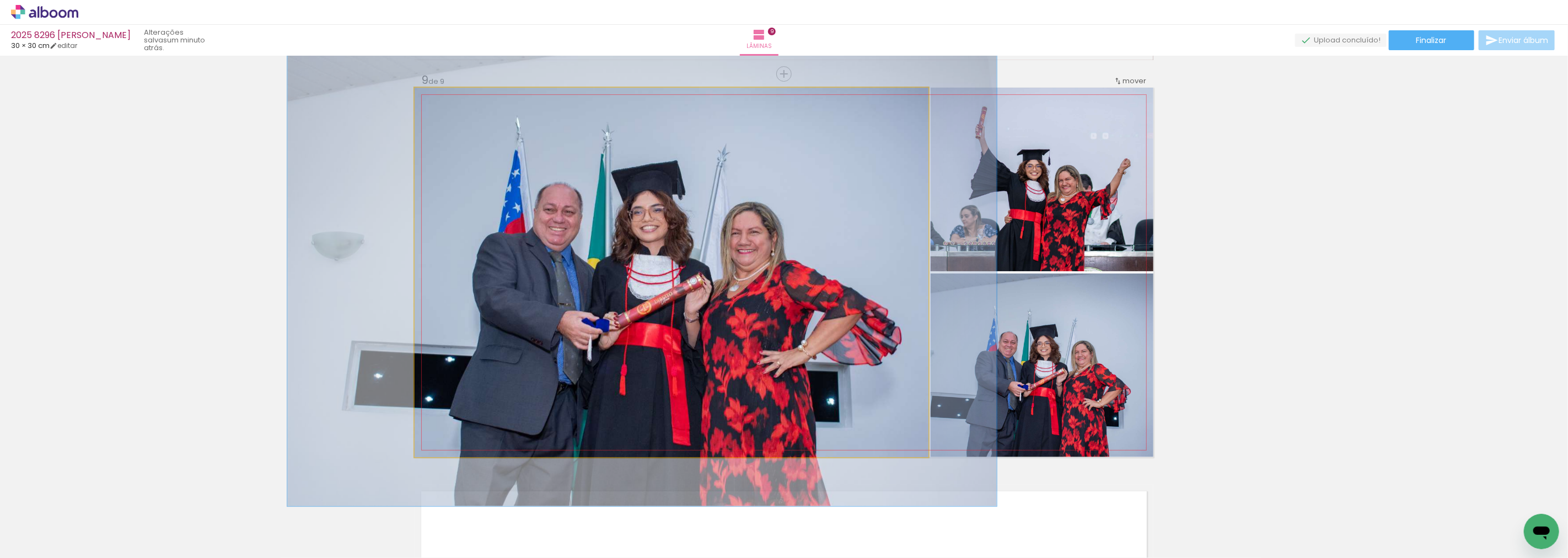
drag, startPoint x: 802, startPoint y: 265, endPoint x: 772, endPoint y: 262, distance: 30.1
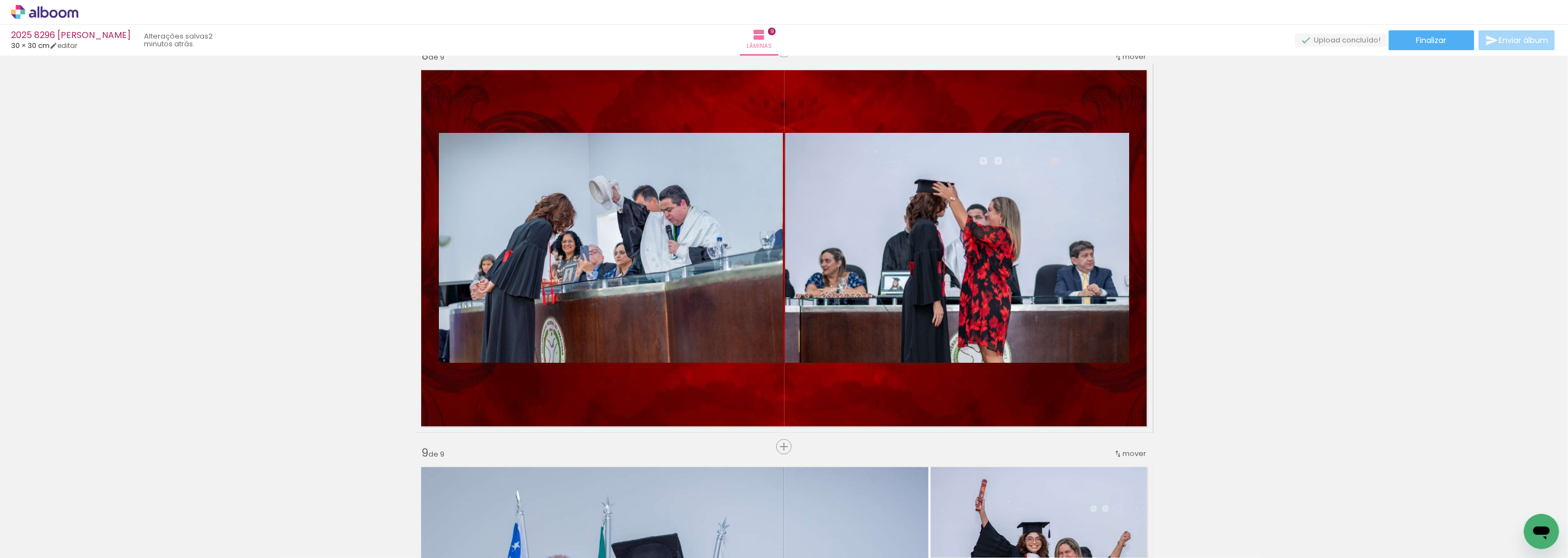
scroll to position [2807, 0]
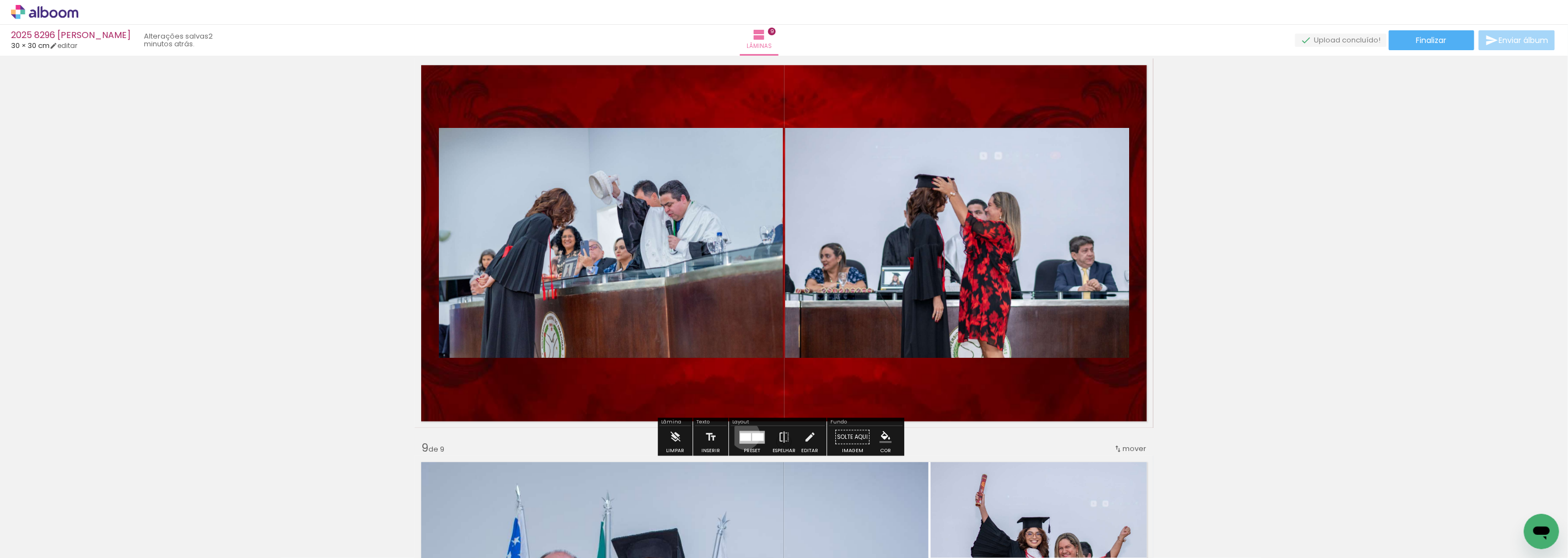
click at [743, 434] on div at bounding box center [746, 436] width 11 height 8
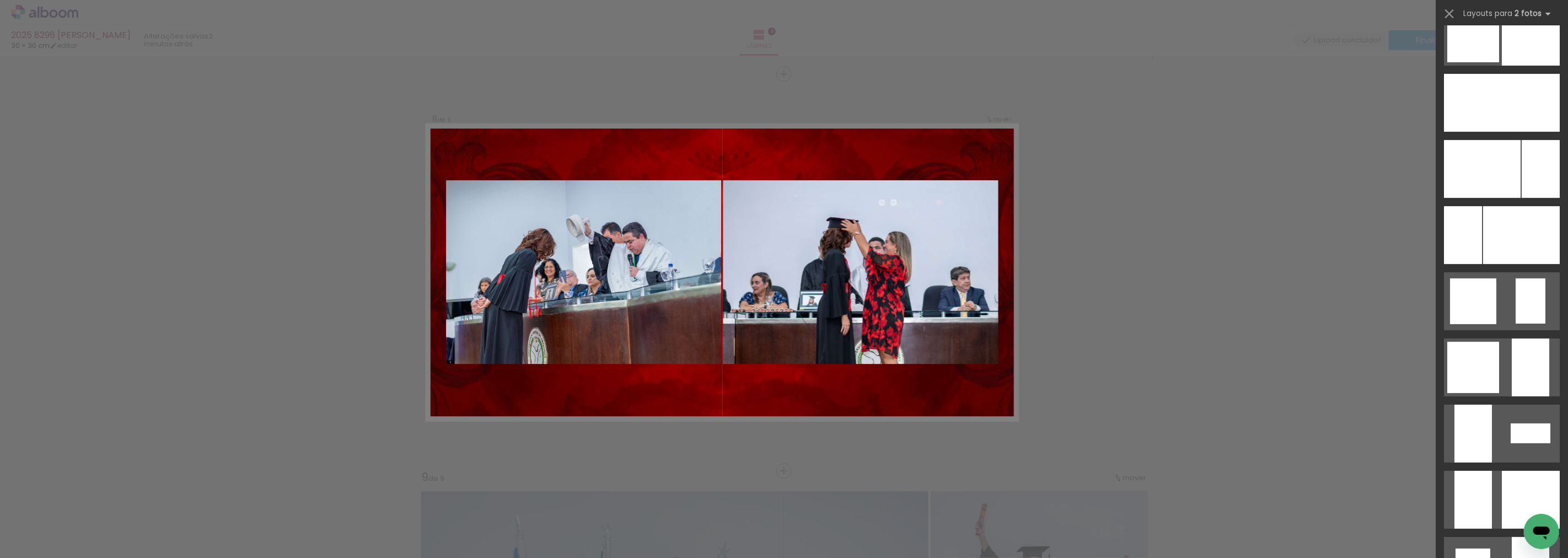
scroll to position [3723, 0]
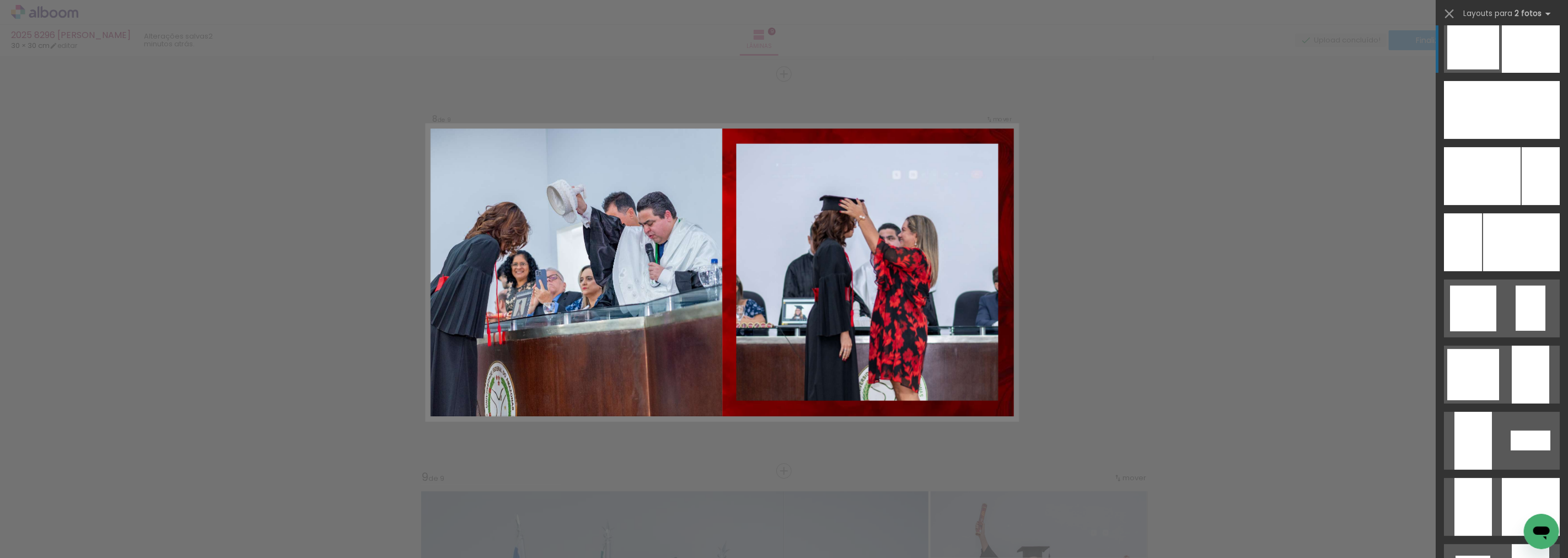
click at [1550, 61] on div at bounding box center [1530, 43] width 58 height 58
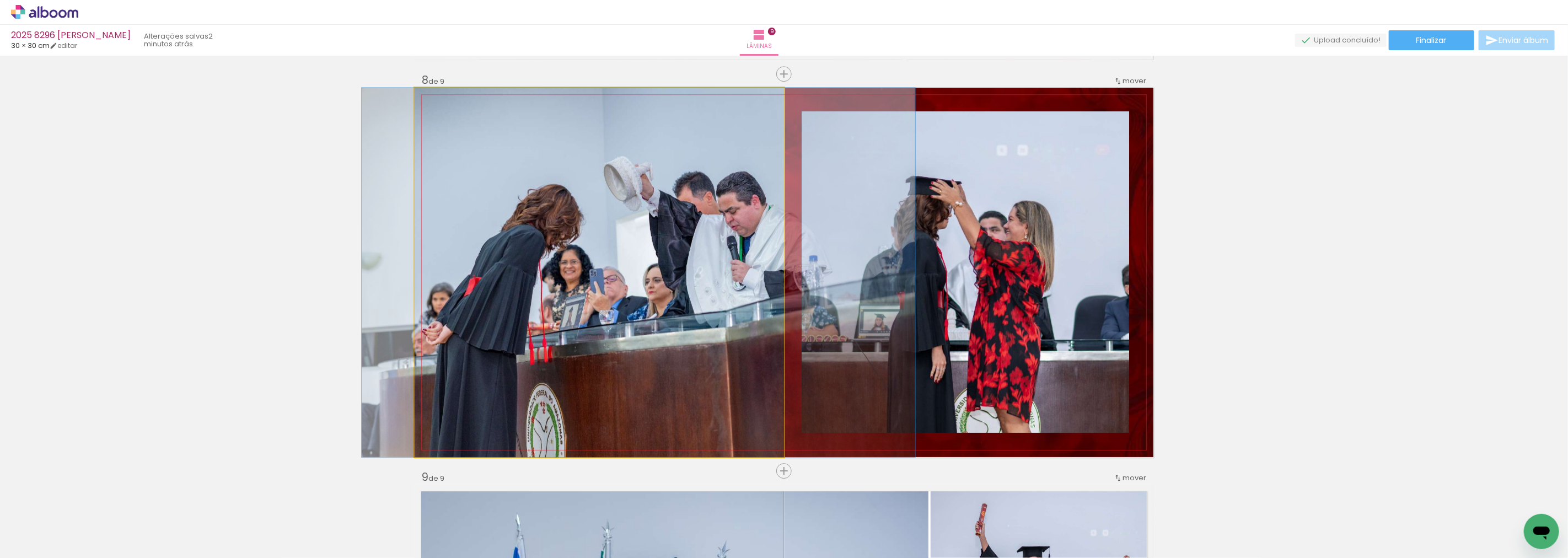
drag, startPoint x: 539, startPoint y: 331, endPoint x: 575, endPoint y: 331, distance: 36.0
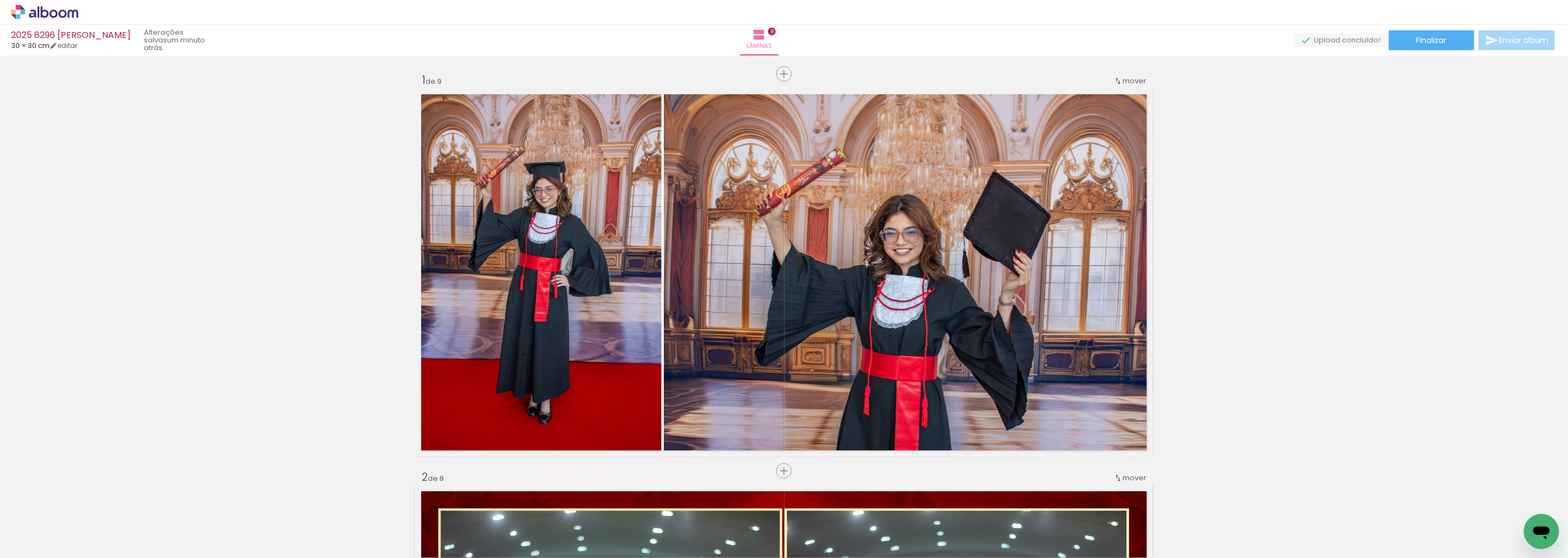
scroll to position [0, 1356]
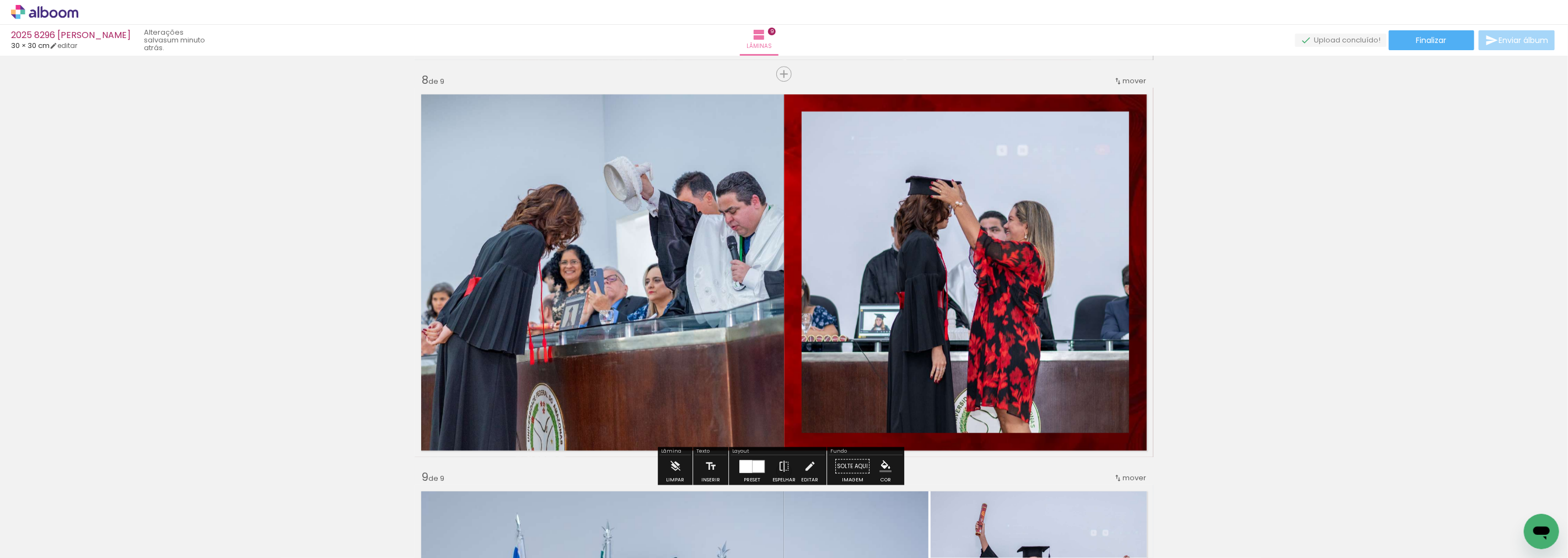
click at [910, 168] on paper-item at bounding box center [914, 172] width 20 height 8
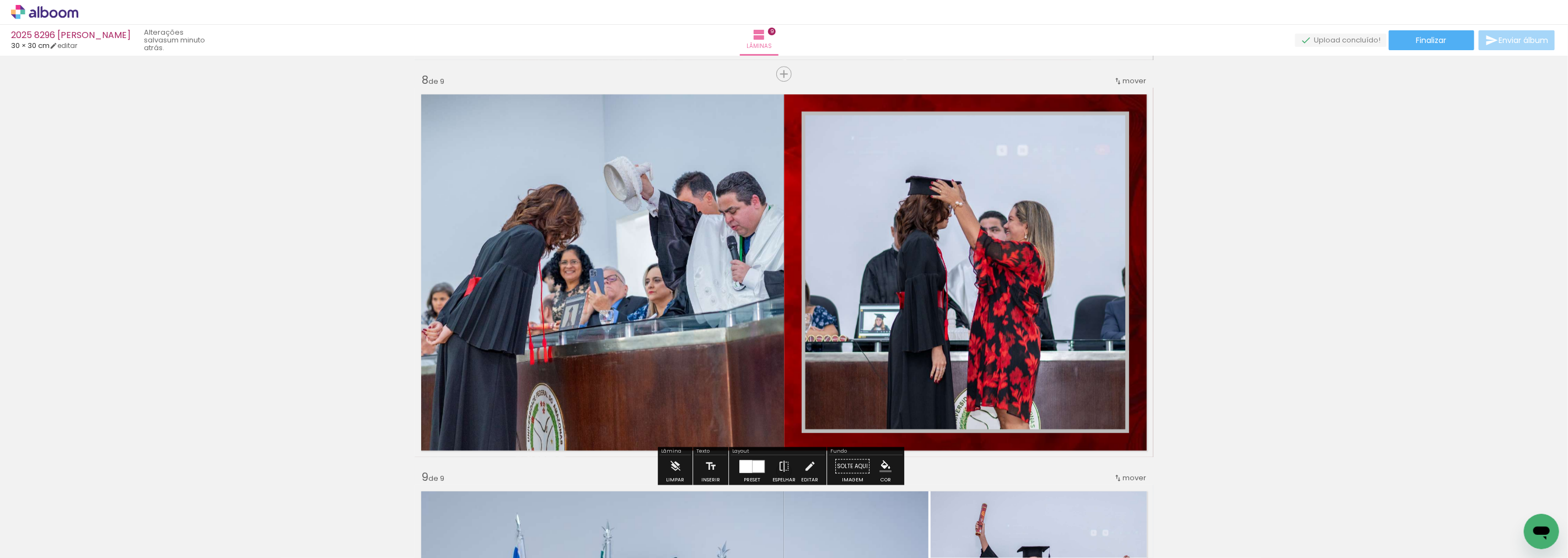
click at [914, 162] on paper-item at bounding box center [914, 164] width 20 height 8
click at [909, 190] on iron-icon "color picker" at bounding box center [915, 193] width 13 height 10
click at [872, 107] on paper-item "#ffecb3" at bounding box center [872, 109] width 11 height 11
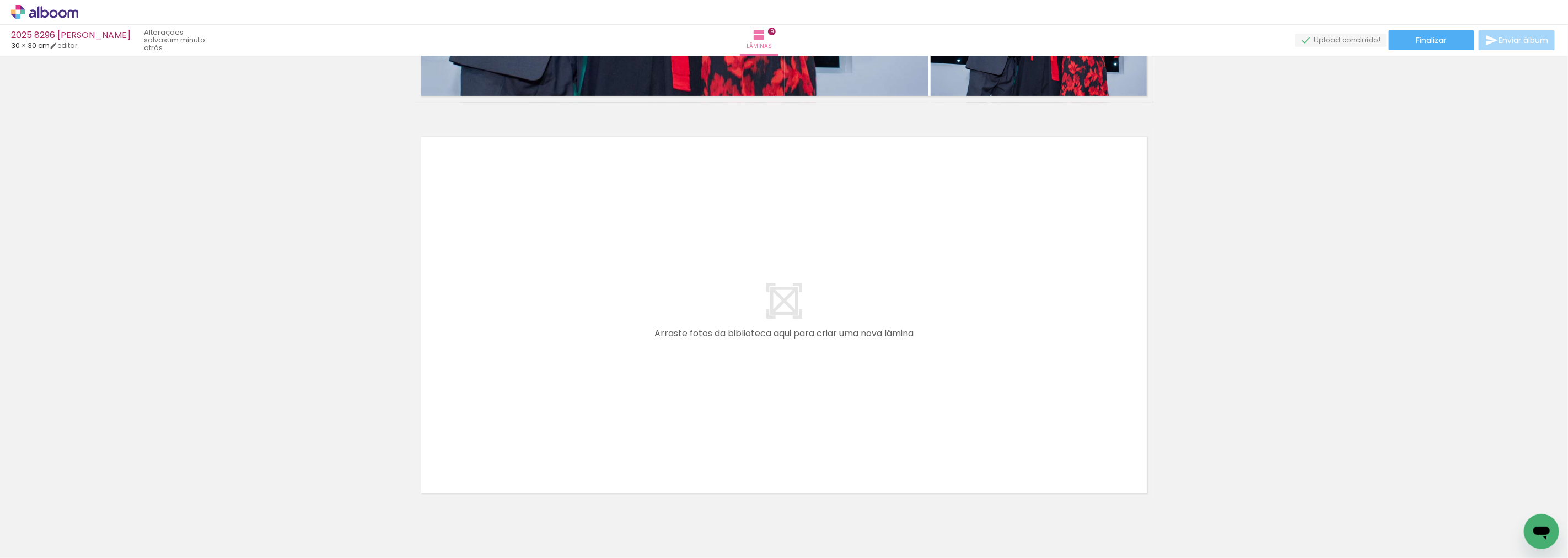
scroll to position [3574, 0]
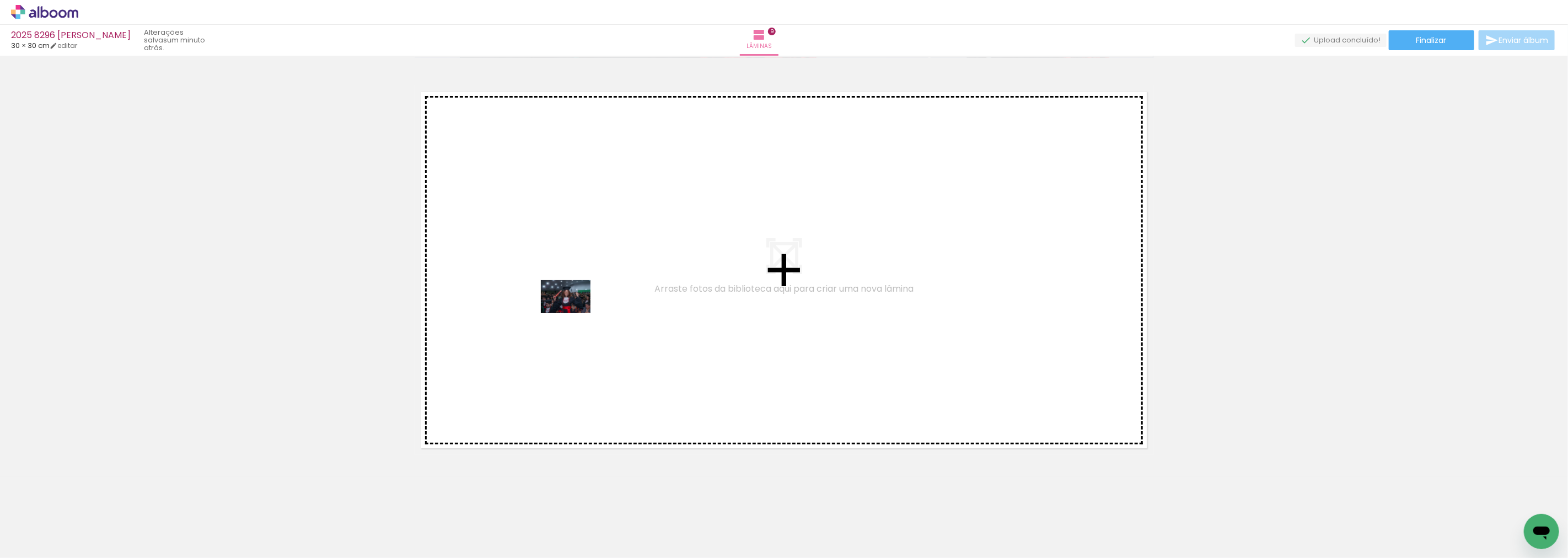
drag, startPoint x: 845, startPoint y: 528, endPoint x: 811, endPoint y: 478, distance: 60.5
click at [570, 313] on quentale-workspace at bounding box center [784, 279] width 1568 height 558
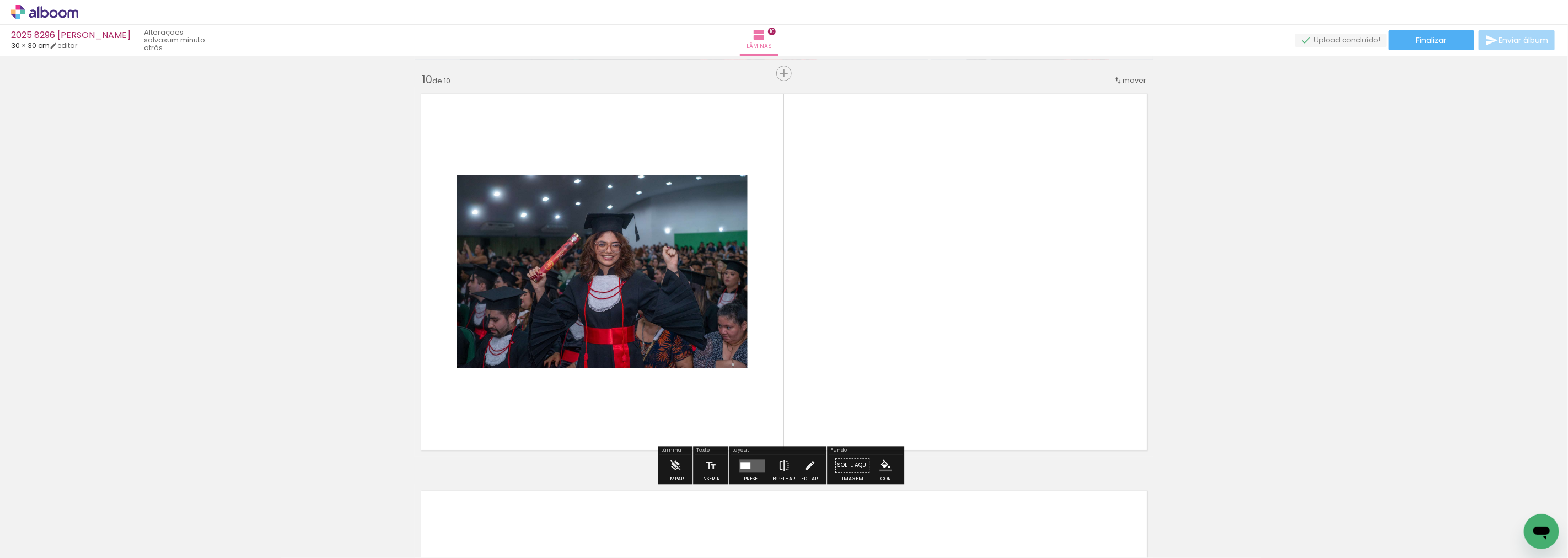
scroll to position [3571, 0]
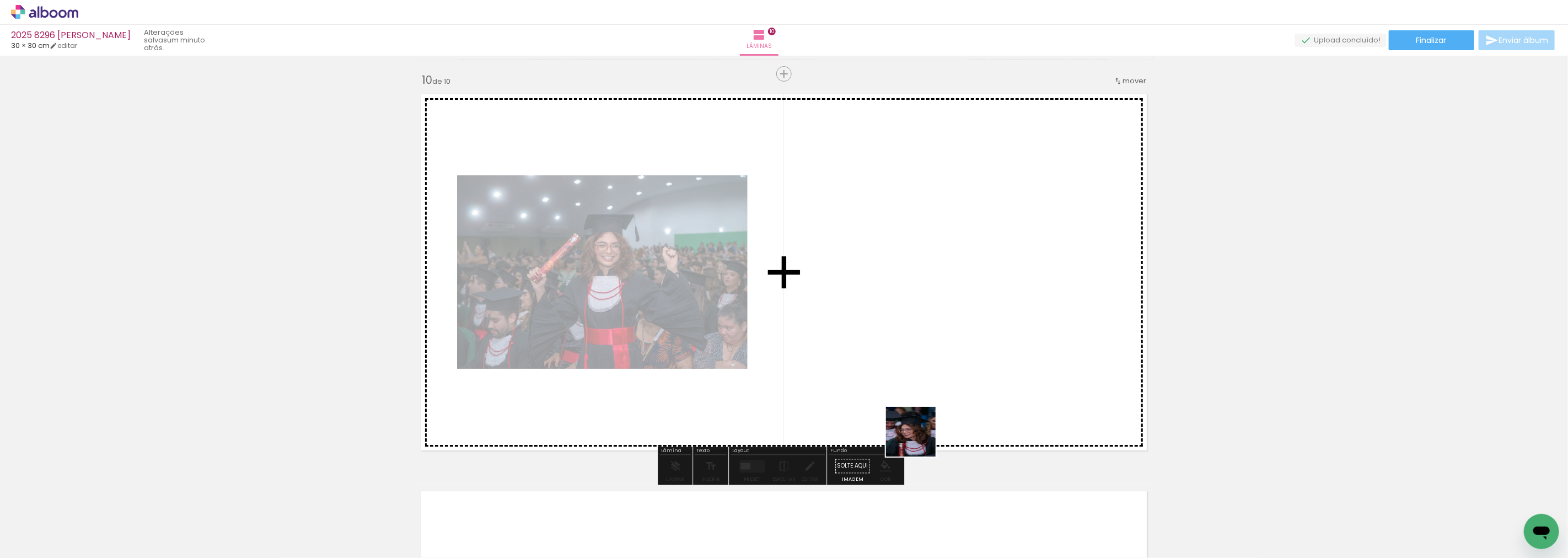
drag, startPoint x: 919, startPoint y: 440, endPoint x: 901, endPoint y: 348, distance: 93.7
click at [901, 348] on quentale-workspace at bounding box center [784, 279] width 1568 height 558
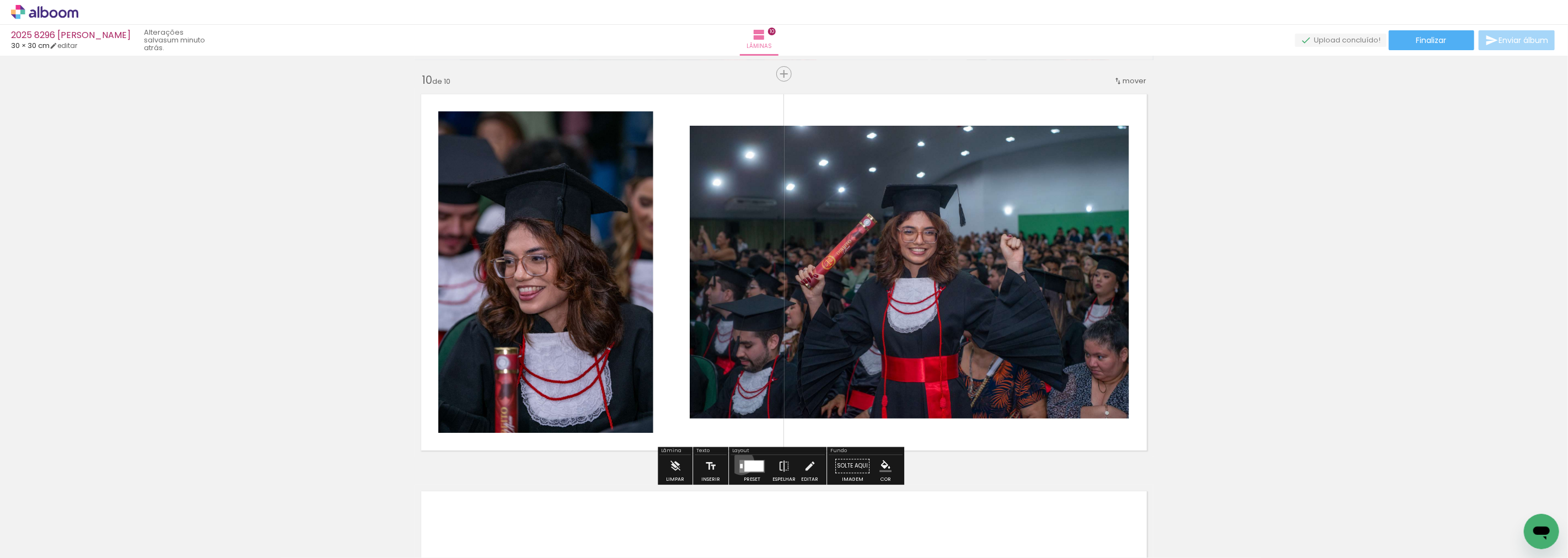
click at [740, 462] on quentale-layouter at bounding box center [752, 466] width 26 height 13
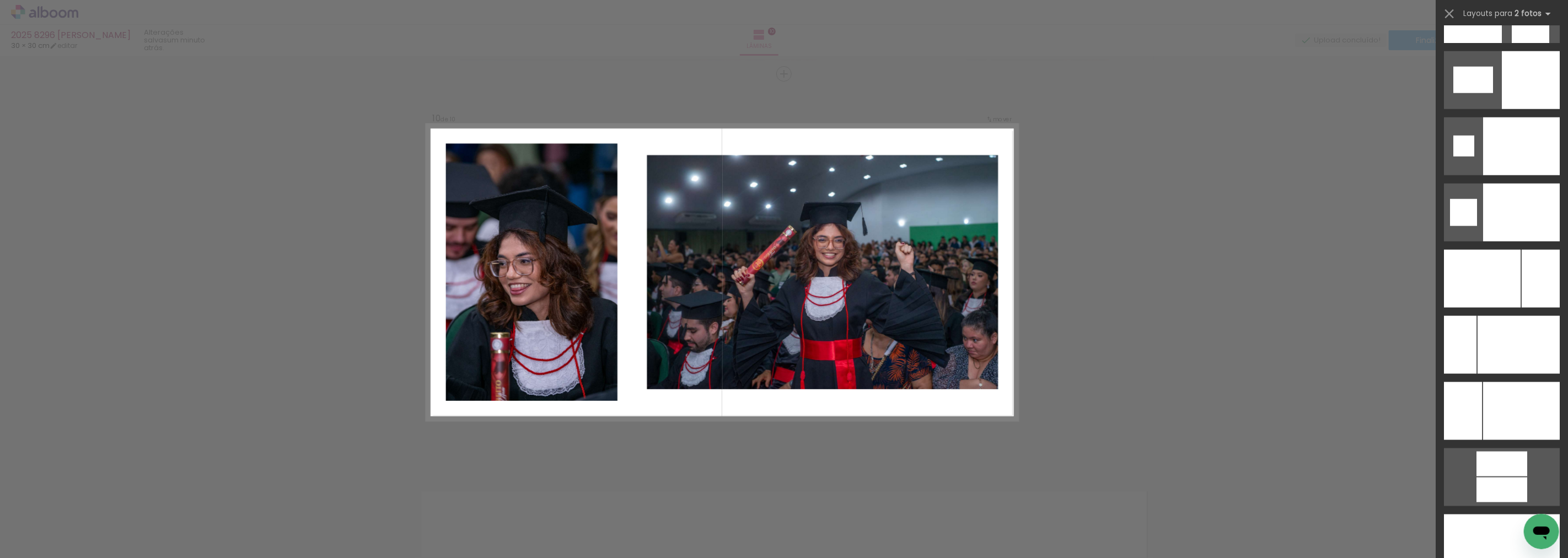
scroll to position [4831, 0]
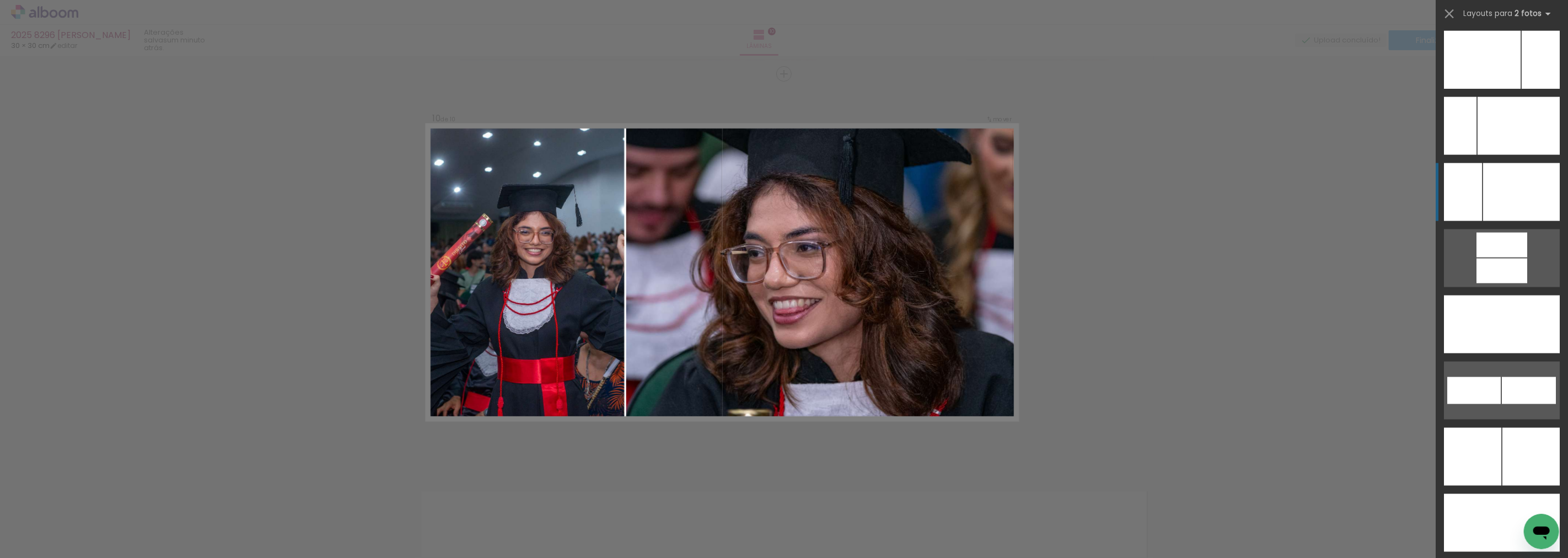
click at [1494, 178] on div at bounding box center [1522, 192] width 77 height 58
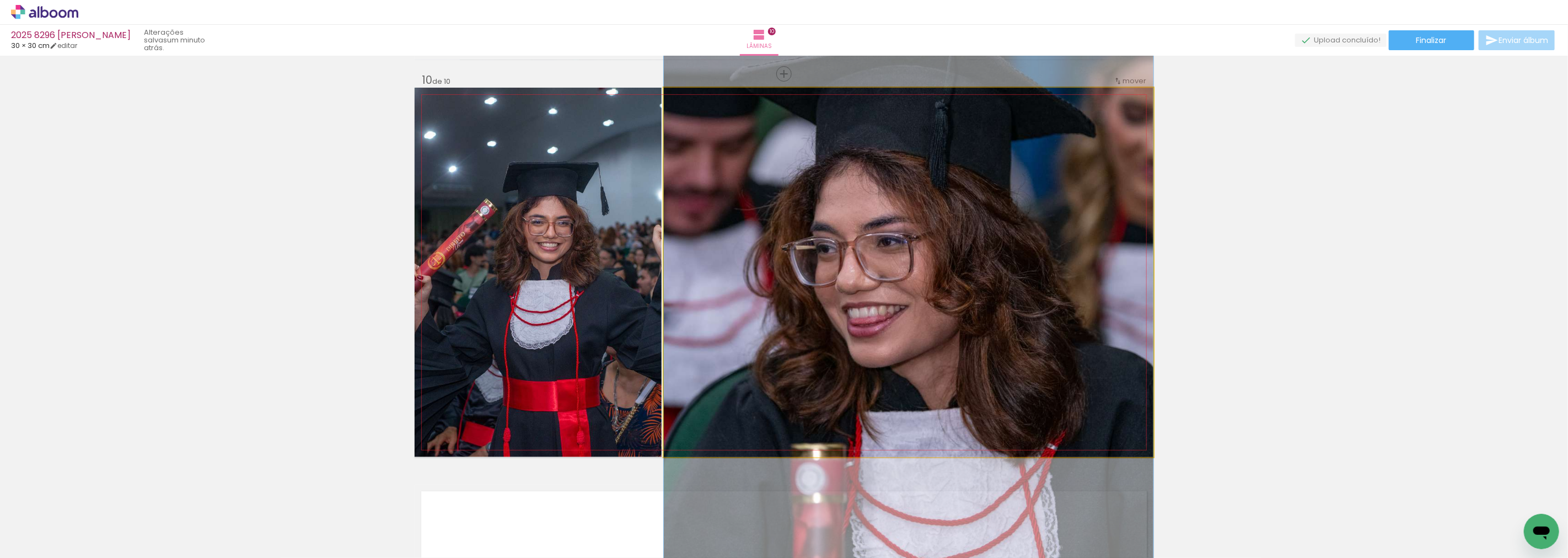
click at [1050, 221] on quentale-photo at bounding box center [909, 272] width 489 height 369
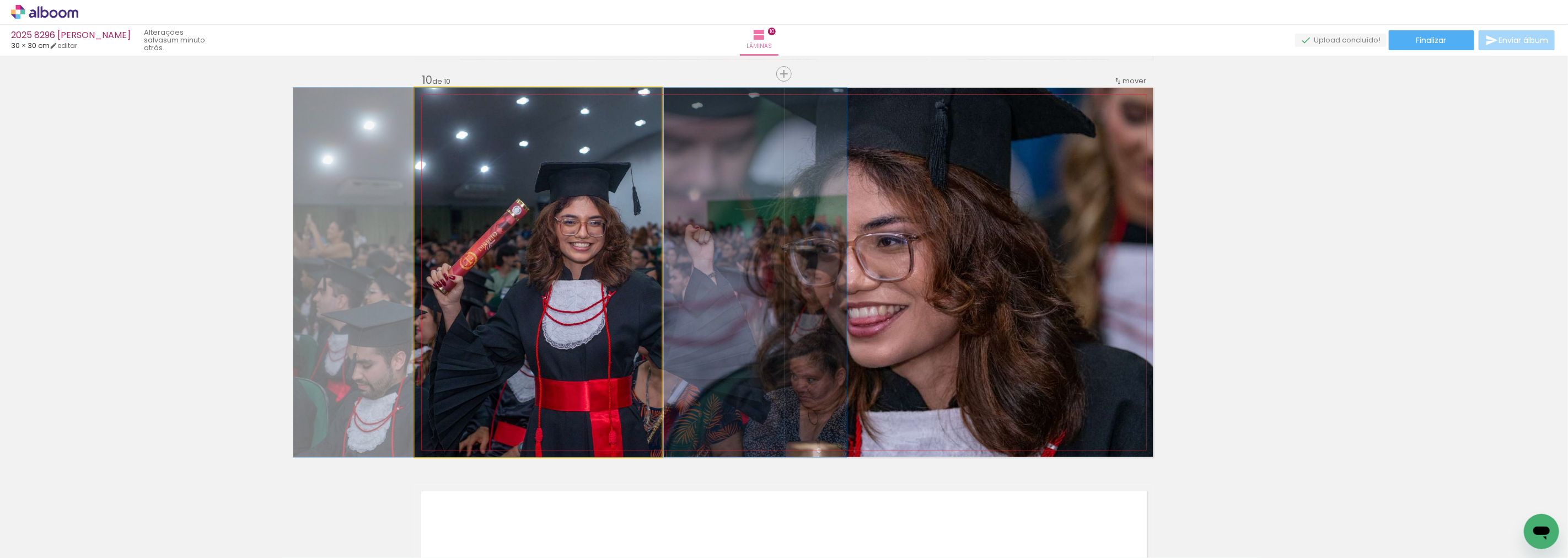
drag, startPoint x: 556, startPoint y: 282, endPoint x: 908, endPoint y: 287, distance: 352.0
click at [0, 0] on slot at bounding box center [0, 0] width 0 height 0
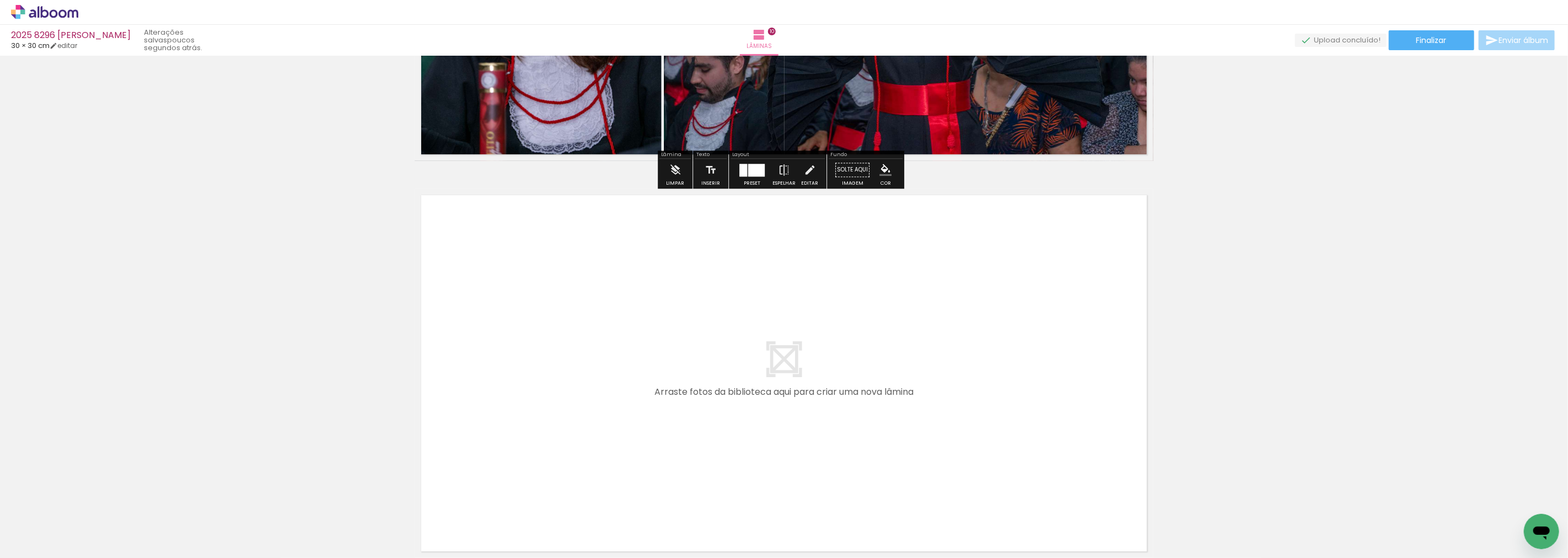
scroll to position [3877, 0]
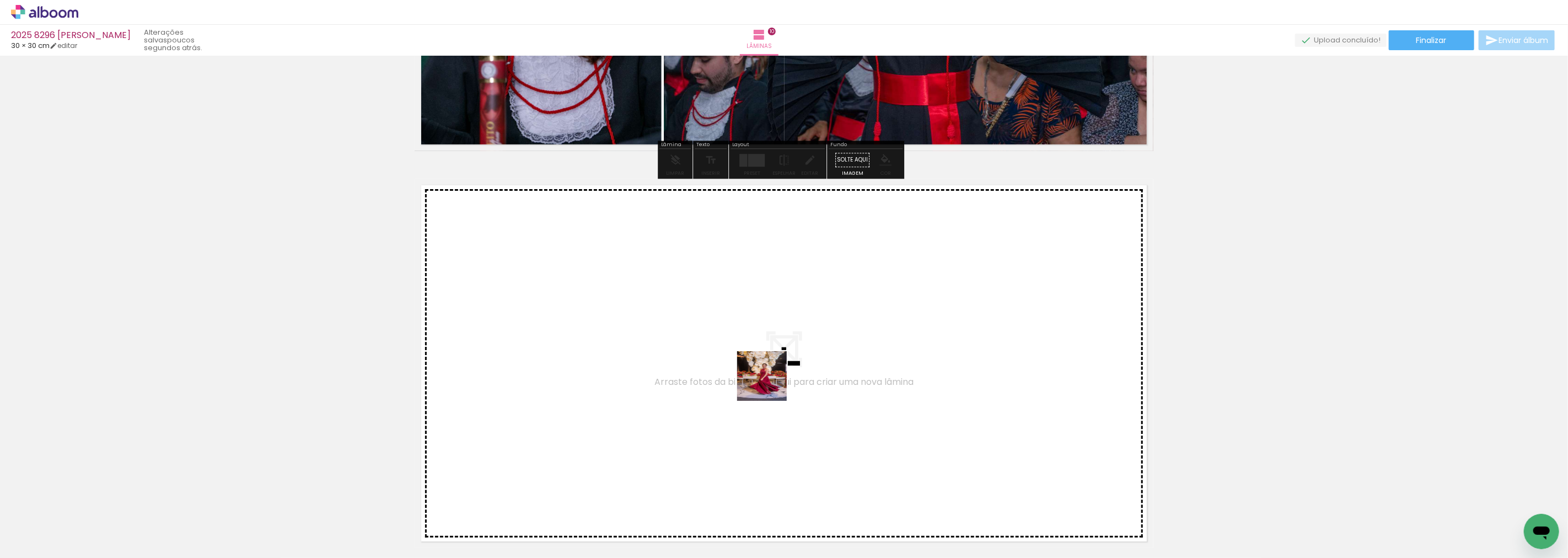
drag, startPoint x: 973, startPoint y: 528, endPoint x: 758, endPoint y: 377, distance: 262.7
click at [758, 377] on quentale-workspace at bounding box center [784, 279] width 1568 height 558
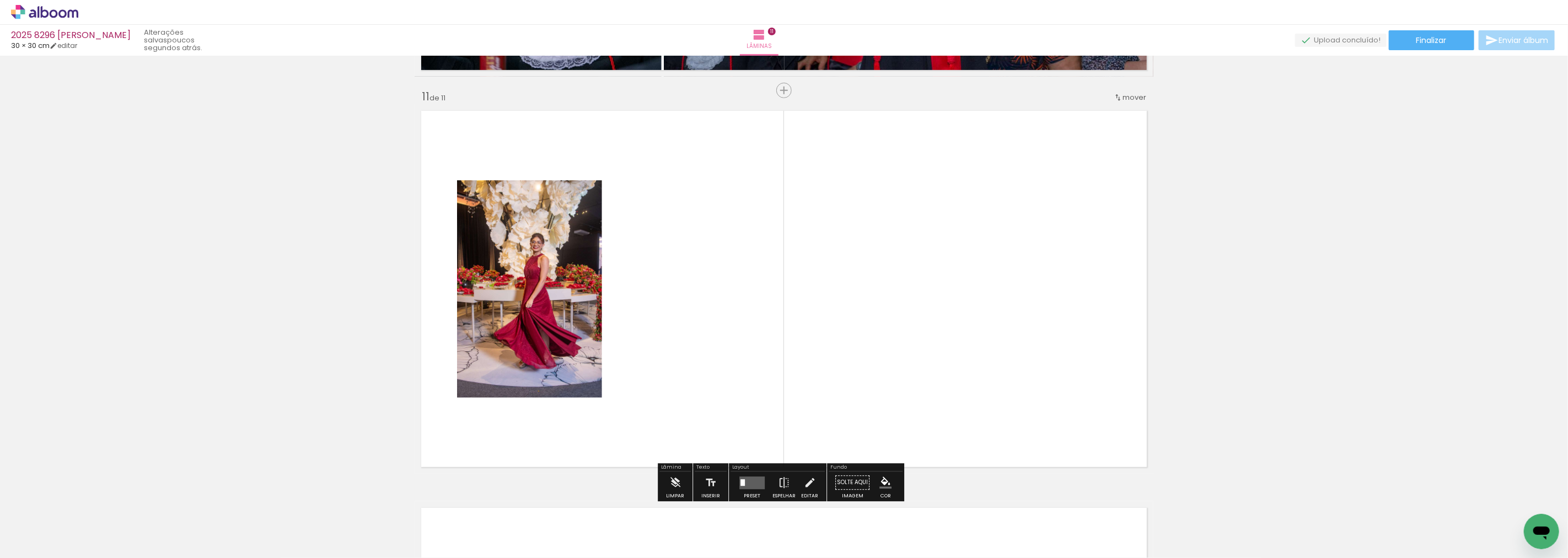
scroll to position [3969, 0]
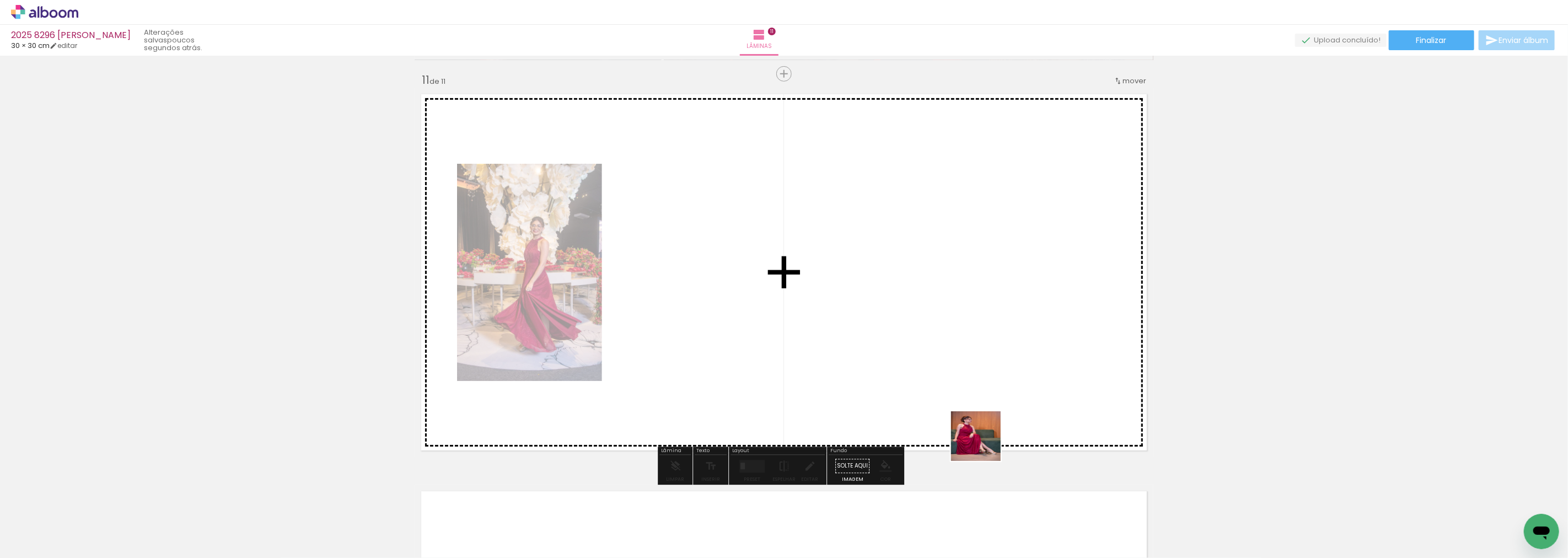
drag, startPoint x: 1019, startPoint y: 515, endPoint x: 783, endPoint y: 255, distance: 351.1
click at [780, 254] on quentale-workspace at bounding box center [784, 279] width 1568 height 558
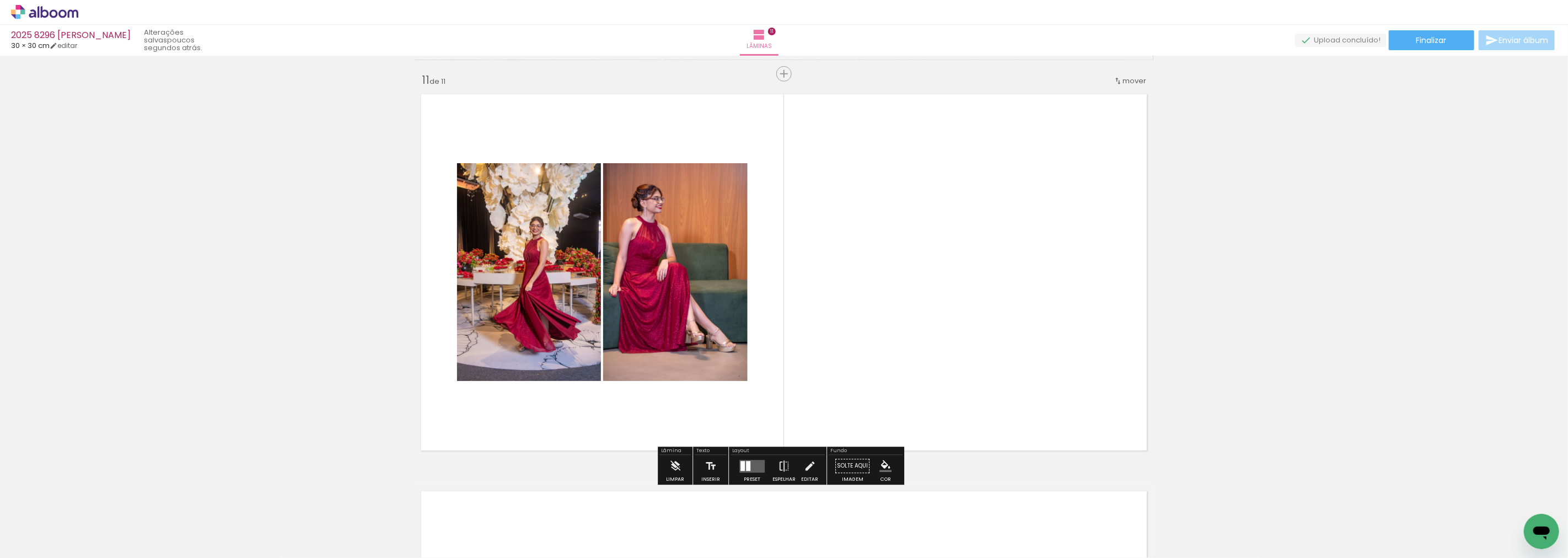
scroll to position [4030, 0]
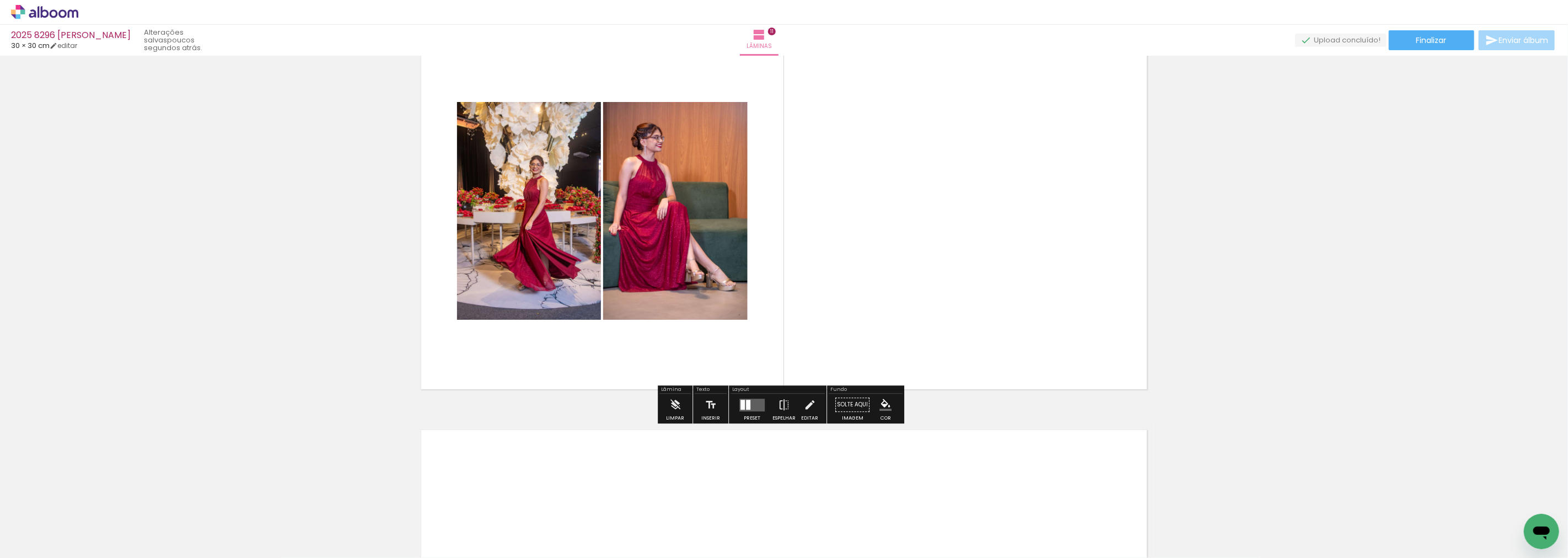
drag, startPoint x: 1100, startPoint y: 534, endPoint x: 951, endPoint y: 295, distance: 281.6
click at [1021, 377] on quentale-workspace at bounding box center [784, 279] width 1568 height 558
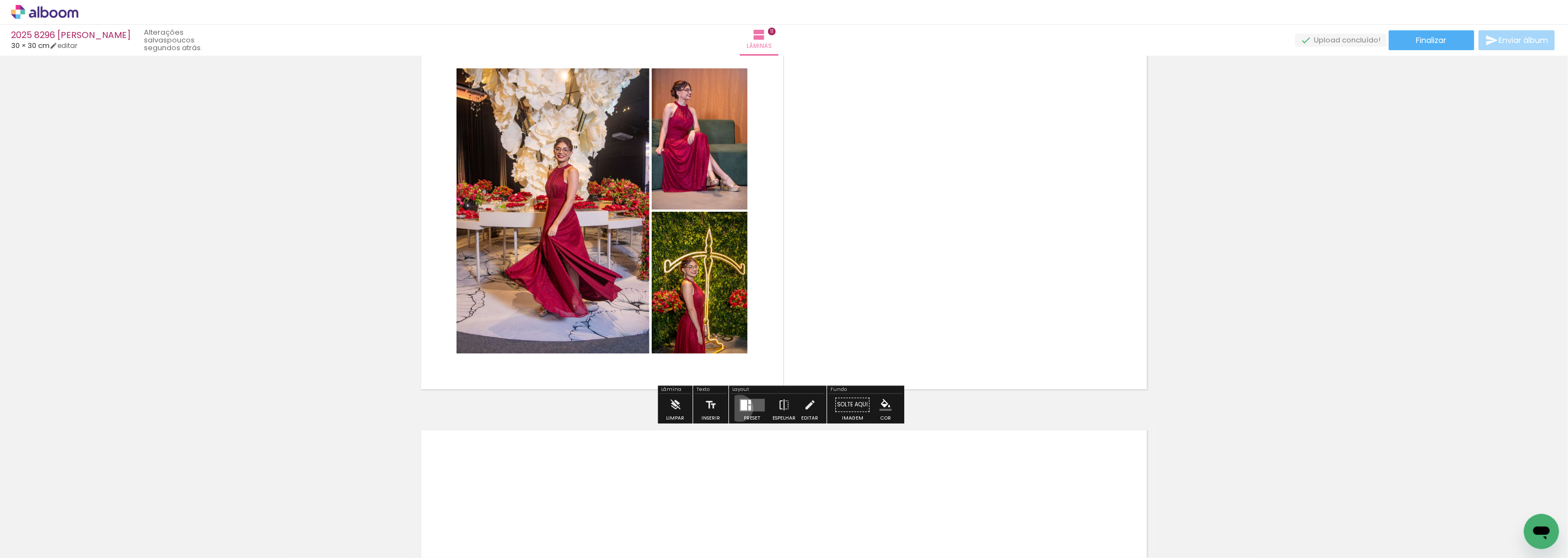
click at [737, 406] on div at bounding box center [752, 405] width 30 height 22
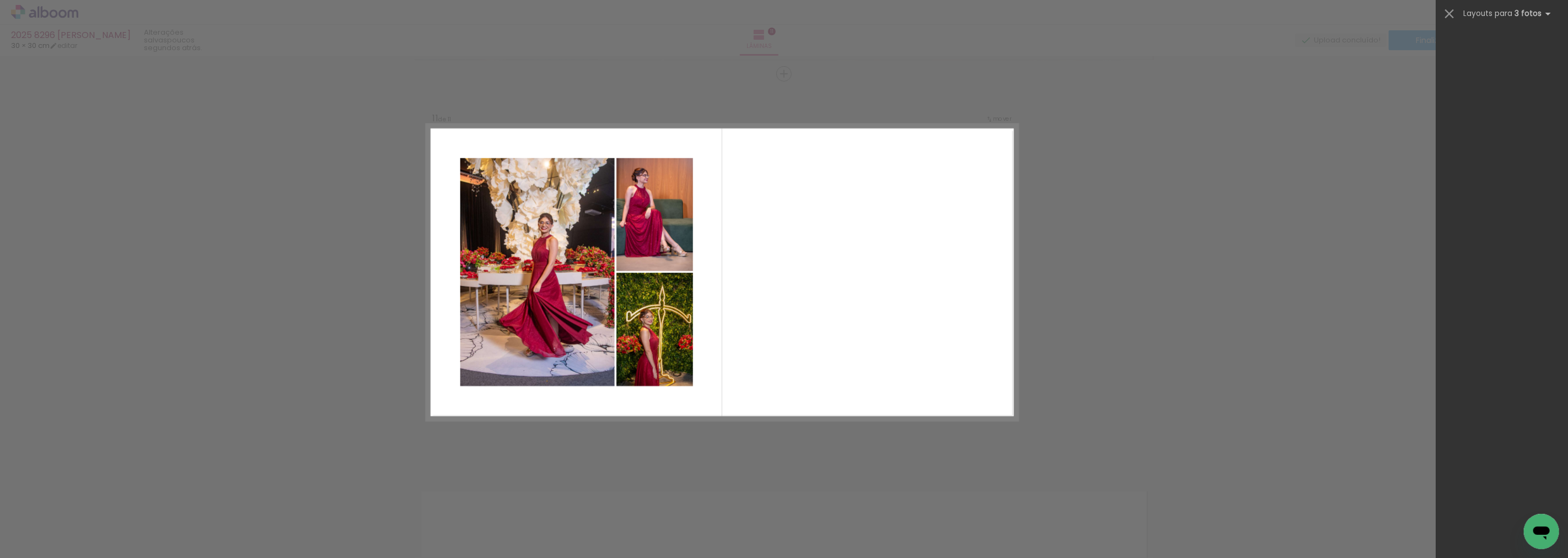
scroll to position [10548, 0]
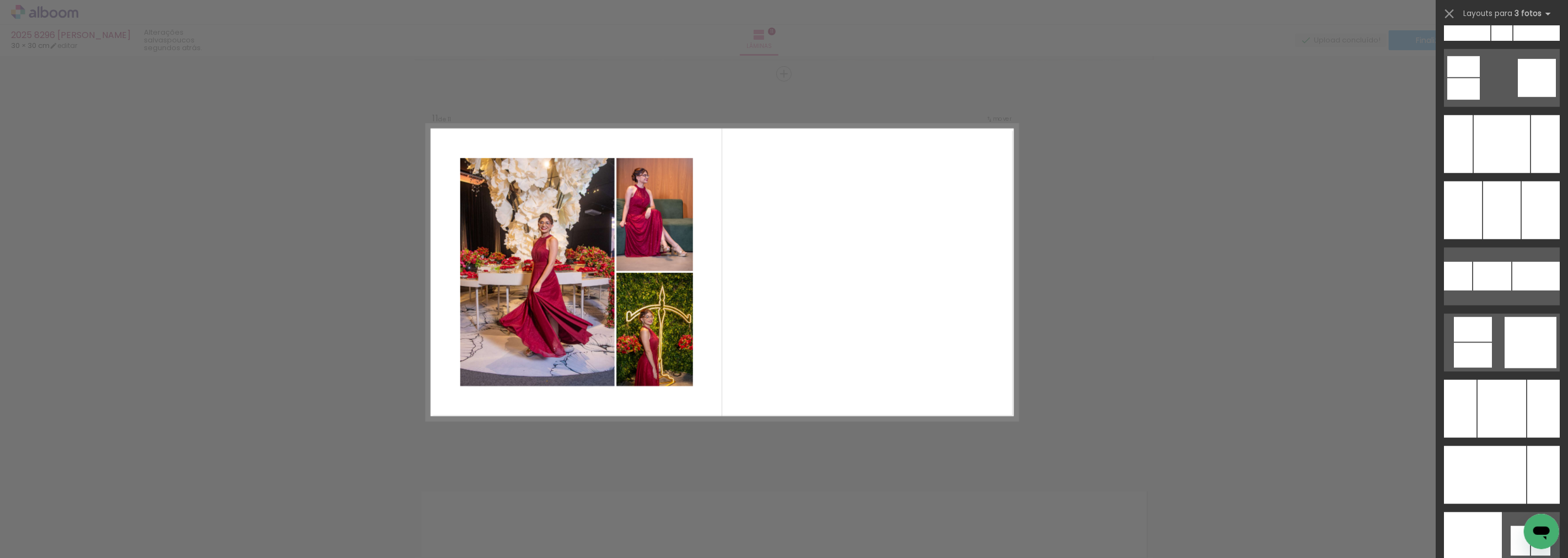
scroll to position [7613, 0]
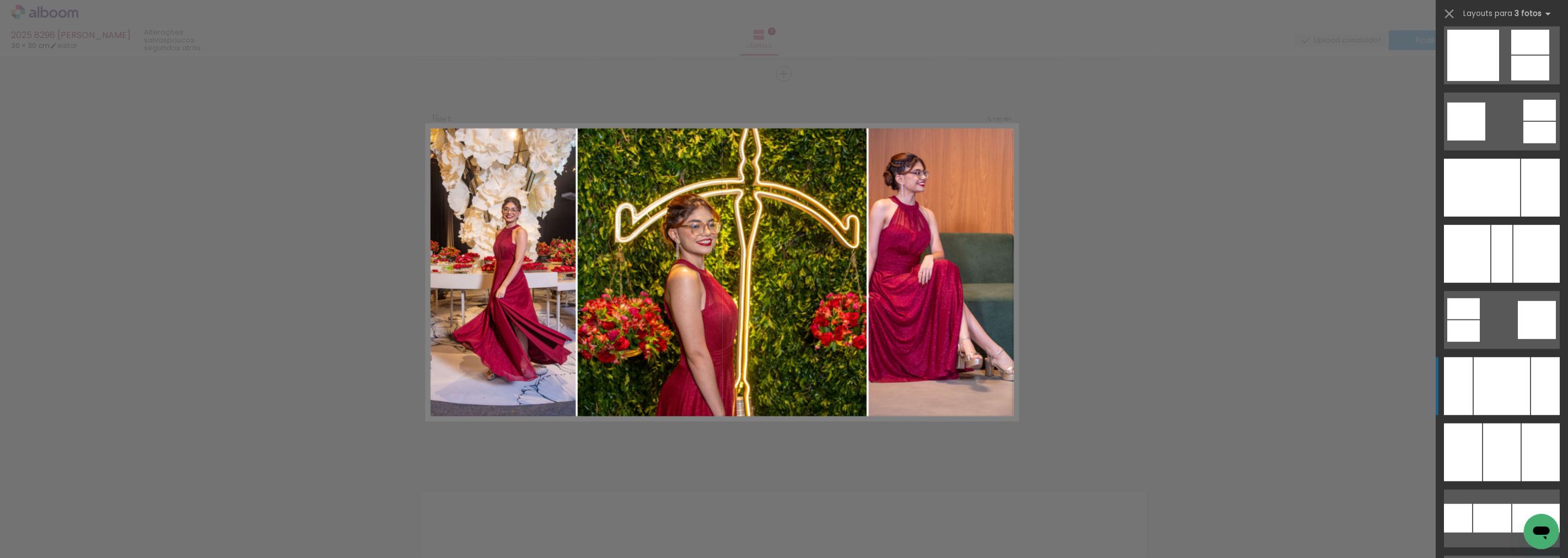
click at [1517, 399] on div at bounding box center [1502, 386] width 56 height 58
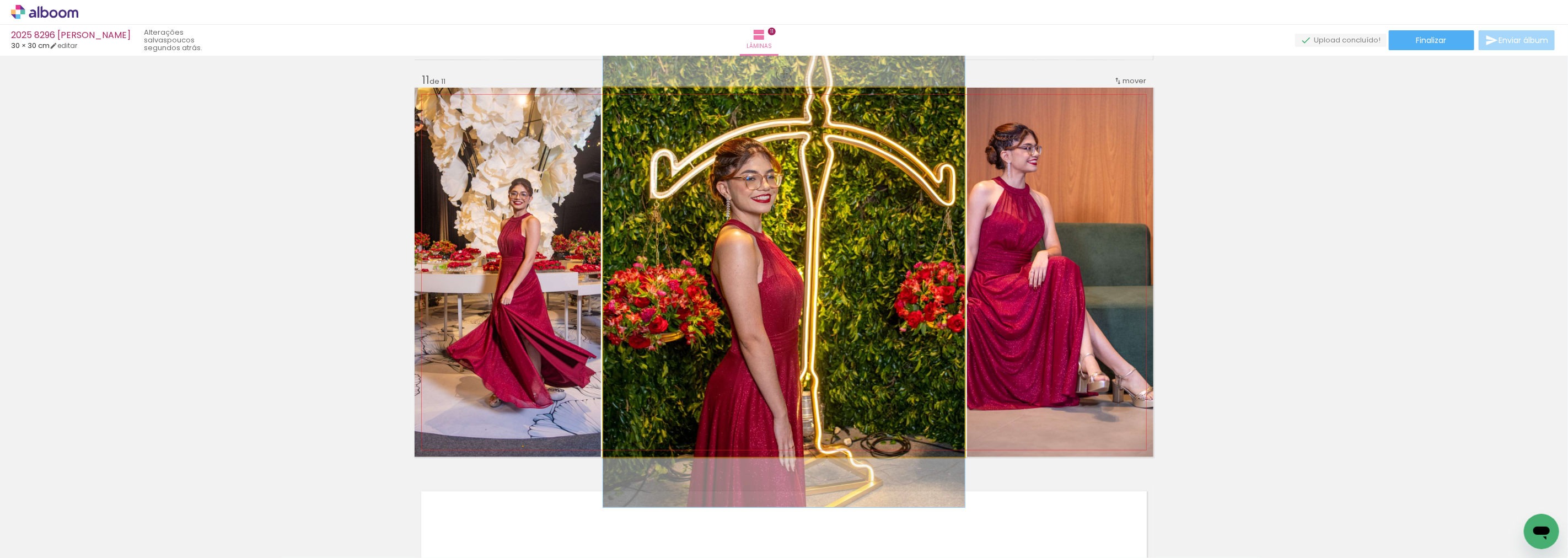
drag, startPoint x: 788, startPoint y: 283, endPoint x: 797, endPoint y: 246, distance: 38.1
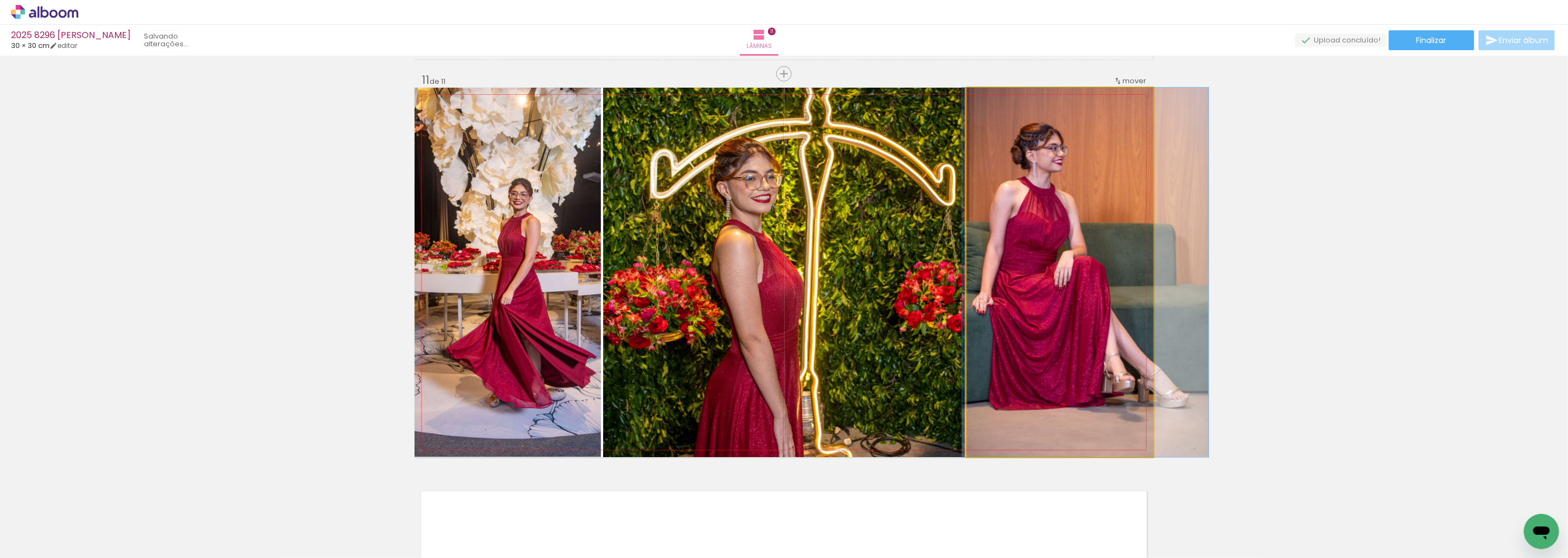
drag, startPoint x: 1033, startPoint y: 227, endPoint x: 1059, endPoint y: 226, distance: 26.0
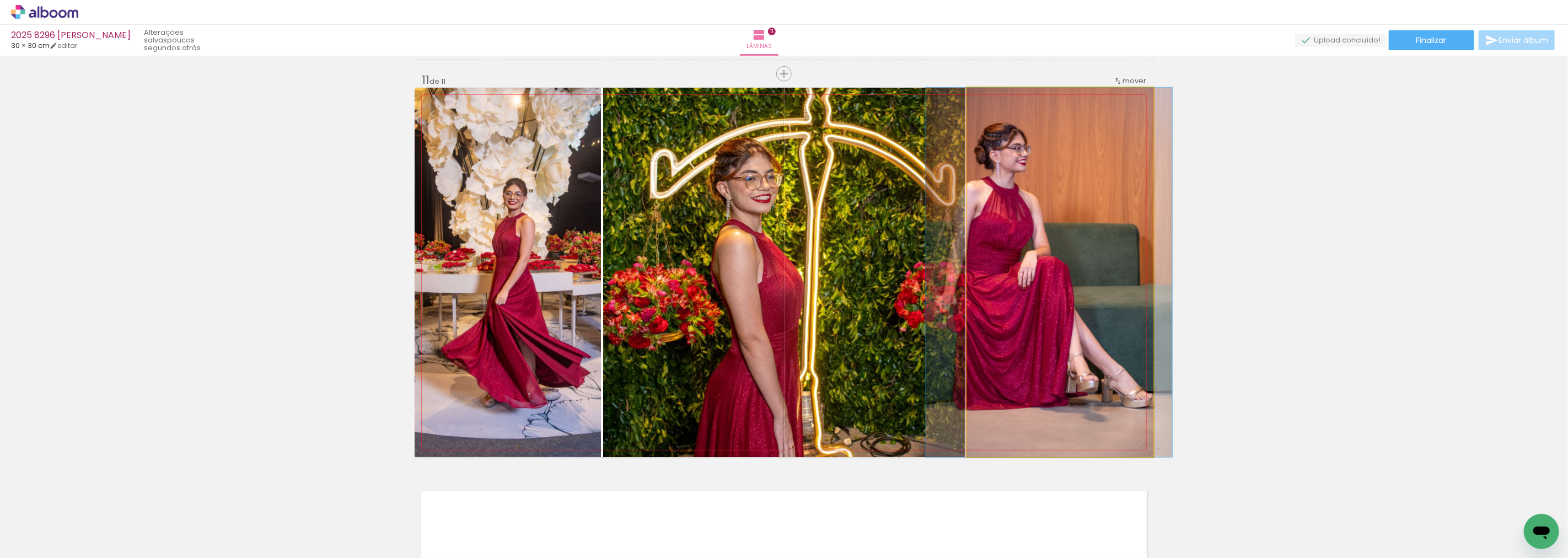
drag, startPoint x: 1032, startPoint y: 270, endPoint x: 996, endPoint y: 273, distance: 36.1
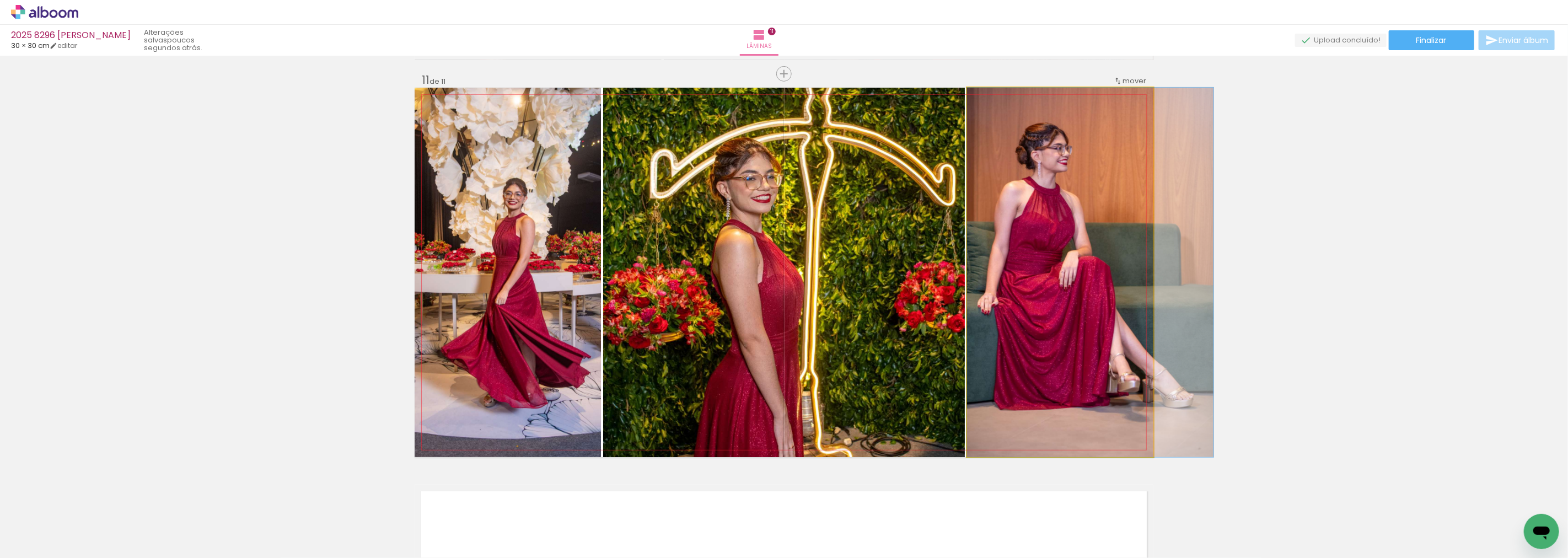
drag, startPoint x: 1003, startPoint y: 295, endPoint x: 1046, endPoint y: 296, distance: 43.0
click at [1077, 334] on quentale-photo at bounding box center [1060, 272] width 186 height 369
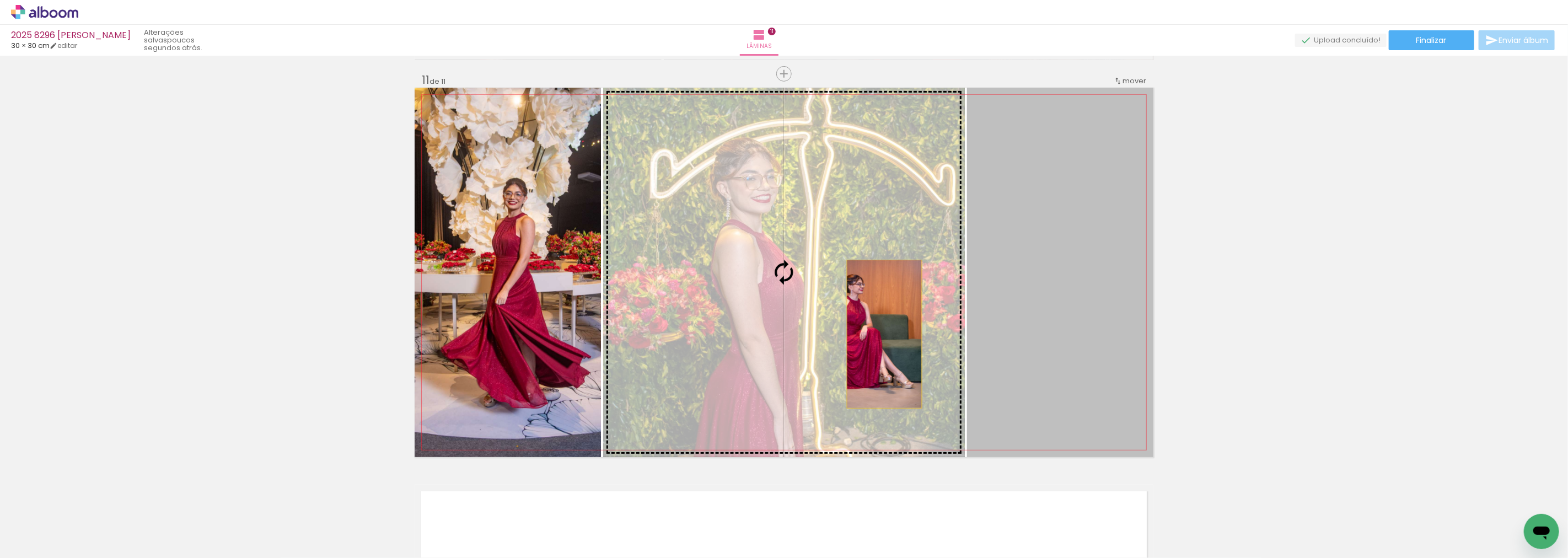
drag, startPoint x: 880, startPoint y: 334, endPoint x: 853, endPoint y: 334, distance: 27.0
click at [0, 0] on slot at bounding box center [0, 0] width 0 height 0
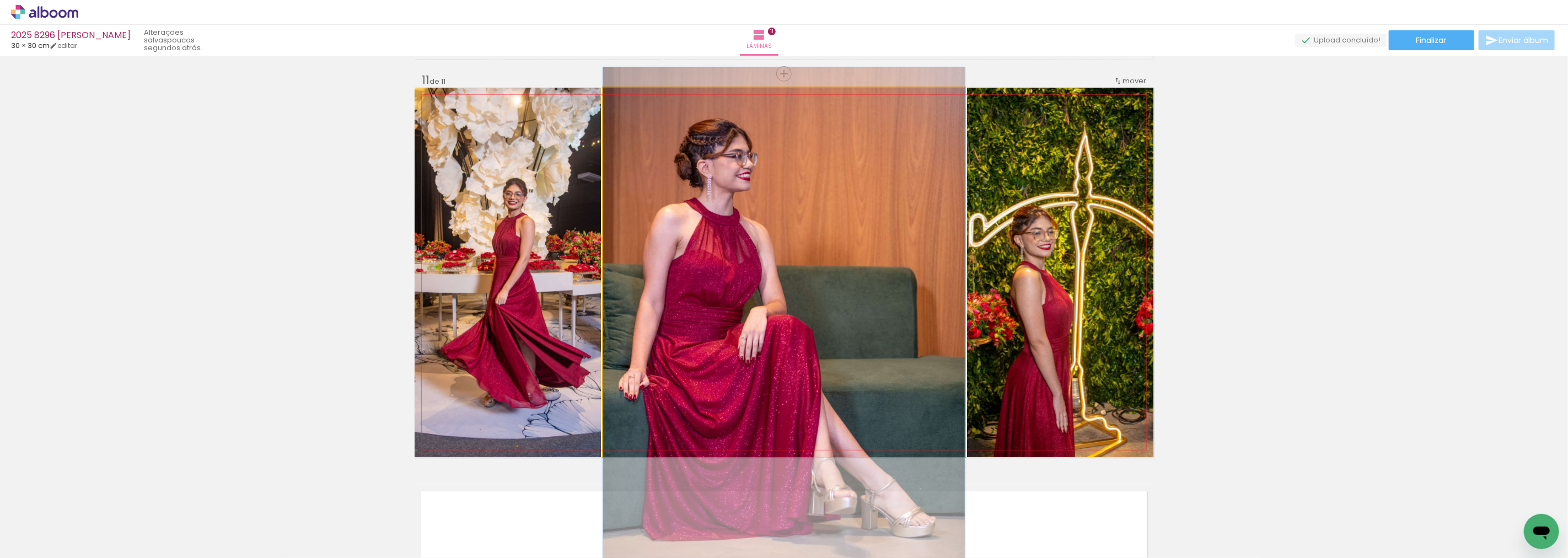
drag, startPoint x: 811, startPoint y: 274, endPoint x: 813, endPoint y: 335, distance: 61.0
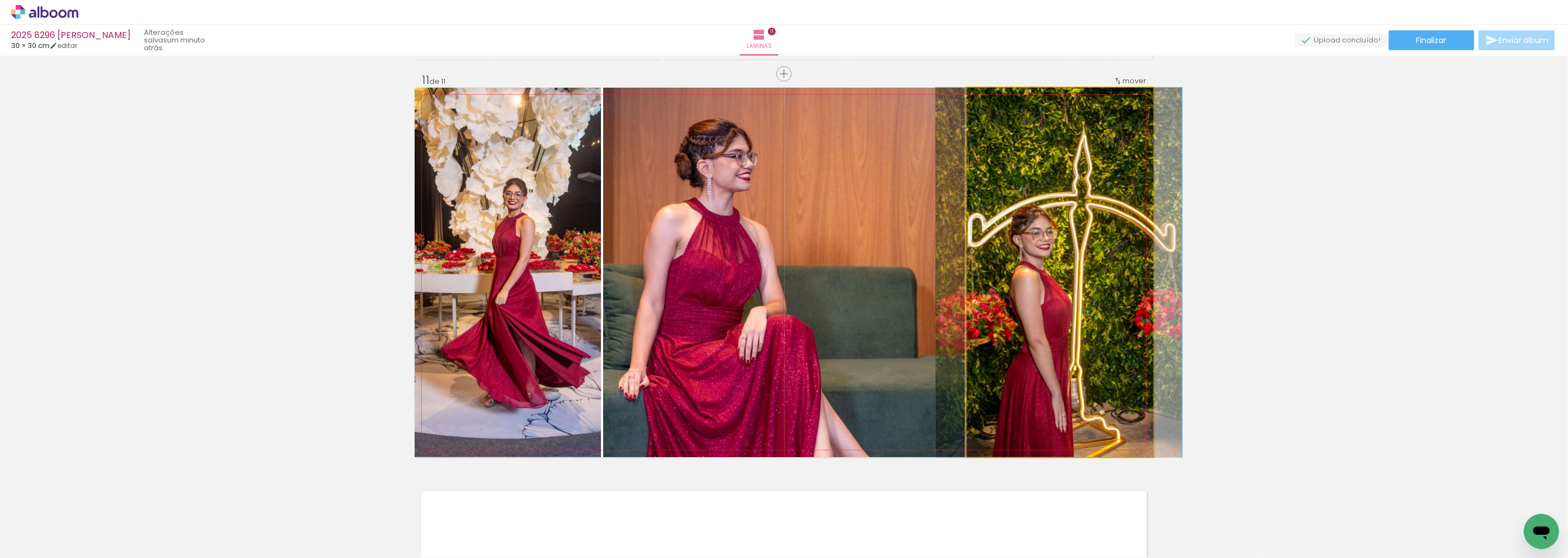
drag, startPoint x: 1015, startPoint y: 319, endPoint x: 1019, endPoint y: 268, distance: 51.2
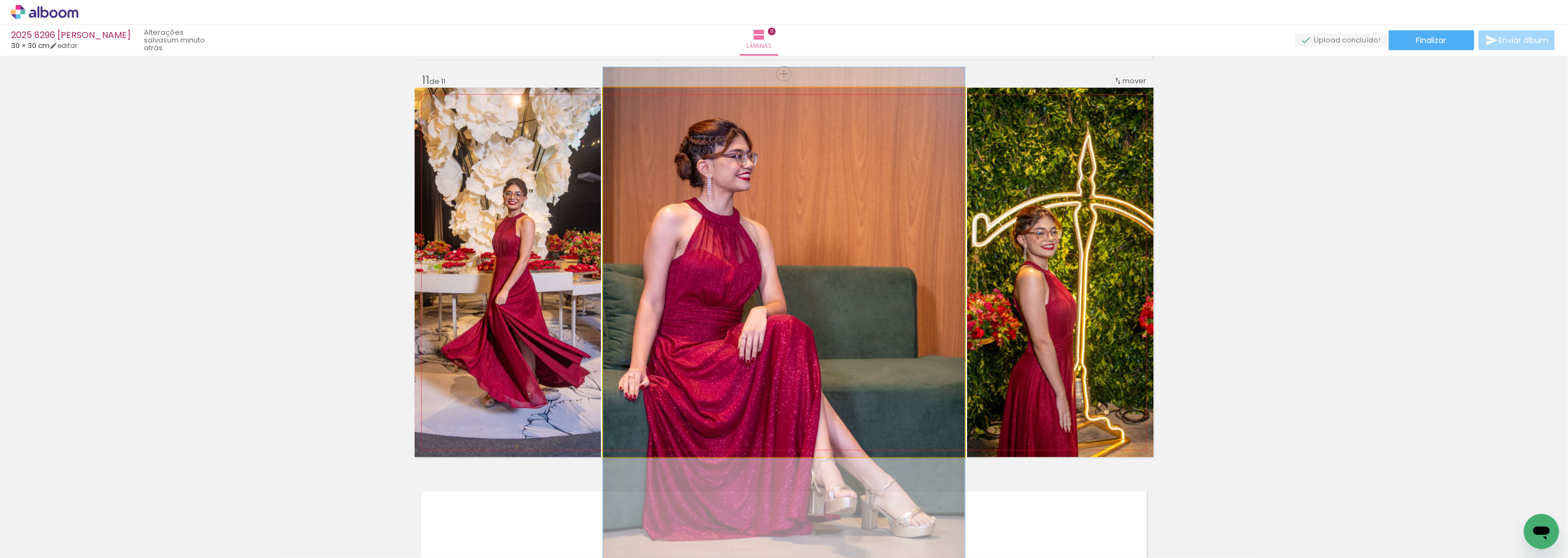
drag, startPoint x: 674, startPoint y: 361, endPoint x: 933, endPoint y: 361, distance: 259.0
drag, startPoint x: 789, startPoint y: 351, endPoint x: 985, endPoint y: 352, distance: 196.0
click at [0, 0] on slot at bounding box center [0, 0] width 0 height 0
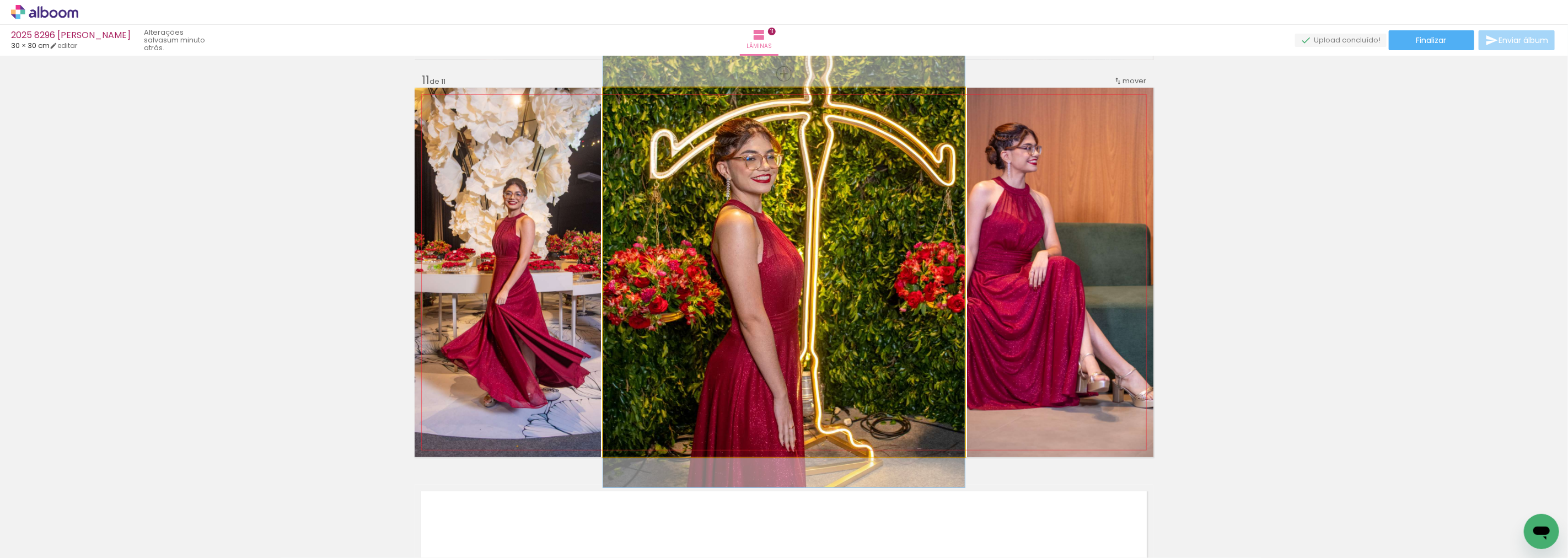
drag, startPoint x: 757, startPoint y: 268, endPoint x: 790, endPoint y: 212, distance: 65.0
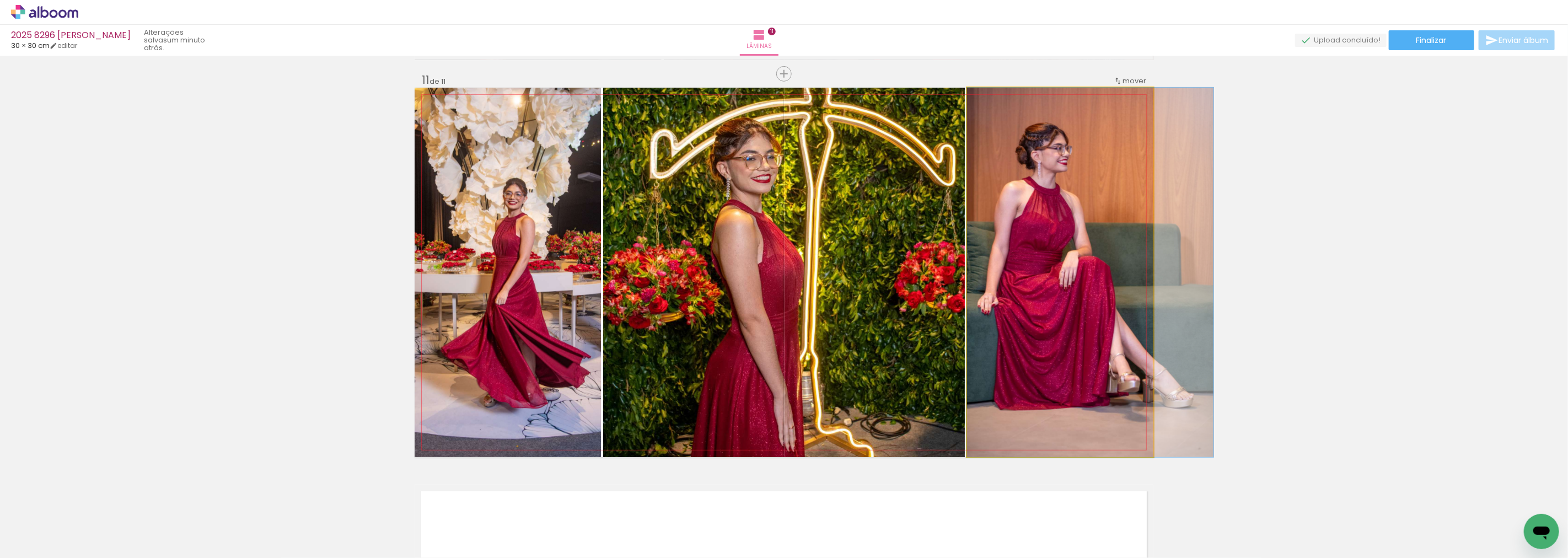
drag, startPoint x: 1051, startPoint y: 284, endPoint x: 1082, endPoint y: 278, distance: 31.6
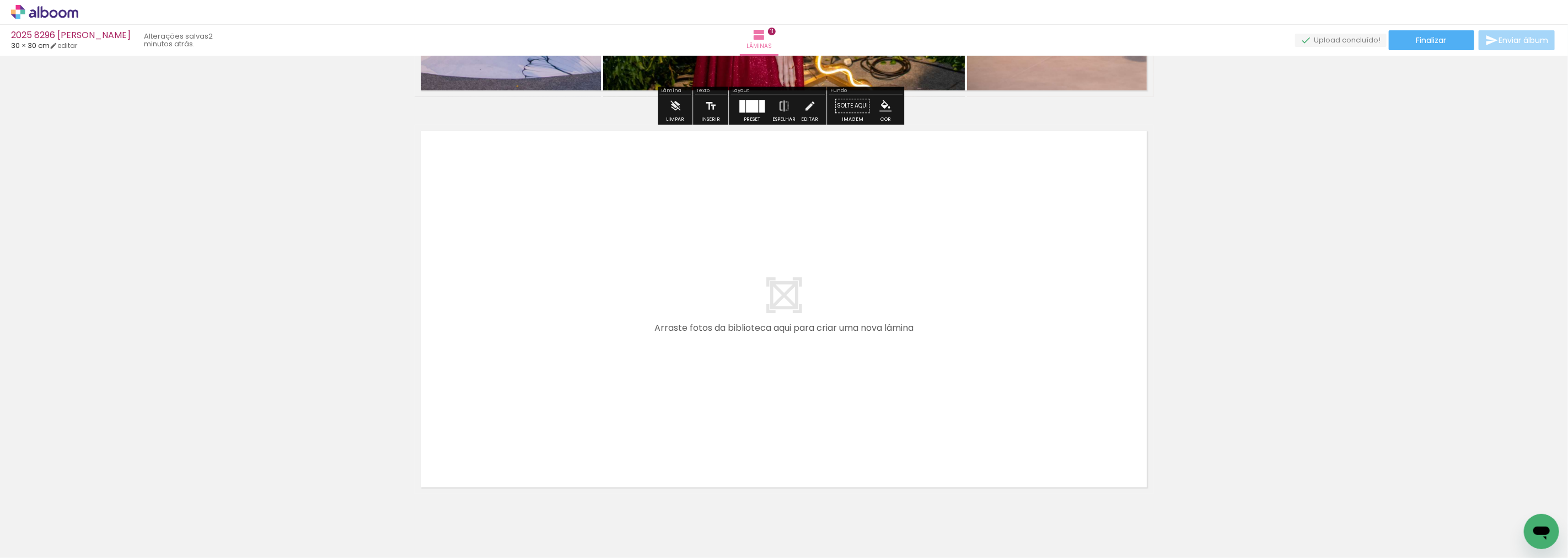
scroll to position [4336, 0]
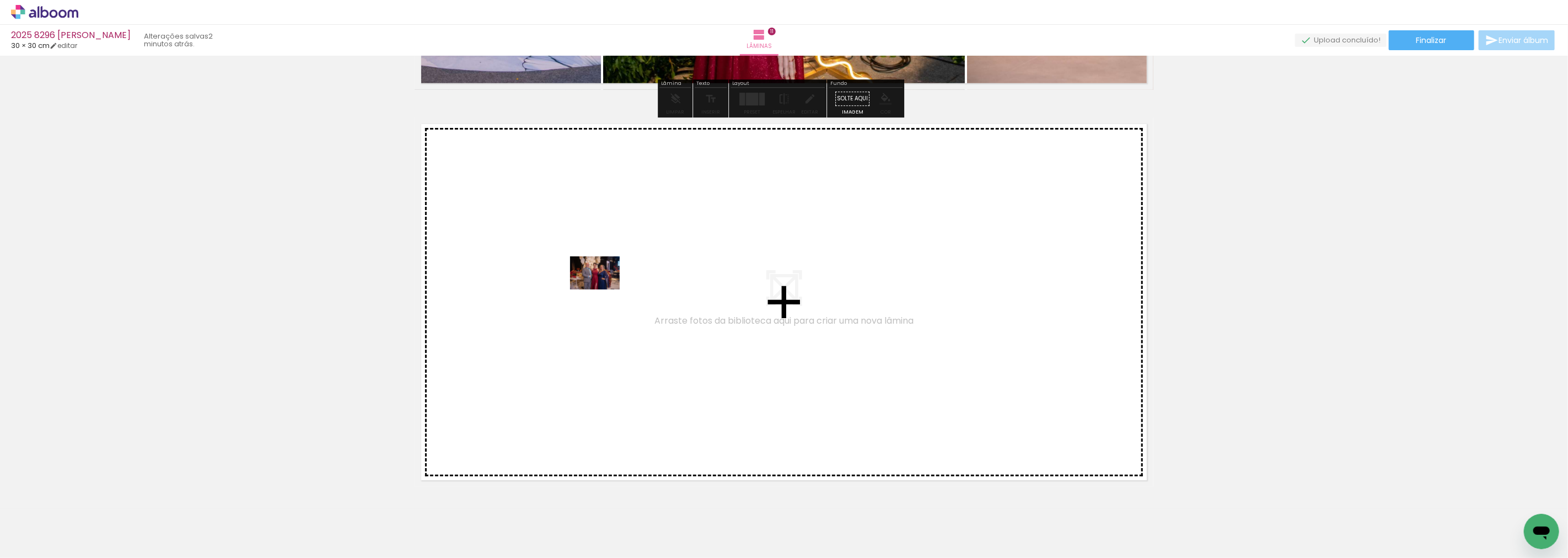
drag, startPoint x: 1181, startPoint y: 519, endPoint x: 603, endPoint y: 290, distance: 621.7
click at [603, 290] on quentale-workspace at bounding box center [784, 279] width 1568 height 558
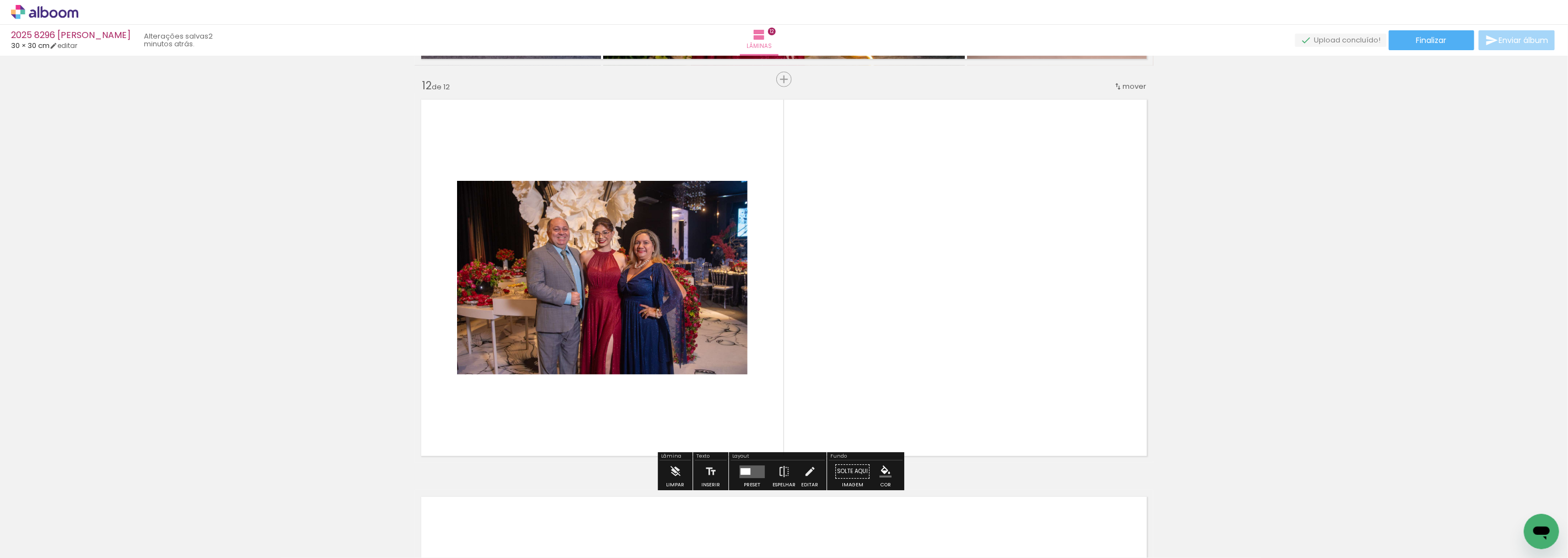
scroll to position [4365, 0]
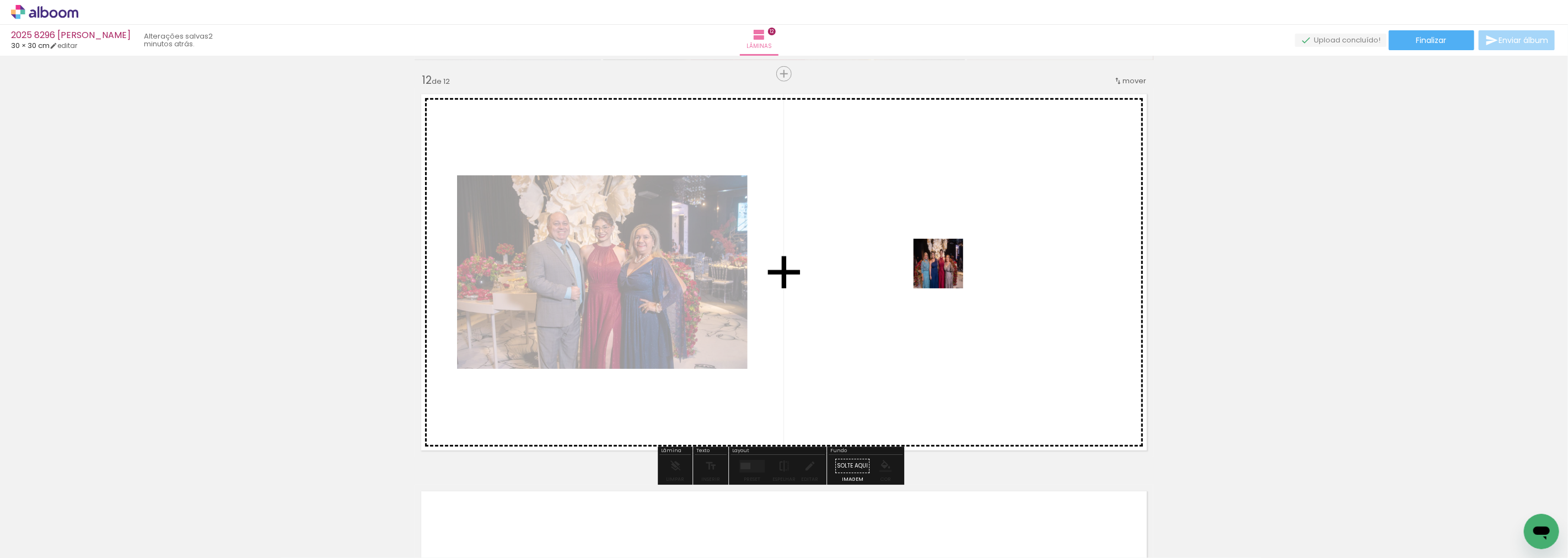
drag, startPoint x: 1228, startPoint y: 527, endPoint x: 939, endPoint y: 256, distance: 396.2
click at [939, 256] on quentale-workspace at bounding box center [784, 279] width 1568 height 558
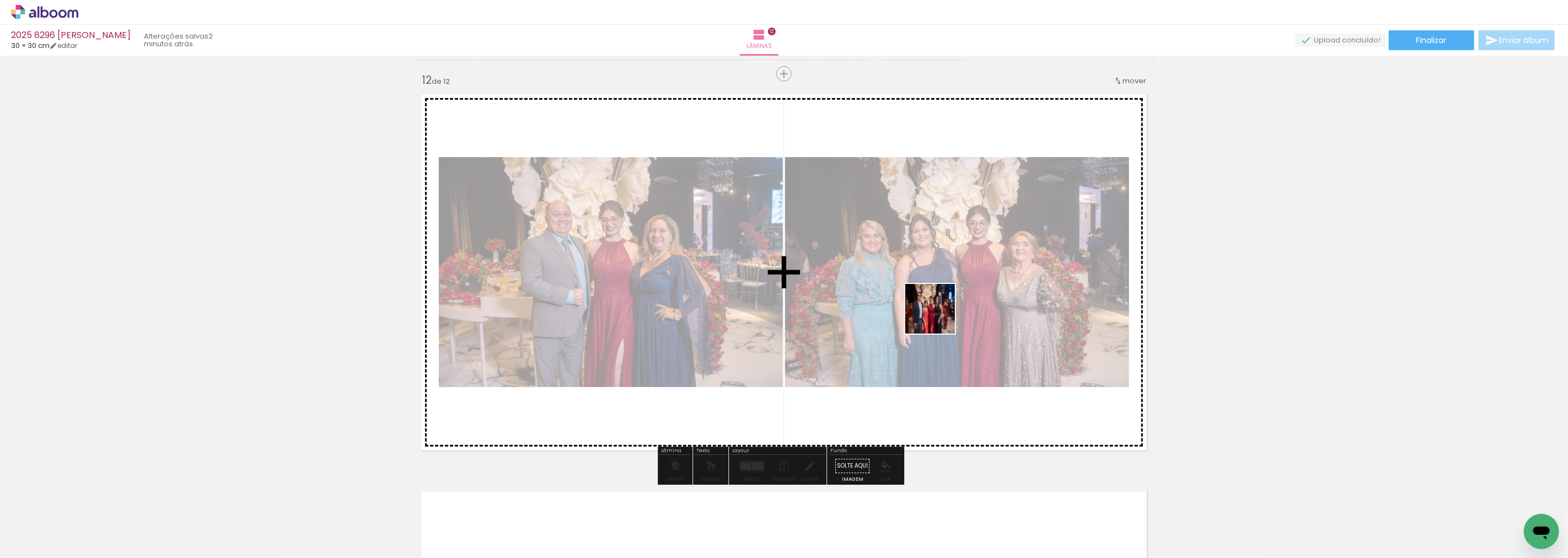
drag, startPoint x: 1289, startPoint y: 532, endPoint x: 893, endPoint y: 298, distance: 460.0
click at [893, 298] on quentale-workspace at bounding box center [784, 279] width 1568 height 558
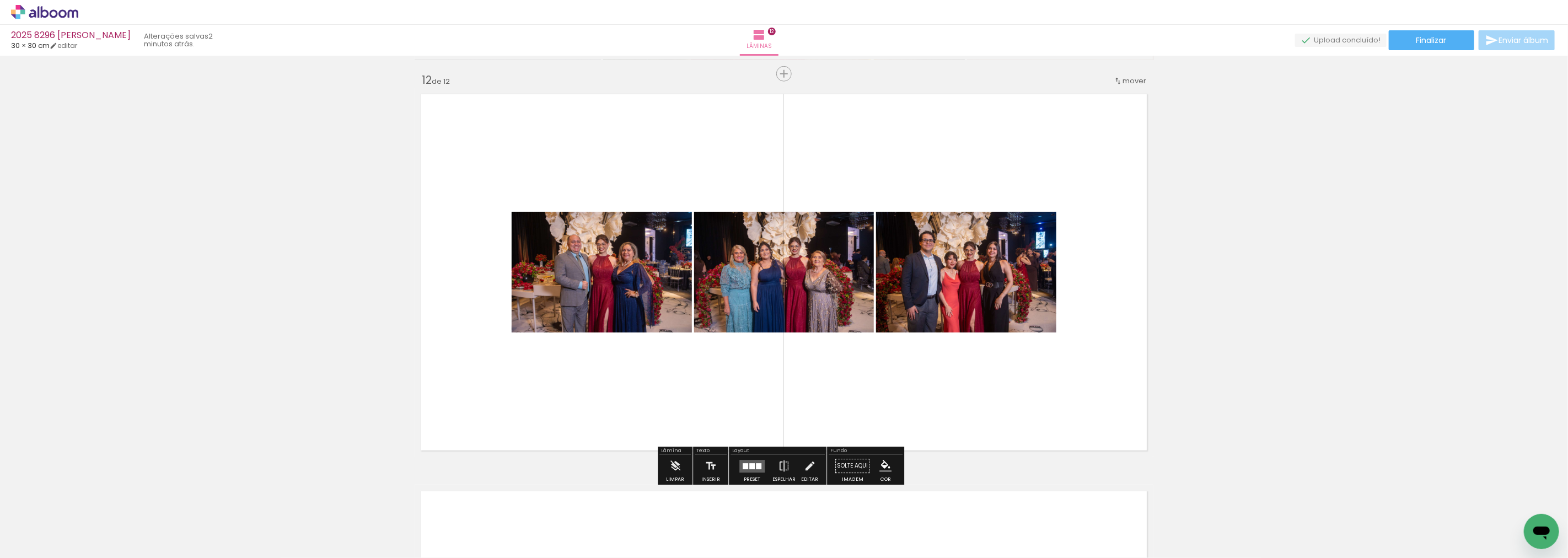
click at [747, 470] on quentale-layouter at bounding box center [752, 466] width 26 height 13
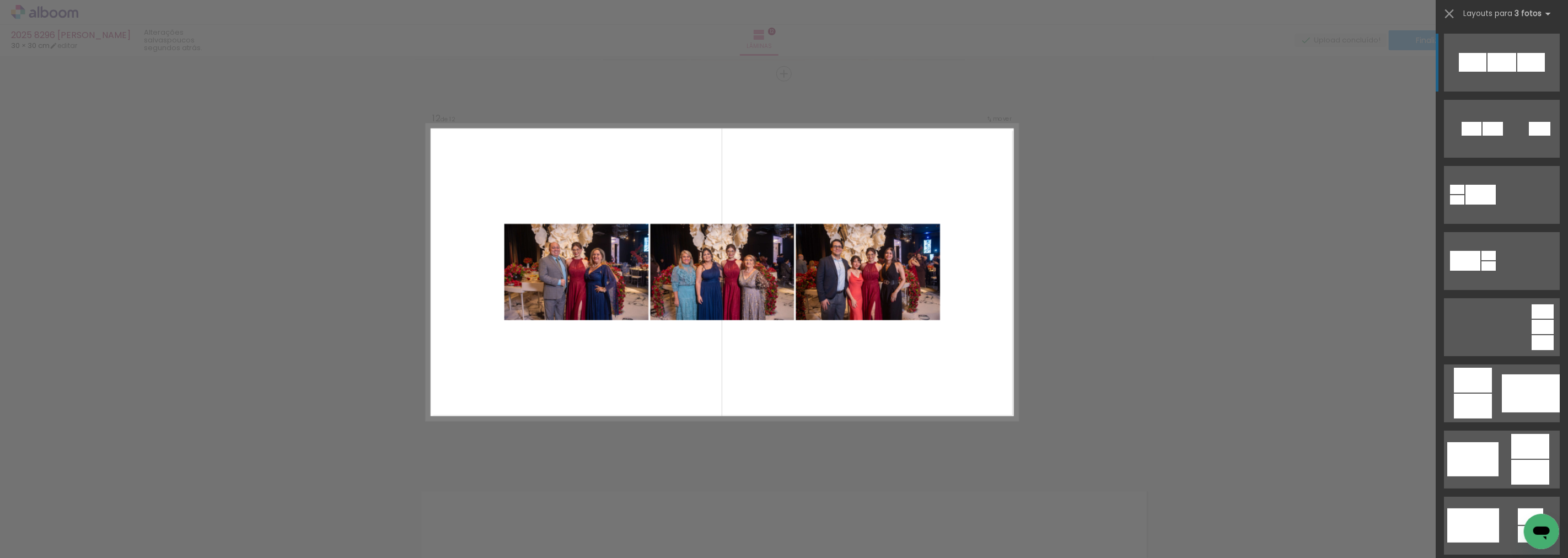
scroll to position [10272, 0]
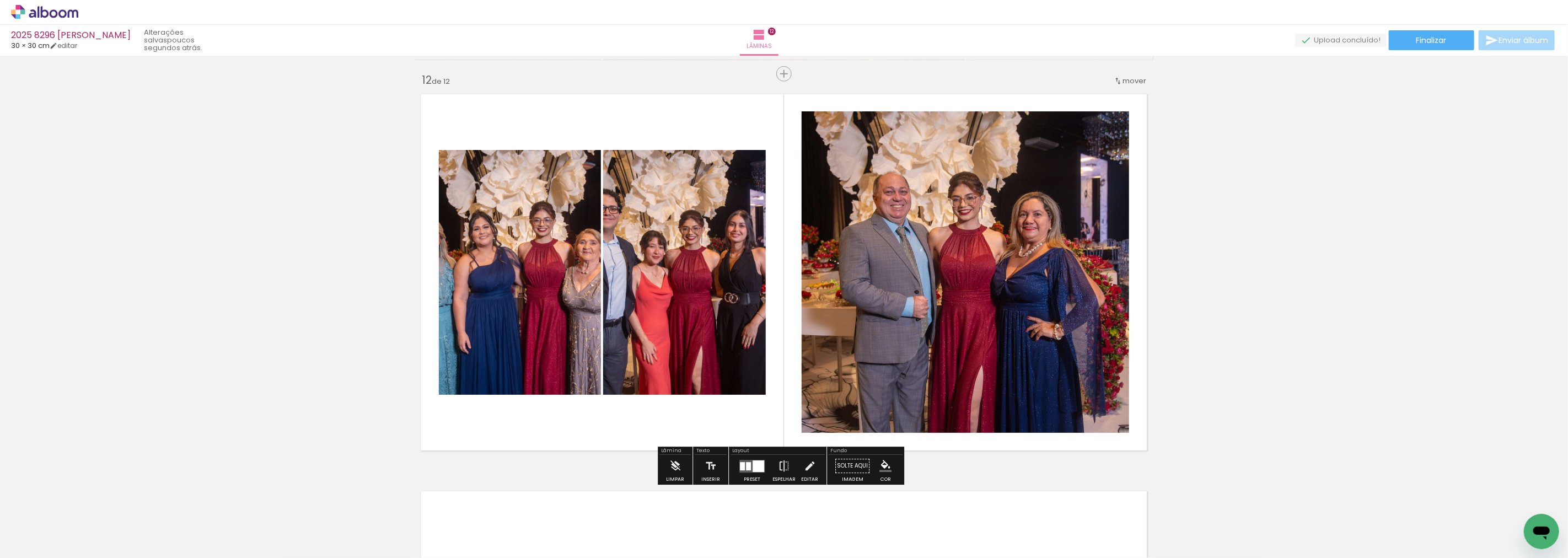
scroll to position [0, 1356]
click at [741, 462] on div at bounding box center [743, 466] width 5 height 9
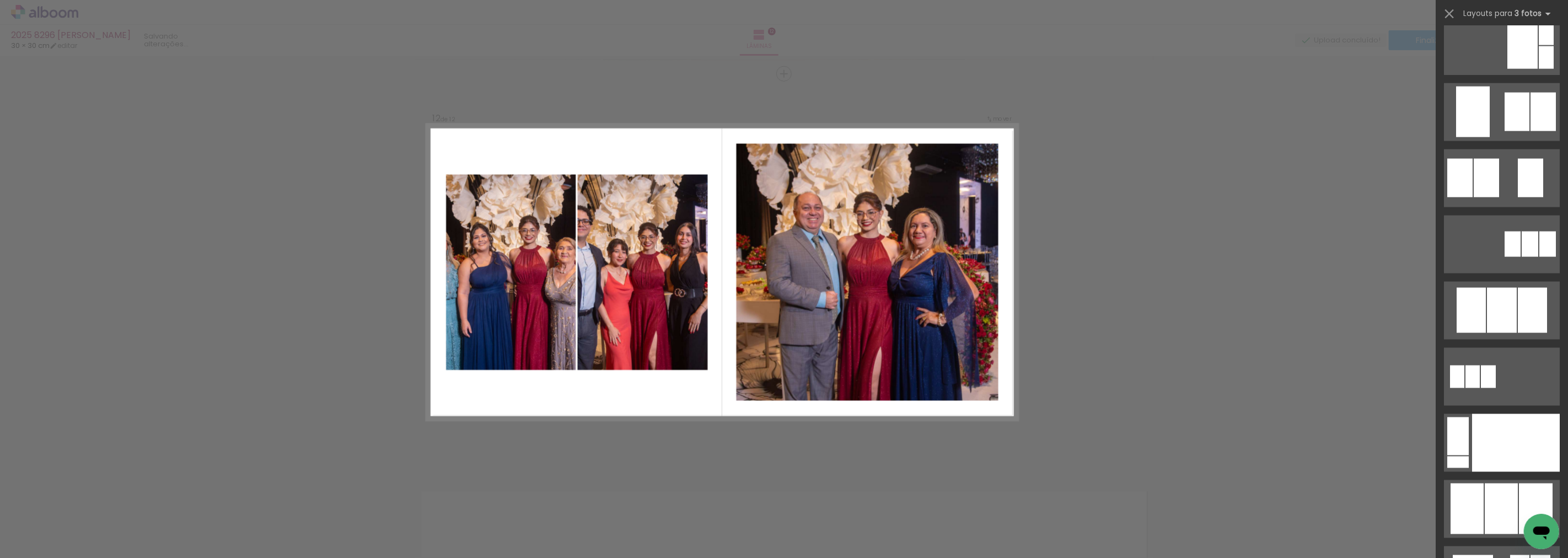
scroll to position [13334, 0]
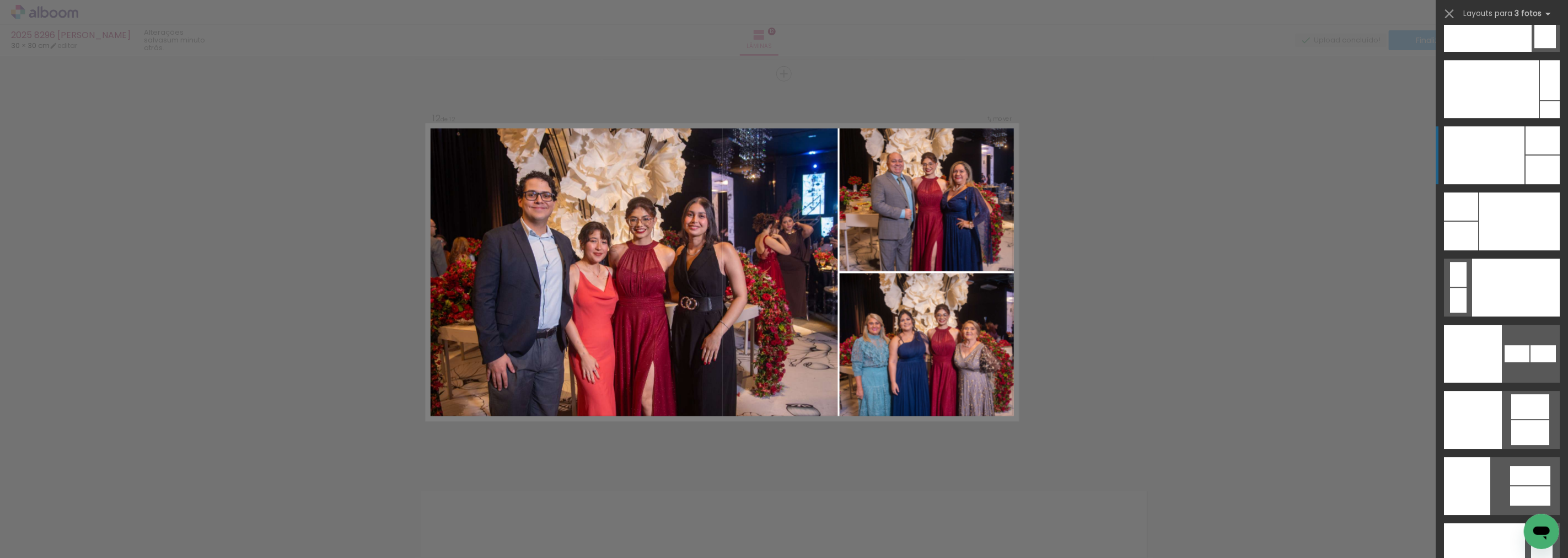
click at [1525, 147] on div at bounding box center [1542, 140] width 34 height 28
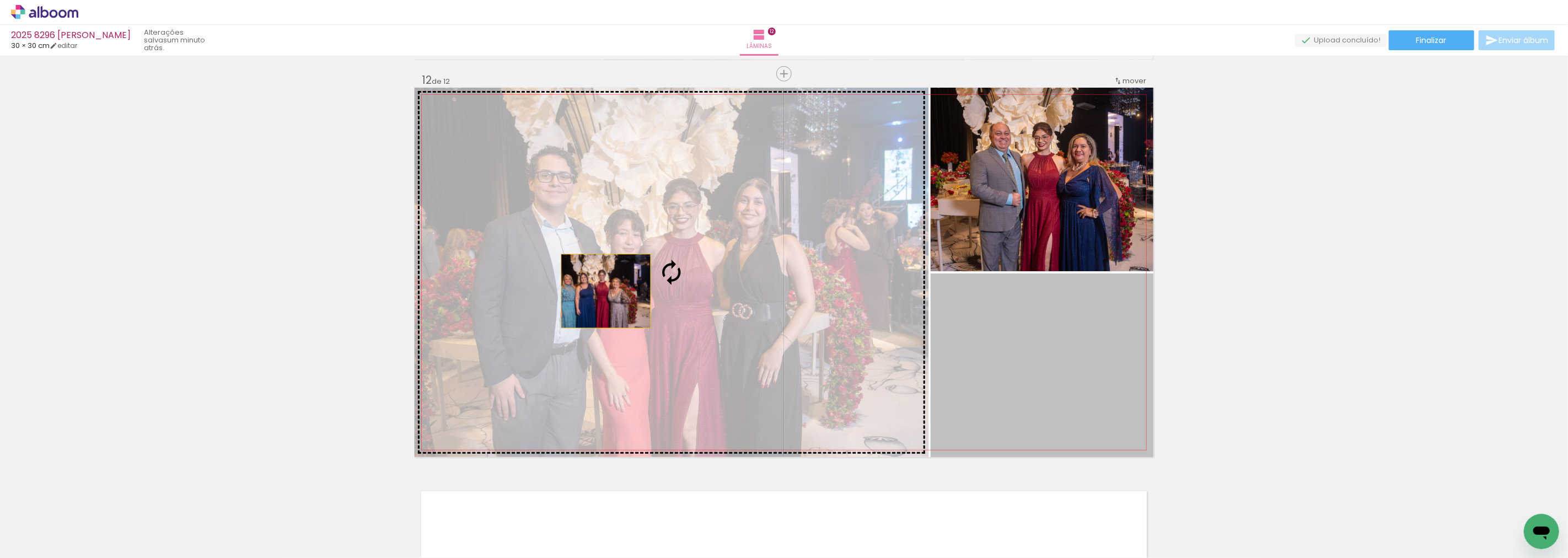
drag, startPoint x: 1049, startPoint y: 384, endPoint x: 601, endPoint y: 291, distance: 457.6
click at [0, 0] on slot at bounding box center [0, 0] width 0 height 0
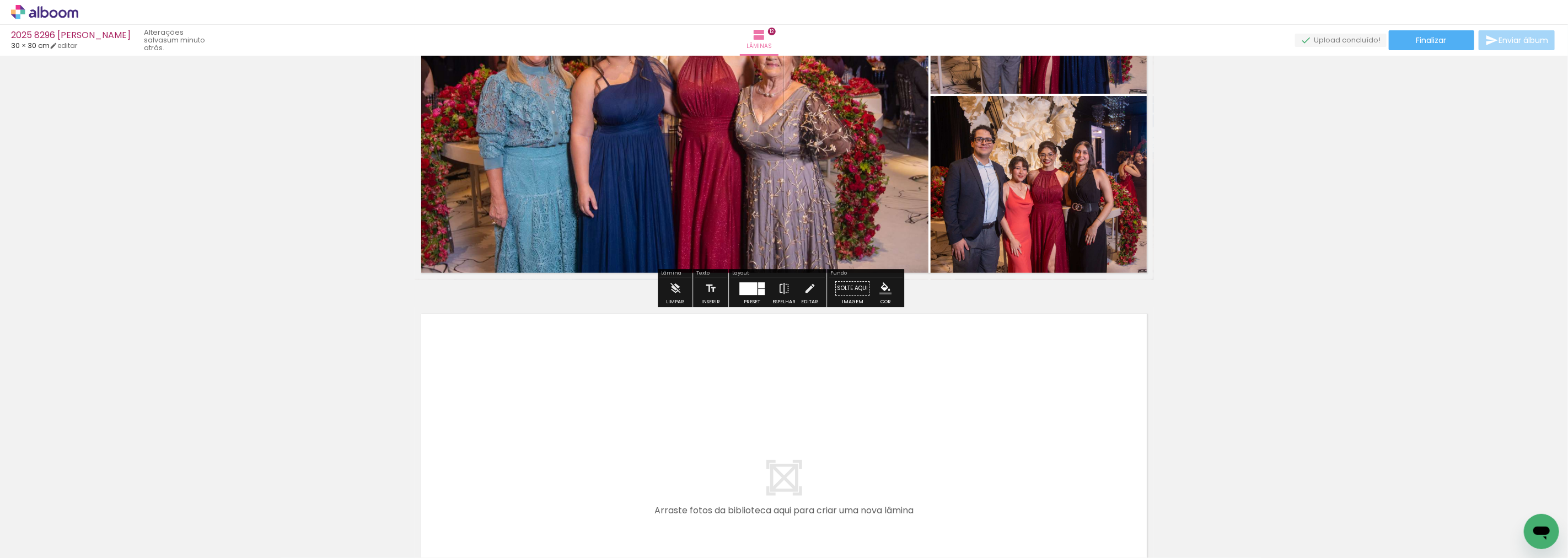
scroll to position [4549, 0]
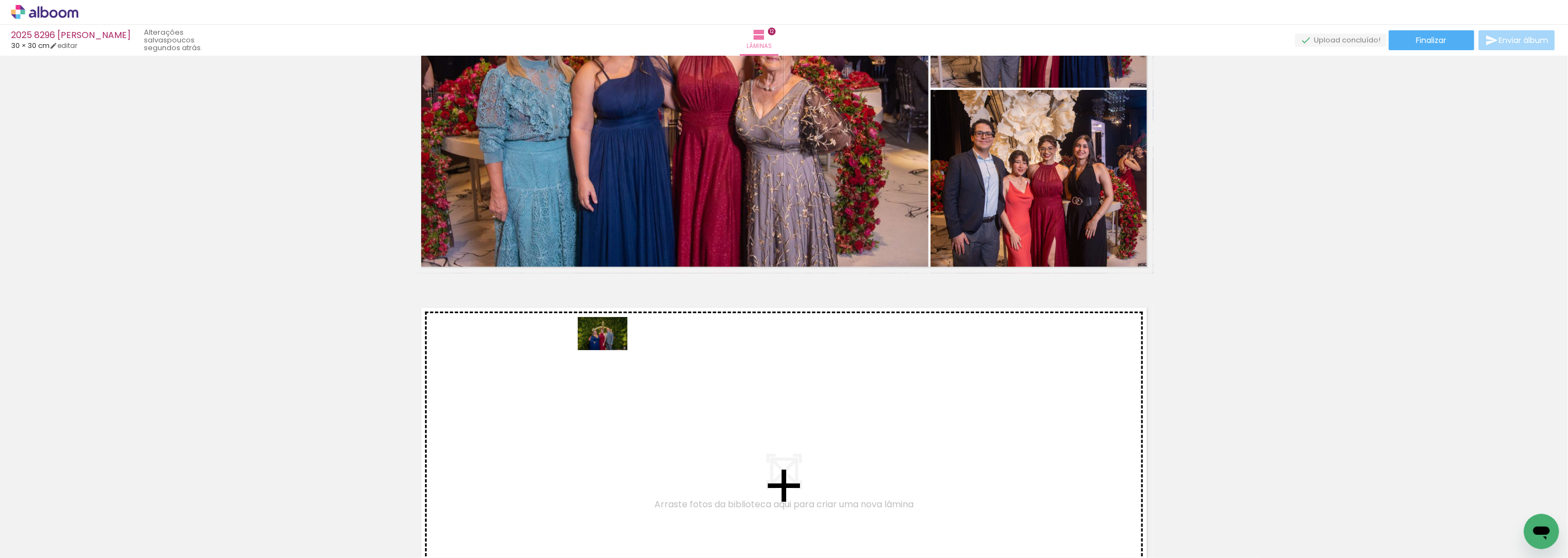
drag, startPoint x: 1362, startPoint y: 526, endPoint x: 611, endPoint y: 350, distance: 771.3
click at [611, 350] on quentale-workspace at bounding box center [784, 279] width 1568 height 558
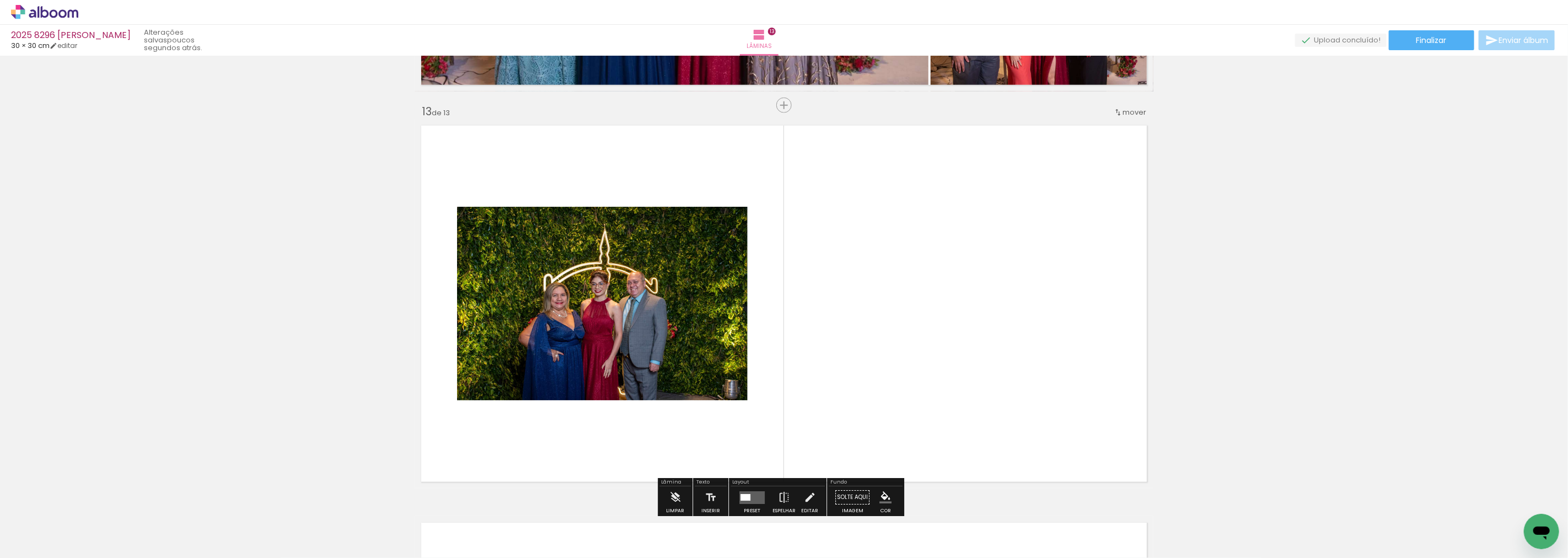
scroll to position [4762, 0]
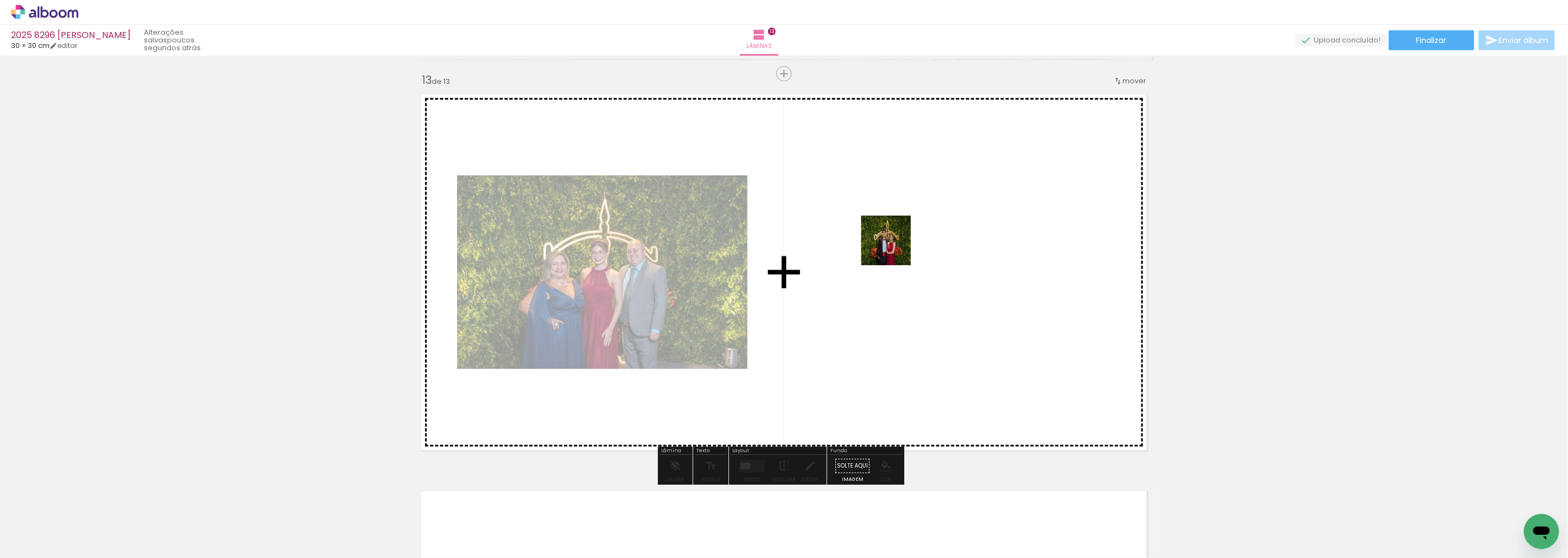
drag, startPoint x: 1420, startPoint y: 525, endPoint x: 894, endPoint y: 249, distance: 594.0
click at [894, 249] on quentale-workspace at bounding box center [784, 279] width 1568 height 558
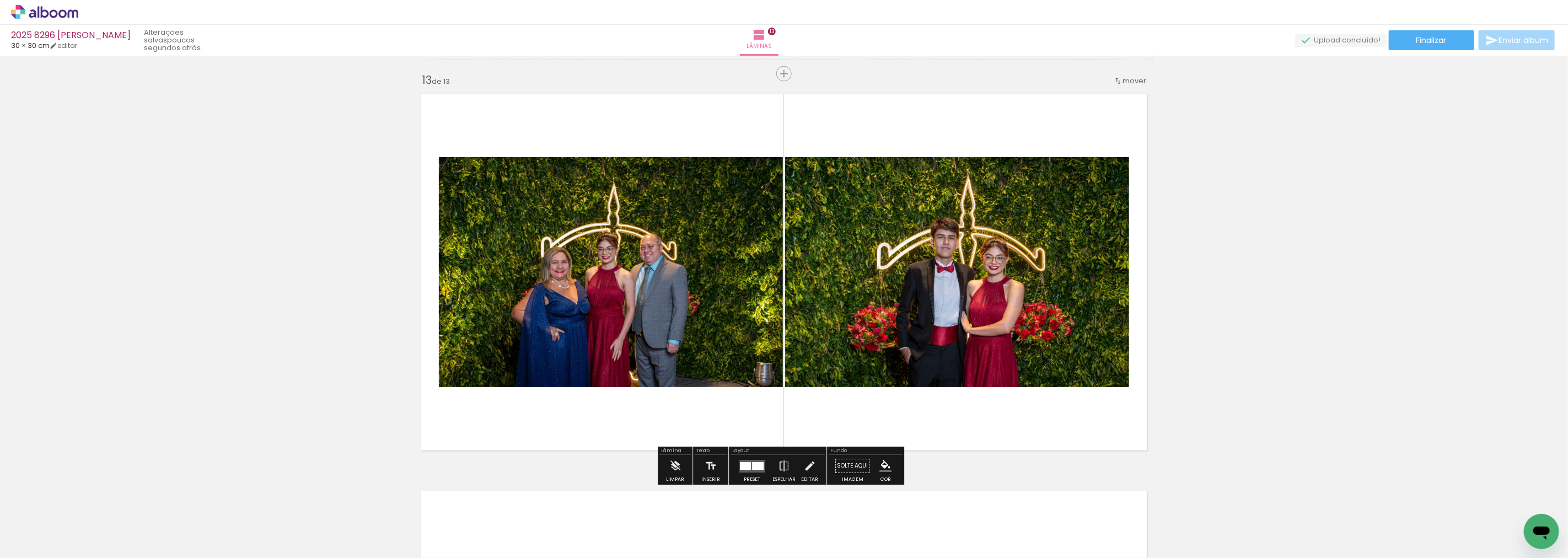
scroll to position [0, 1681]
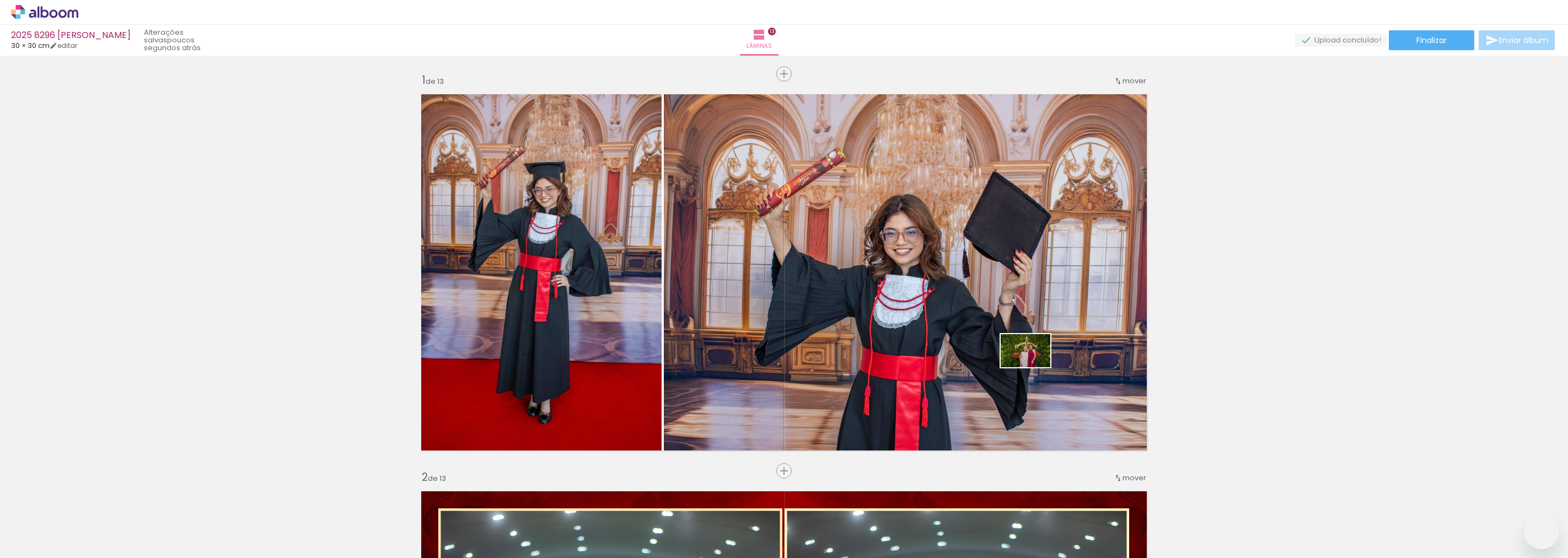
click at [1024, 364] on quentale-workspace at bounding box center [784, 279] width 1568 height 558
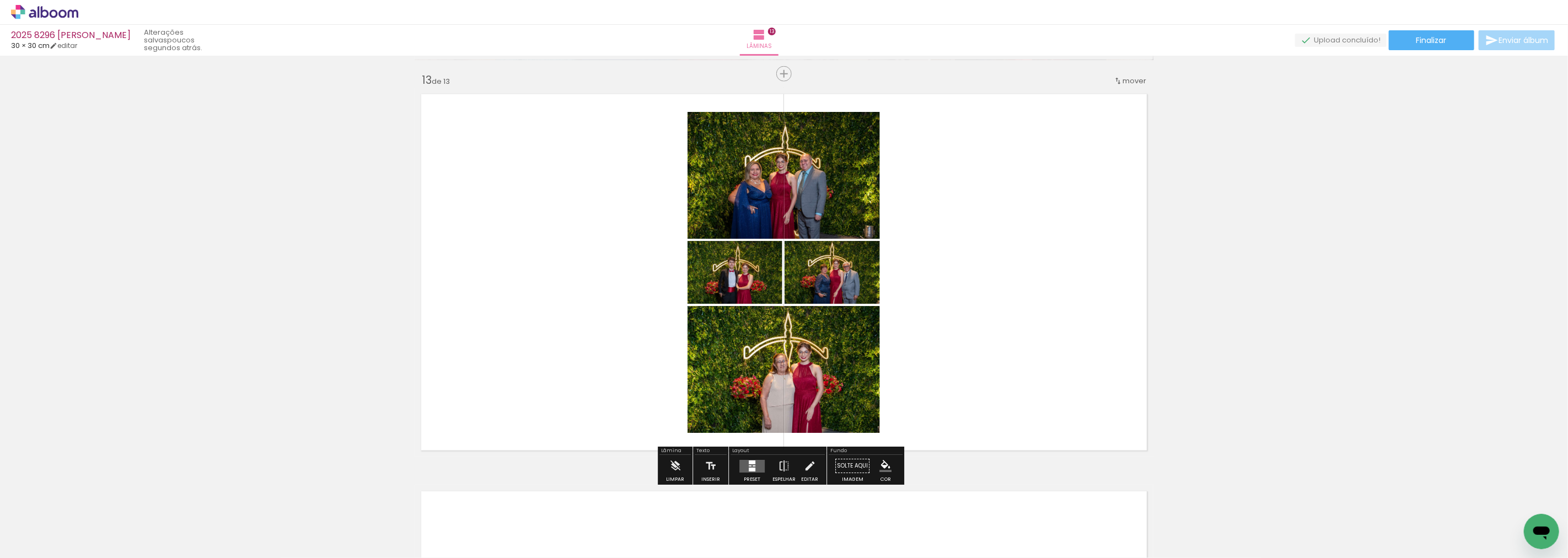
scroll to position [0, 1681]
click at [740, 472] on quentale-layouter at bounding box center [752, 466] width 26 height 13
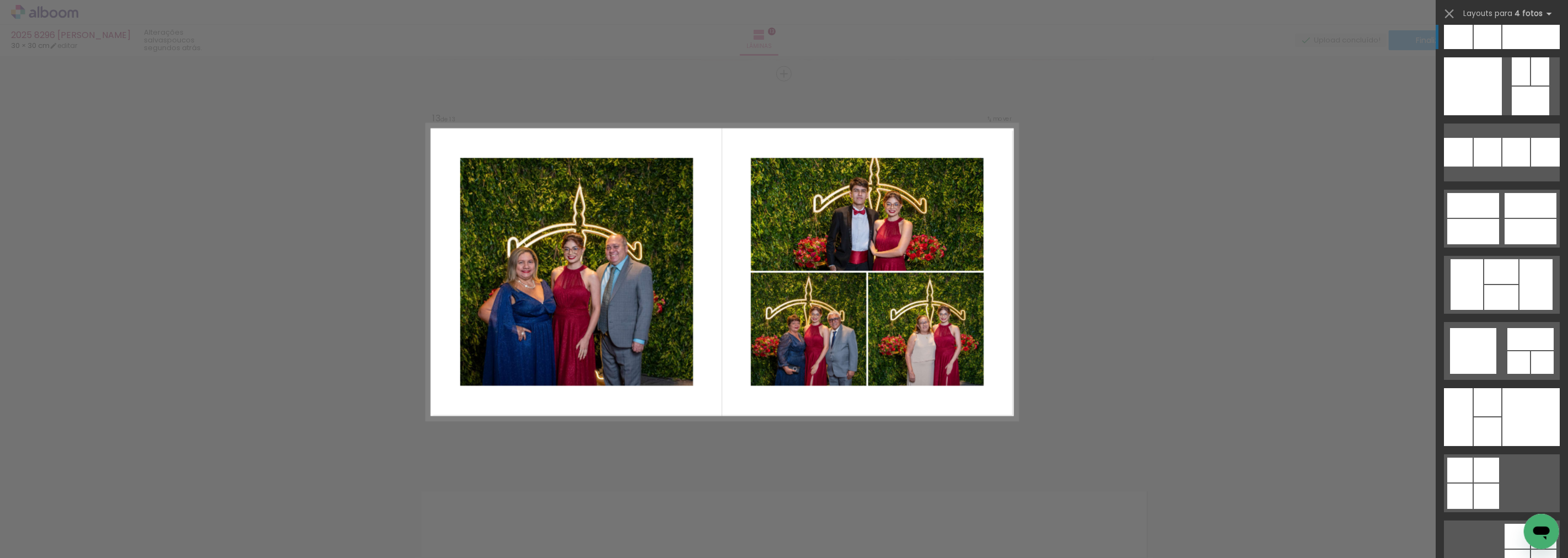
scroll to position [14050, 0]
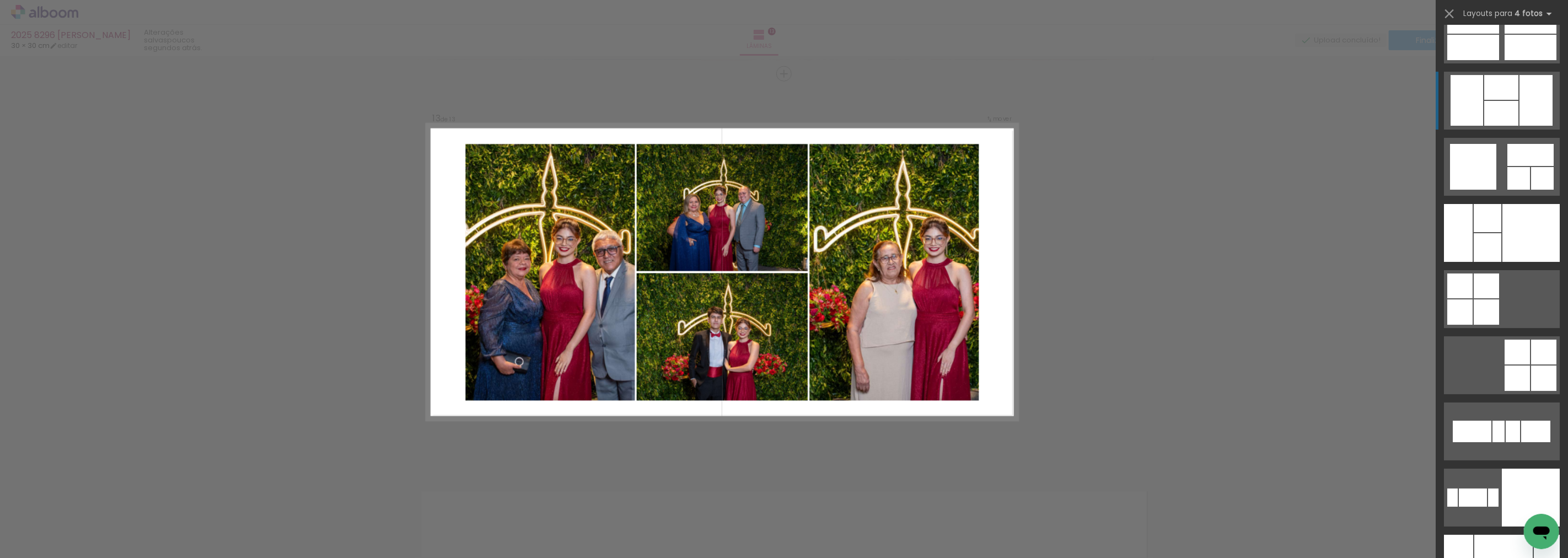
click at [1508, 113] on div at bounding box center [1501, 113] width 34 height 25
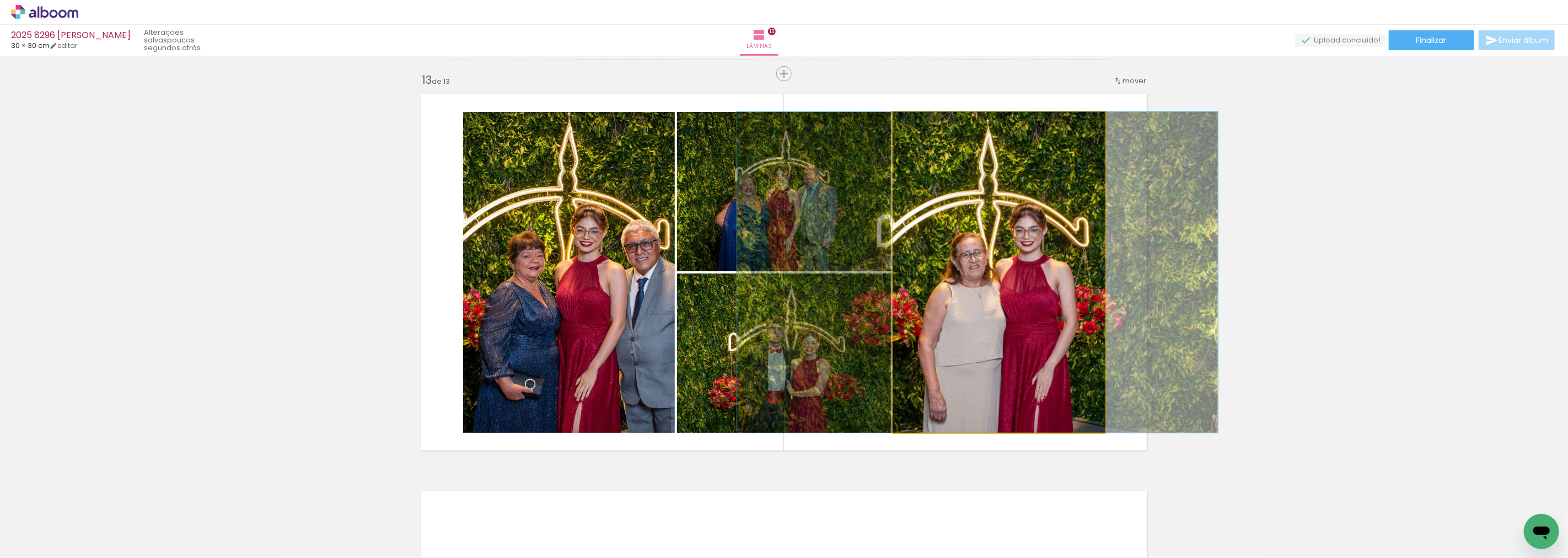
drag, startPoint x: 1005, startPoint y: 284, endPoint x: 984, endPoint y: 288, distance: 21.4
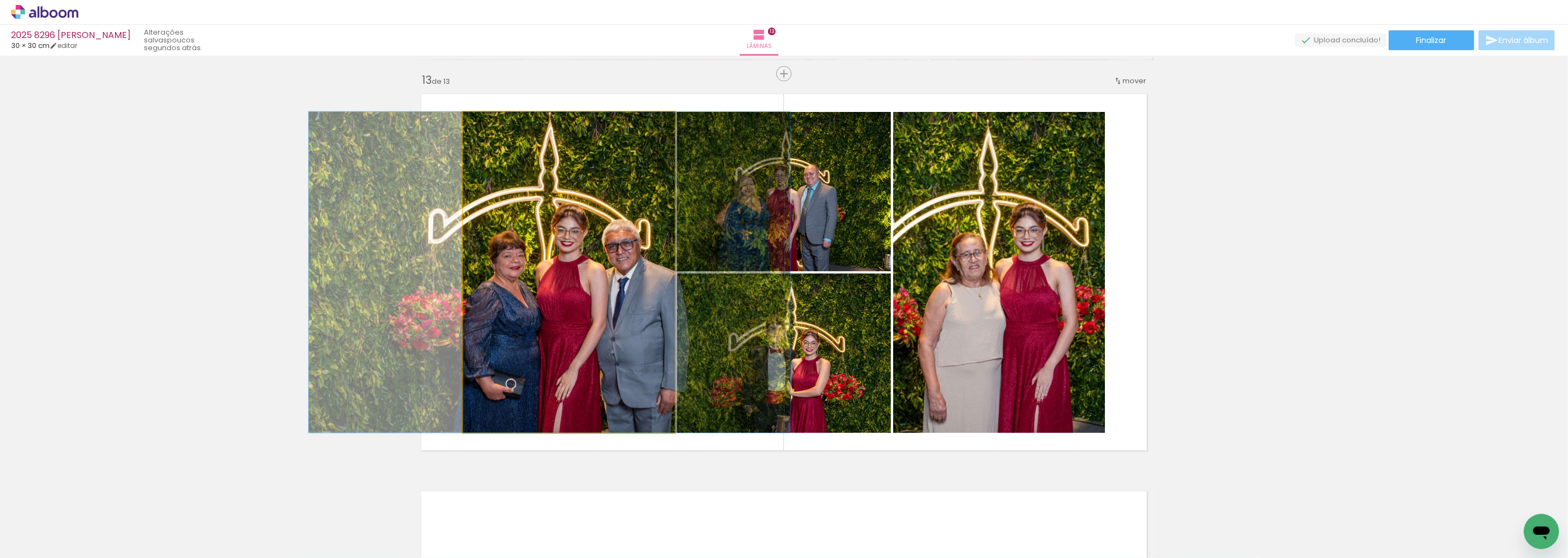
drag, startPoint x: 635, startPoint y: 296, endPoint x: 616, endPoint y: 295, distance: 19.0
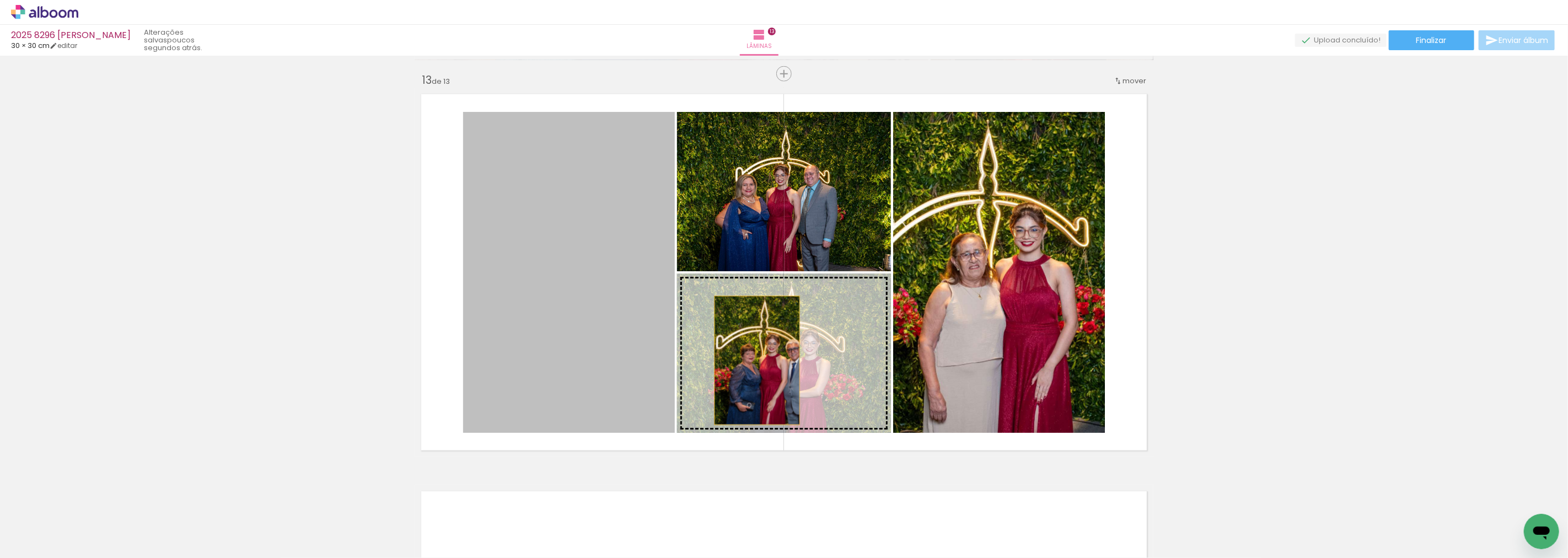
drag, startPoint x: 624, startPoint y: 337, endPoint x: 772, endPoint y: 366, distance: 150.8
click at [0, 0] on slot at bounding box center [0, 0] width 0 height 0
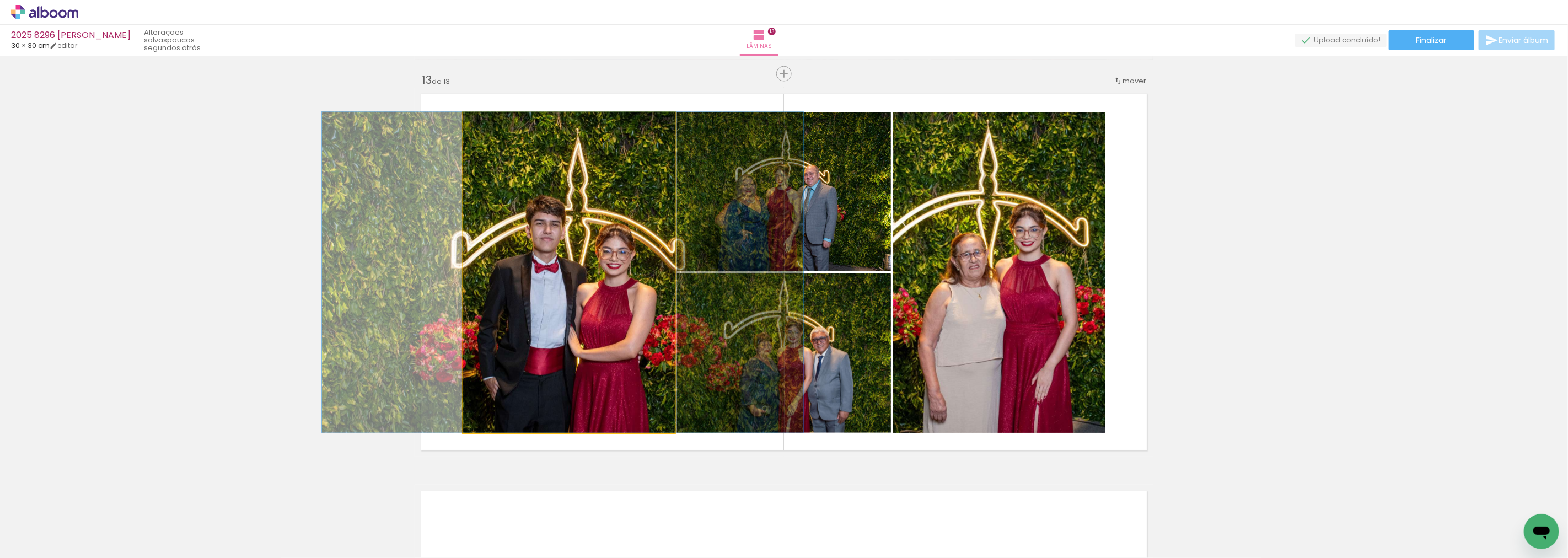
drag, startPoint x: 625, startPoint y: 332, endPoint x: 619, endPoint y: 332, distance: 6.0
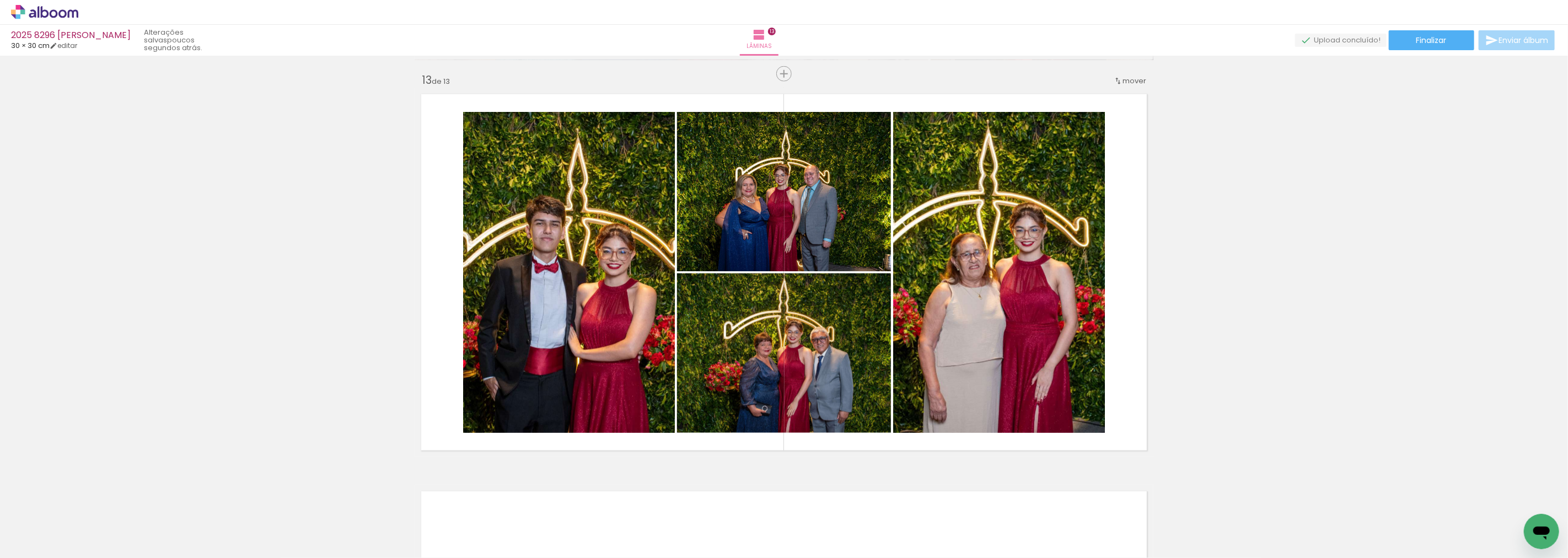
scroll to position [0, 2354]
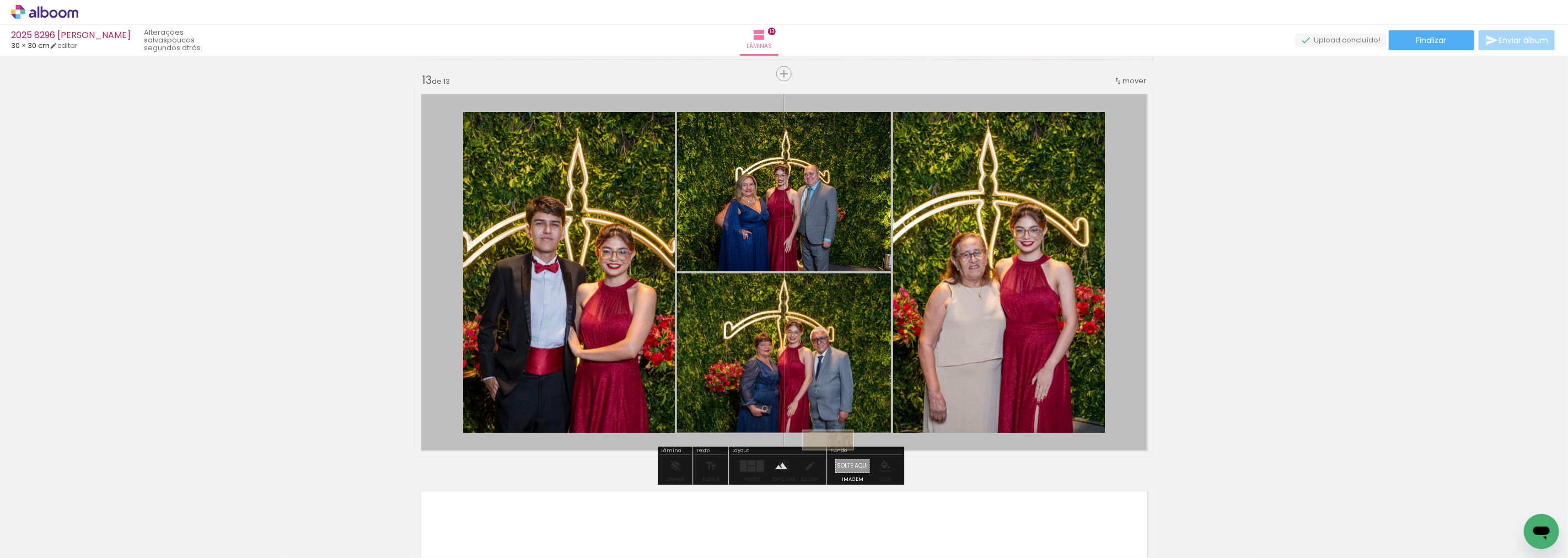
drag, startPoint x: 1512, startPoint y: 526, endPoint x: 836, endPoint y: 464, distance: 678.8
click at [836, 464] on quentale-workspace at bounding box center [784, 279] width 1568 height 558
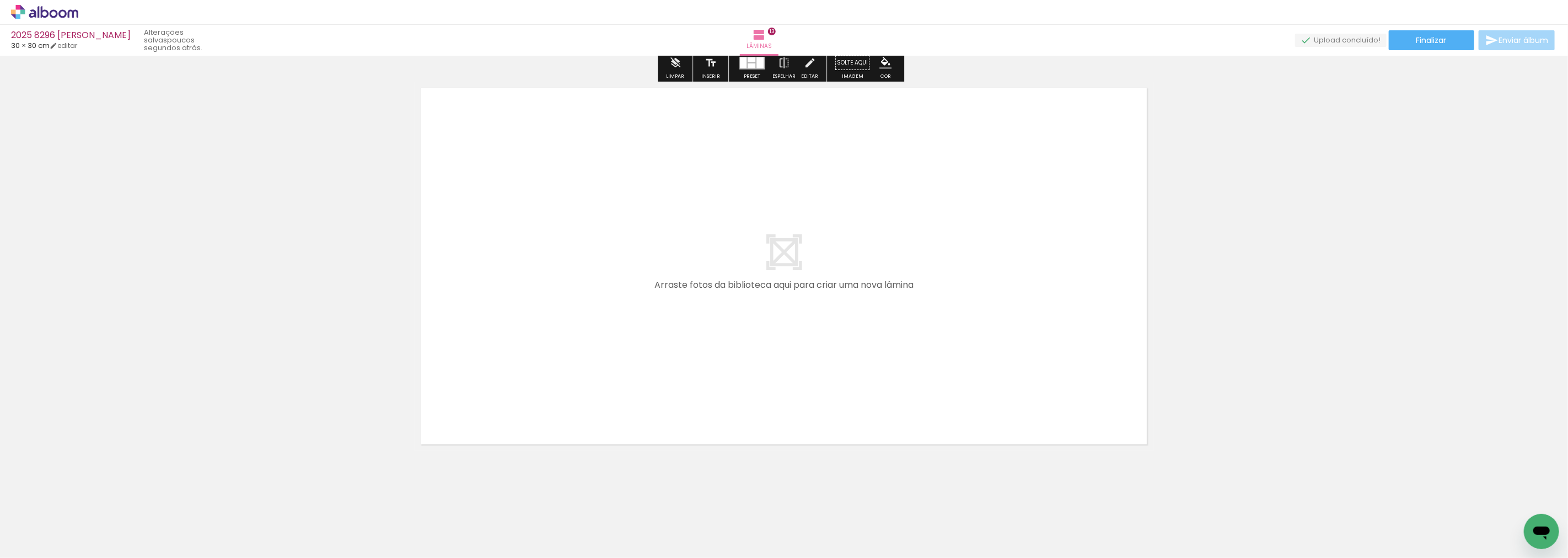
scroll to position [5166, 0]
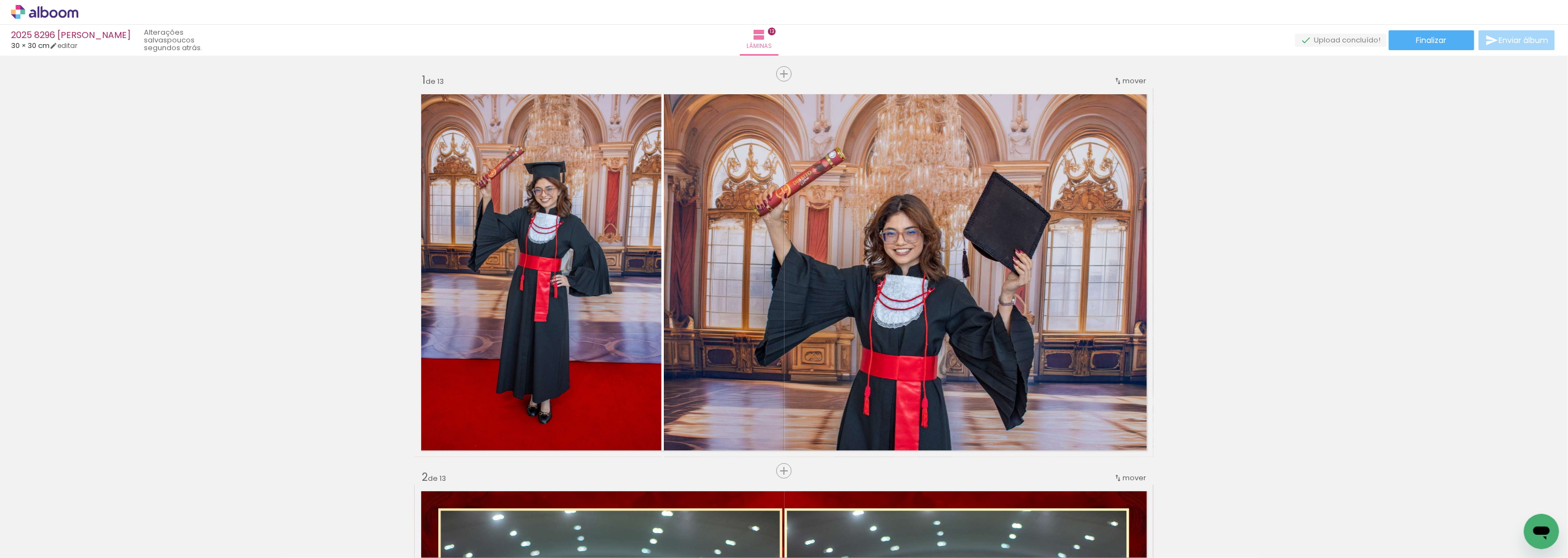
scroll to position [0, 2354]
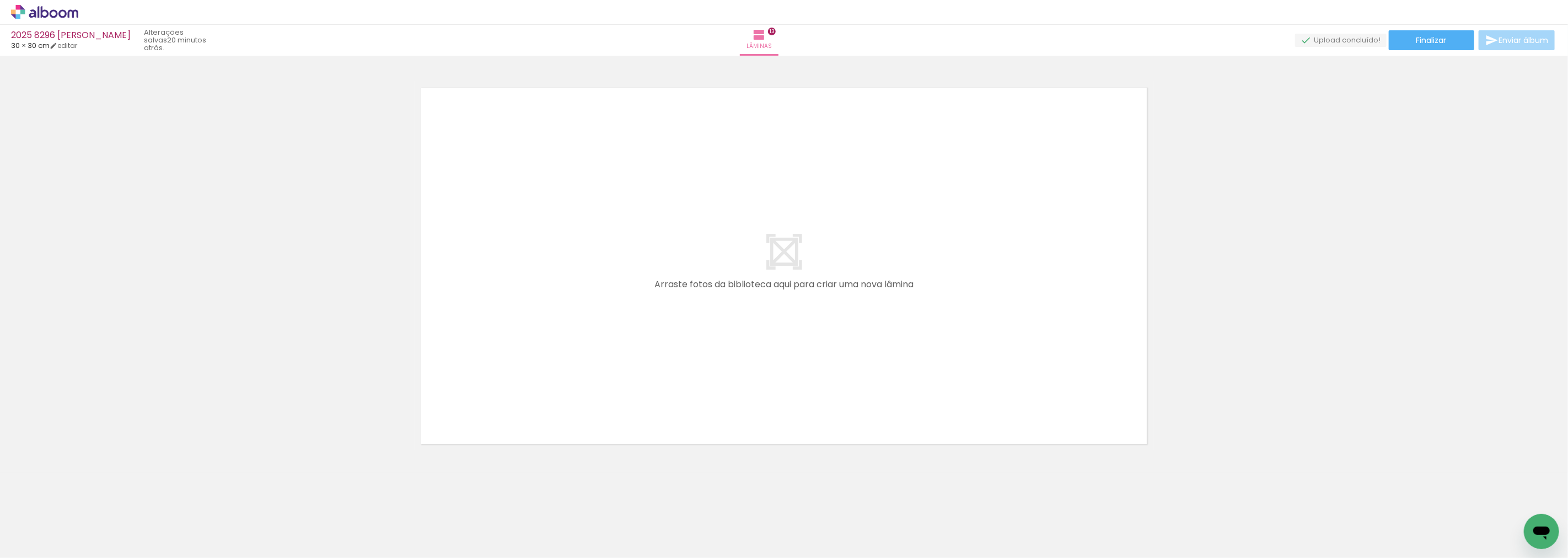
scroll to position [0, 2354]
click at [1100, 526] on div at bounding box center [1091, 520] width 55 height 37
click at [1028, 535] on div at bounding box center [1029, 521] width 37 height 55
click at [977, 528] on div at bounding box center [967, 520] width 55 height 37
click at [914, 540] on quentale-thumb at bounding box center [905, 520] width 61 height 63
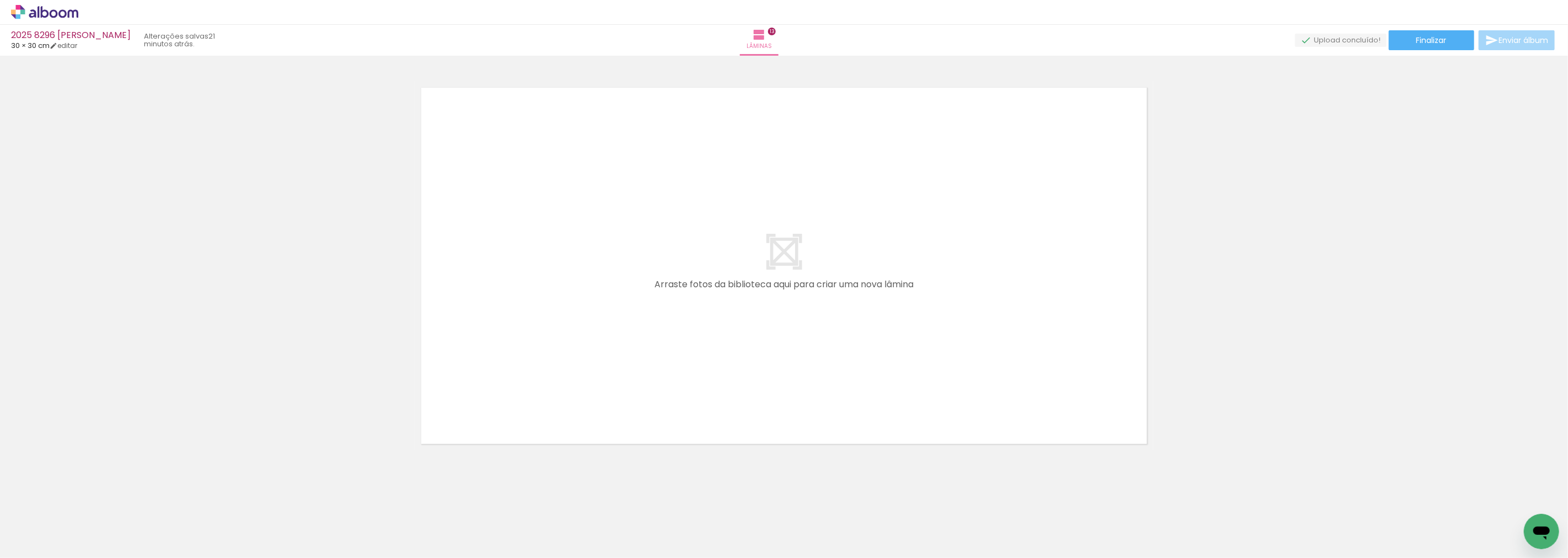
click at [897, 535] on div at bounding box center [906, 521] width 55 height 37
click at [839, 531] on div at bounding box center [844, 521] width 37 height 55
click at [808, 531] on div at bounding box center [782, 521] width 55 height 37
click at [737, 532] on div at bounding box center [721, 521] width 55 height 37
click at [676, 532] on div at bounding box center [659, 521] width 55 height 37
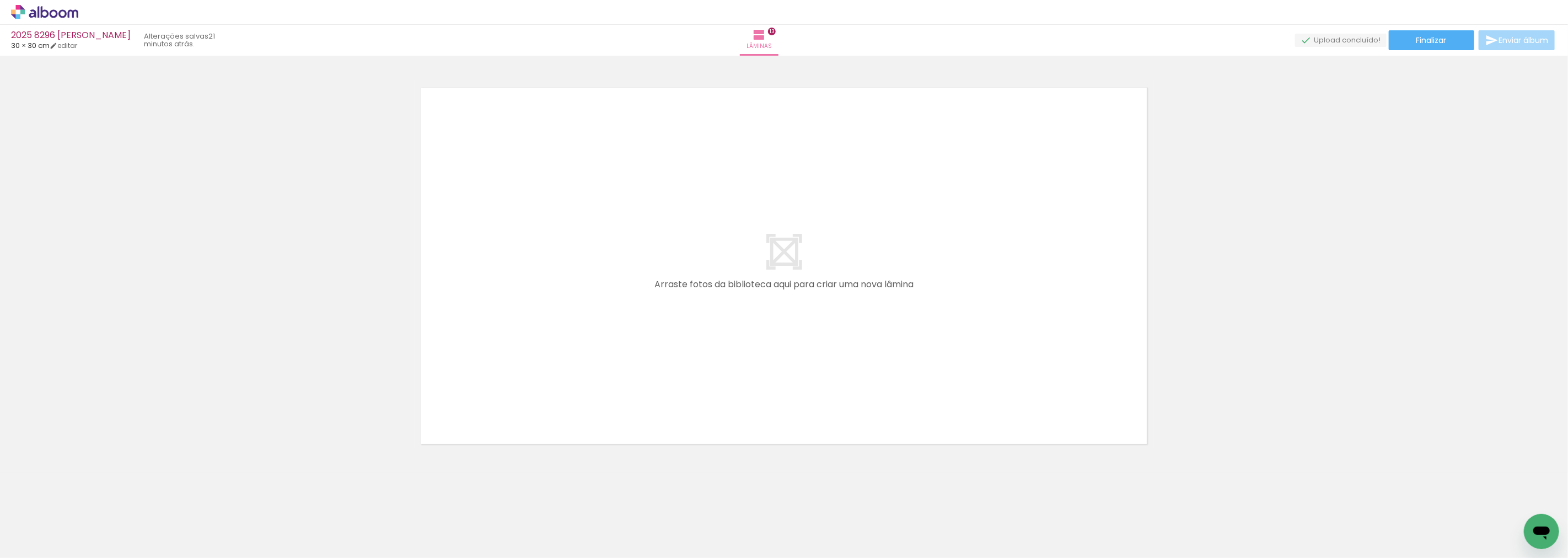
click at [605, 532] on div at bounding box center [597, 521] width 55 height 37
